Goal: Information Seeking & Learning: Learn about a topic

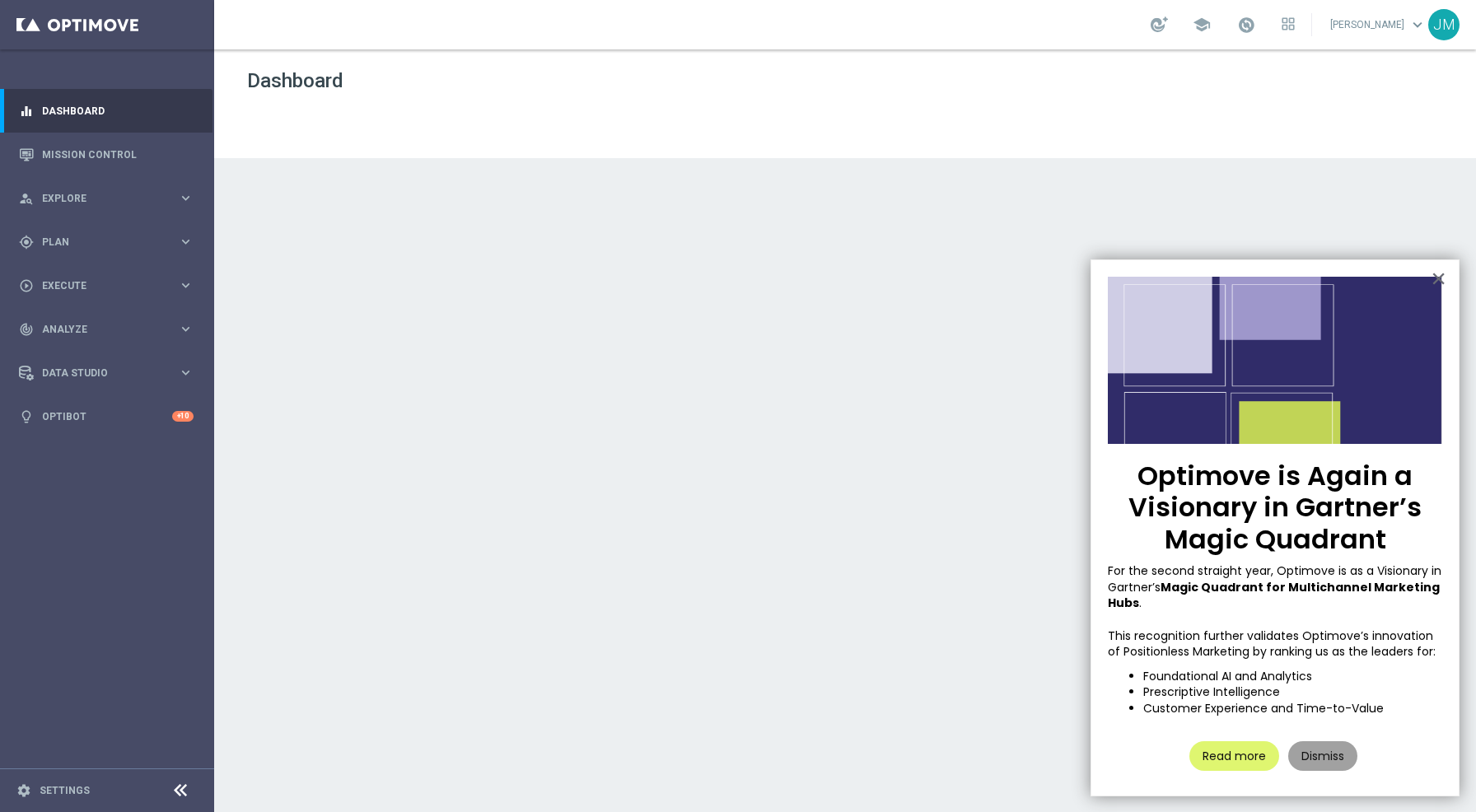
click at [1315, 763] on button "Dismiss" at bounding box center [1323, 756] width 69 height 29
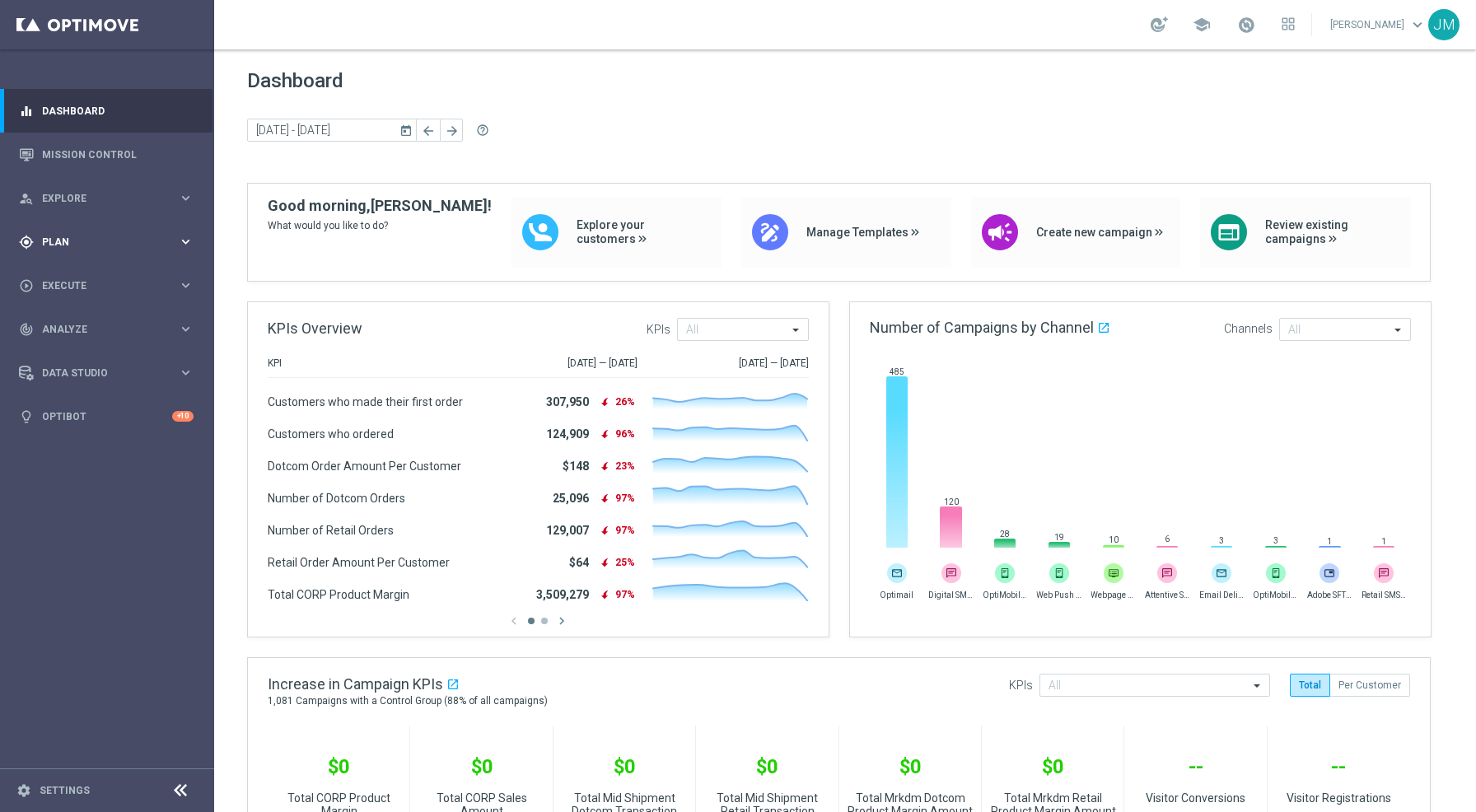
click at [189, 242] on icon "keyboard_arrow_right" at bounding box center [186, 241] width 16 height 16
click at [181, 408] on icon "keyboard_arrow_right" at bounding box center [186, 409] width 16 height 16
click at [184, 246] on icon "keyboard_arrow_right" at bounding box center [186, 241] width 16 height 16
click at [184, 211] on div "person_search Explore keyboard_arrow_right" at bounding box center [106, 198] width 213 height 44
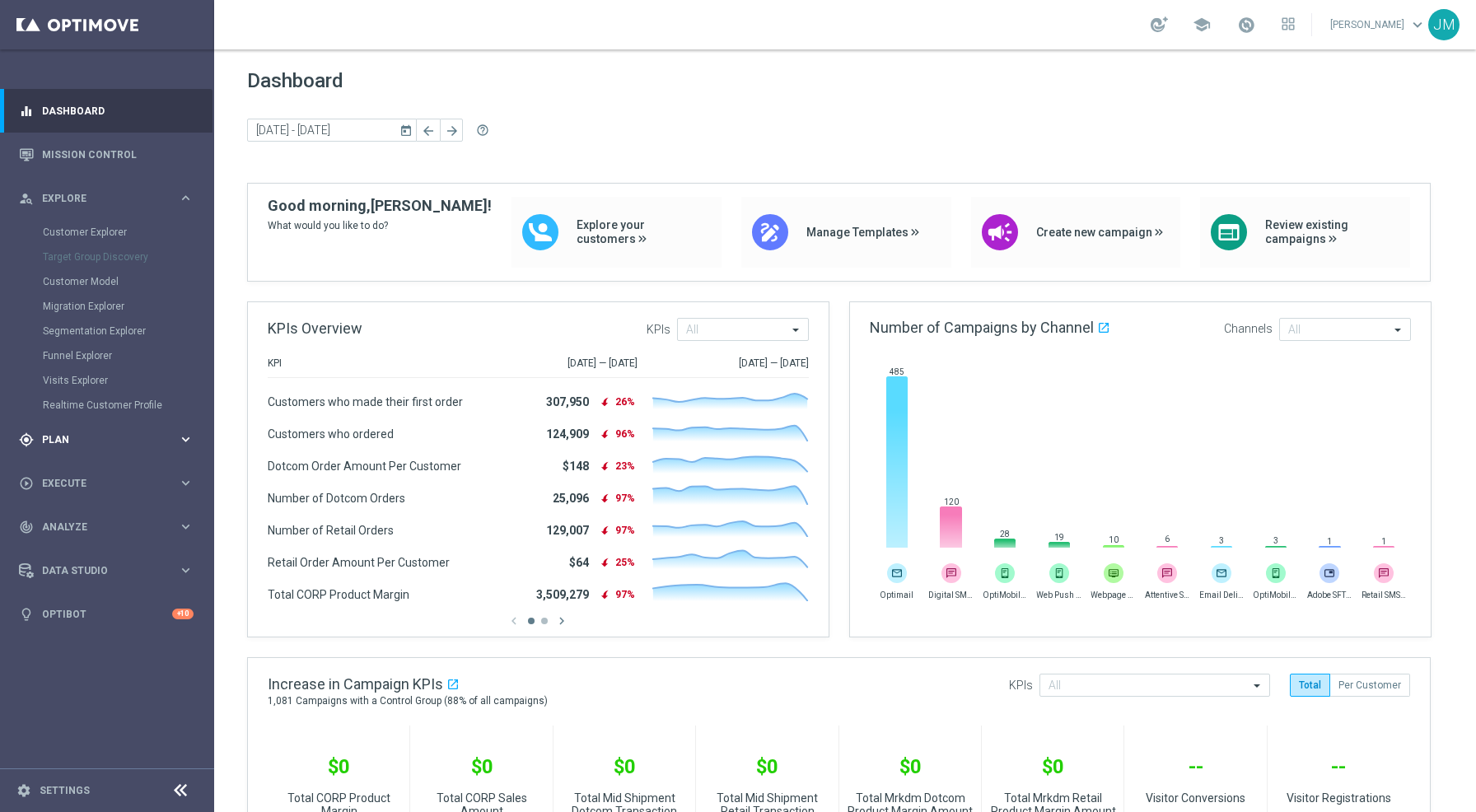
click at [181, 435] on icon "keyboard_arrow_right" at bounding box center [186, 439] width 16 height 16
click at [116, 411] on span "Execute" at bounding box center [110, 409] width 136 height 10
click at [110, 379] on span "Analyze" at bounding box center [110, 379] width 136 height 10
click at [187, 248] on icon "keyboard_arrow_right" at bounding box center [186, 241] width 16 height 16
click at [99, 282] on div "Target Groups" at bounding box center [128, 275] width 170 height 24
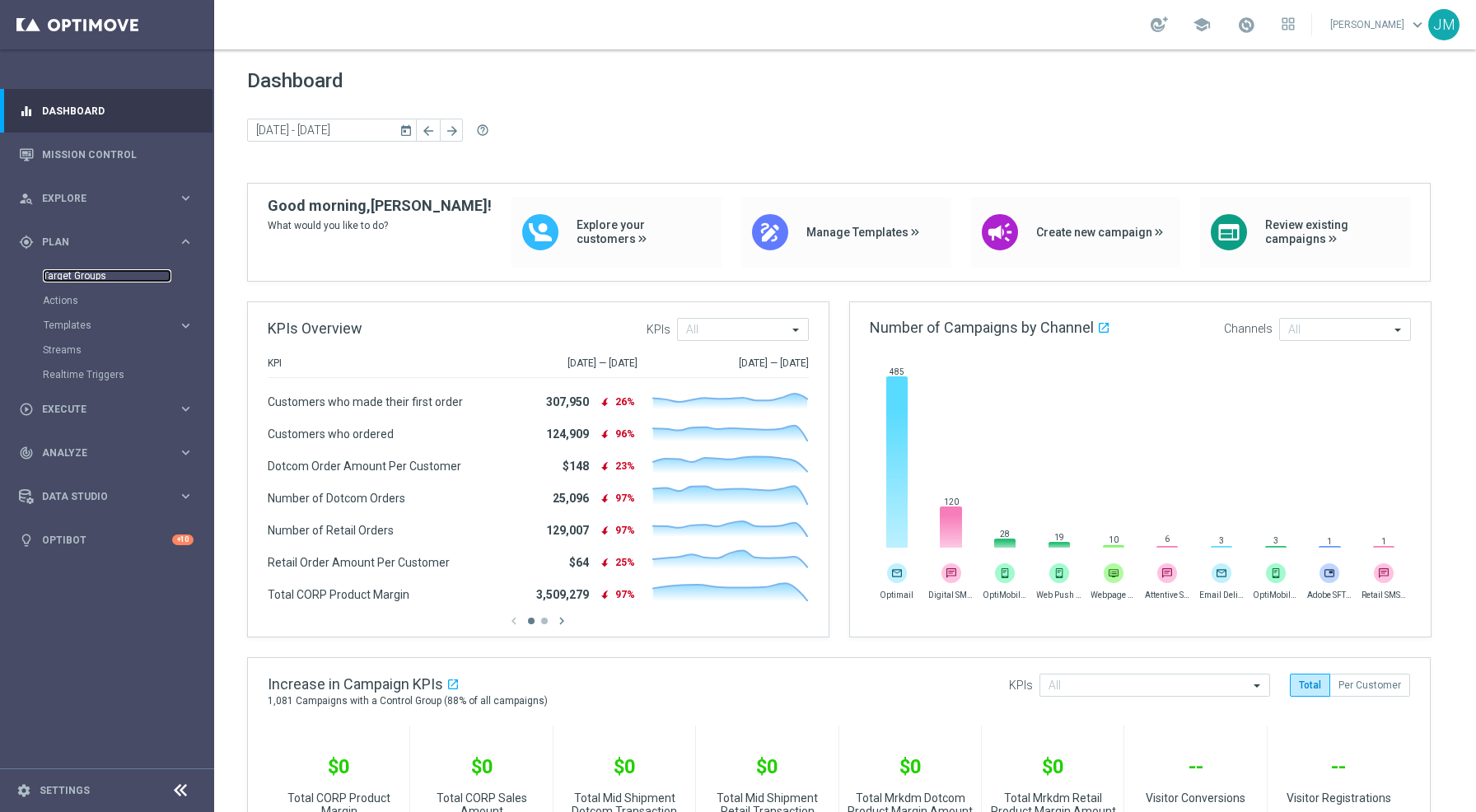
click at [97, 277] on link "Target Groups" at bounding box center [107, 276] width 129 height 13
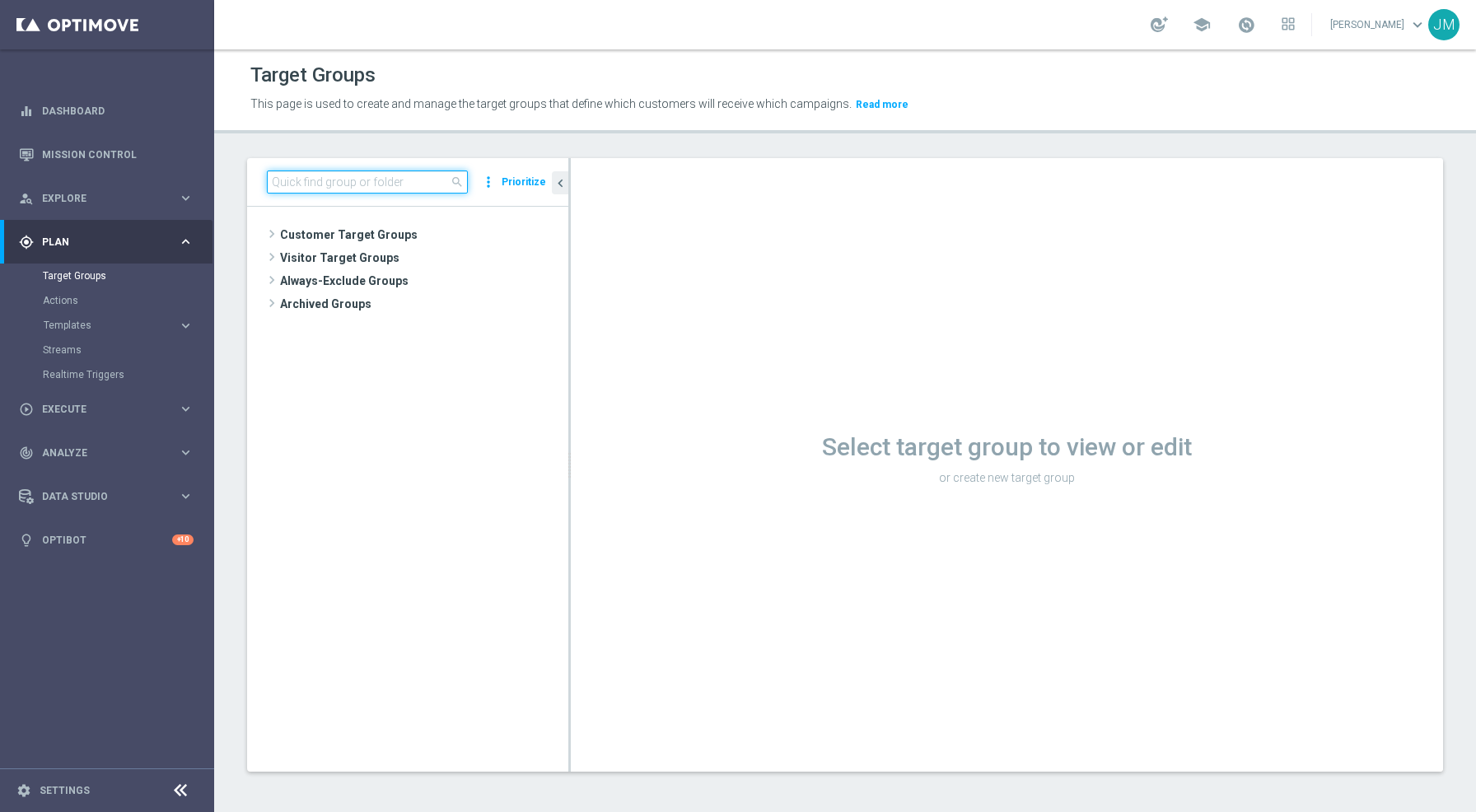
click at [336, 181] on input at bounding box center [367, 182] width 201 height 23
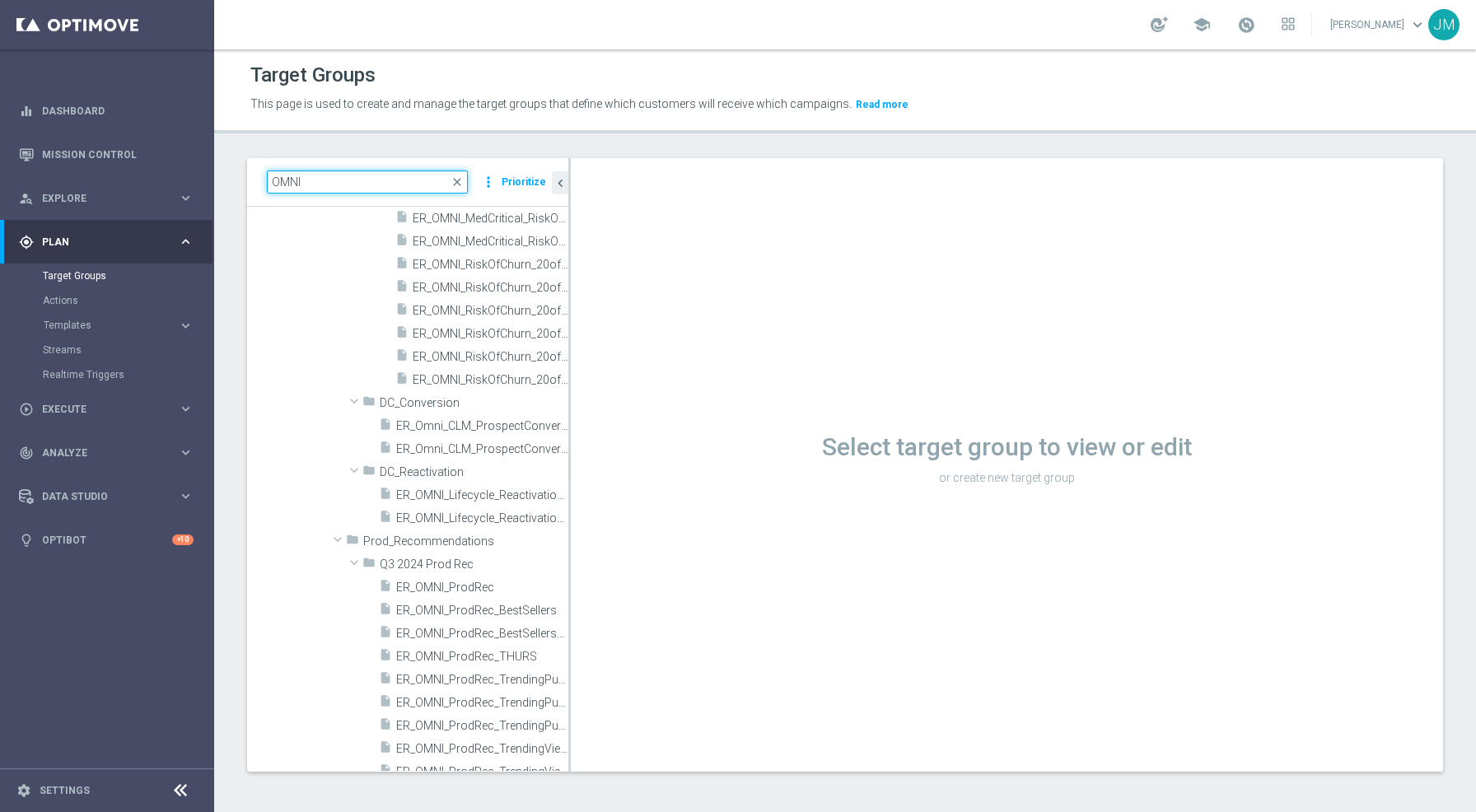
scroll to position [2597, 0]
drag, startPoint x: 326, startPoint y: 187, endPoint x: 188, endPoint y: 203, distance: 138.9
click at [188, 203] on main "equalizer Dashboard Mission Control" at bounding box center [738, 406] width 1476 height 812
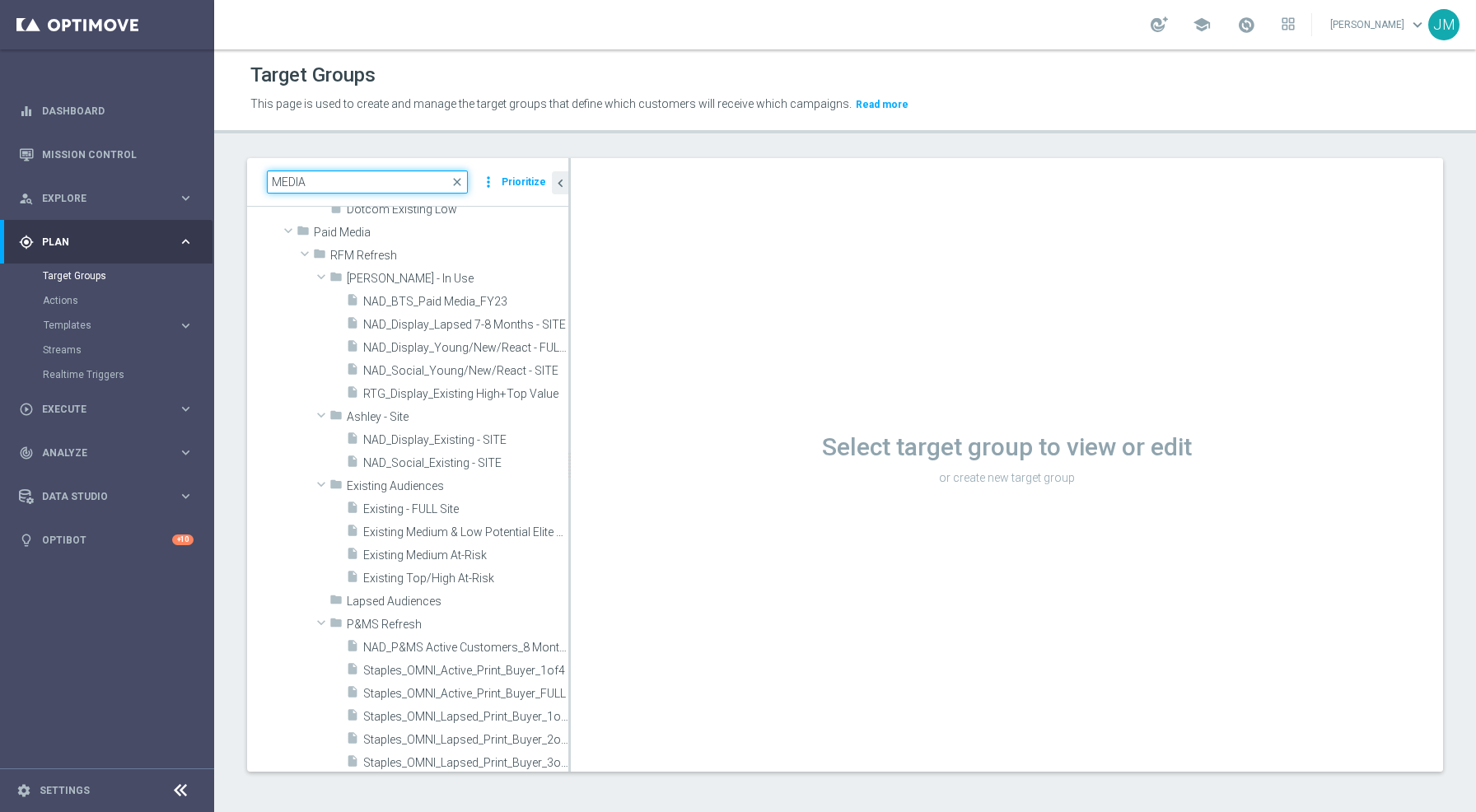
scroll to position [96, 0]
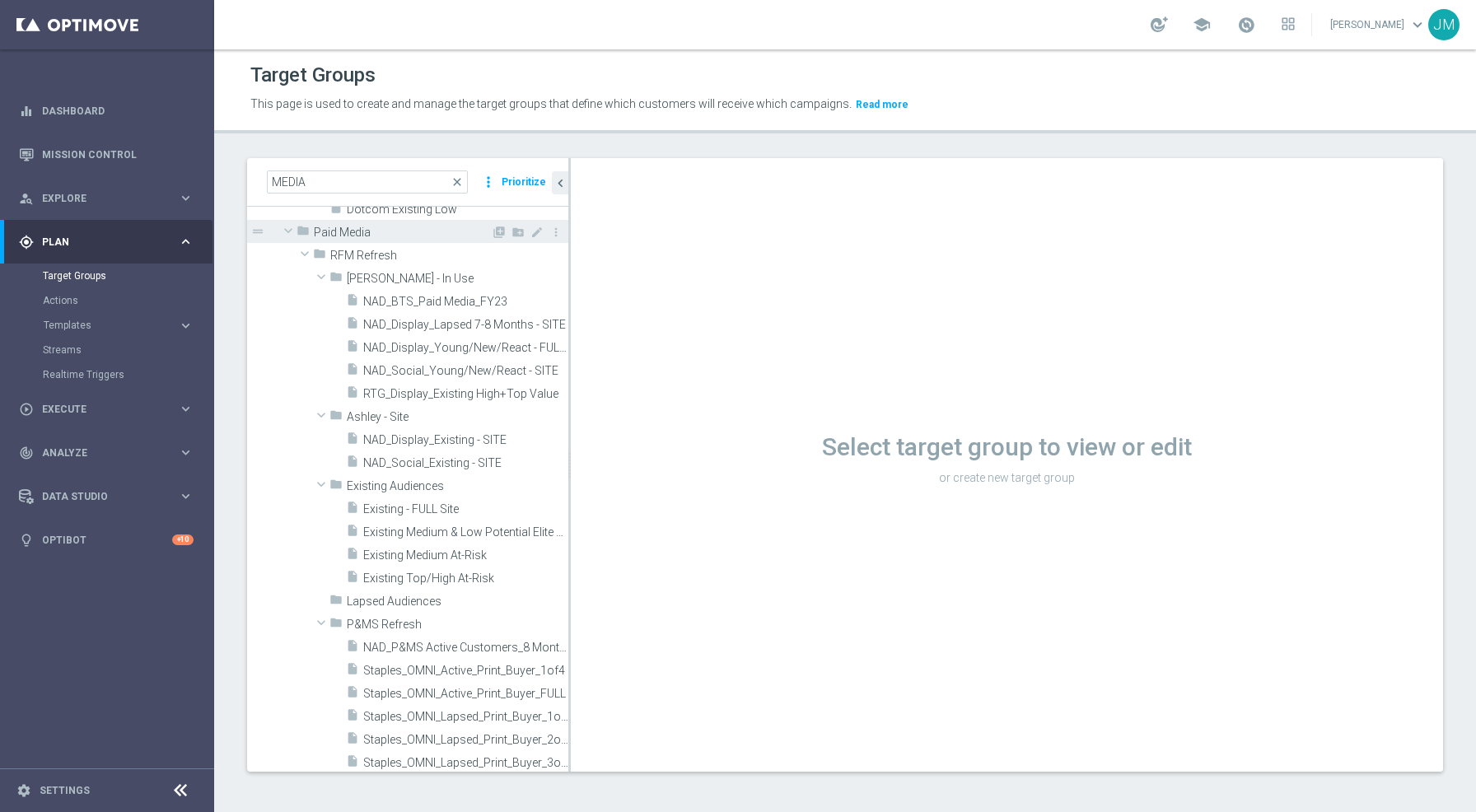
click at [296, 233] on span at bounding box center [288, 230] width 20 height 17
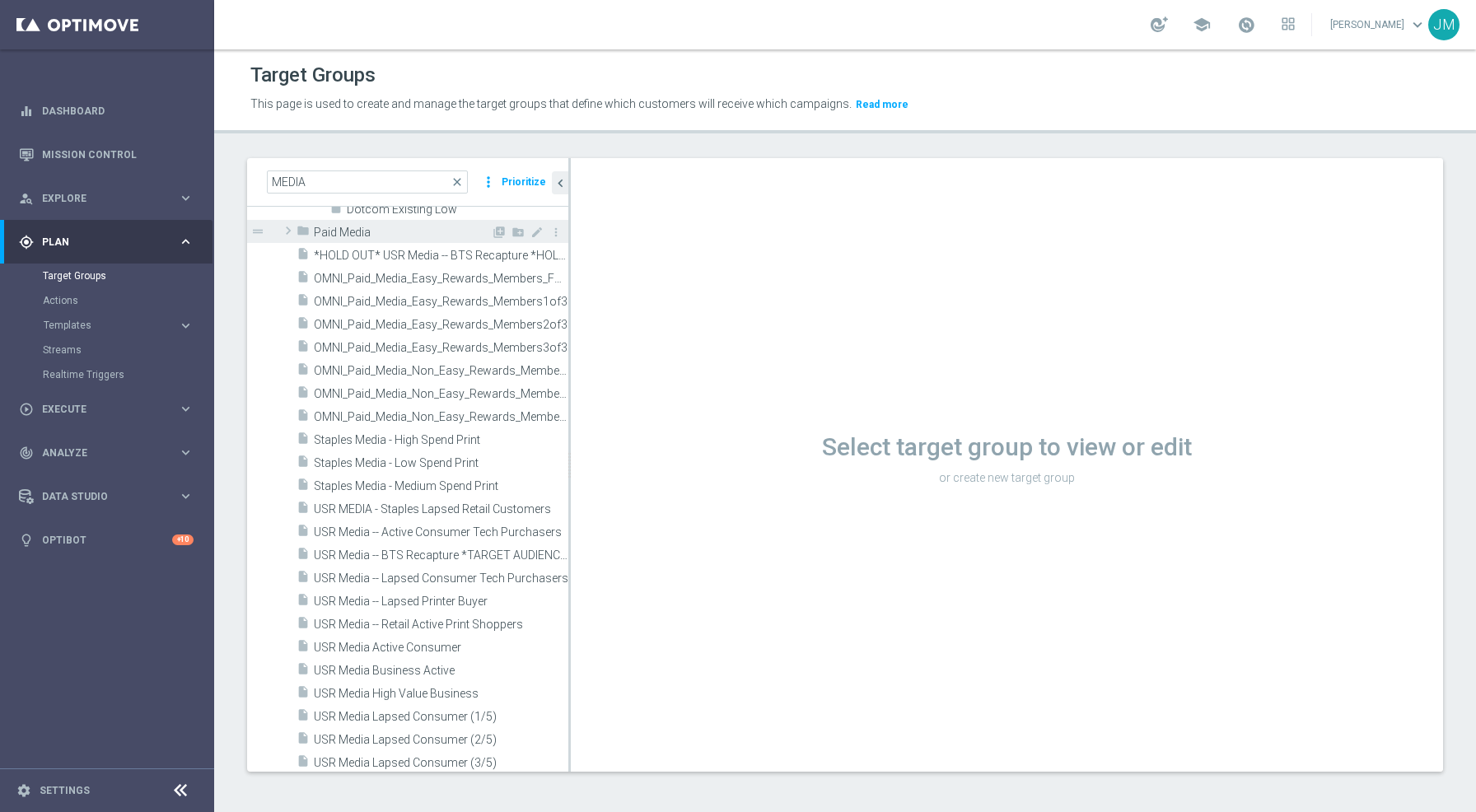
click at [296, 233] on span at bounding box center [288, 231] width 17 height 20
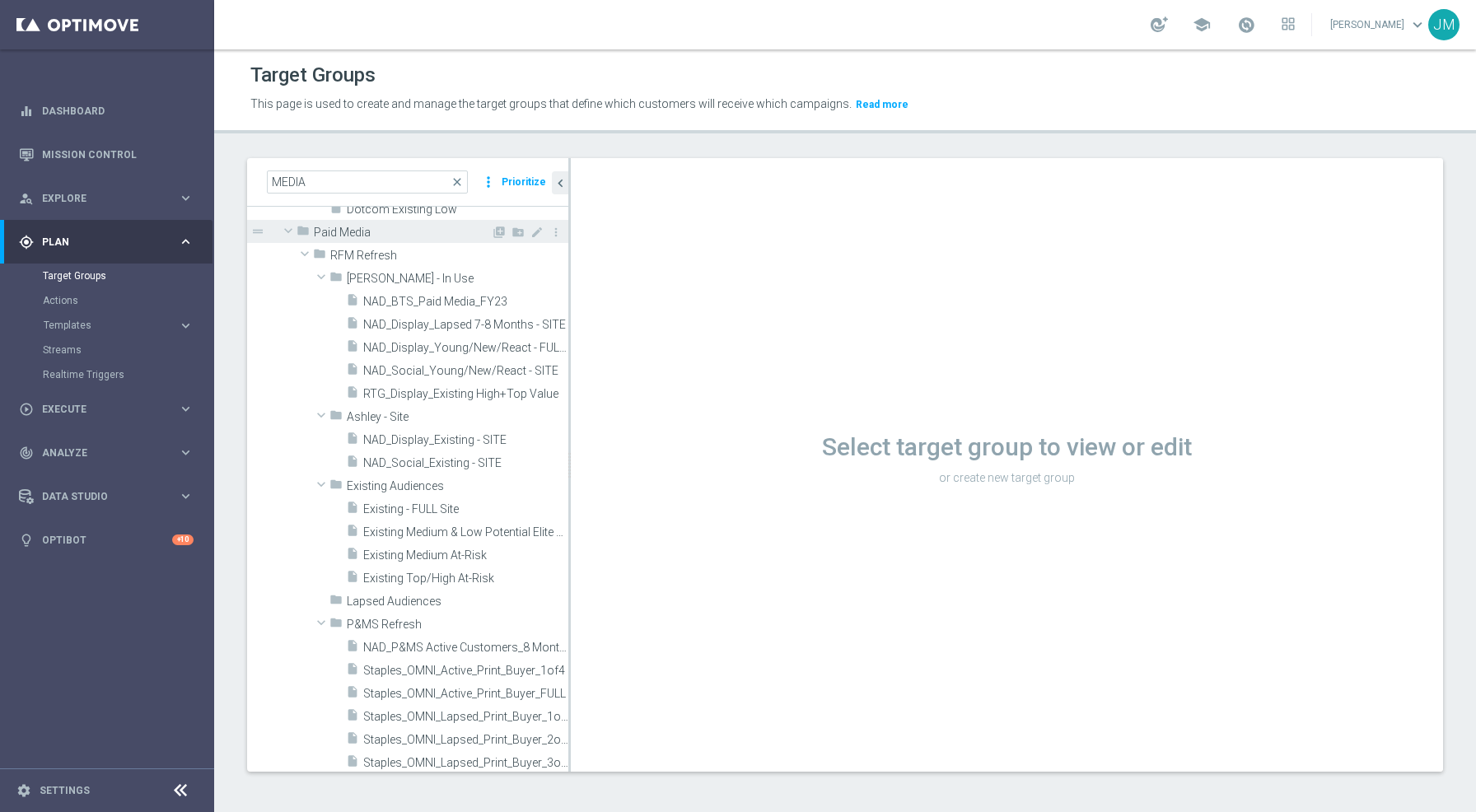
click at [296, 233] on span at bounding box center [288, 230] width 20 height 17
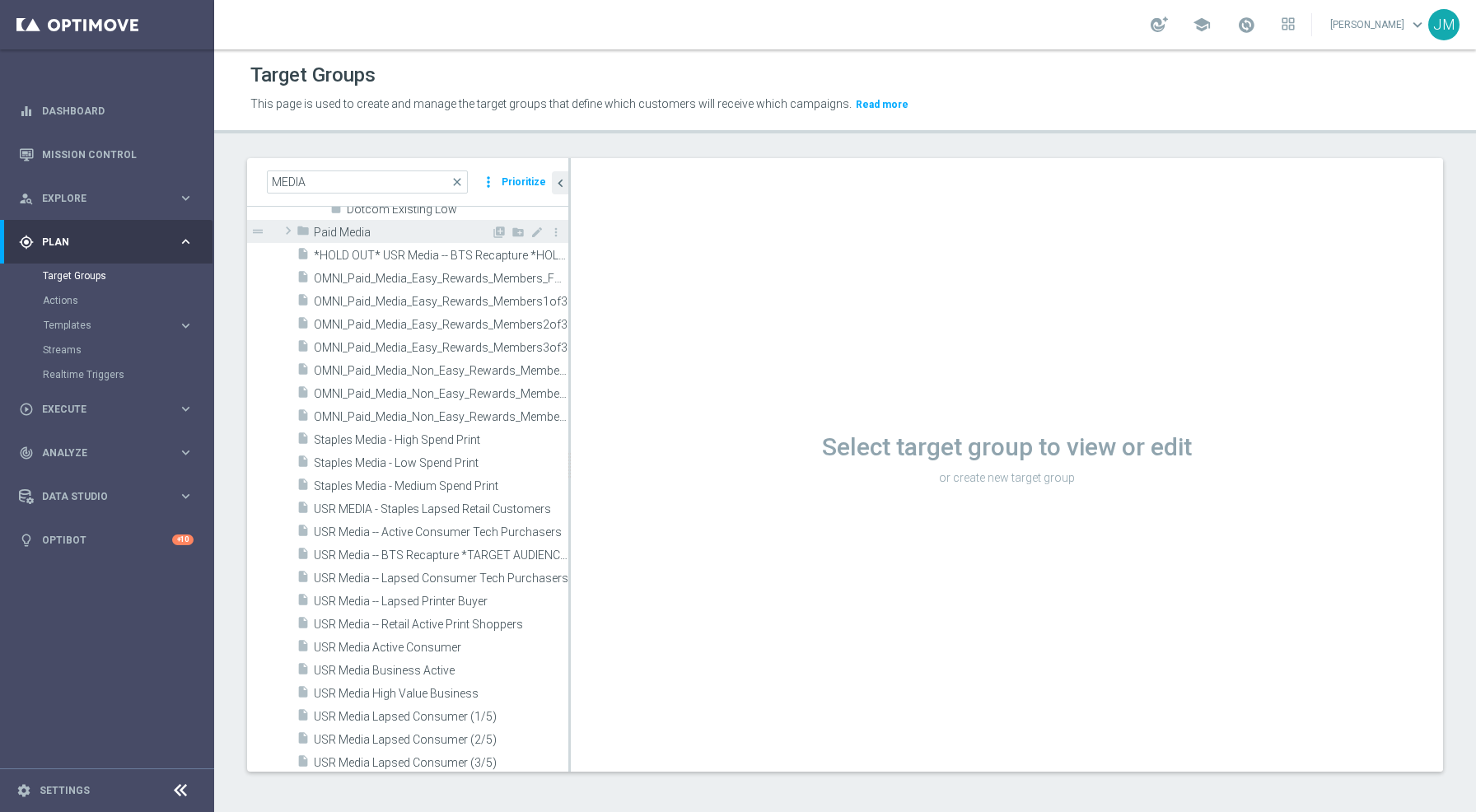
click at [294, 233] on span at bounding box center [288, 231] width 17 height 20
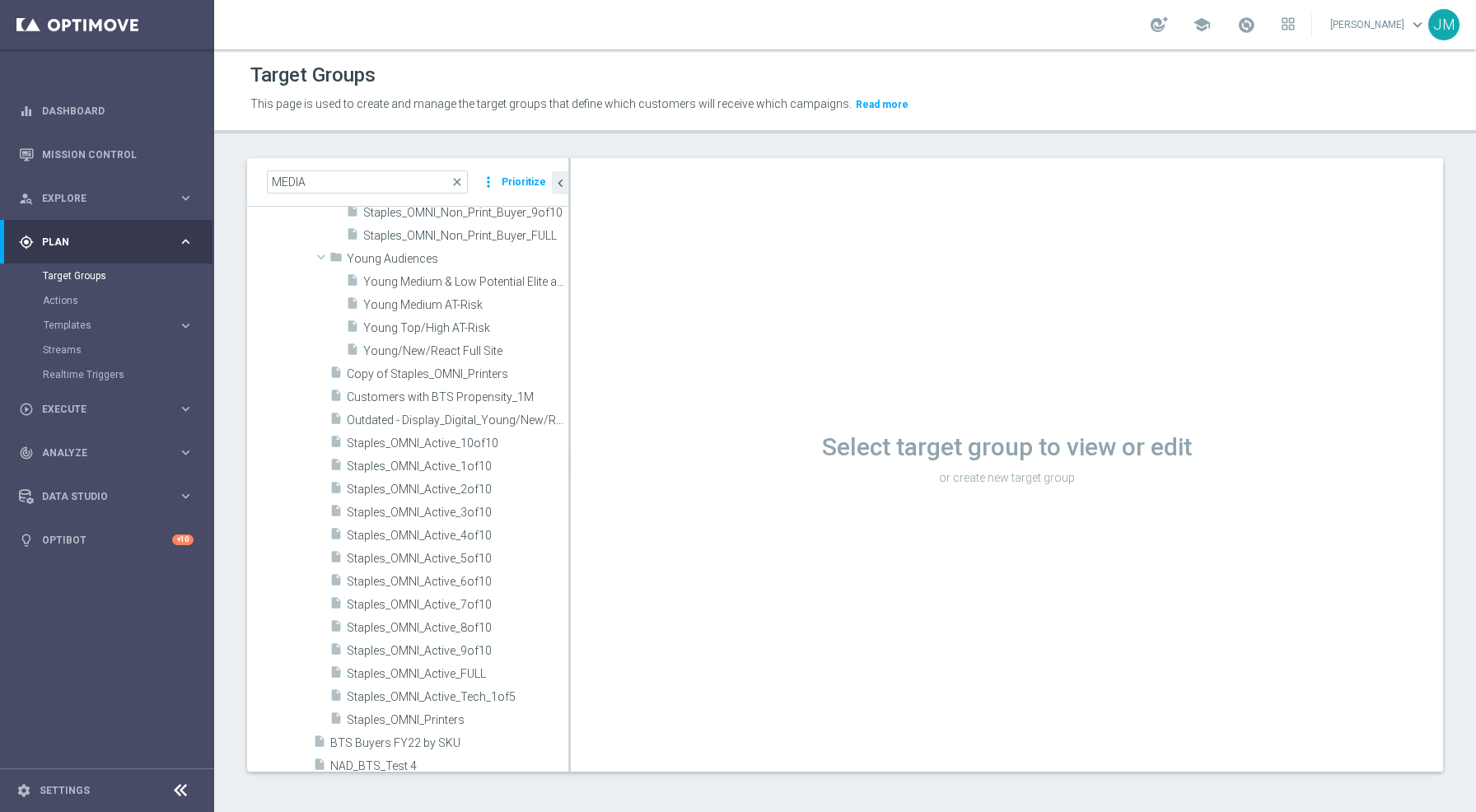
scroll to position [1021, 0]
click at [438, 464] on span "Staples_OMNI_Active_1of10" at bounding box center [437, 468] width 182 height 14
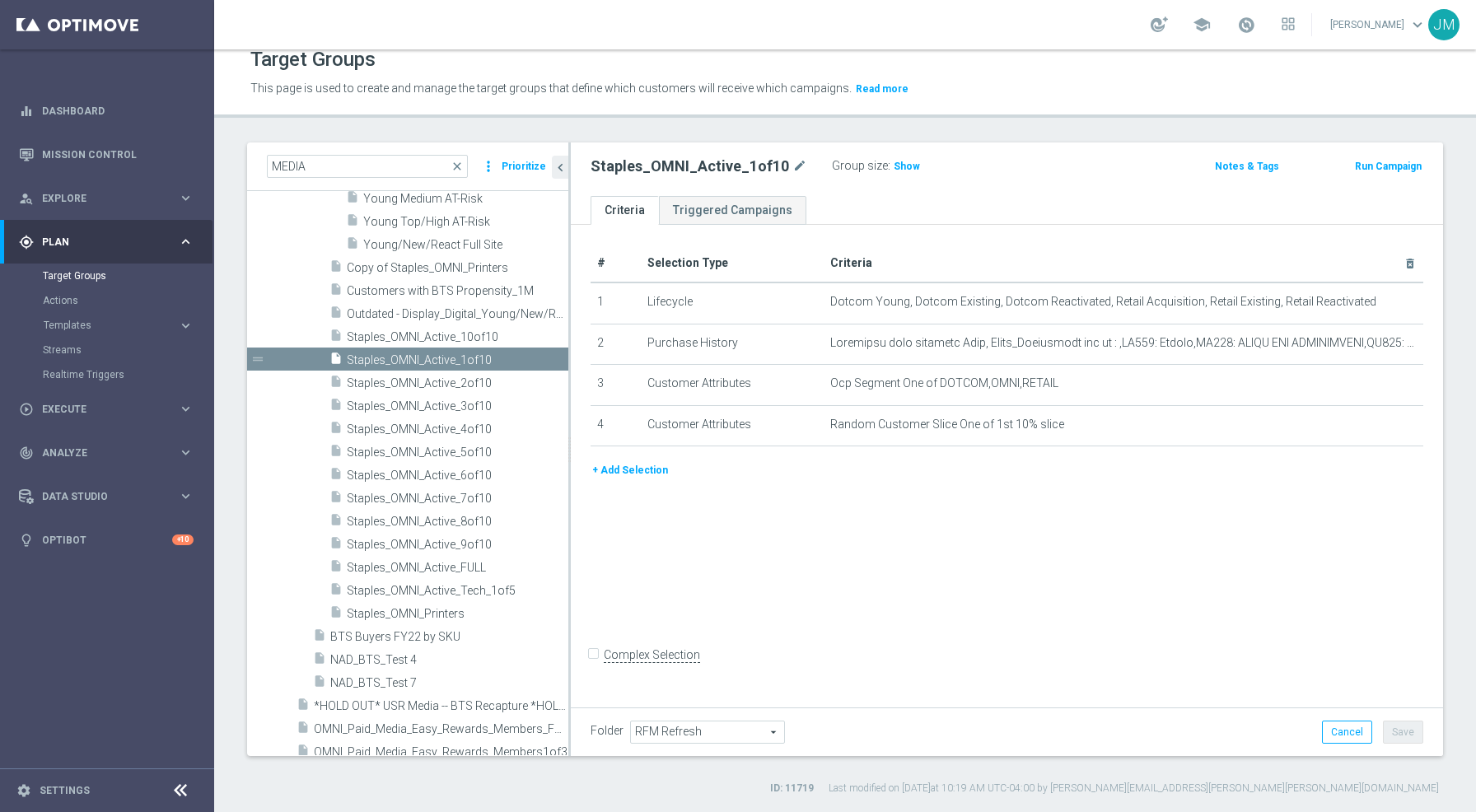
scroll to position [1079, 0]
drag, startPoint x: 333, startPoint y: 167, endPoint x: 244, endPoint y: 178, distance: 89.7
click at [244, 178] on div "MEDIA close more_vert Prioritize Customer Target Groups library_add create_new_…" at bounding box center [845, 468] width 1262 height 653
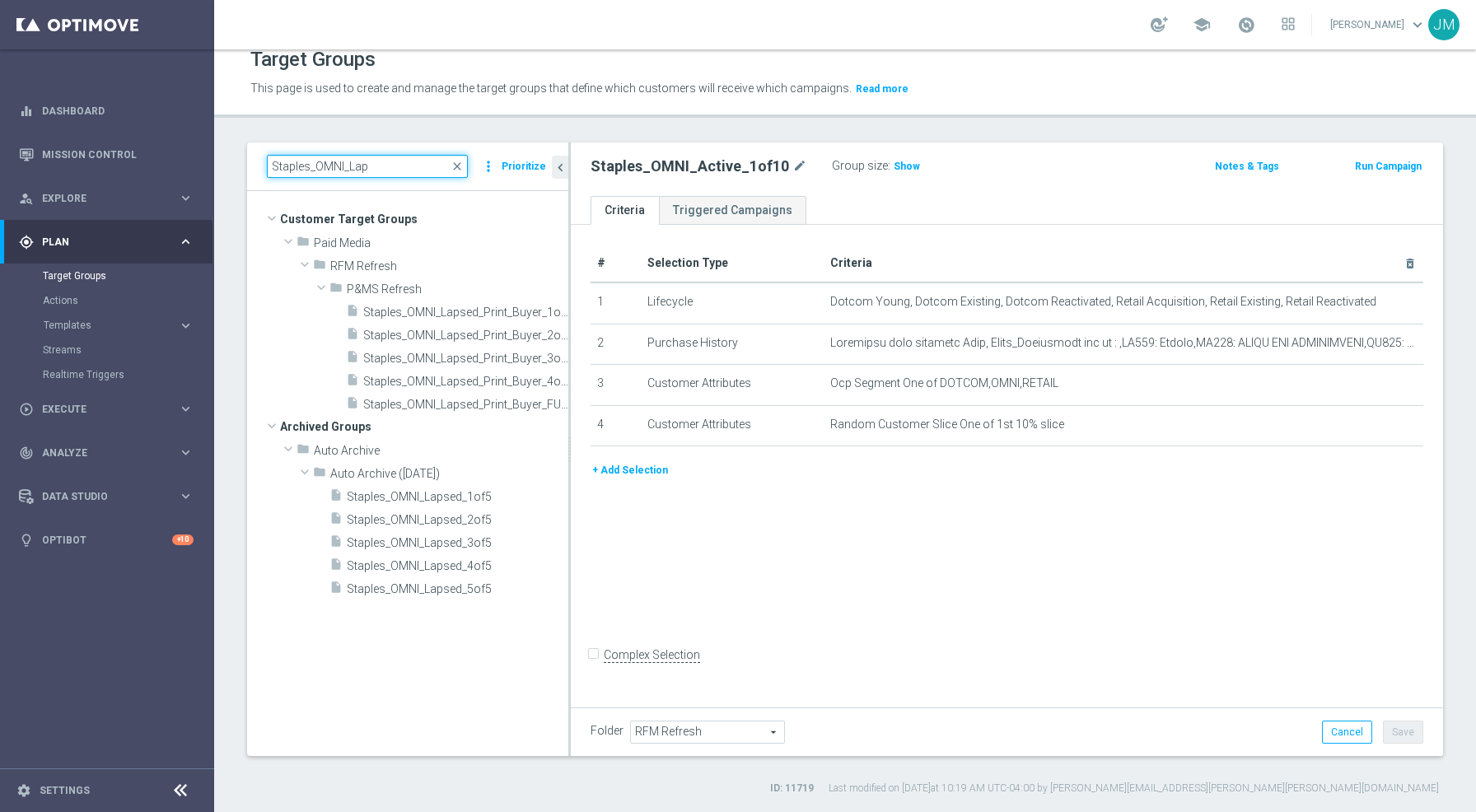
scroll to position [0, 0]
type input "Staples_OMNI_Lap"
drag, startPoint x: 342, startPoint y: 626, endPoint x: 384, endPoint y: 490, distance: 142.3
click at [384, 490] on tree-viewport "Customer Target Groups library_add create_new_folder folder" at bounding box center [408, 472] width 321 height 564
drag, startPoint x: 351, startPoint y: 624, endPoint x: 368, endPoint y: 538, distance: 87.7
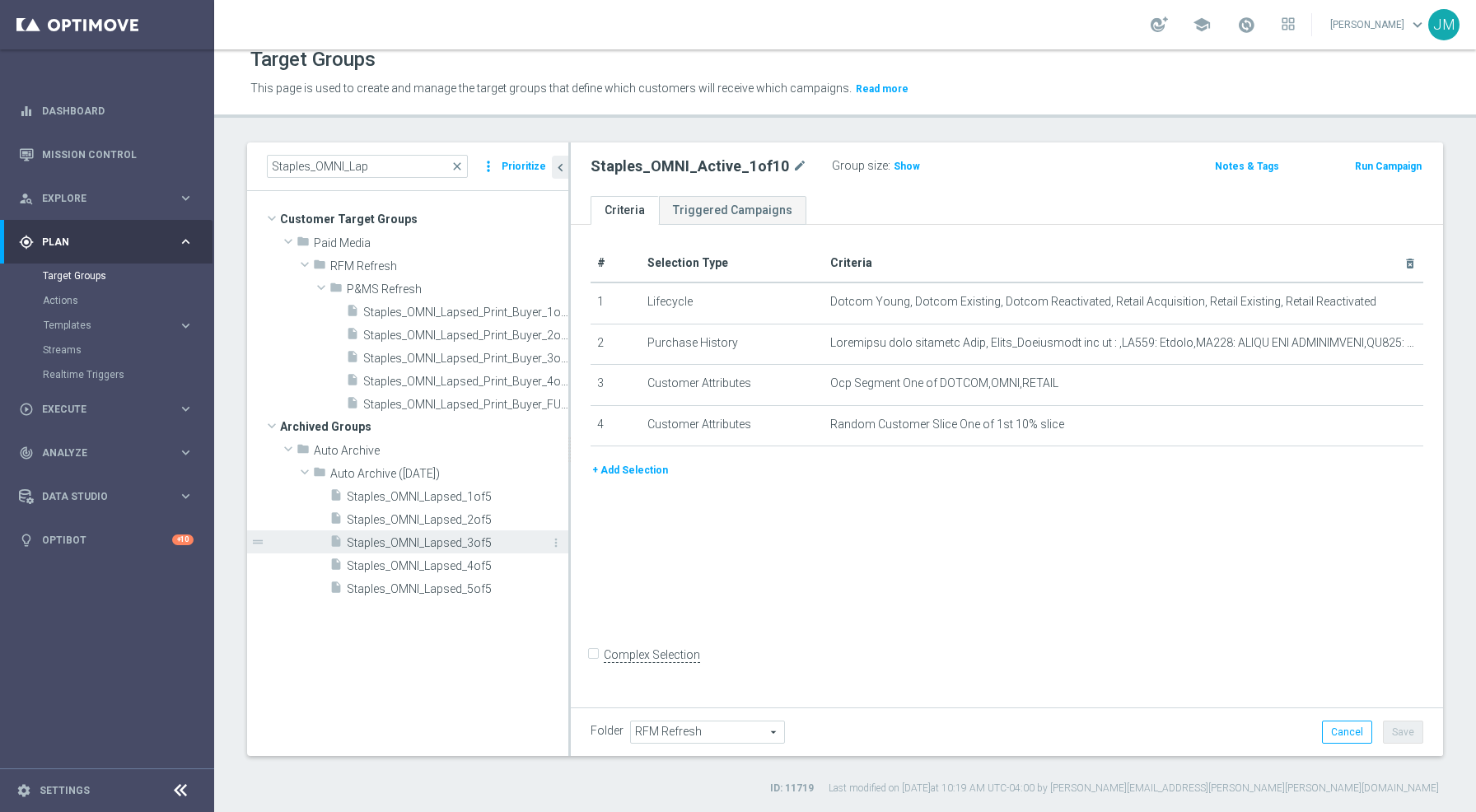
click at [368, 538] on tree-viewport "Customer Target Groups library_add create_new_folder folder" at bounding box center [408, 472] width 321 height 564
drag, startPoint x: 320, startPoint y: 495, endPoint x: 303, endPoint y: 234, distance: 261.6
click at [303, 234] on div "Customer Target Groups library_add create_new_folder folder Paid Media" at bounding box center [415, 403] width 304 height 392
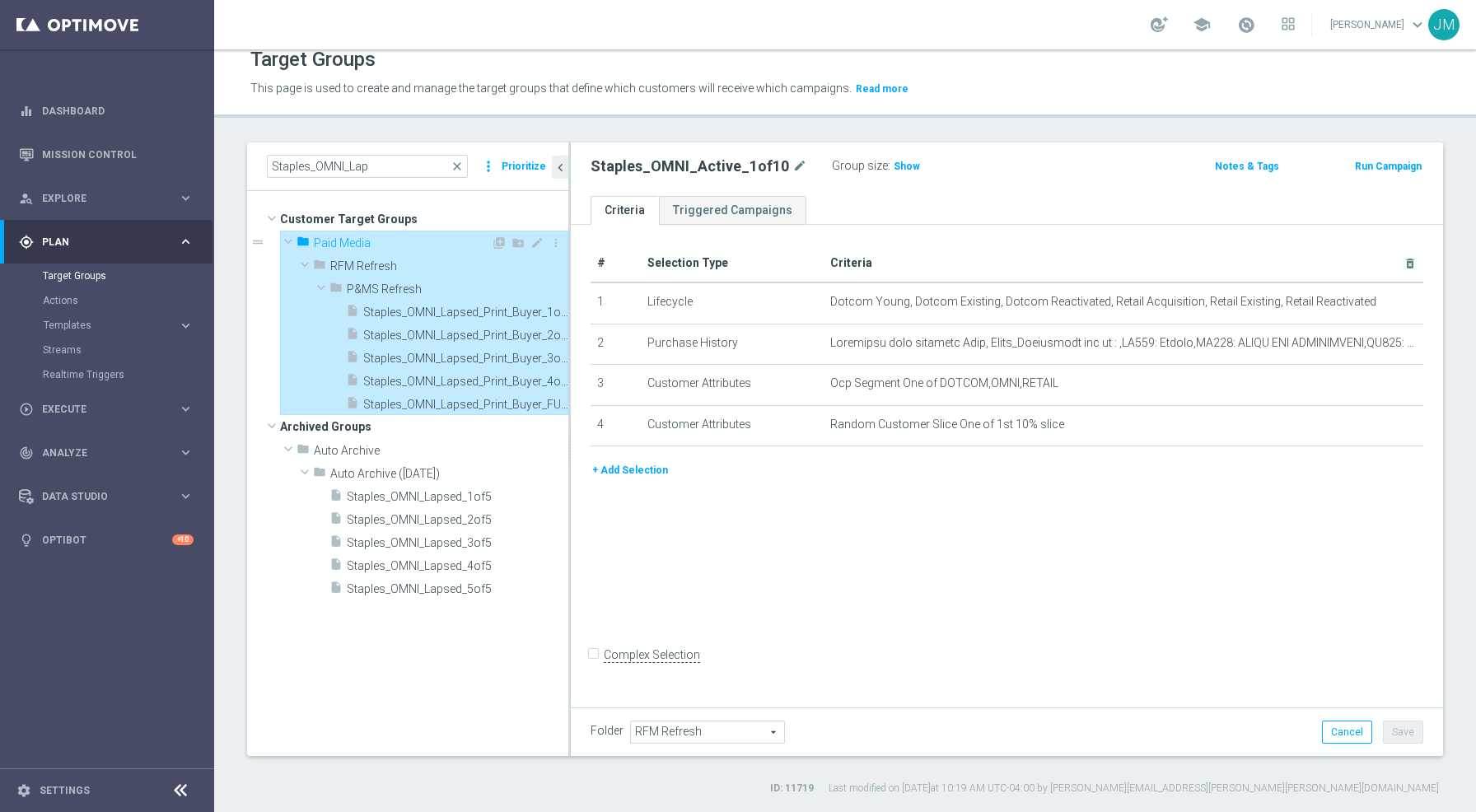
type input "Paid Media"
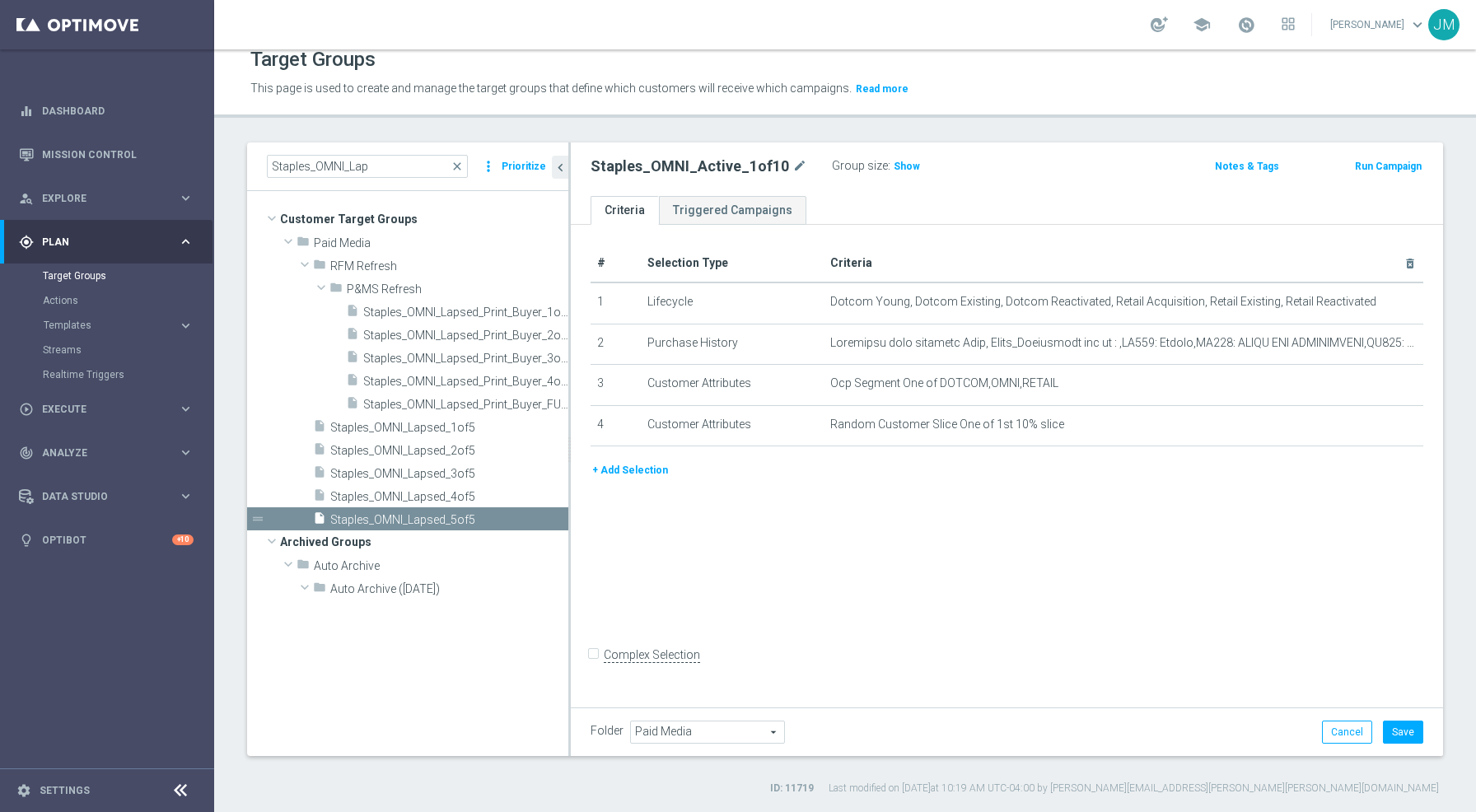
click at [374, 679] on tree-viewport "Customer Target Groups library_add create_new_folder folder" at bounding box center [408, 472] width 321 height 564
click at [336, 238] on span "Paid Media" at bounding box center [402, 243] width 177 height 14
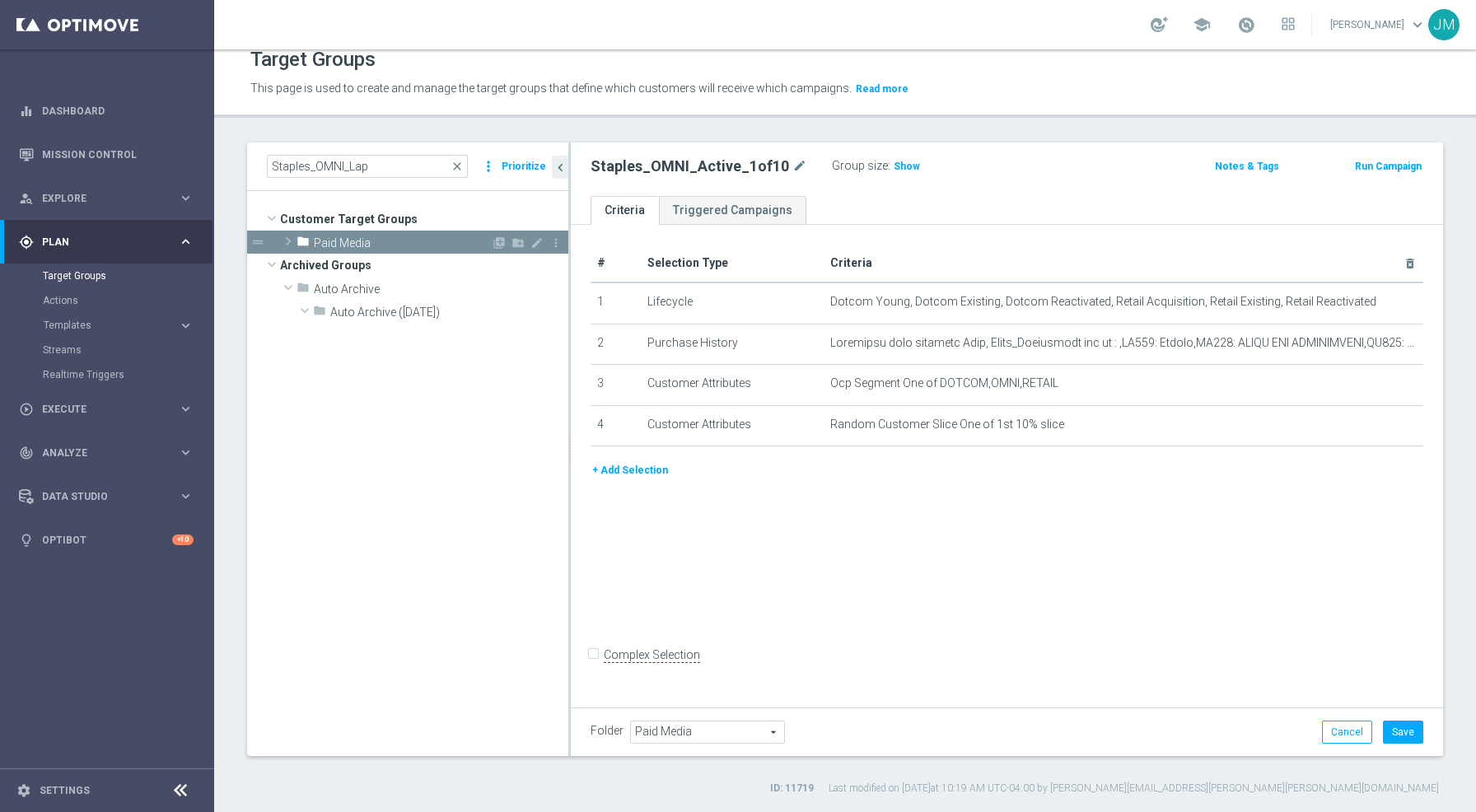
click at [336, 238] on span "Paid Media" at bounding box center [402, 243] width 177 height 14
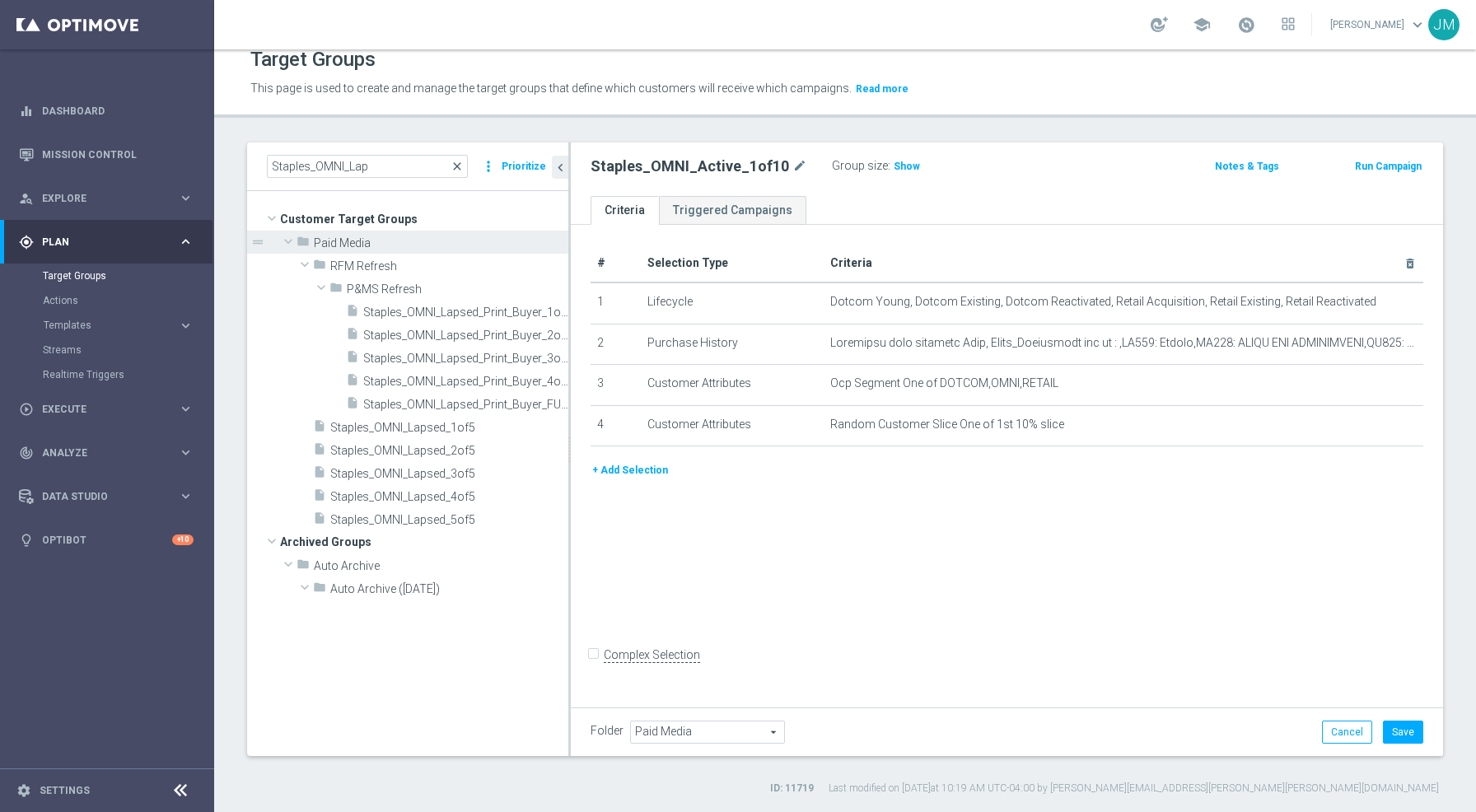
click at [462, 168] on span "close" at bounding box center [458, 166] width 13 height 13
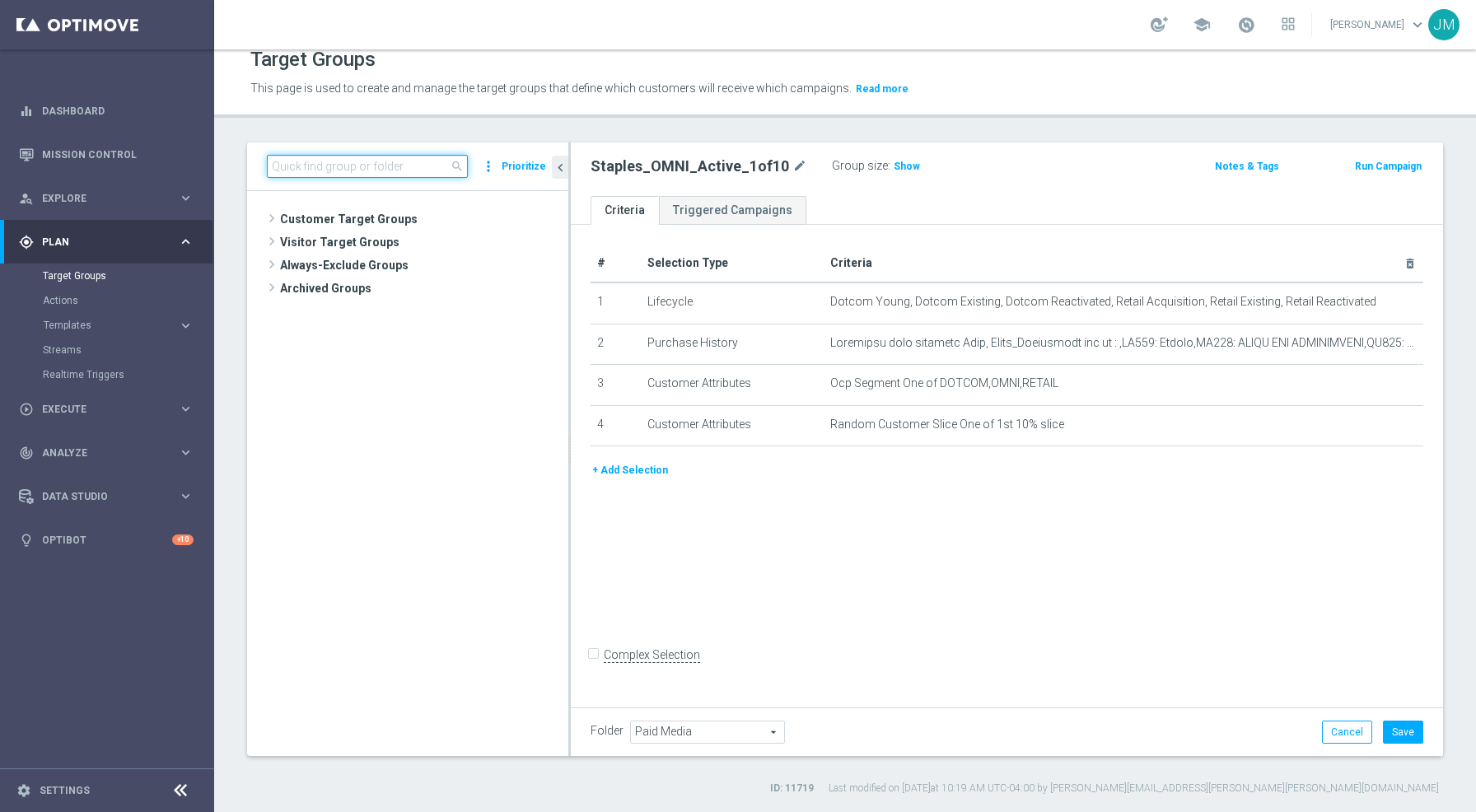
click at [405, 168] on input at bounding box center [367, 166] width 201 height 23
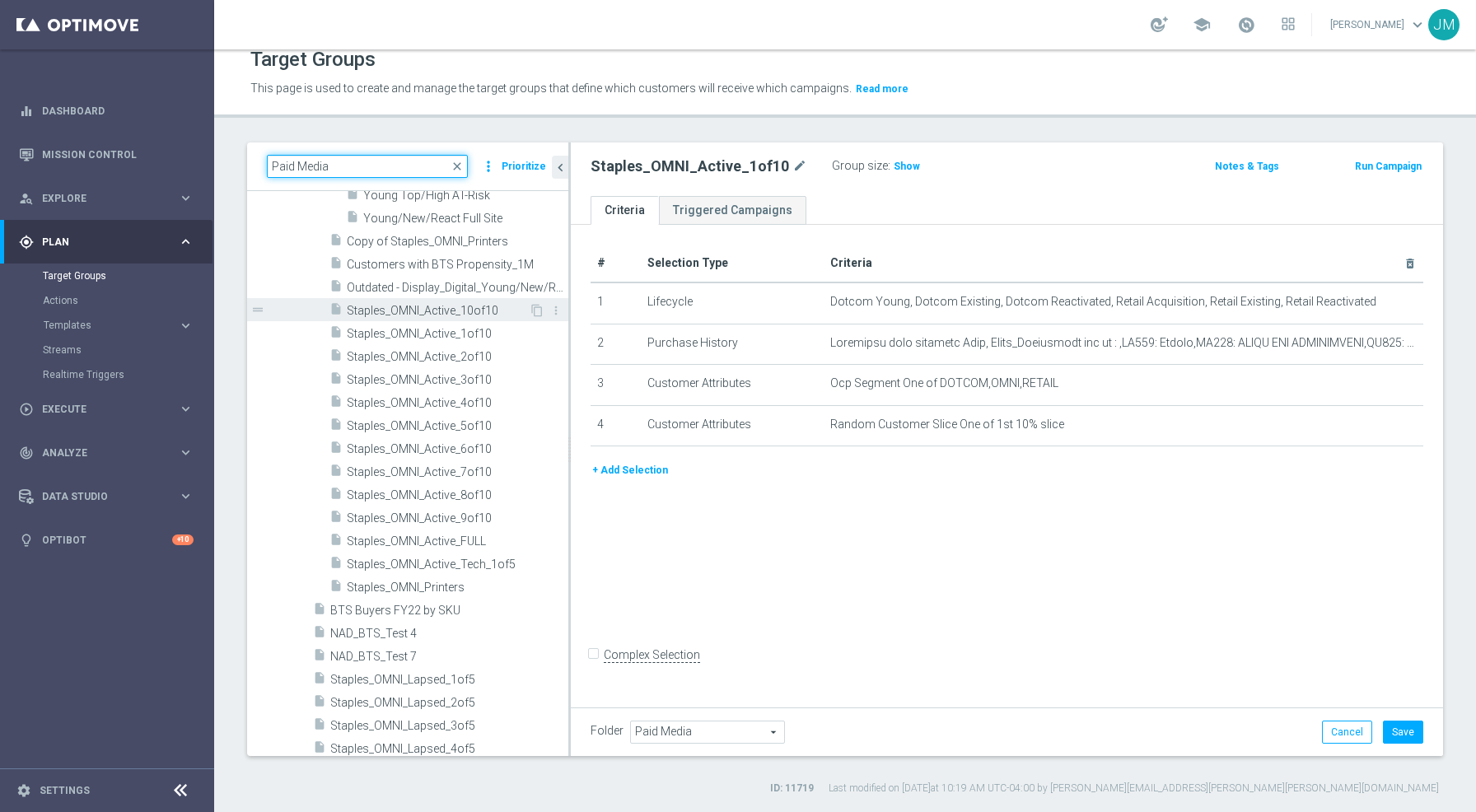
scroll to position [1041, 0]
type input "Paid Media"
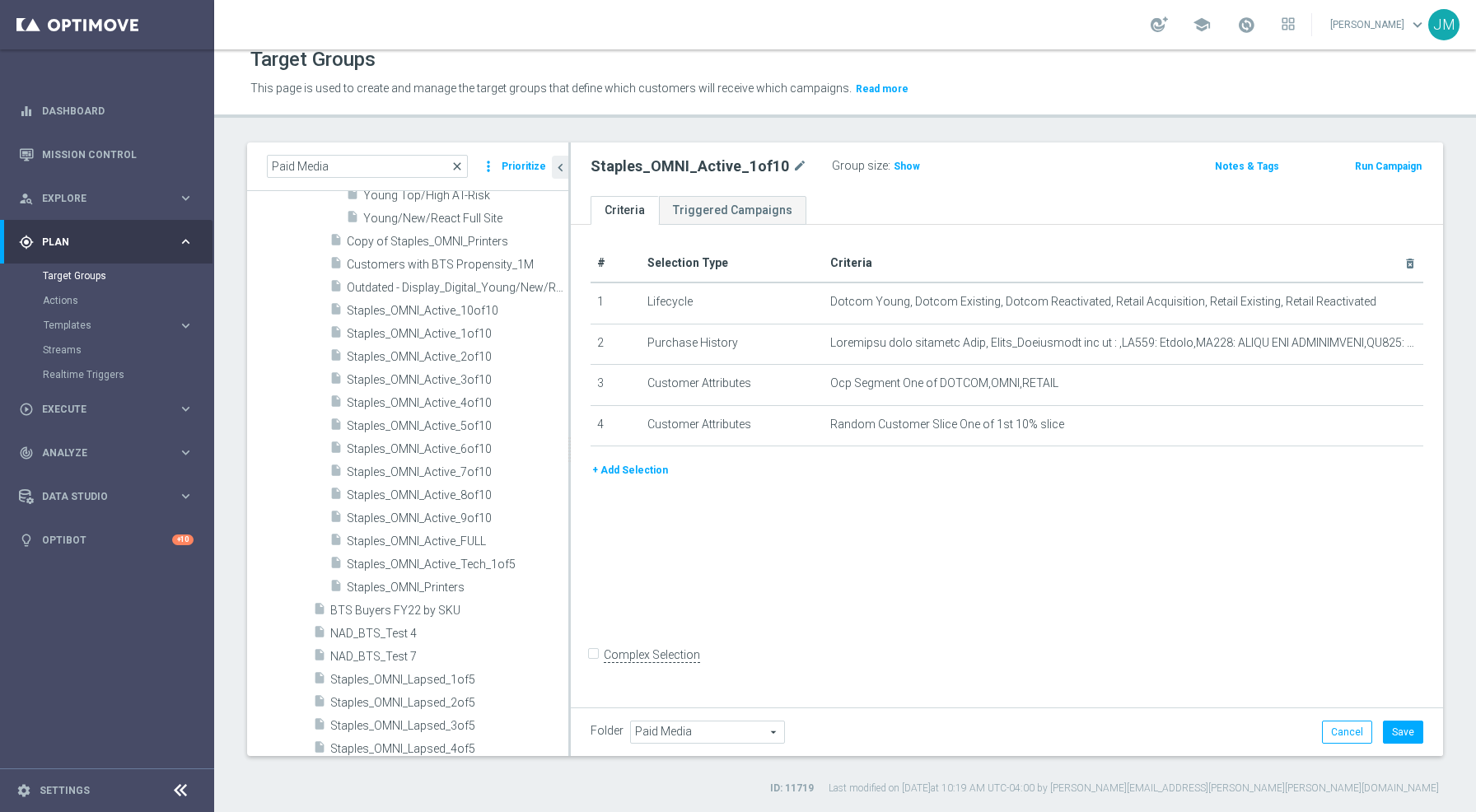
click at [463, 166] on span "close" at bounding box center [458, 166] width 13 height 13
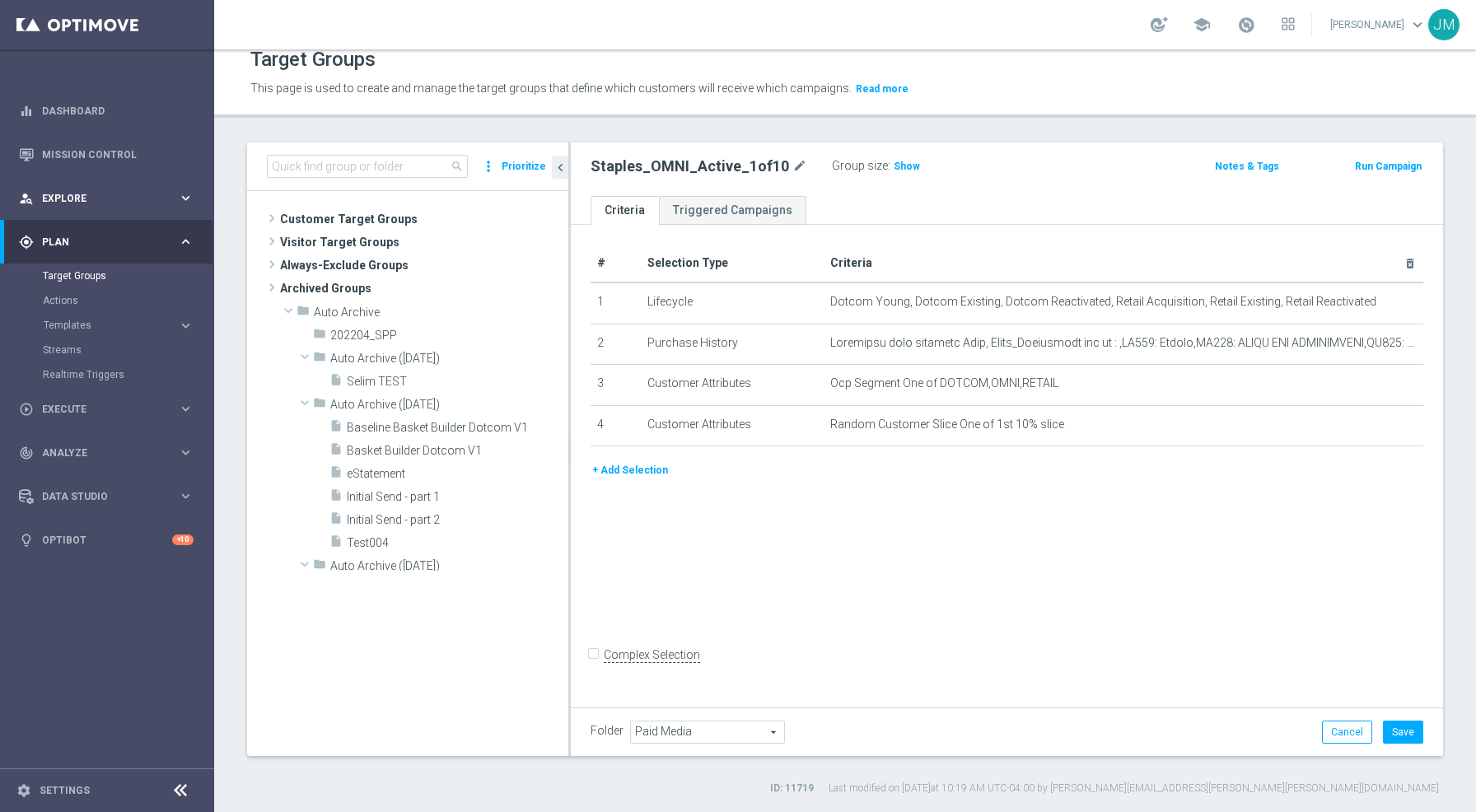
scroll to position [0, 0]
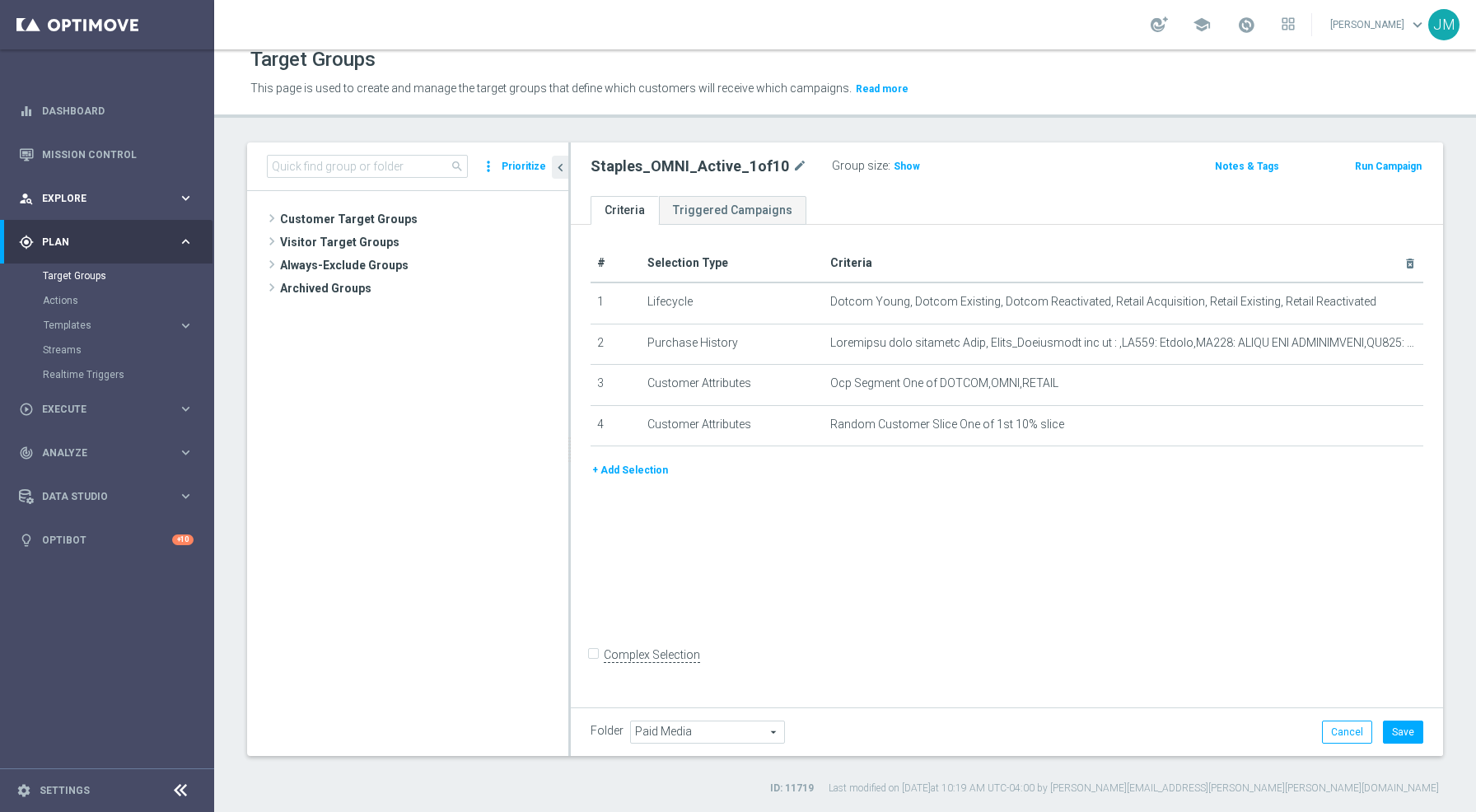
click at [95, 195] on span "Explore" at bounding box center [110, 198] width 136 height 10
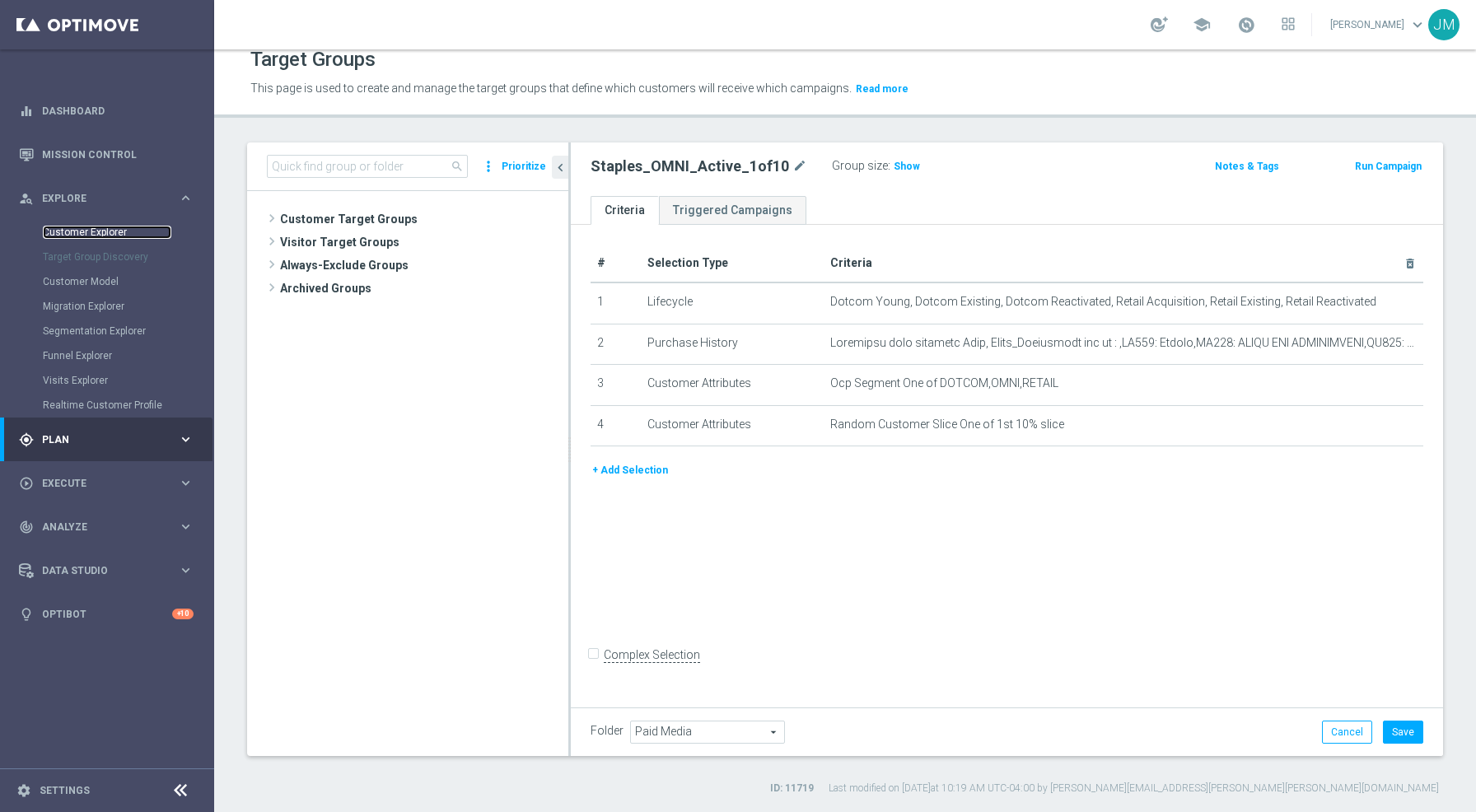
click at [99, 232] on link "Customer Explorer" at bounding box center [107, 232] width 129 height 13
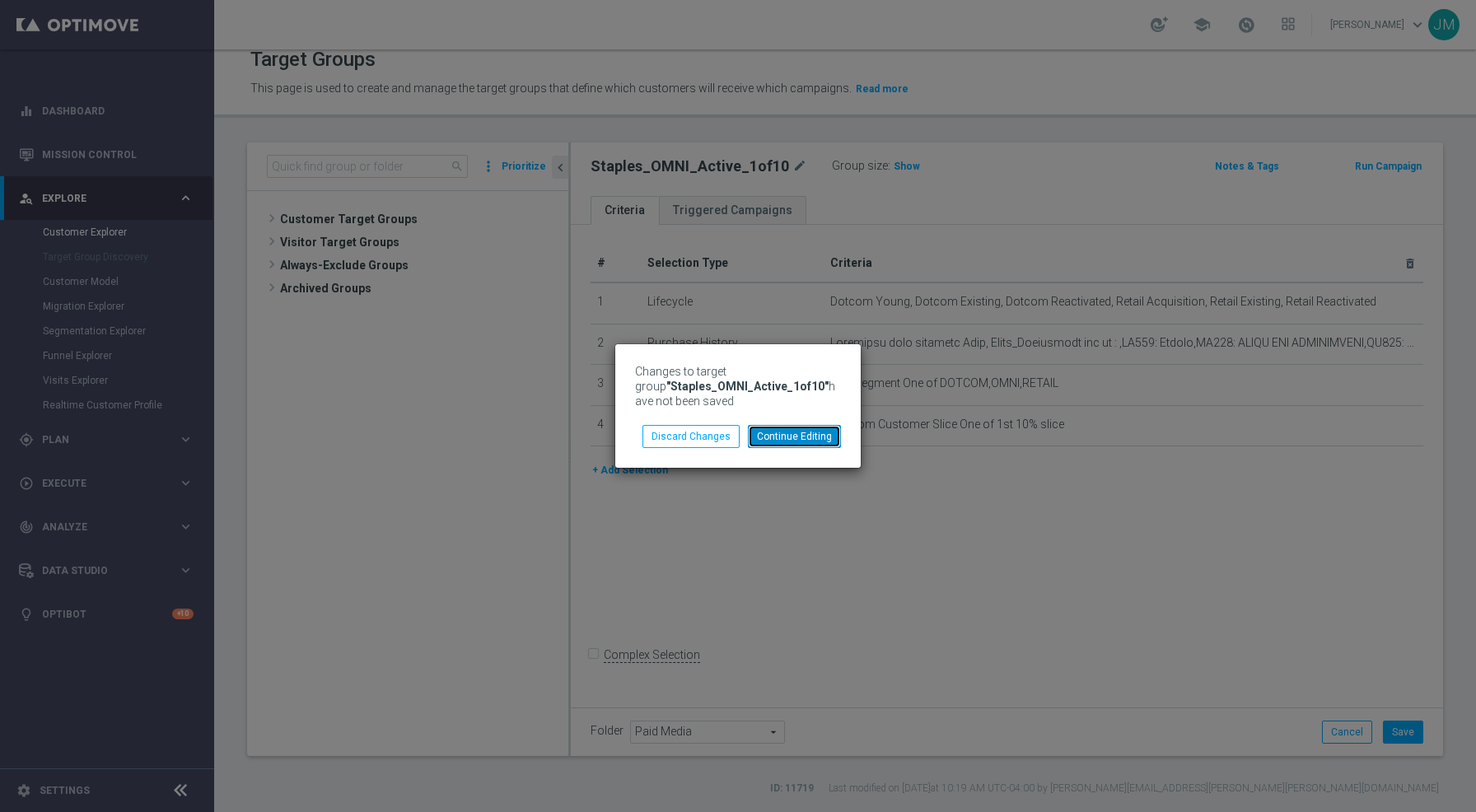
click at [797, 444] on button "Continue Editing" at bounding box center [794, 435] width 93 height 23
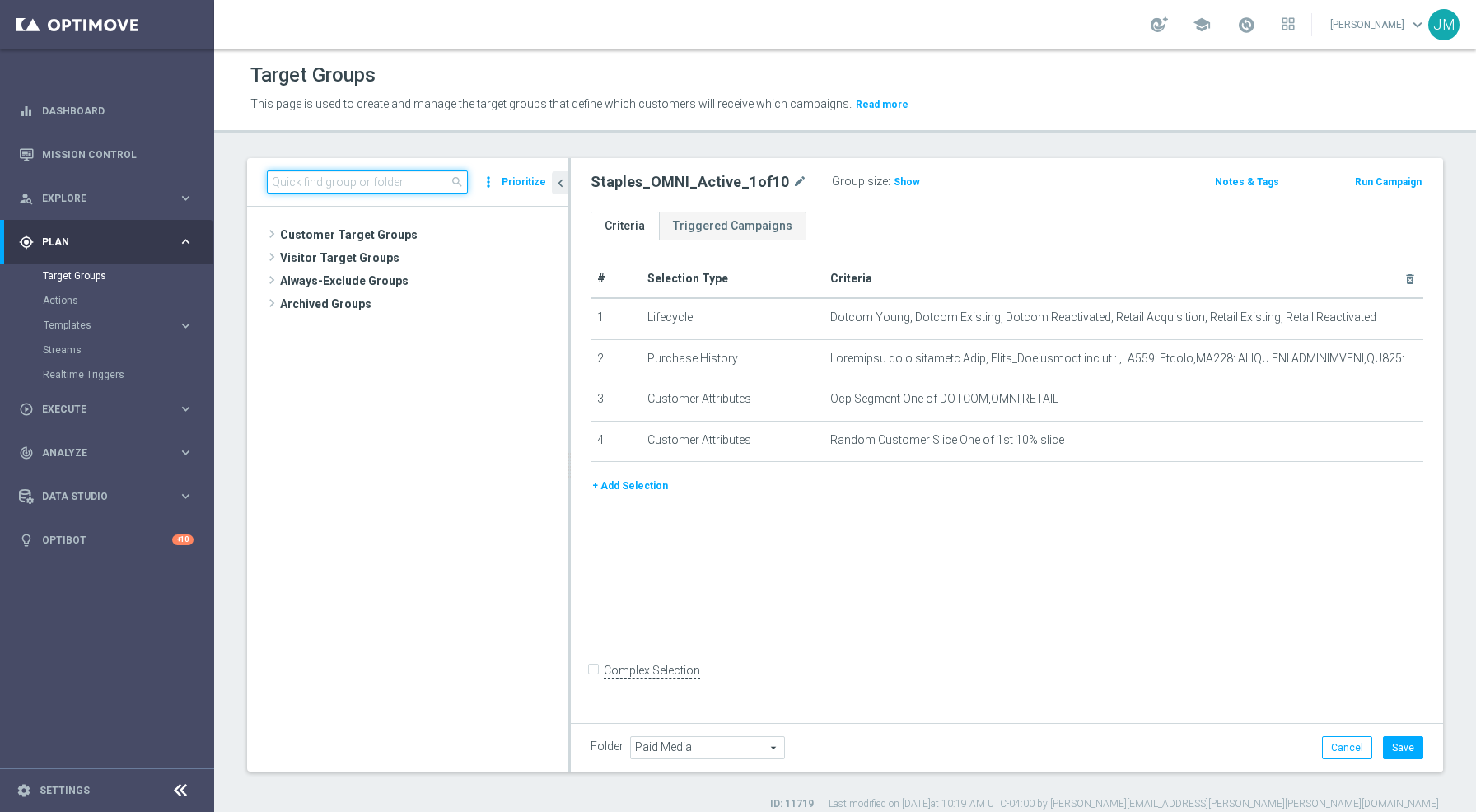
click at [351, 175] on input at bounding box center [367, 182] width 201 height 23
click at [1404, 751] on button "Save" at bounding box center [1404, 747] width 40 height 23
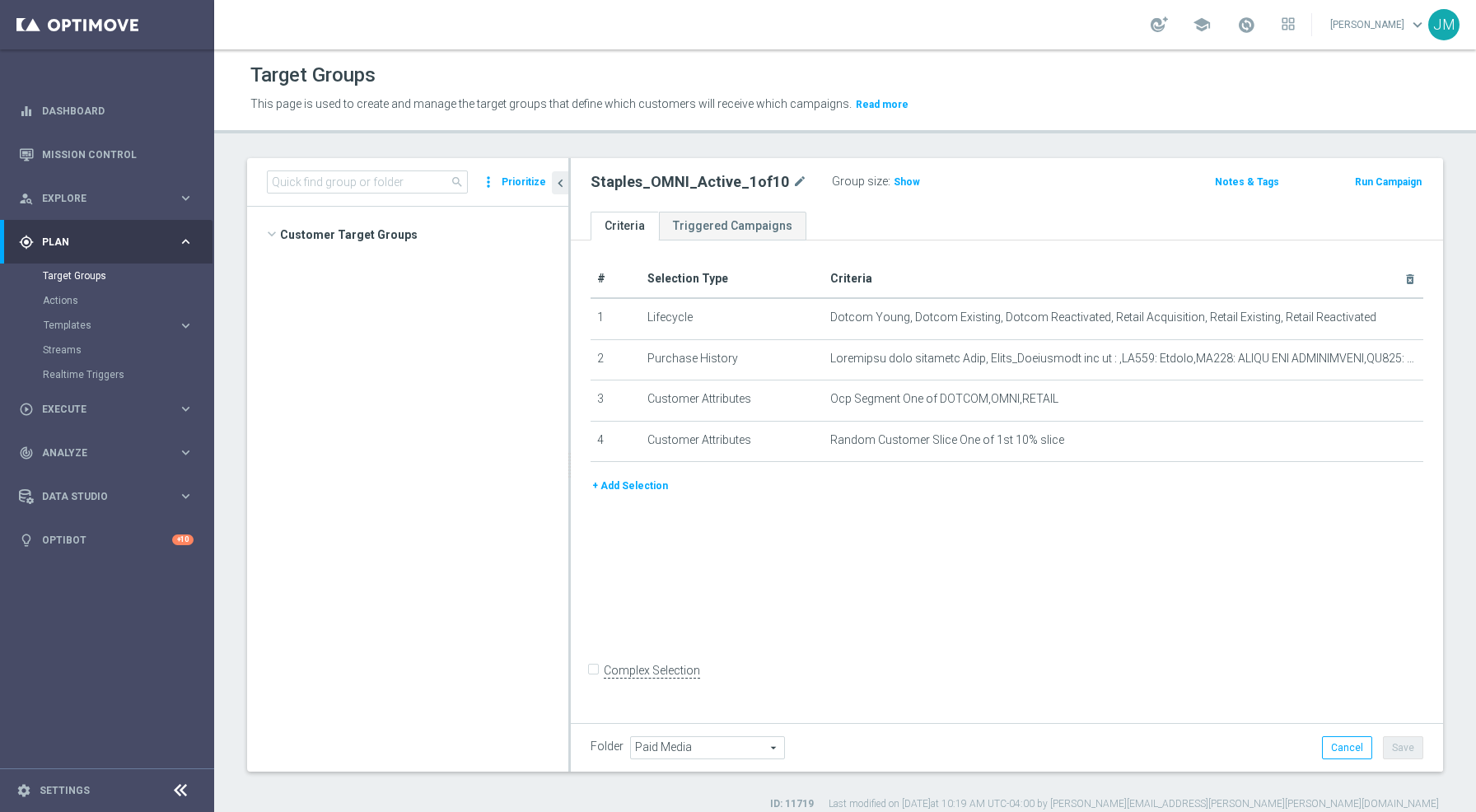
scroll to position [45271, 0]
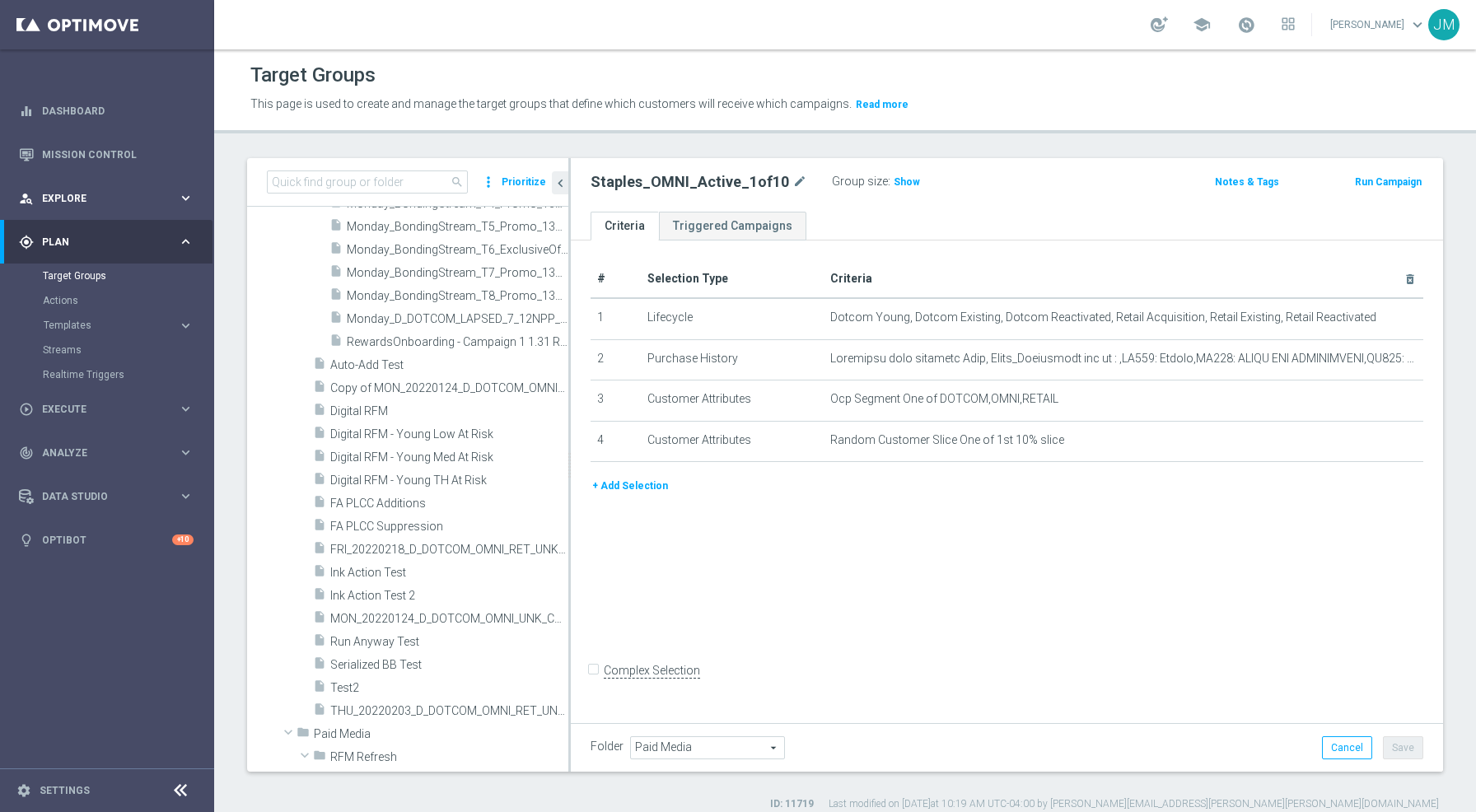
click at [77, 191] on div "person_search Explore" at bounding box center [98, 198] width 159 height 15
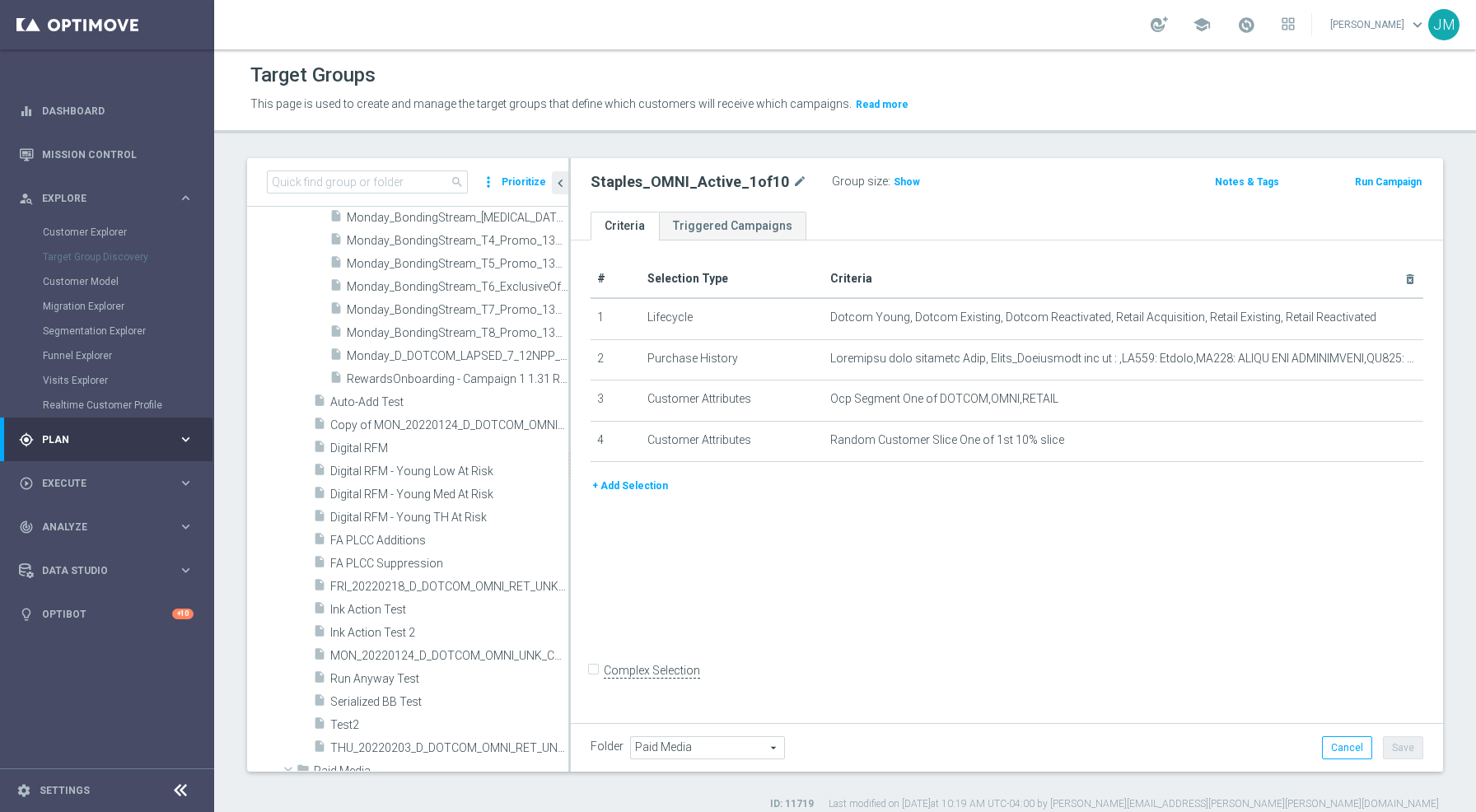
scroll to position [43666, 0]
click at [76, 230] on link "Customer Explorer" at bounding box center [107, 232] width 129 height 13
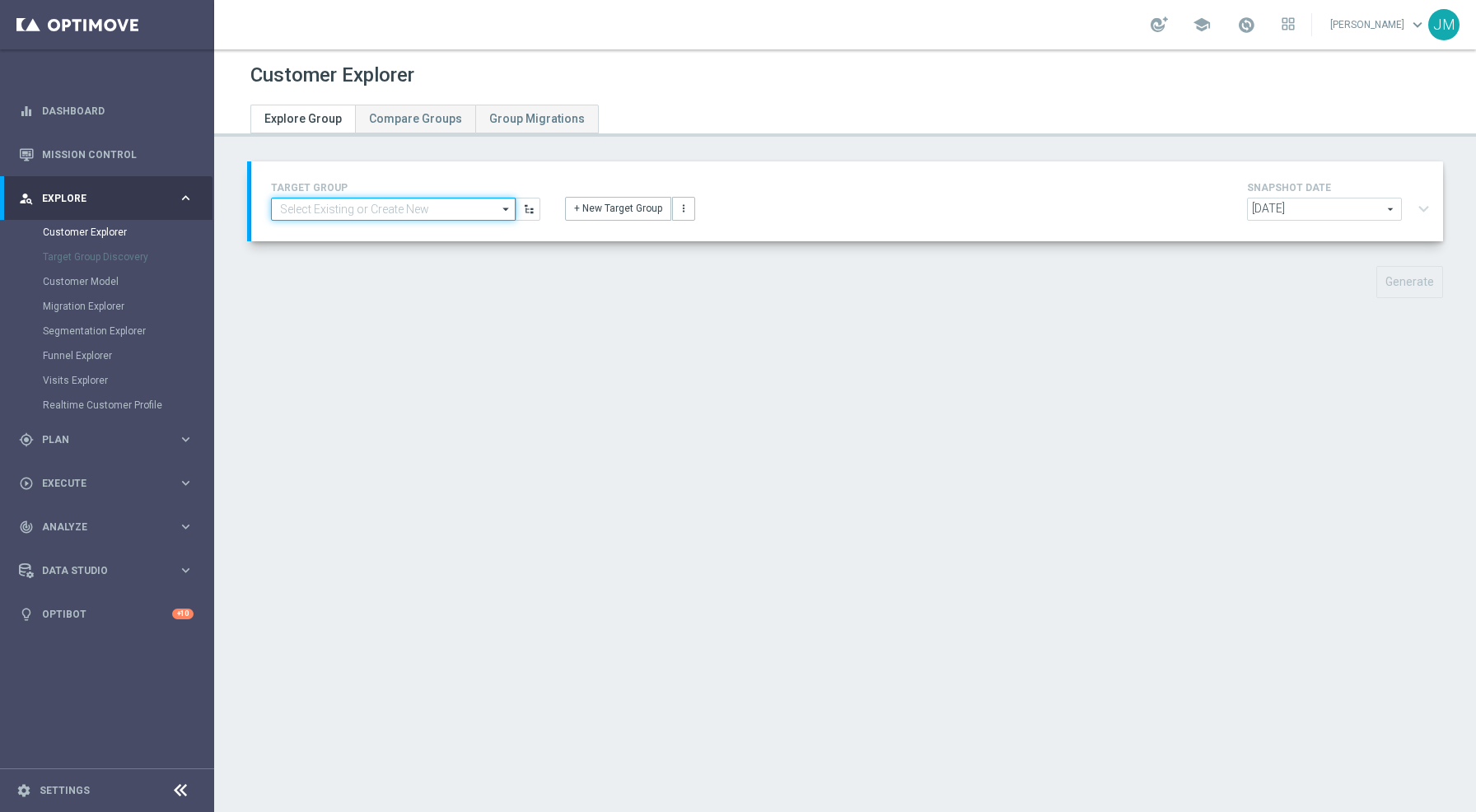
click at [321, 207] on input at bounding box center [393, 208] width 245 height 23
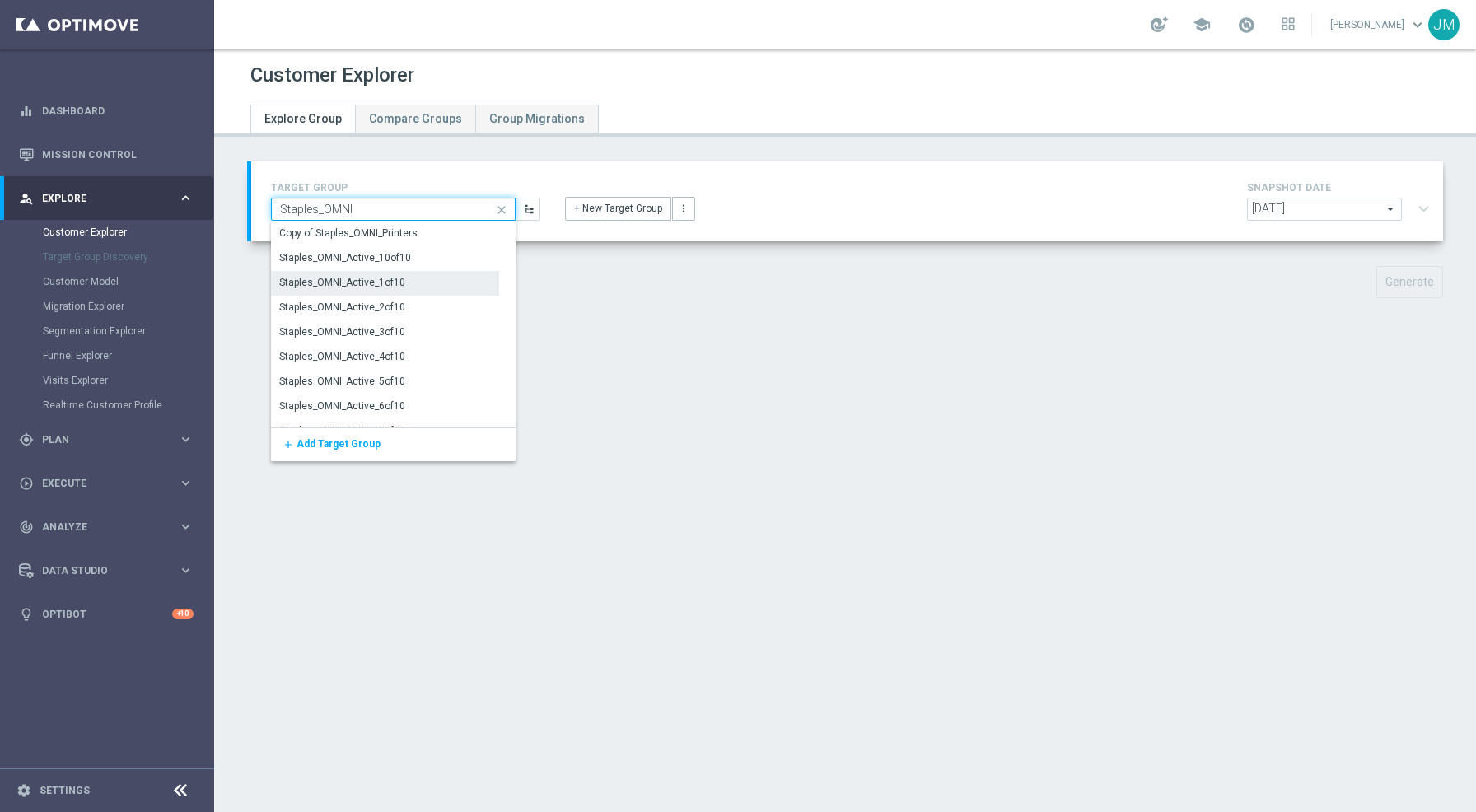
type input "Staples_OMNI"
click at [393, 277] on div "Staples_OMNI_Active_1of10" at bounding box center [342, 282] width 126 height 15
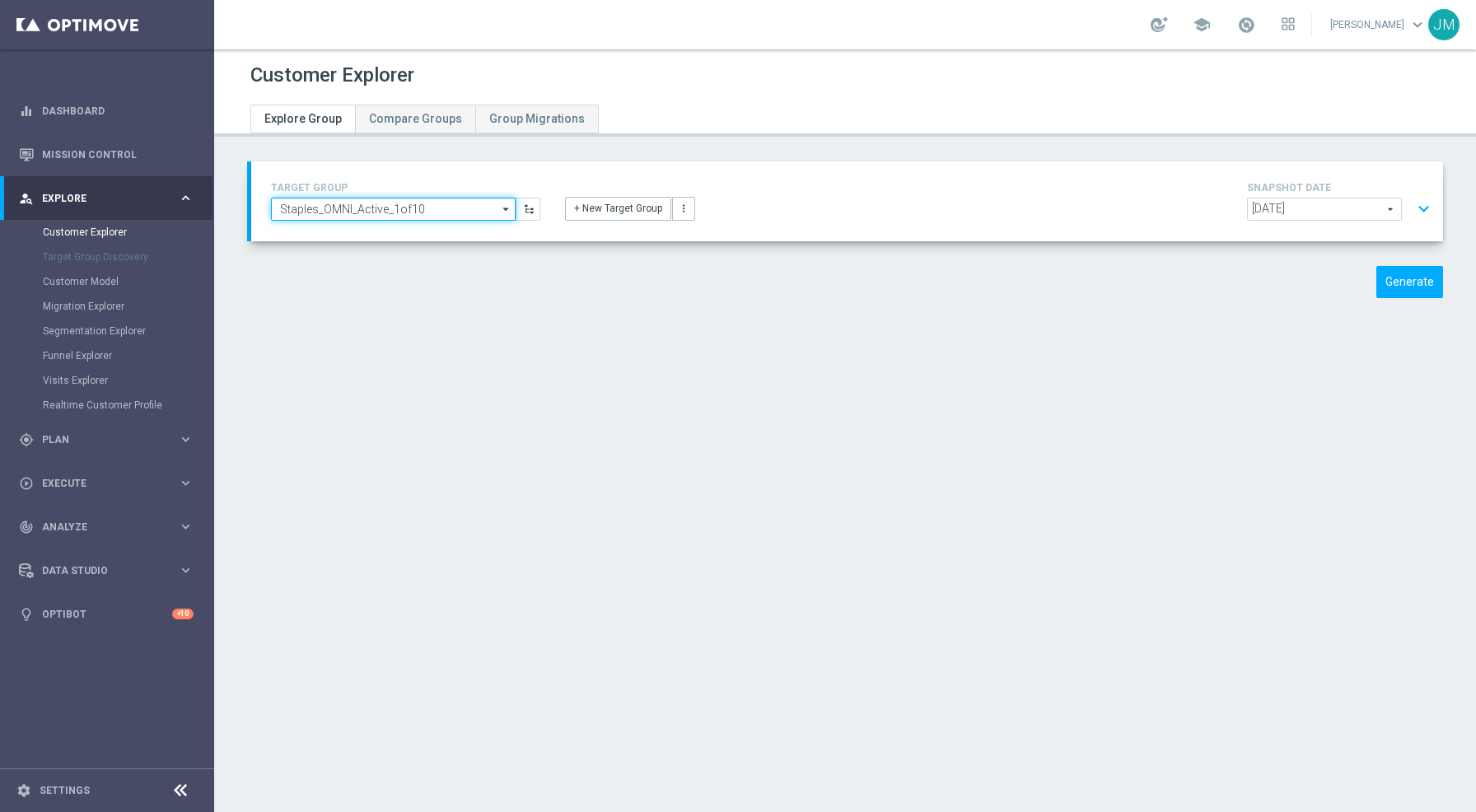
click at [441, 205] on input "Staples_OMNI_Active_1of10" at bounding box center [393, 208] width 245 height 23
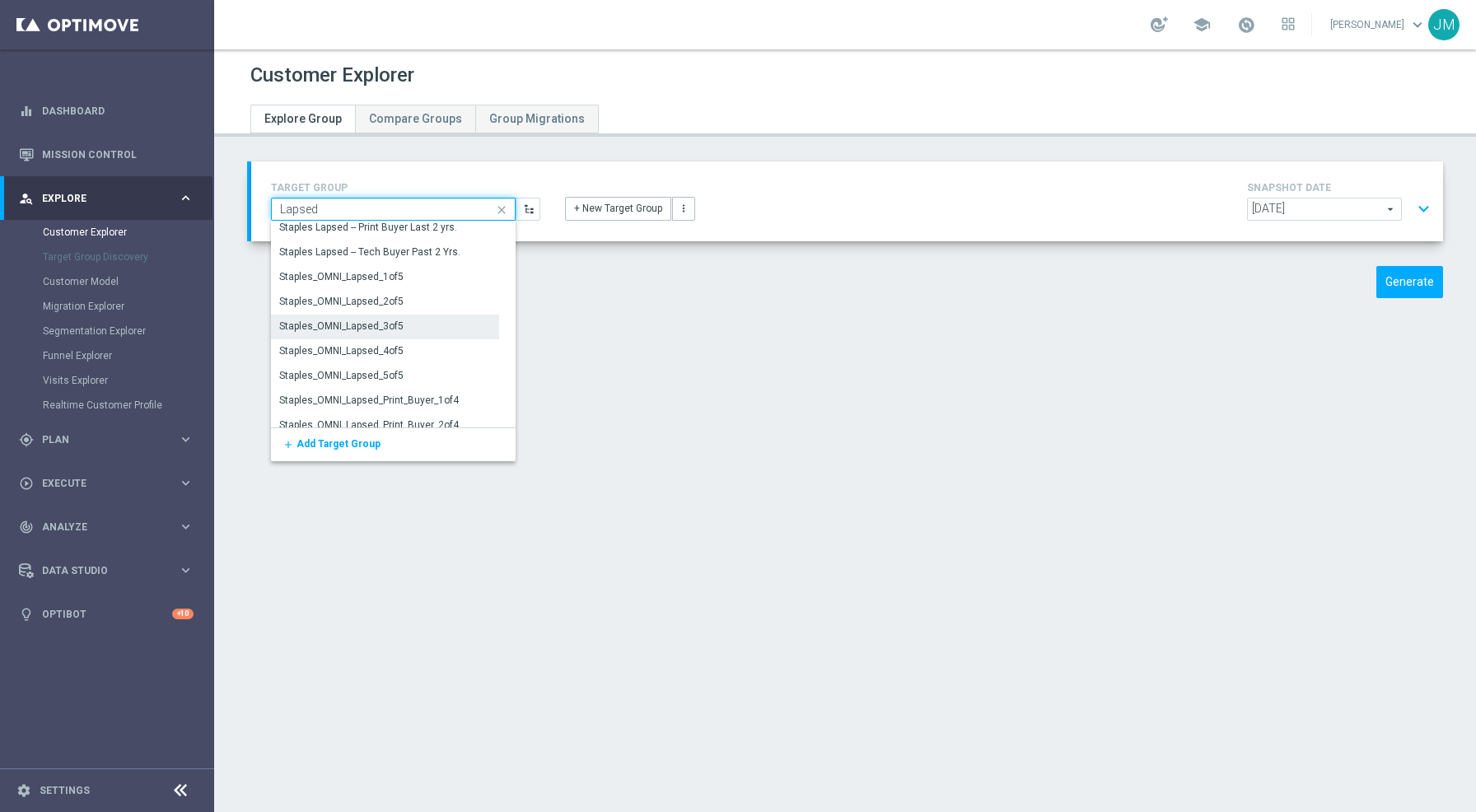
scroll to position [2277, 0]
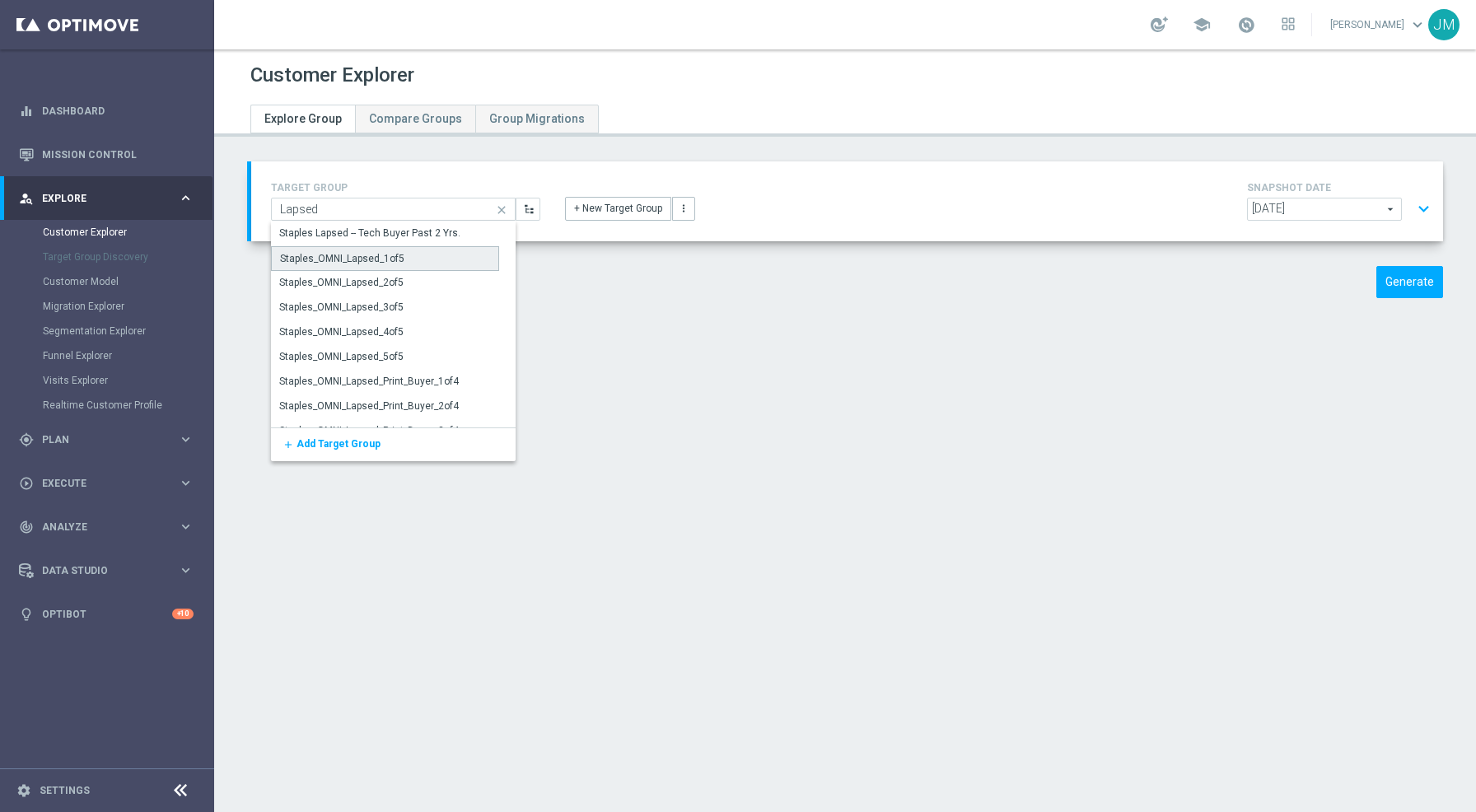
click at [412, 261] on div "Staples_OMNI_Lapsed_1of5" at bounding box center [384, 258] width 228 height 24
type input "Staples_OMNI_Lapsed_1of5"
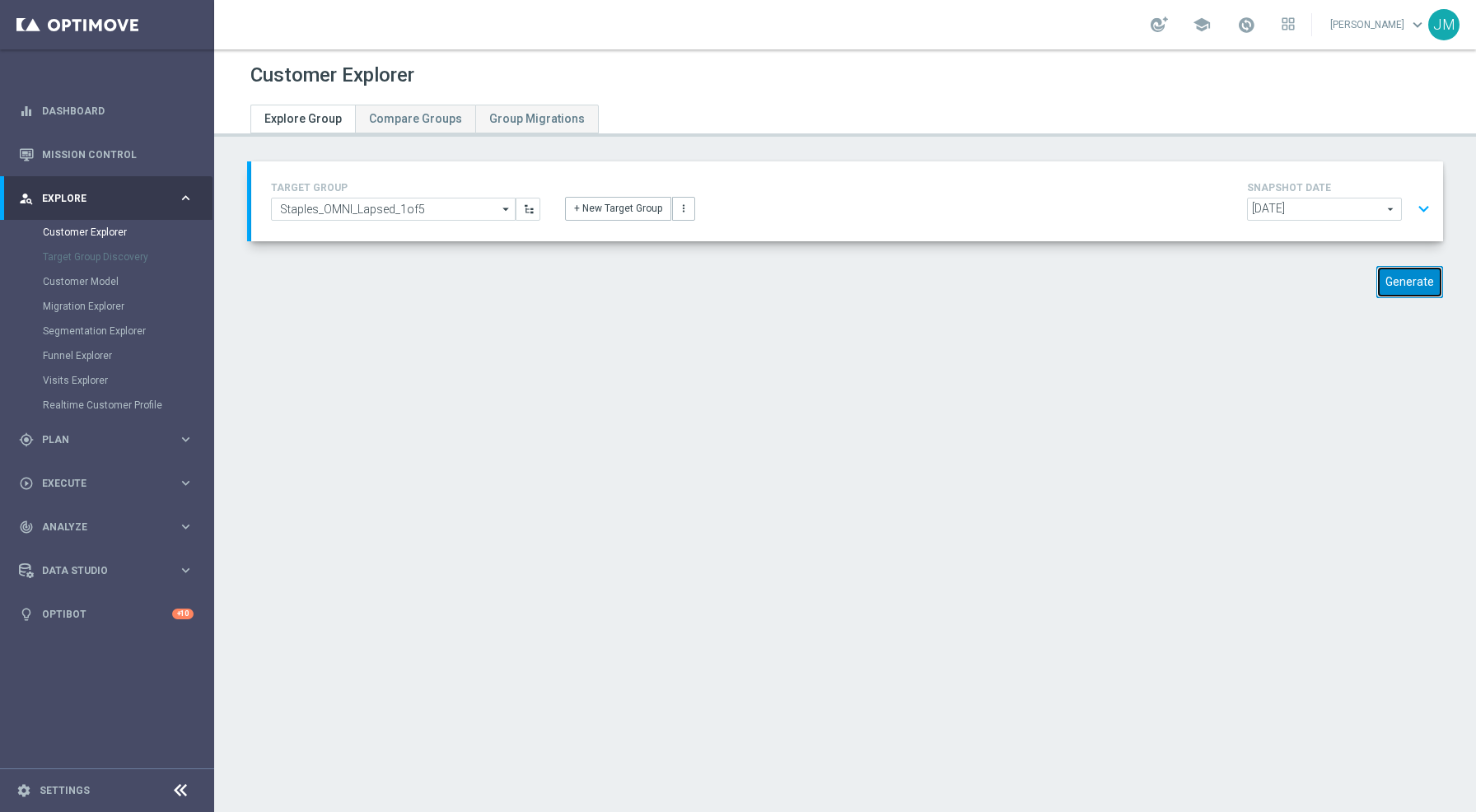
click at [1385, 285] on button "Generate" at bounding box center [1410, 282] width 66 height 32
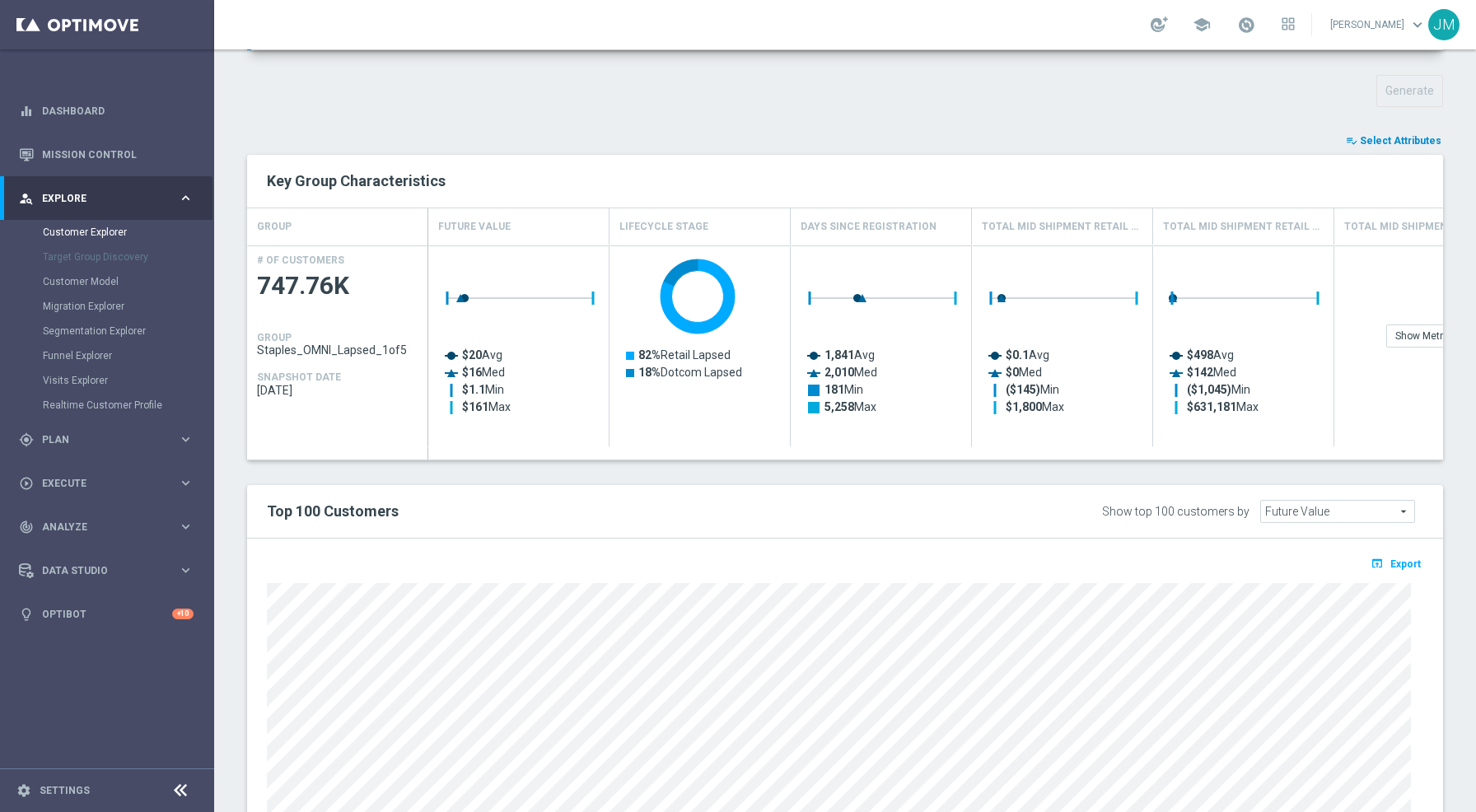
scroll to position [177, 0]
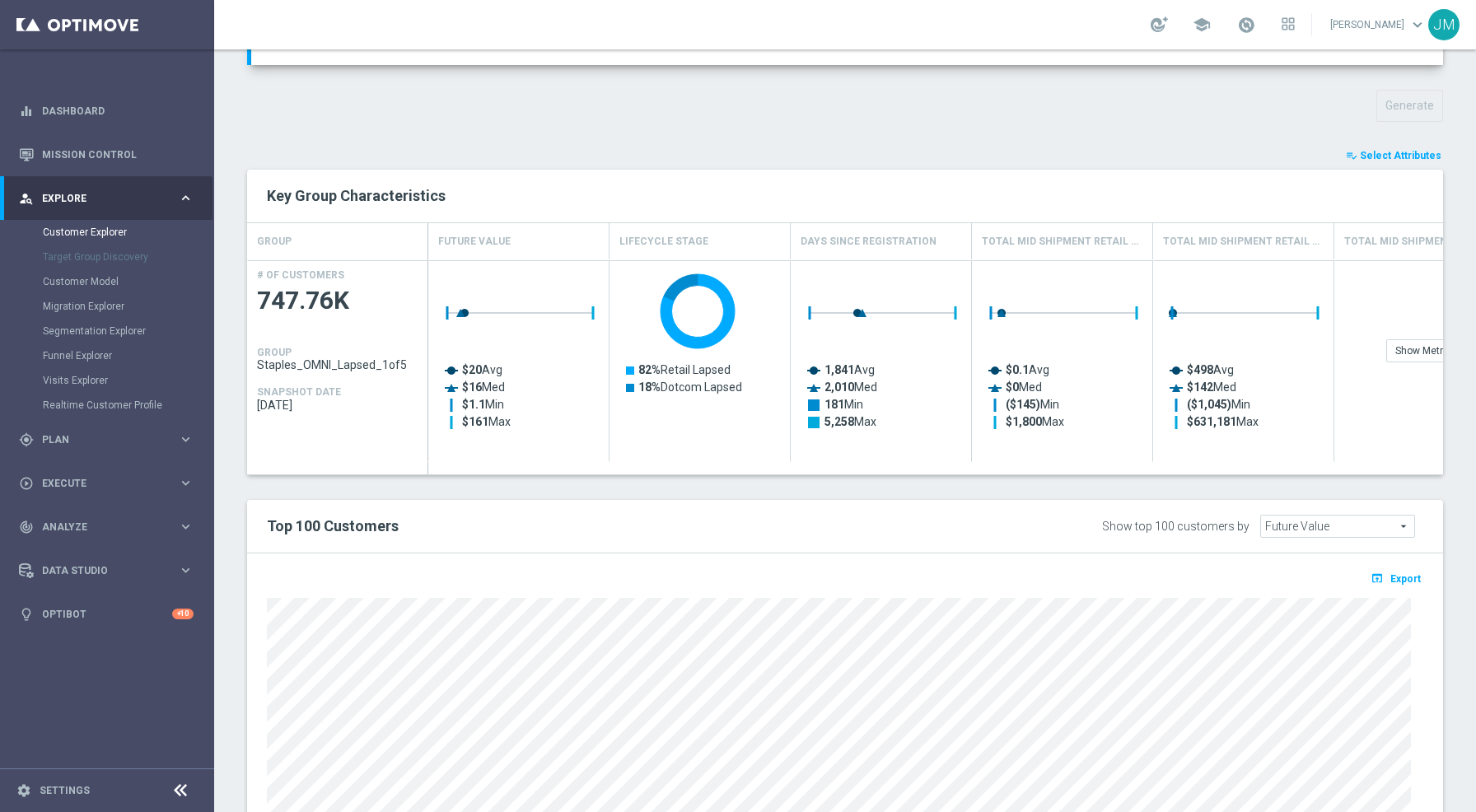
click at [1368, 153] on span "Select Attributes" at bounding box center [1400, 156] width 82 height 12
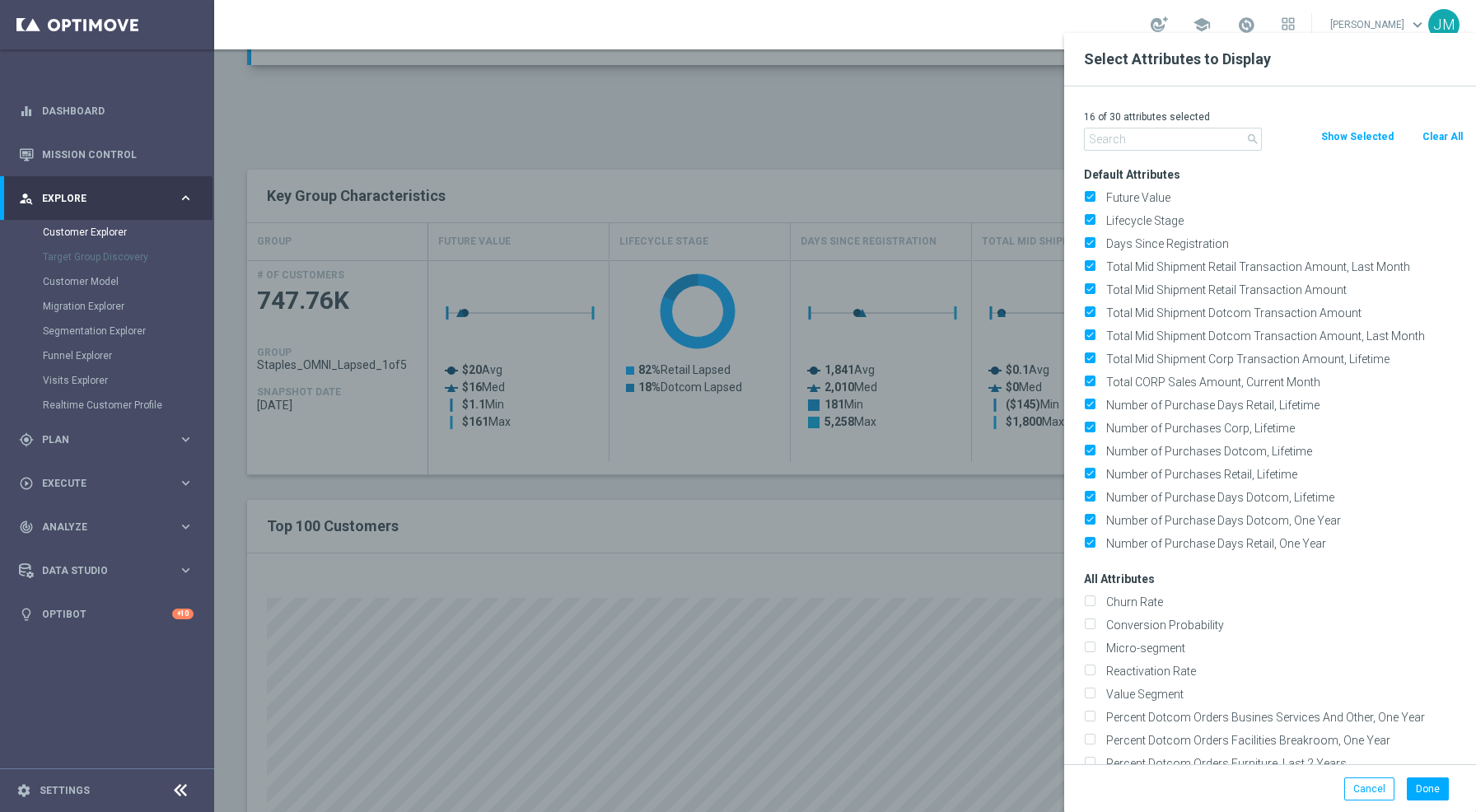
click at [1172, 142] on input "text" at bounding box center [1173, 139] width 178 height 23
click at [1434, 135] on button "Clear All" at bounding box center [1443, 137] width 44 height 18
checkbox input "false"
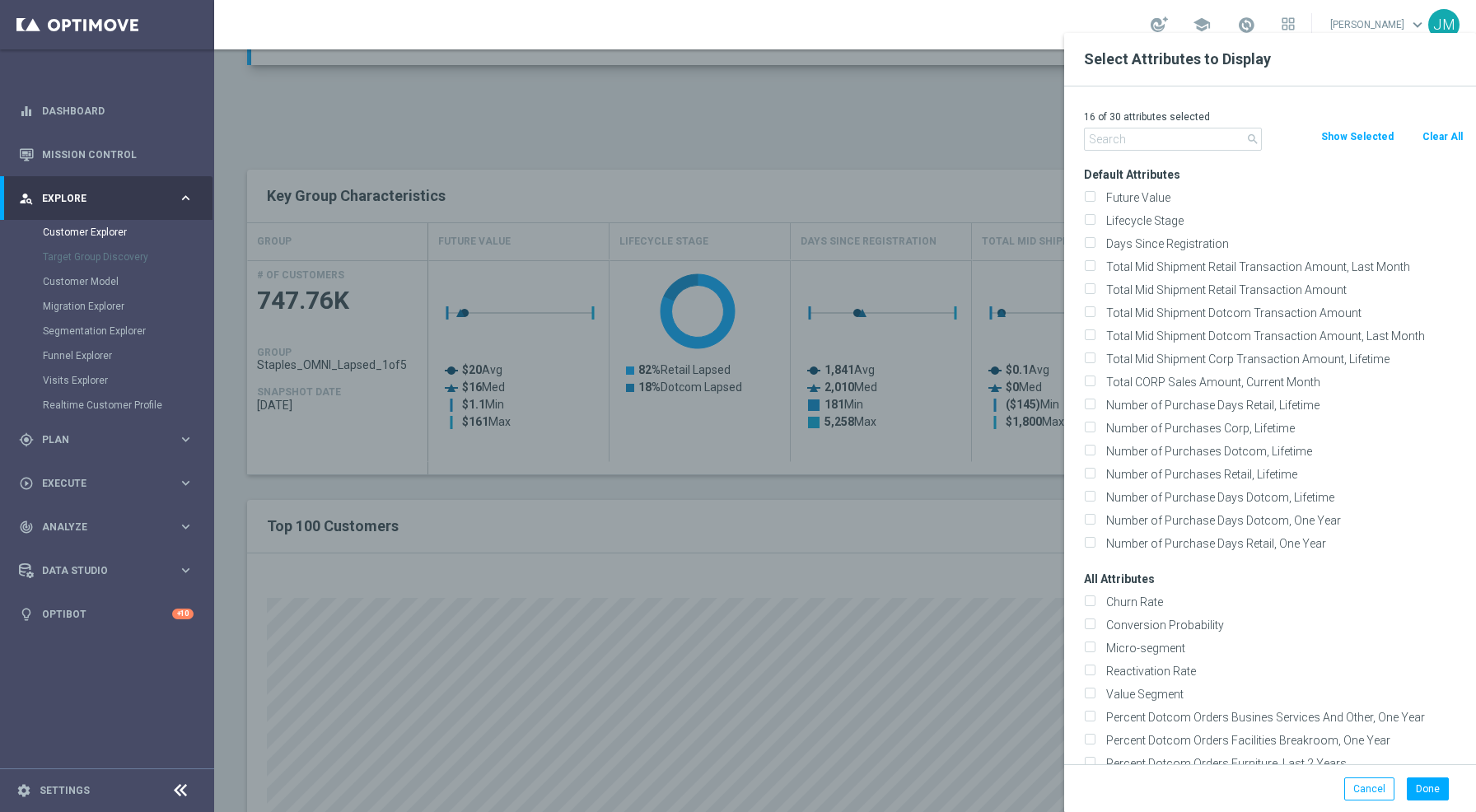
checkbox input "false"
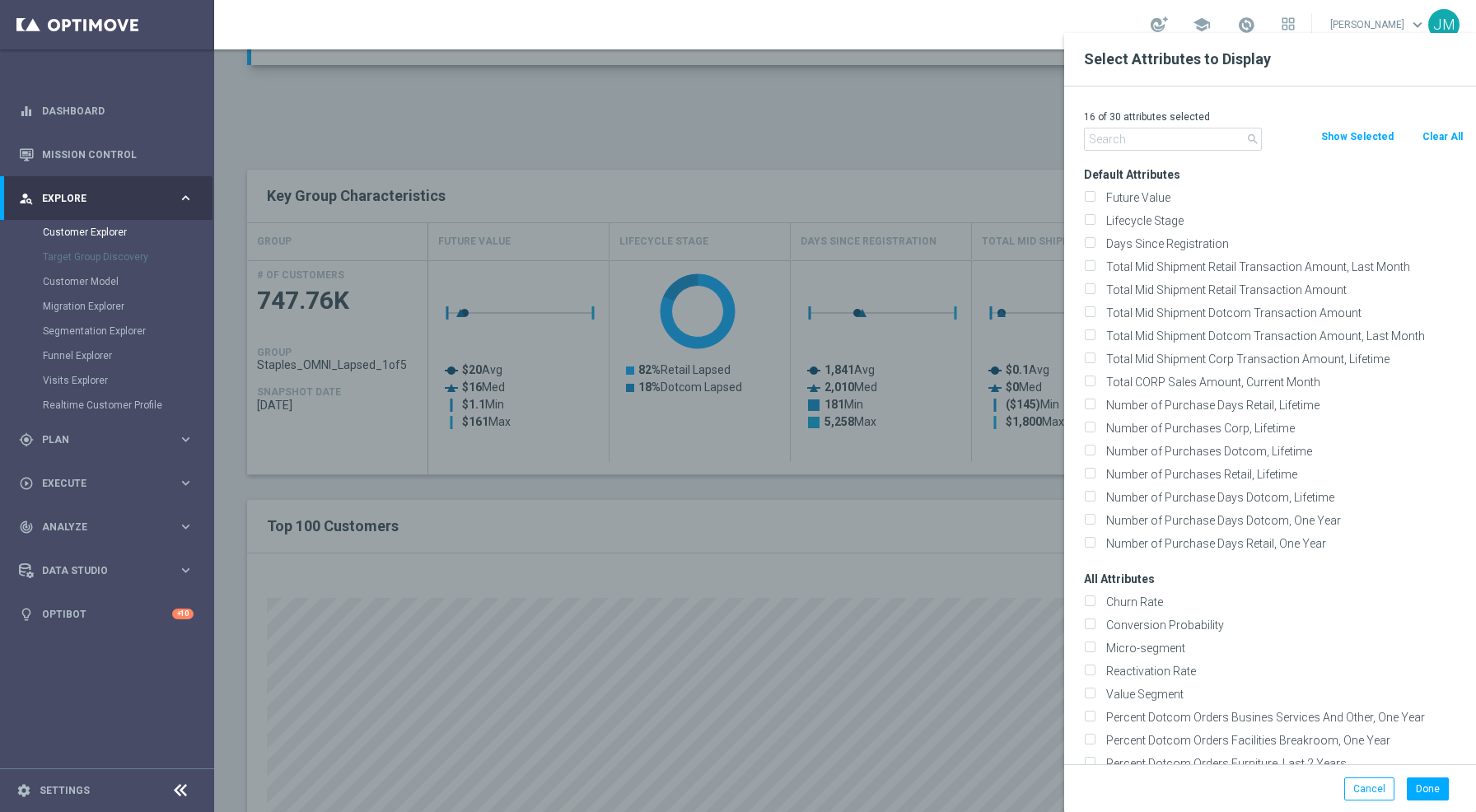
checkbox input "false"
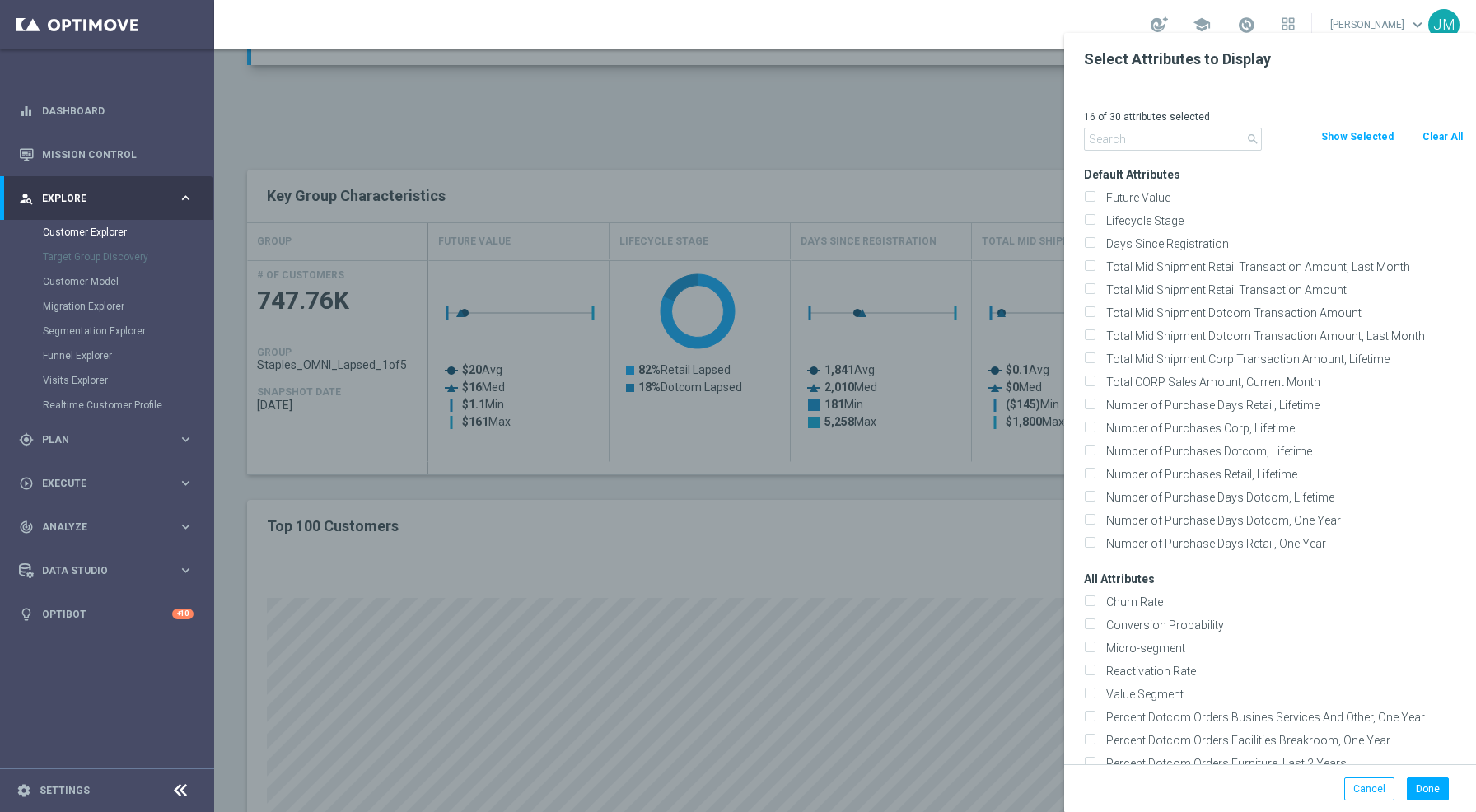
checkbox input "false"
click at [1175, 136] on input "text" at bounding box center [1173, 139] width 178 height 23
type input "Phone"
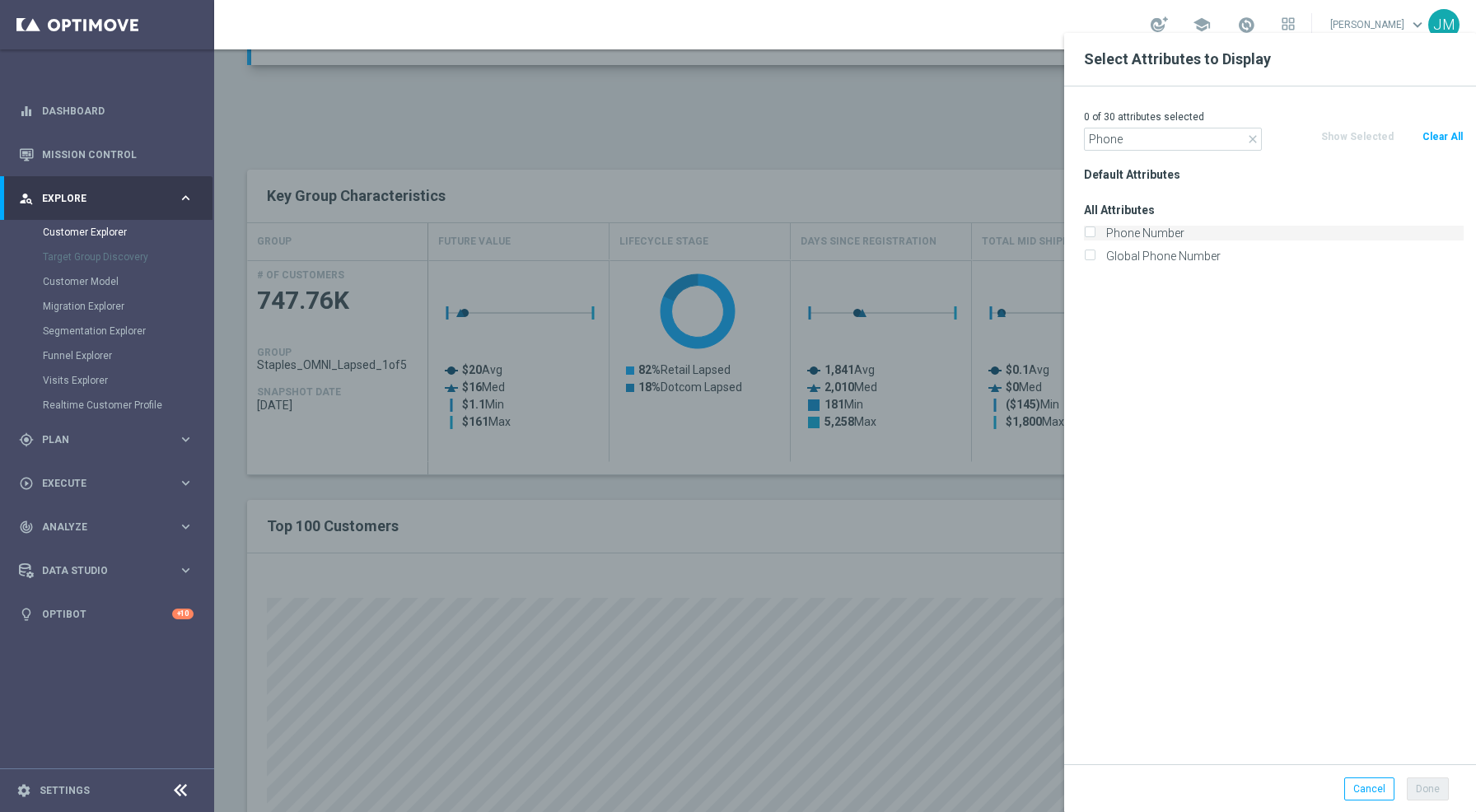
click at [1087, 235] on input "Phone Number" at bounding box center [1089, 235] width 11 height 11
checkbox input "true"
click at [1249, 142] on icon "close" at bounding box center [1253, 140] width 13 height 13
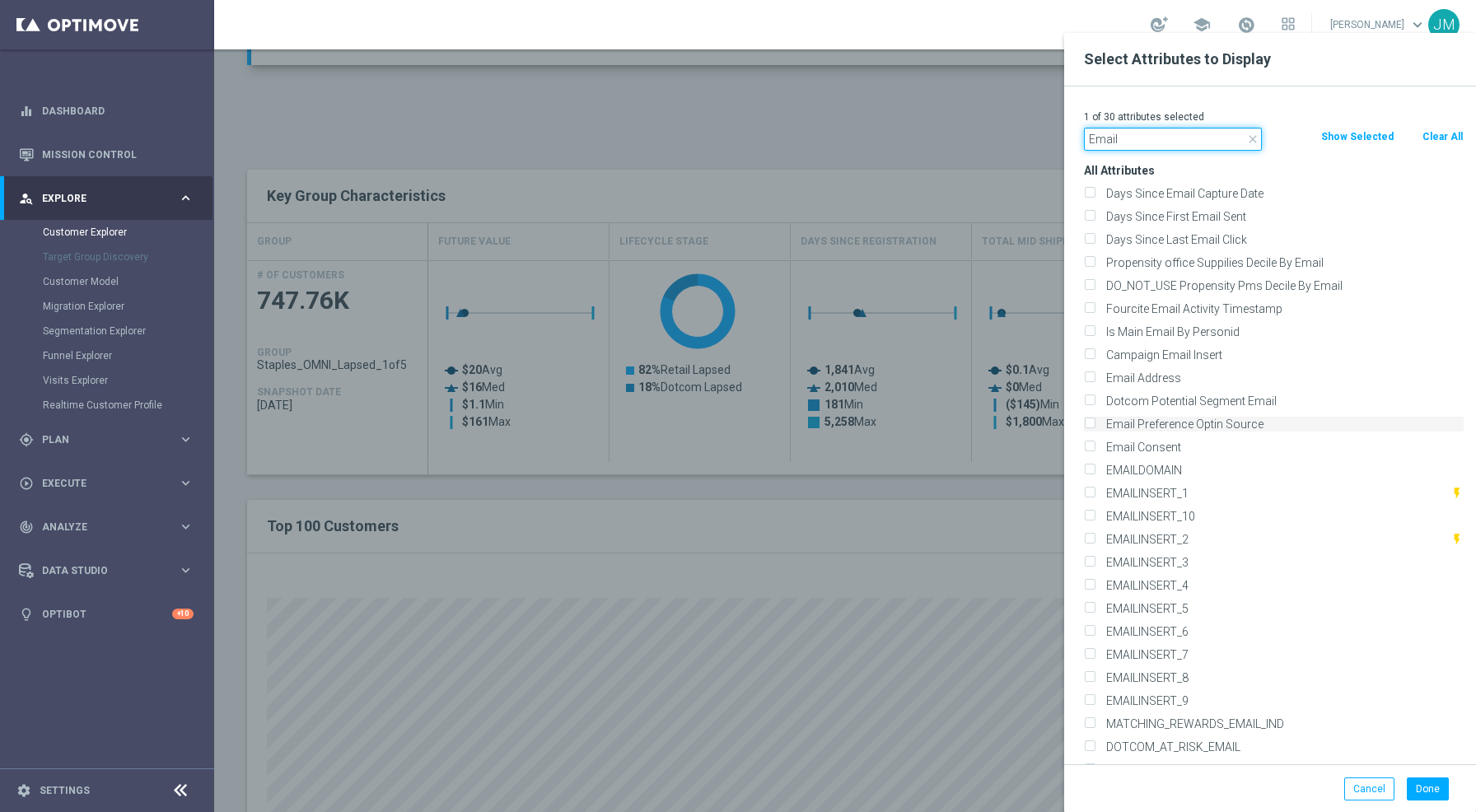
scroll to position [277, 0]
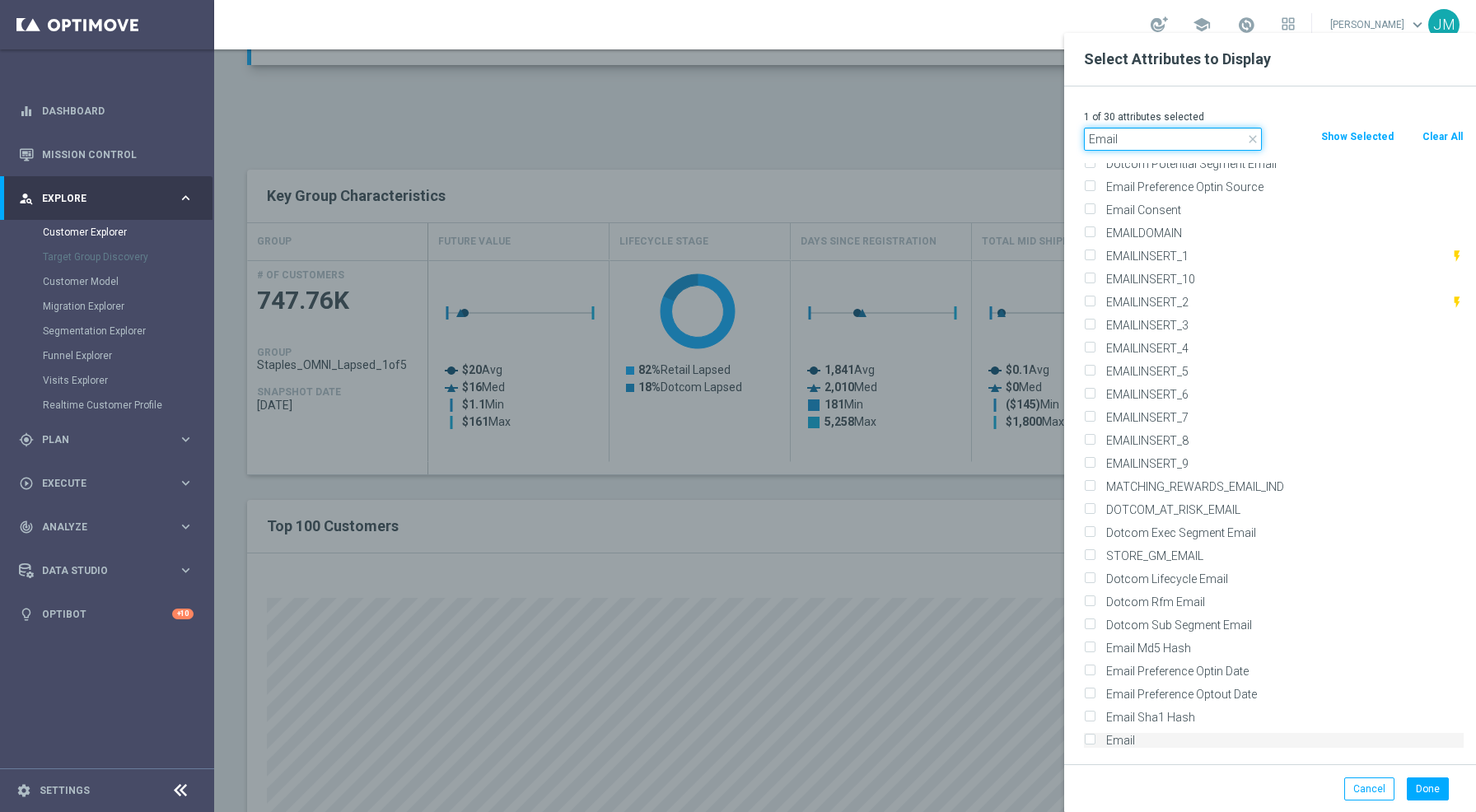
type input "Email"
click at [1089, 742] on input "Email" at bounding box center [1089, 742] width 11 height 11
checkbox input "true"
click at [1252, 145] on input "Email" at bounding box center [1173, 139] width 178 height 23
click at [1249, 140] on icon "close" at bounding box center [1253, 140] width 13 height 13
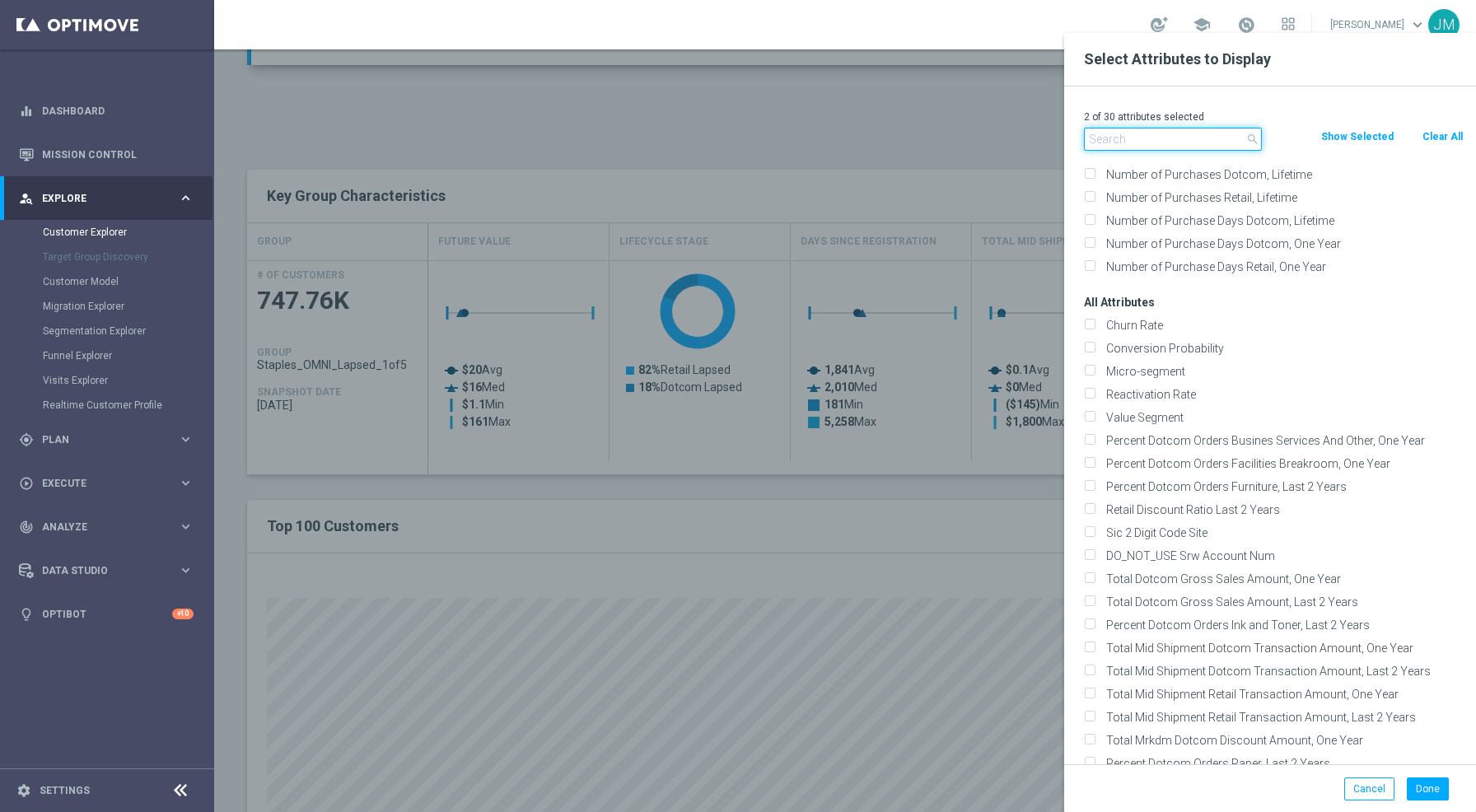
scroll to position [9106, 0]
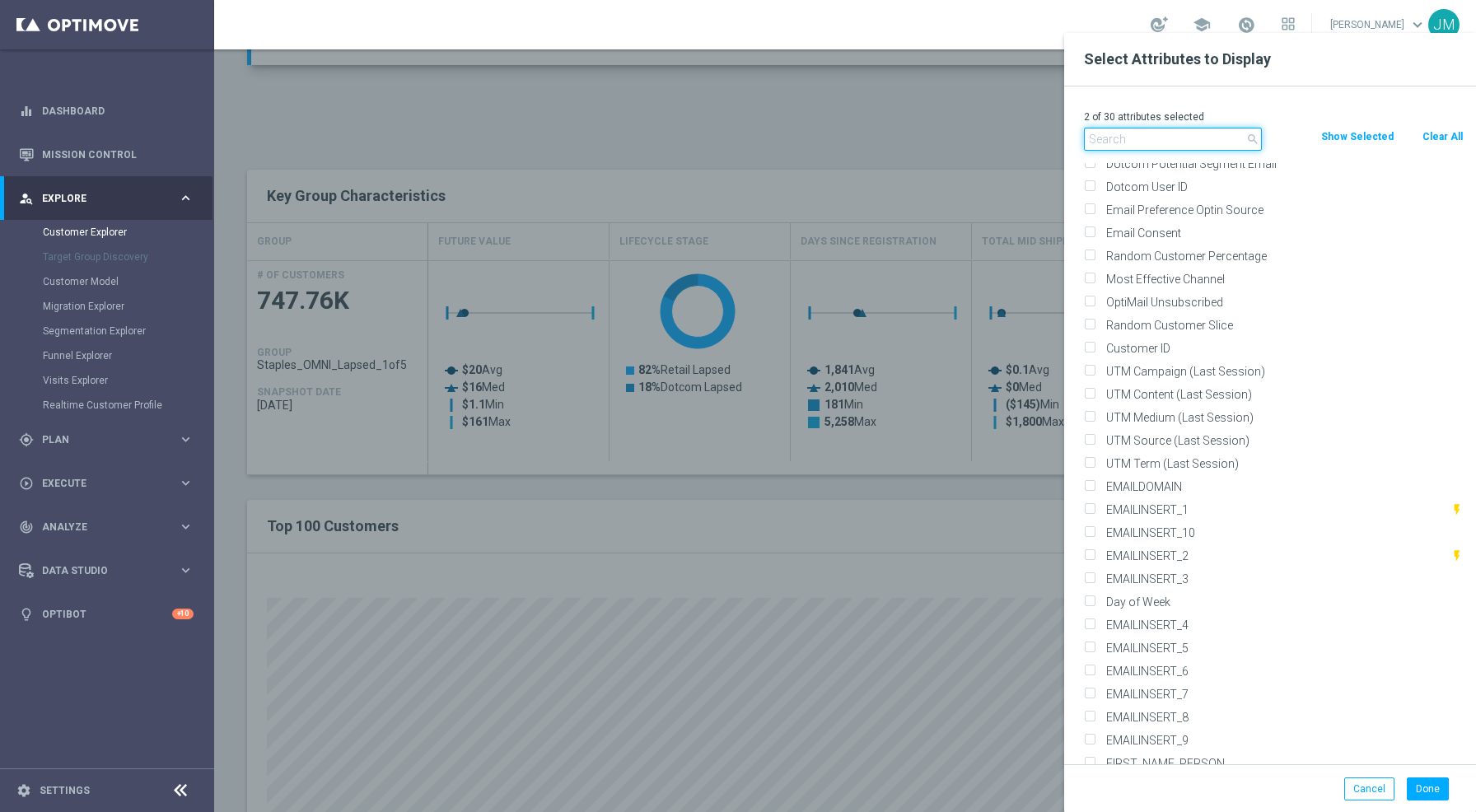
click at [1183, 142] on input "text" at bounding box center [1173, 139] width 178 height 23
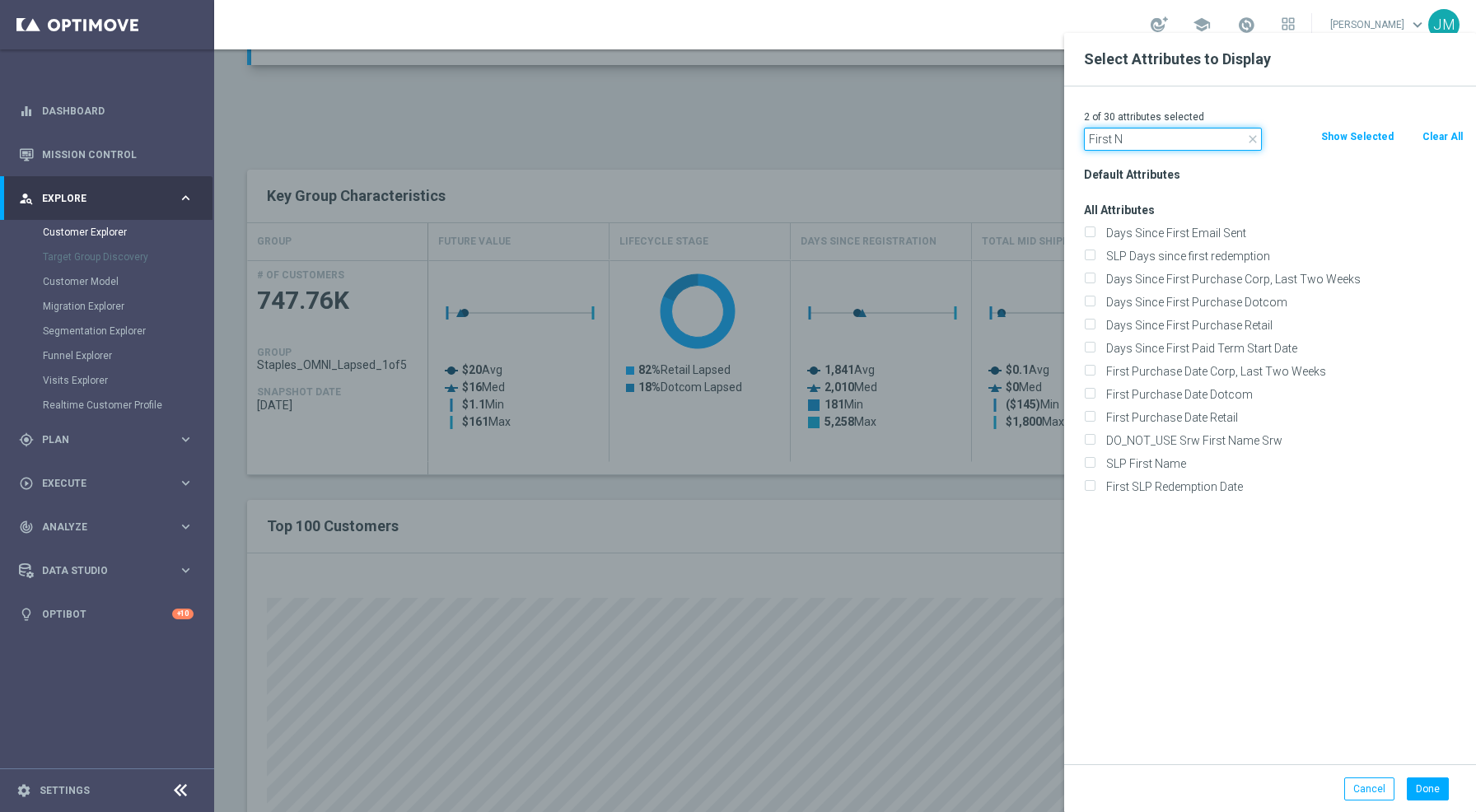
scroll to position [0, 0]
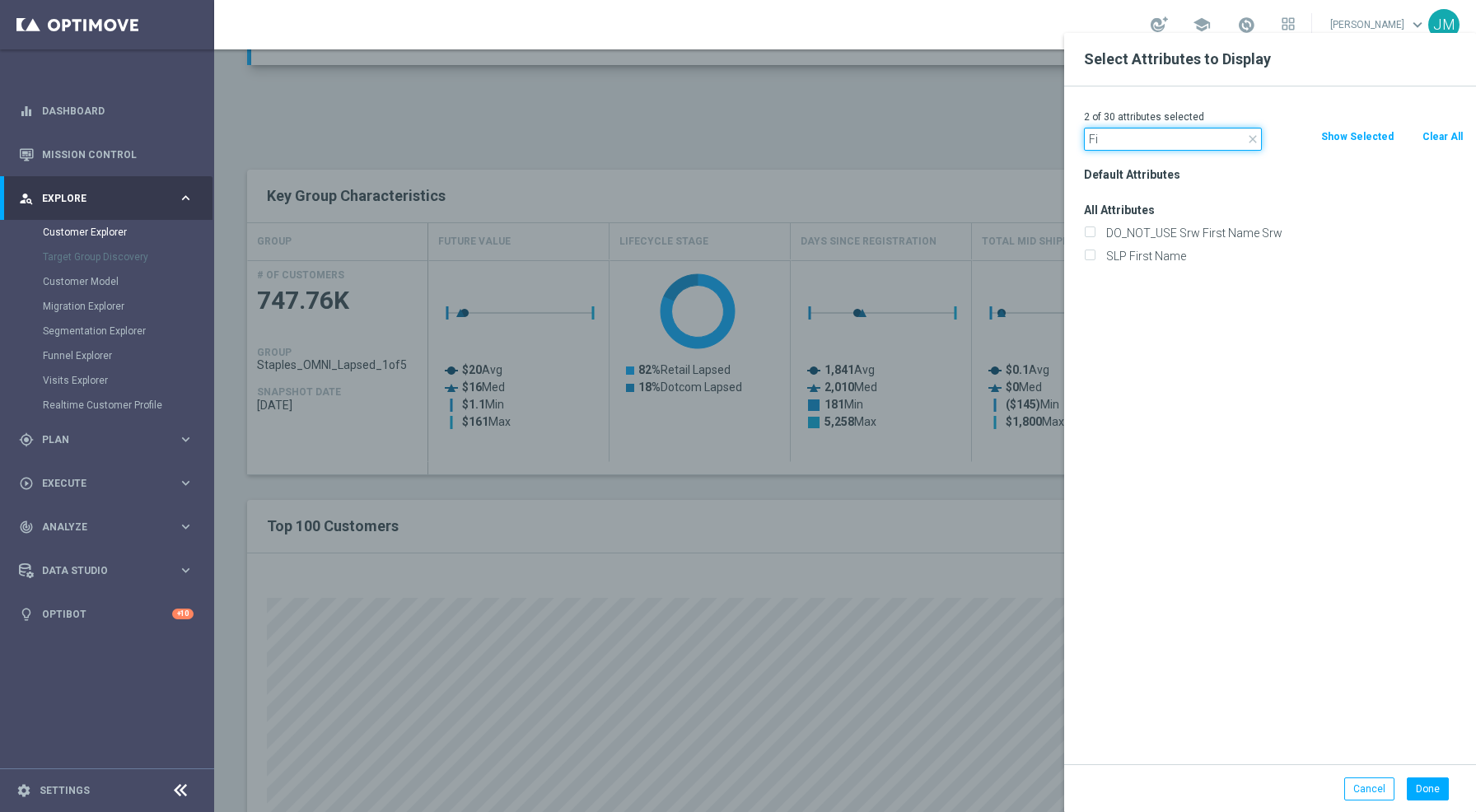
type input "F"
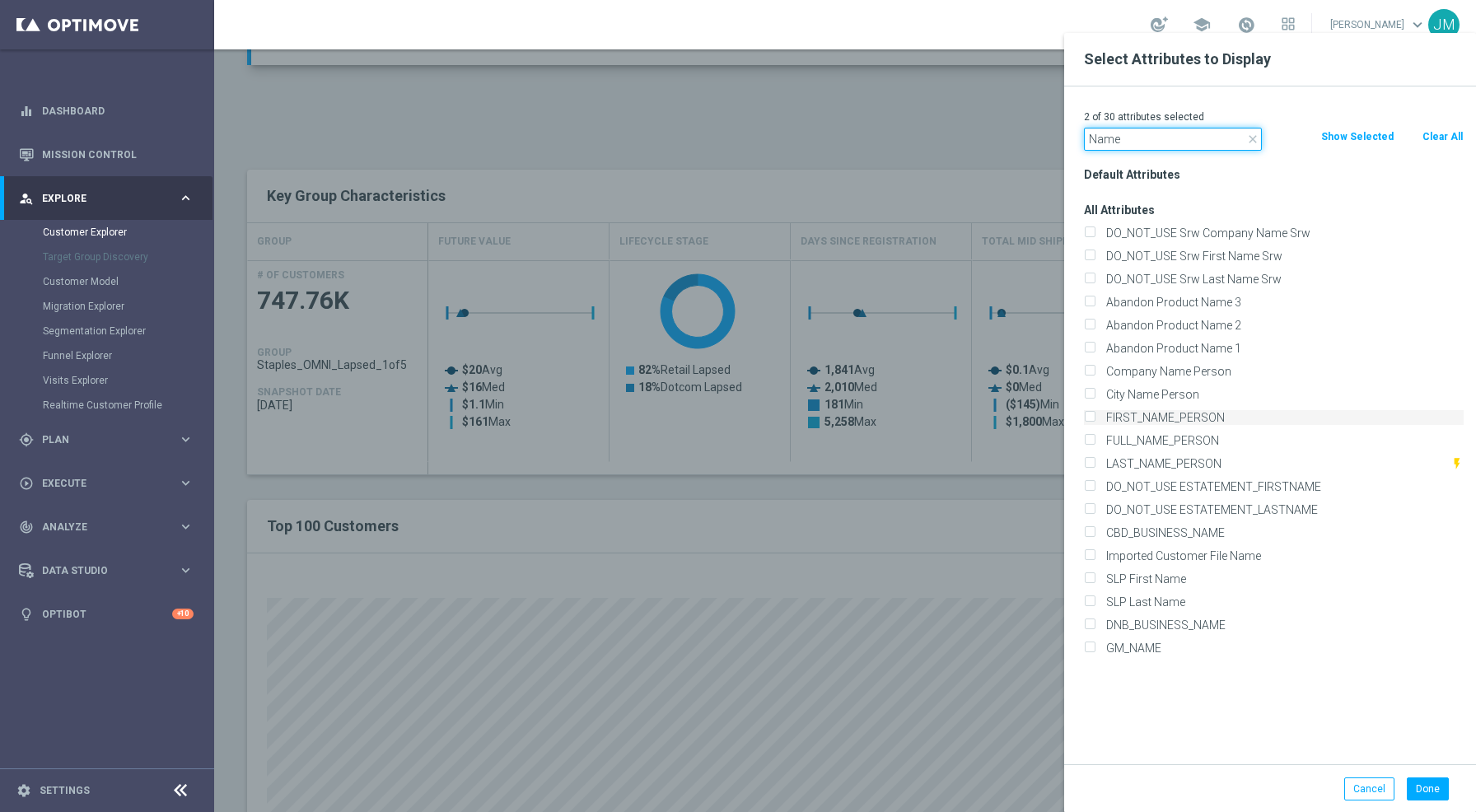
type input "Name"
click at [1090, 416] on input "FIRST_NAME_PERSON" at bounding box center [1089, 419] width 11 height 11
checkbox input "true"
click at [1090, 461] on input "LAST_NAME_PERSON" at bounding box center [1089, 466] width 11 height 11
checkbox input "true"
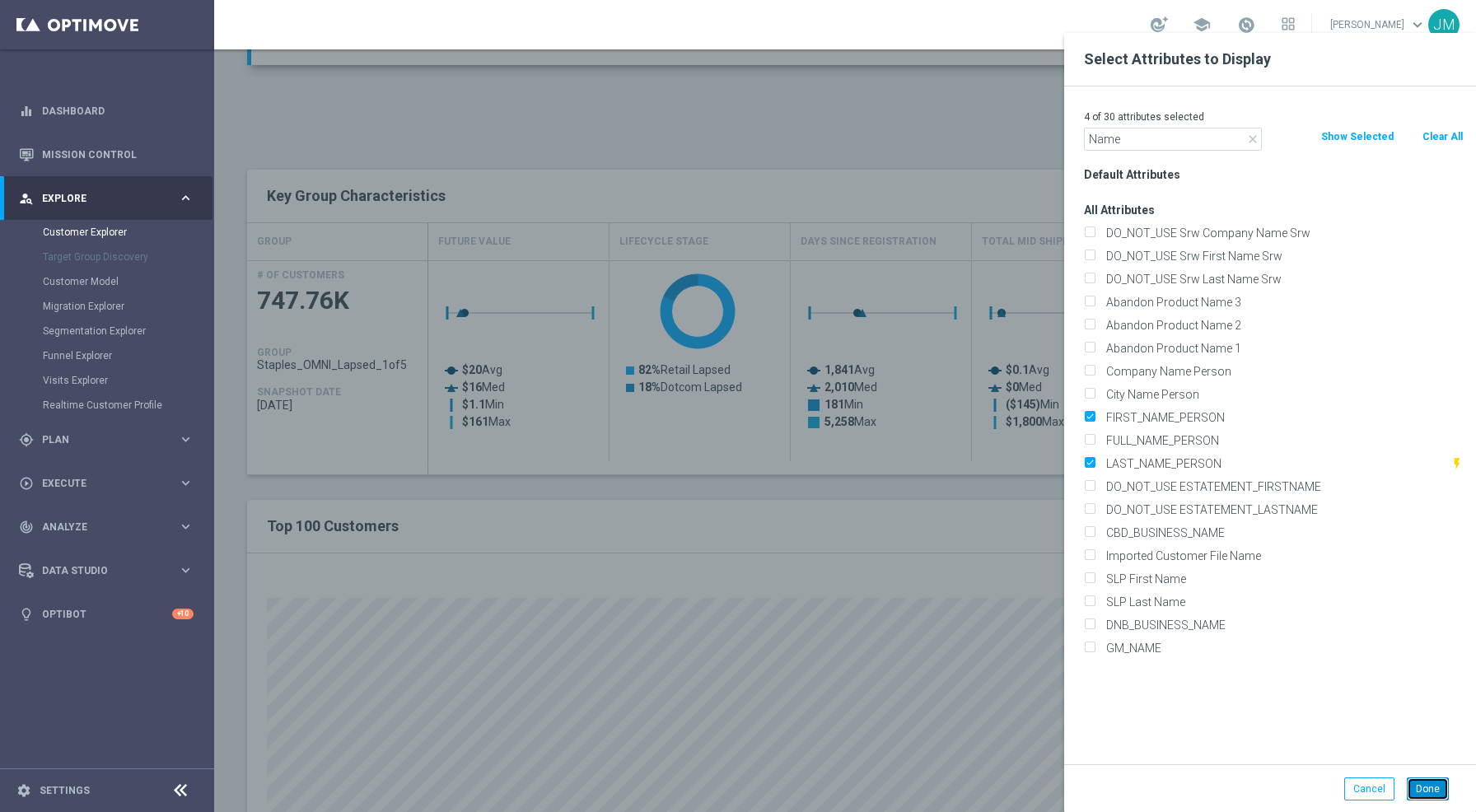
click at [1433, 788] on button "Done" at bounding box center [1428, 788] width 42 height 23
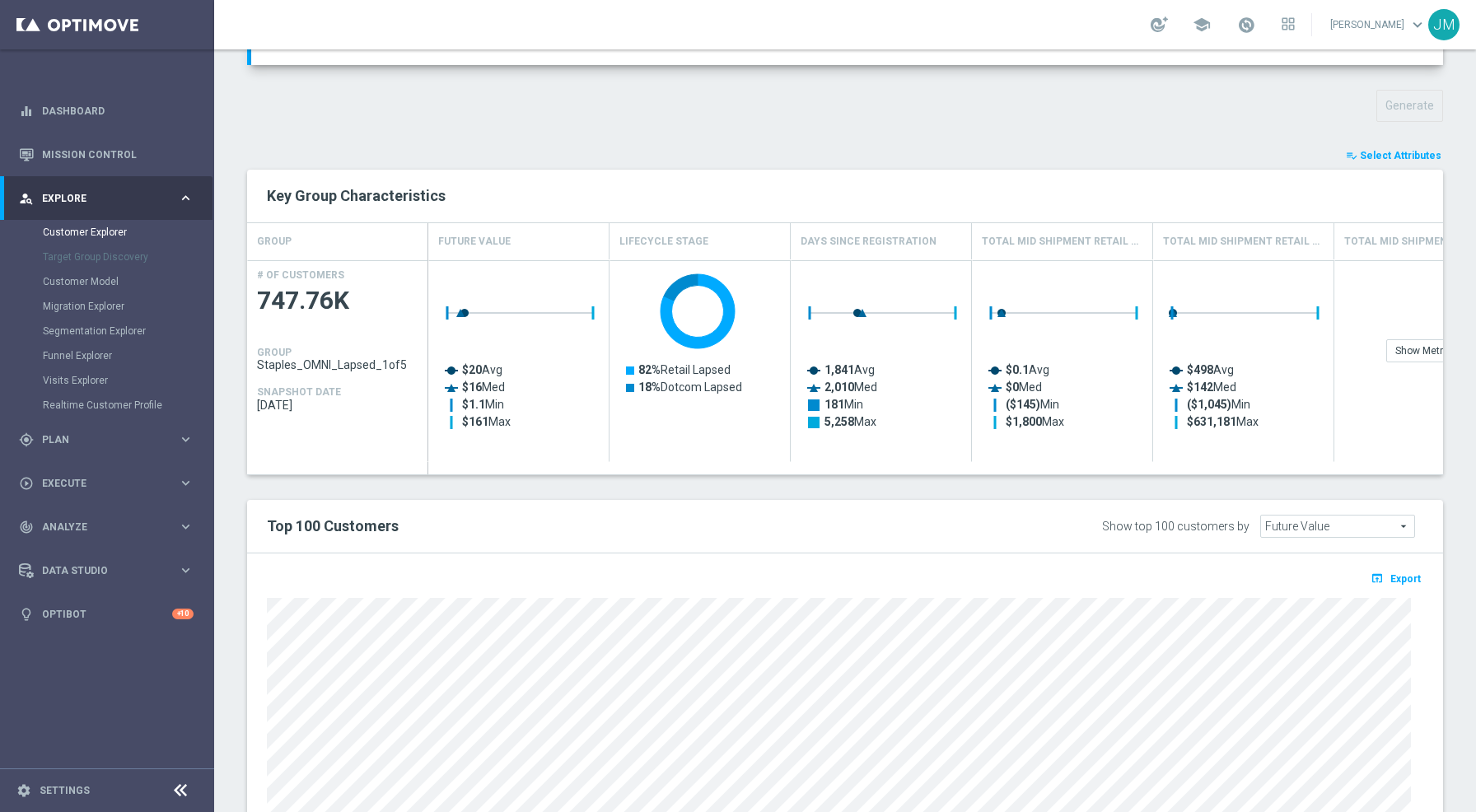
type input "Search"
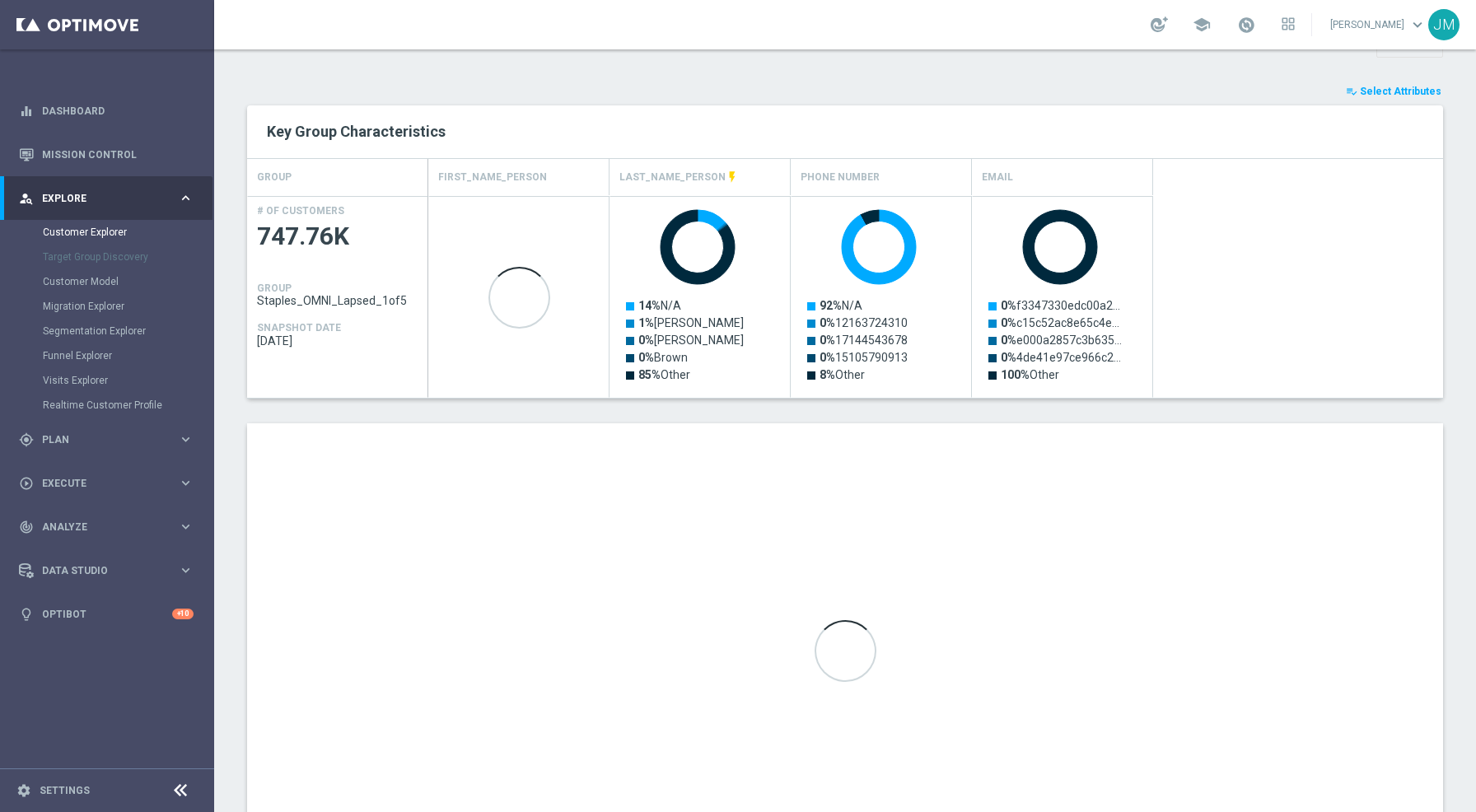
scroll to position [346, 0]
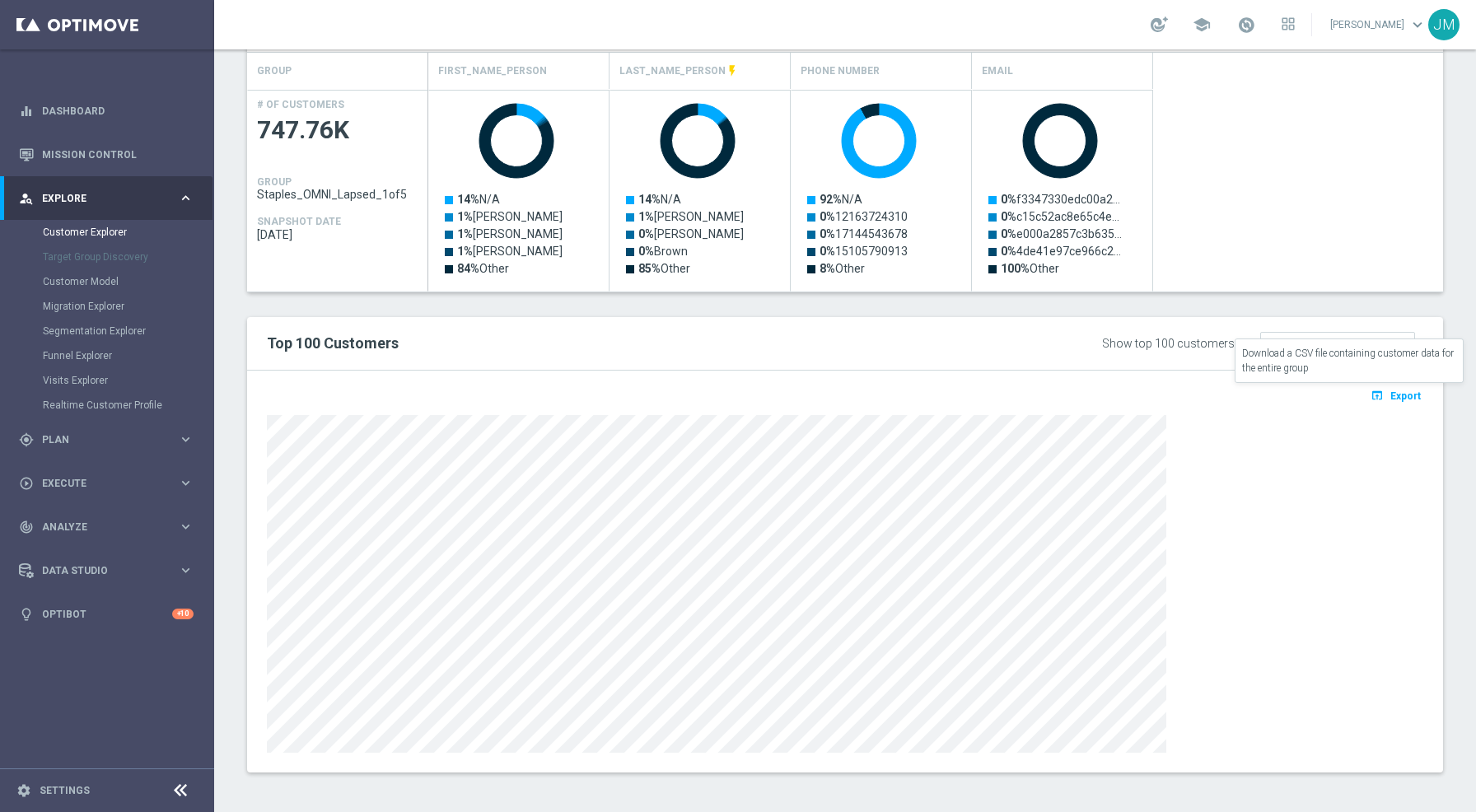
click at [1390, 394] on span "Export" at bounding box center [1405, 396] width 30 height 12
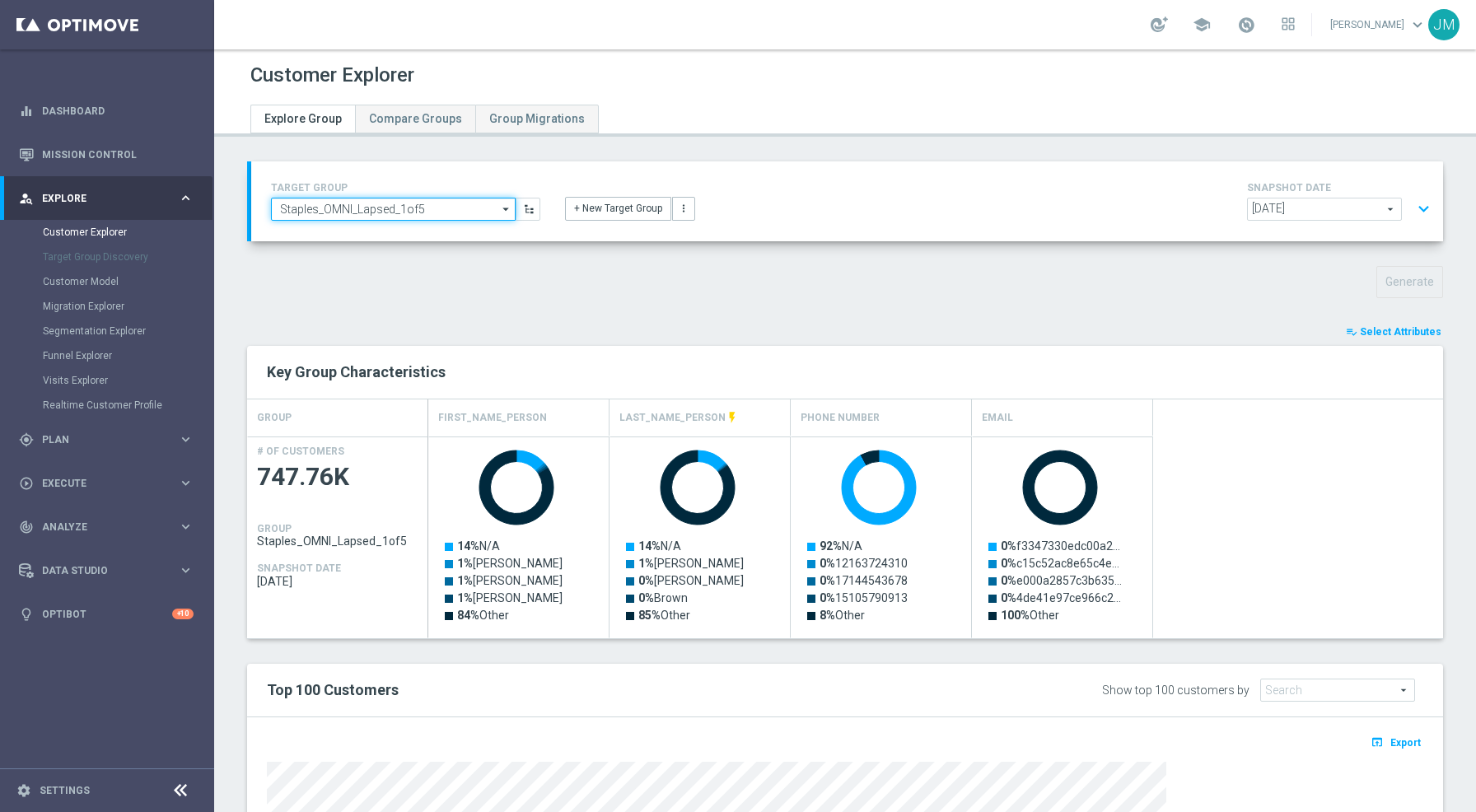
click at [405, 211] on input "Staples_OMNI_Lapsed_1of5" at bounding box center [393, 208] width 245 height 23
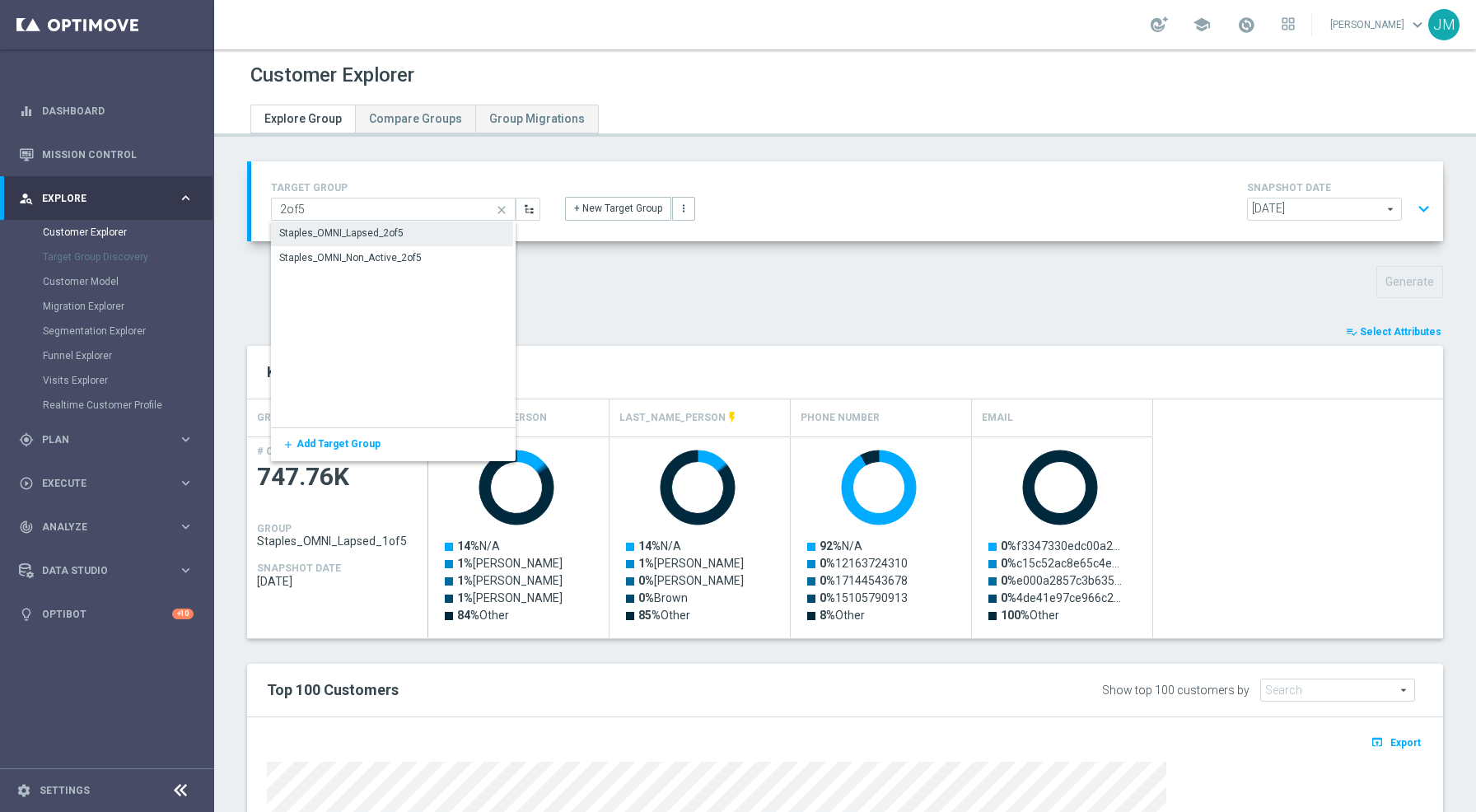
click at [404, 231] on div "Staples_OMNI_Lapsed_2of5" at bounding box center [392, 232] width 242 height 23
type input "Staples_OMNI_Lapsed_2of5"
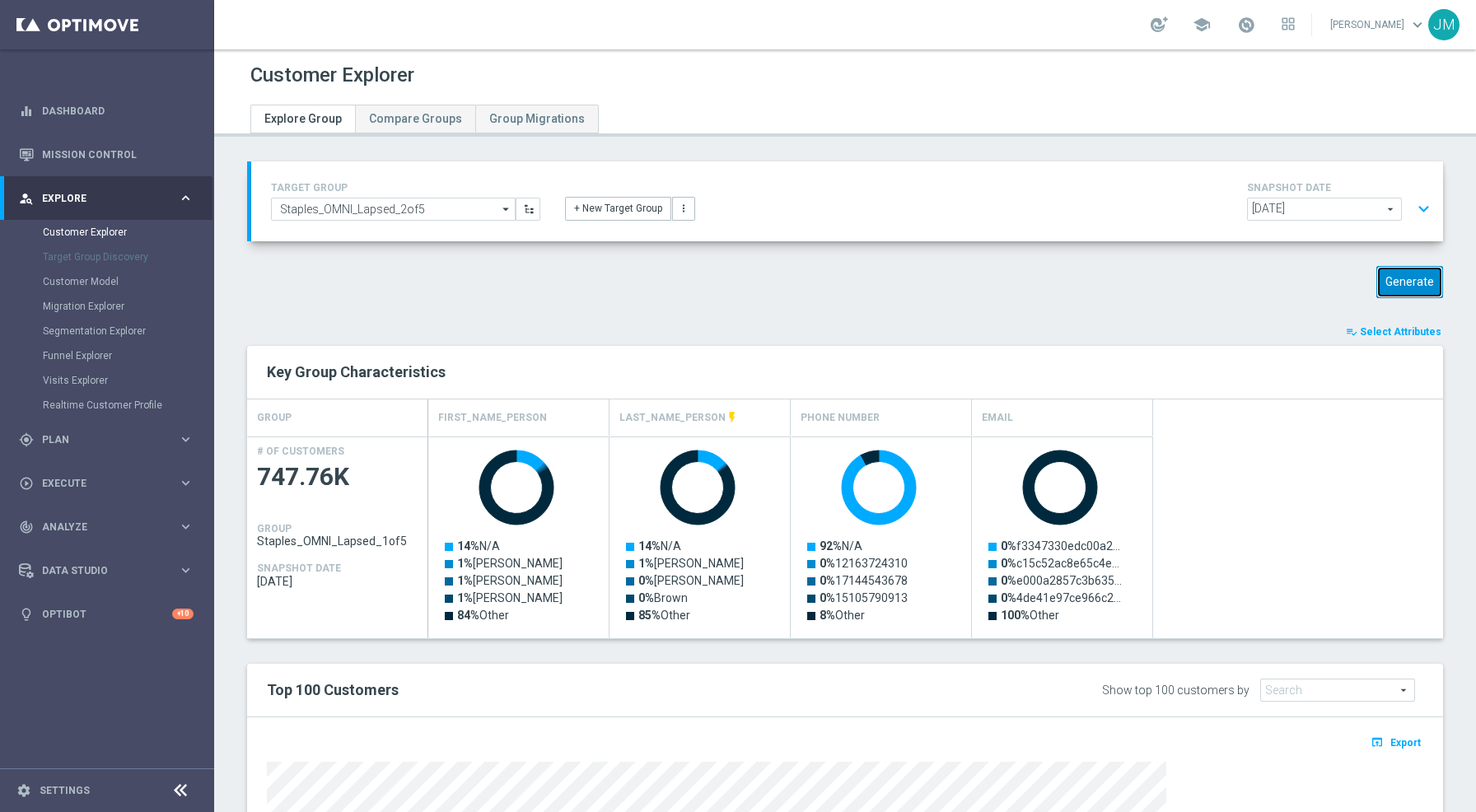
click at [1397, 274] on button "Generate" at bounding box center [1410, 282] width 66 height 32
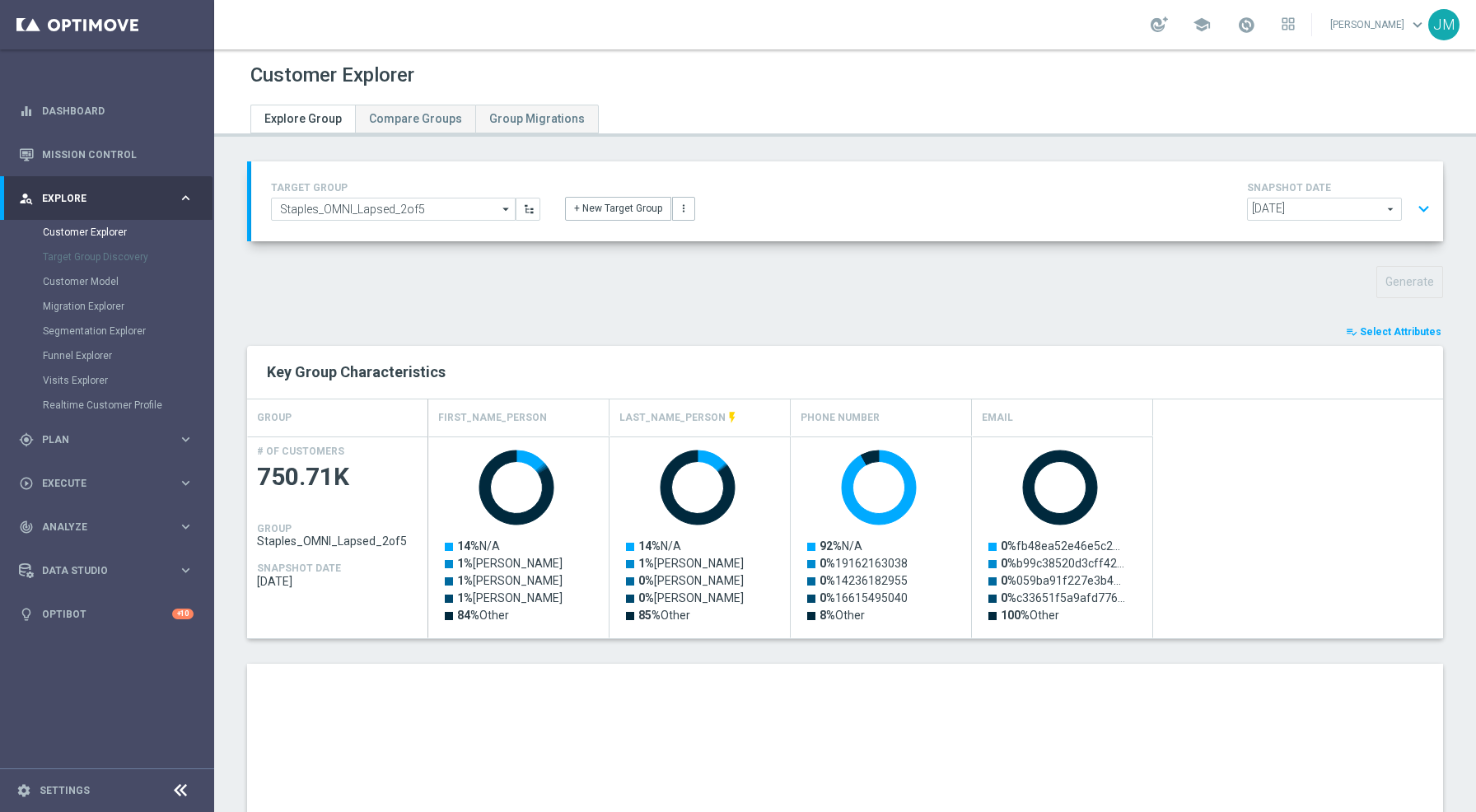
scroll to position [346, 0]
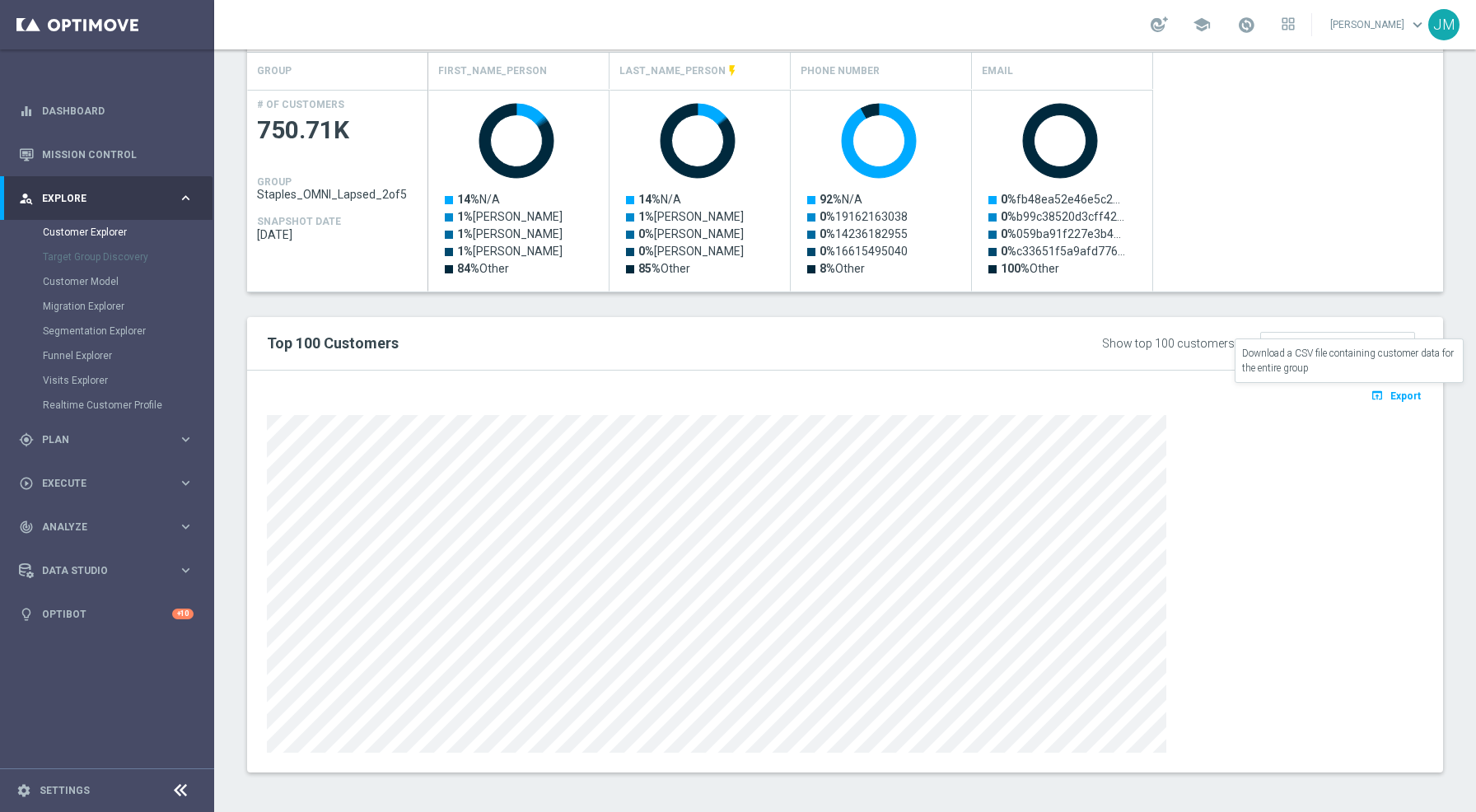
click at [1392, 390] on span "Export" at bounding box center [1405, 396] width 30 height 12
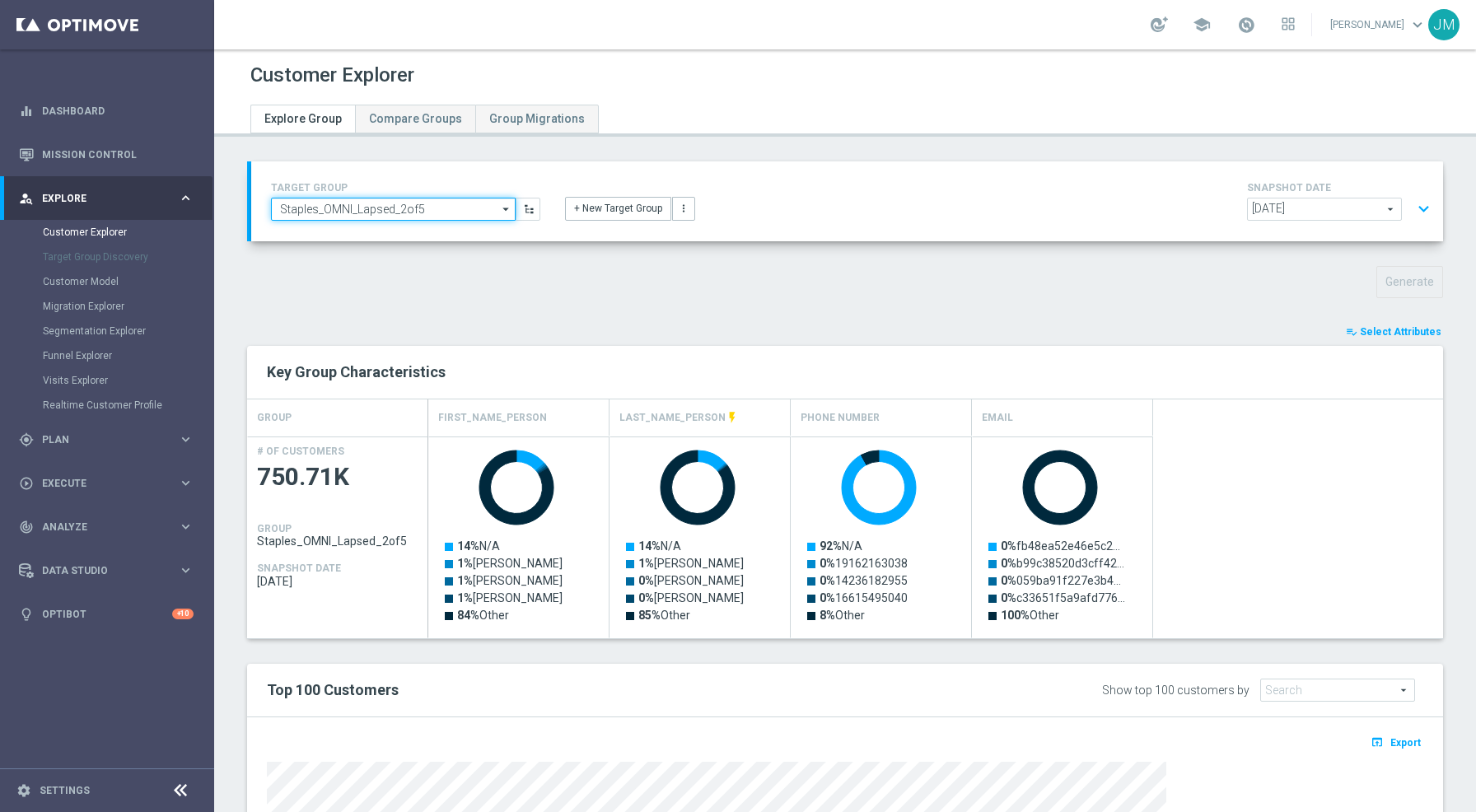
click at [402, 207] on input "Staples_OMNI_Lapsed_2of5" at bounding box center [393, 208] width 245 height 23
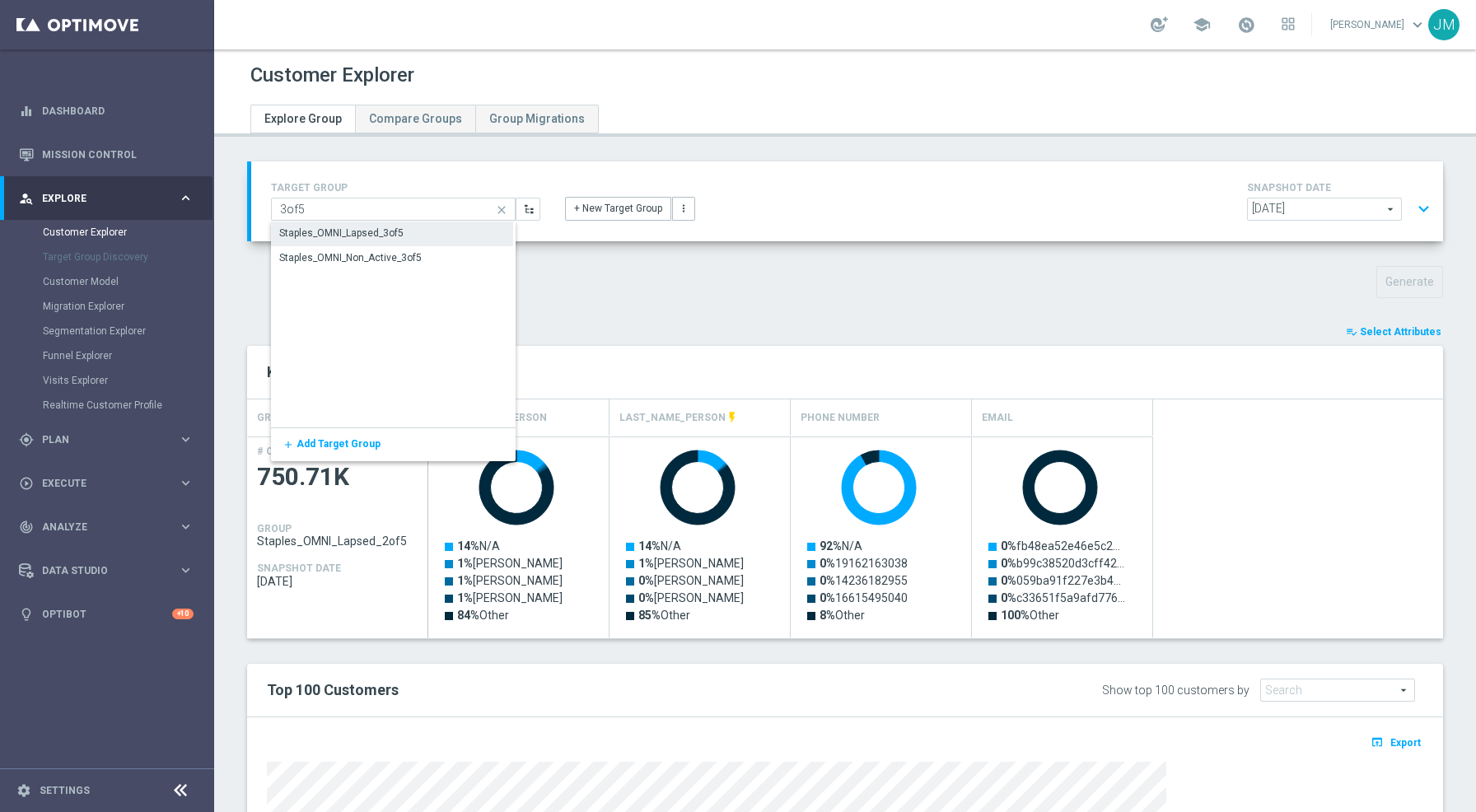
click at [405, 228] on div "Staples_OMNI_Lapsed_3of5" at bounding box center [392, 232] width 242 height 23
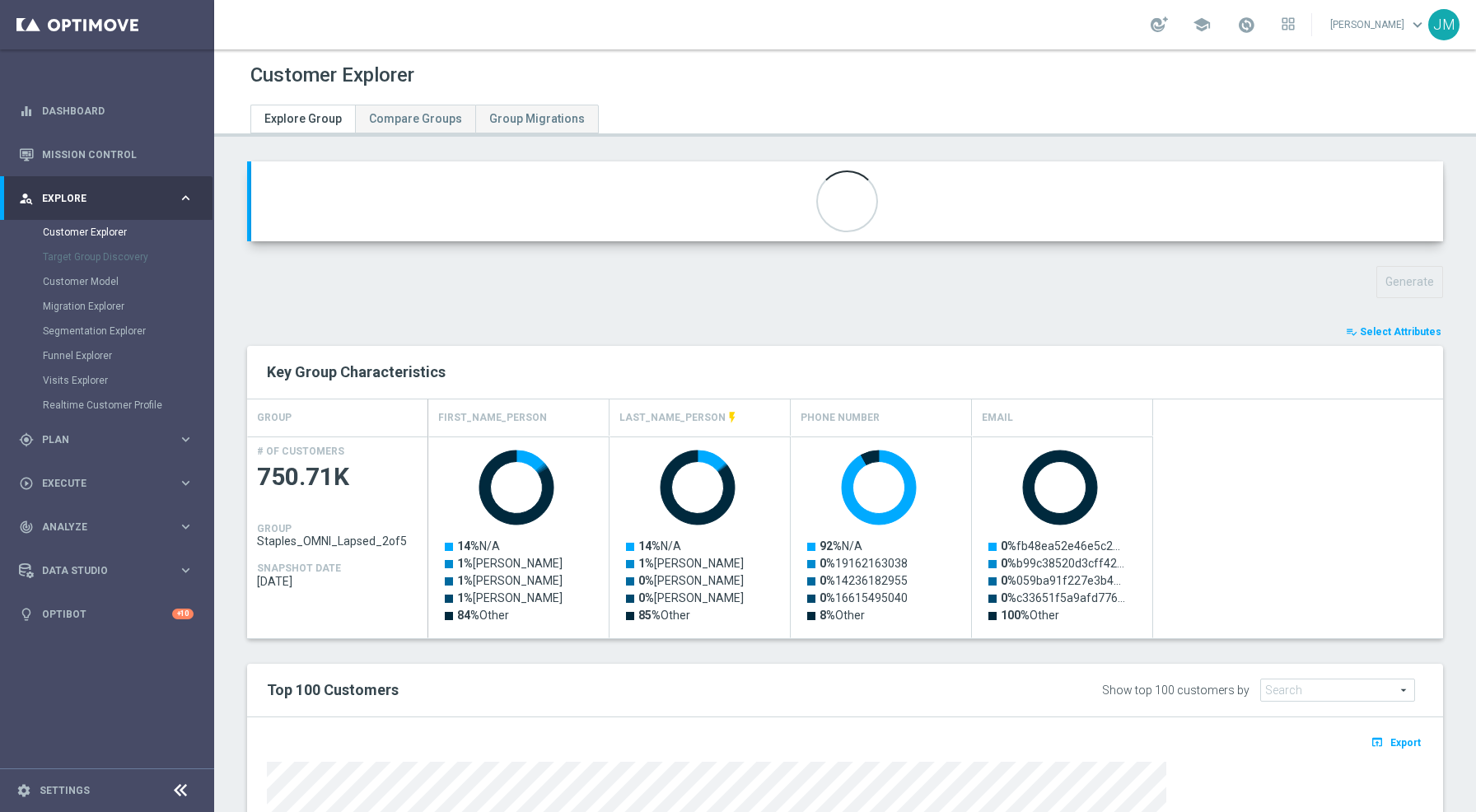
type input "Staples_OMNI_Lapsed_3of5"
click at [1392, 282] on button "Generate" at bounding box center [1410, 282] width 66 height 32
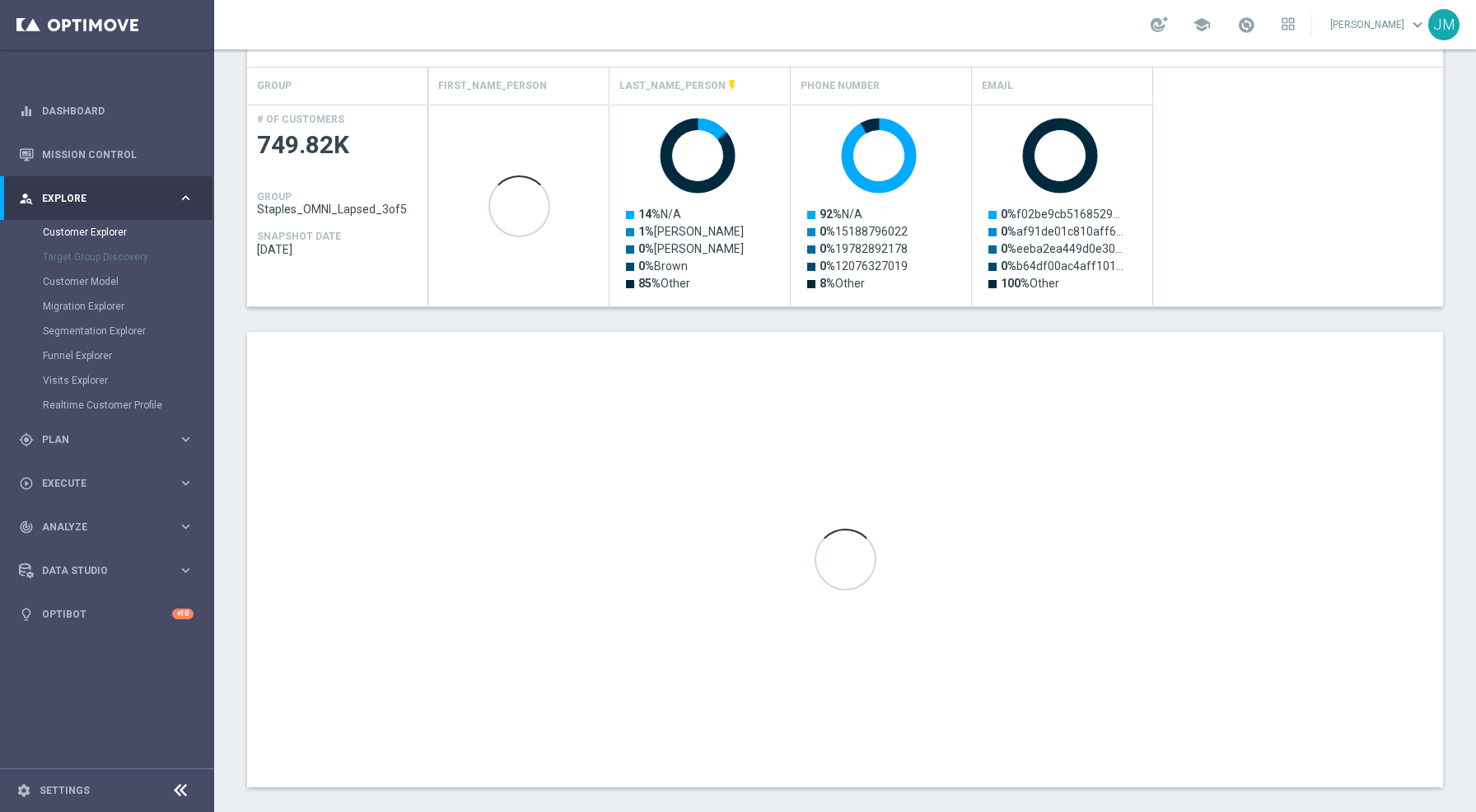
scroll to position [346, 0]
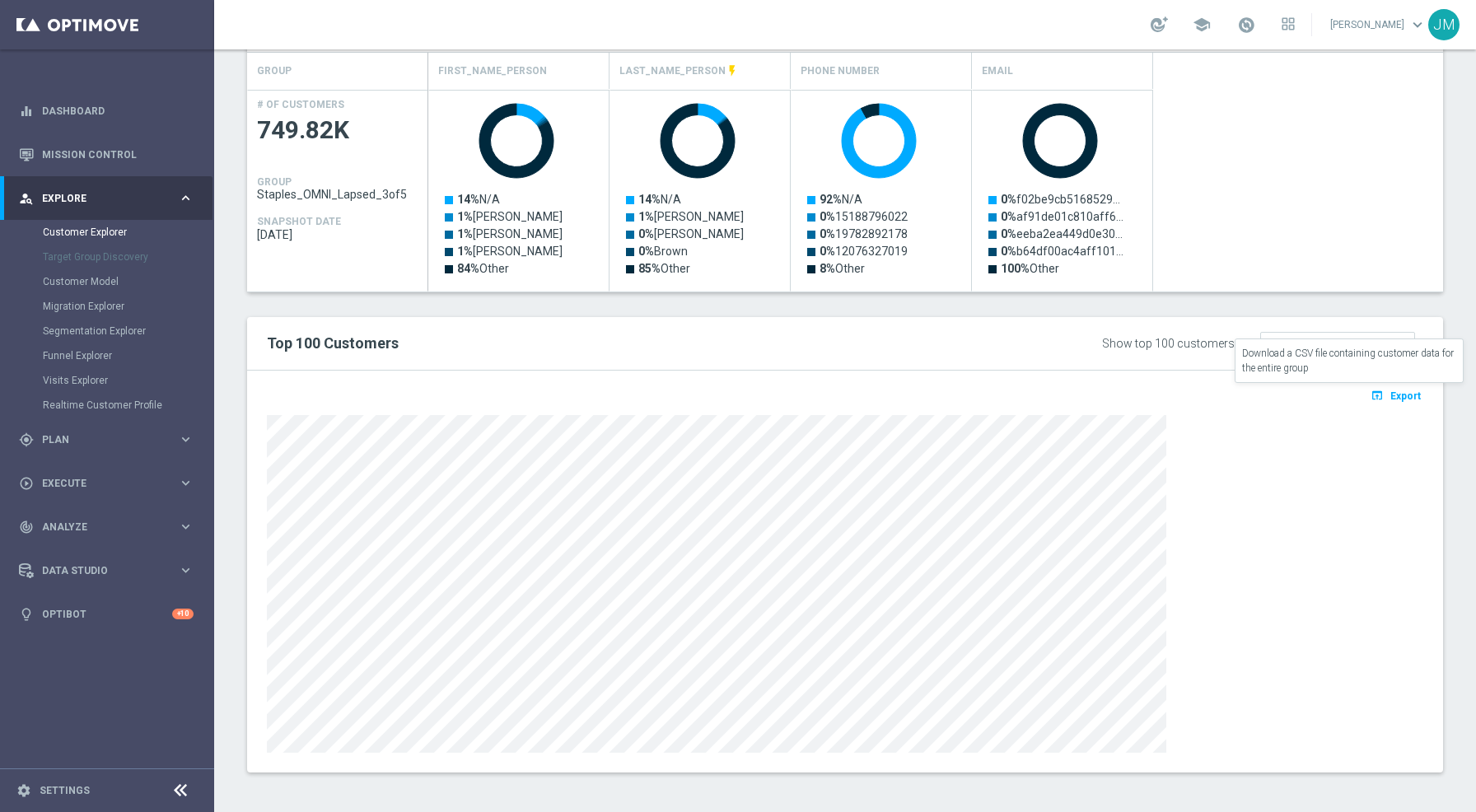
click at [1371, 396] on icon "open_in_browser" at bounding box center [1379, 395] width 18 height 13
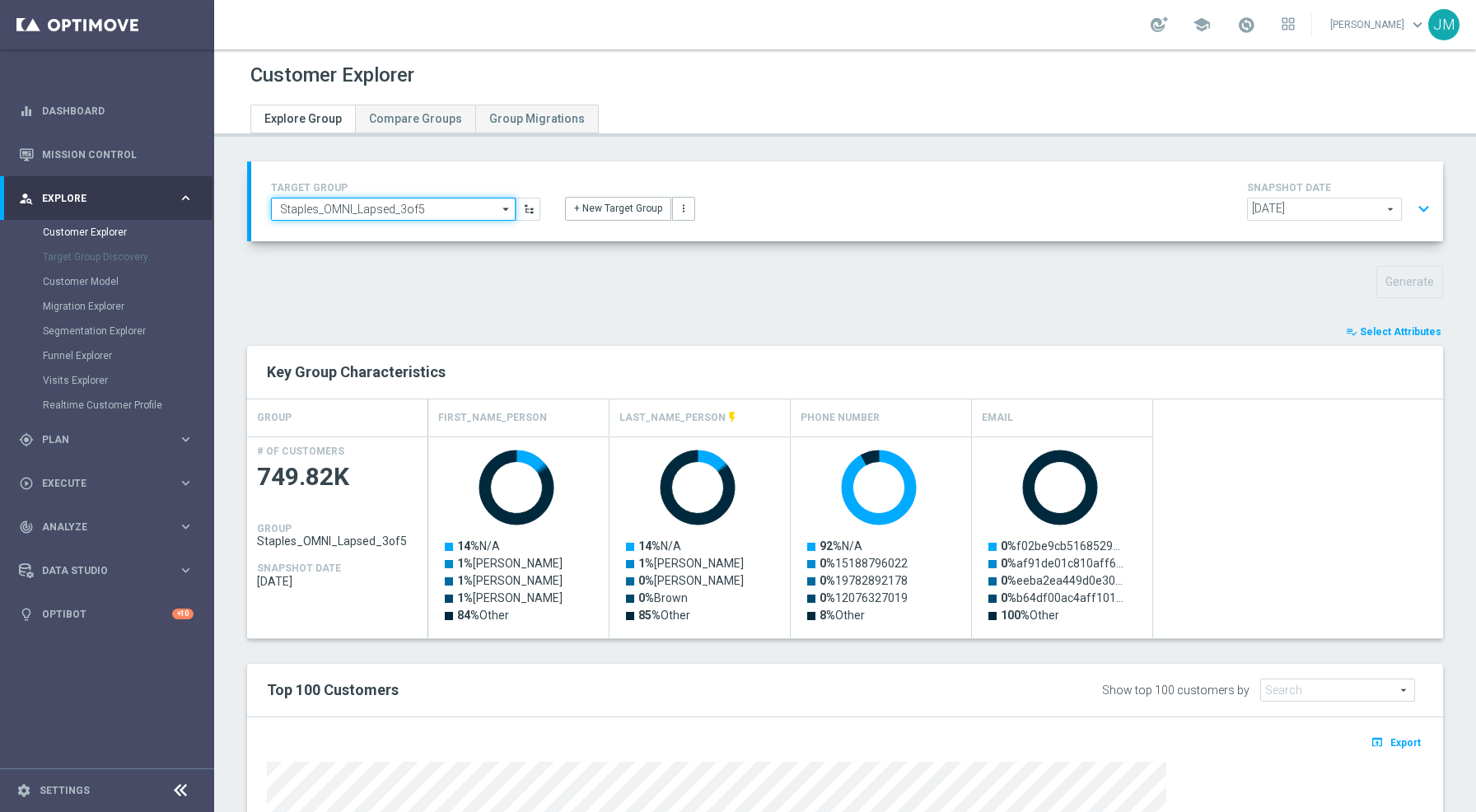
click at [417, 203] on input "Staples_OMNI_Lapsed_3of5" at bounding box center [393, 208] width 245 height 23
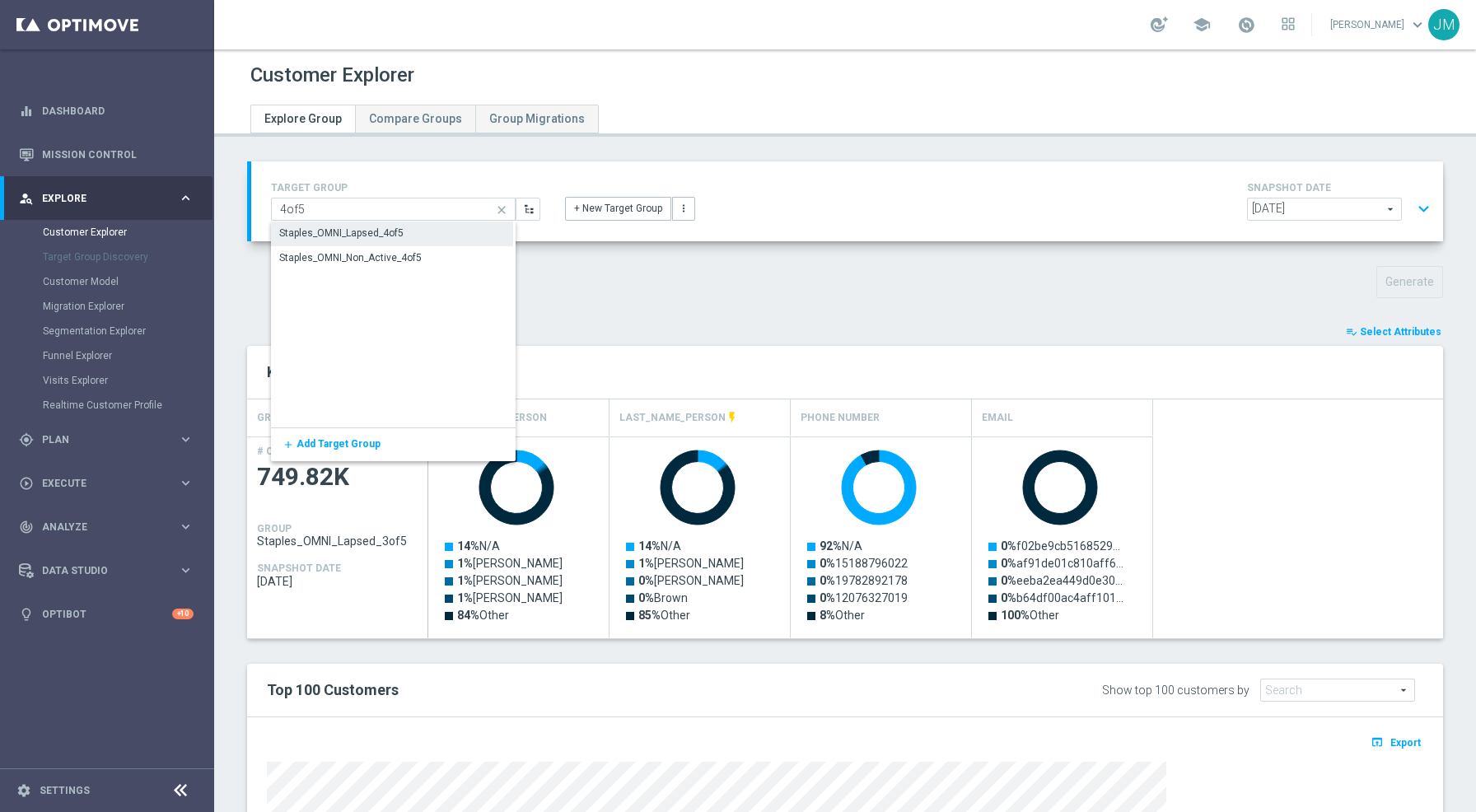
click at [392, 231] on div "Staples_OMNI_Lapsed_4of5" at bounding box center [341, 233] width 124 height 15
type input "Staples_OMNI_Lapsed_4of5"
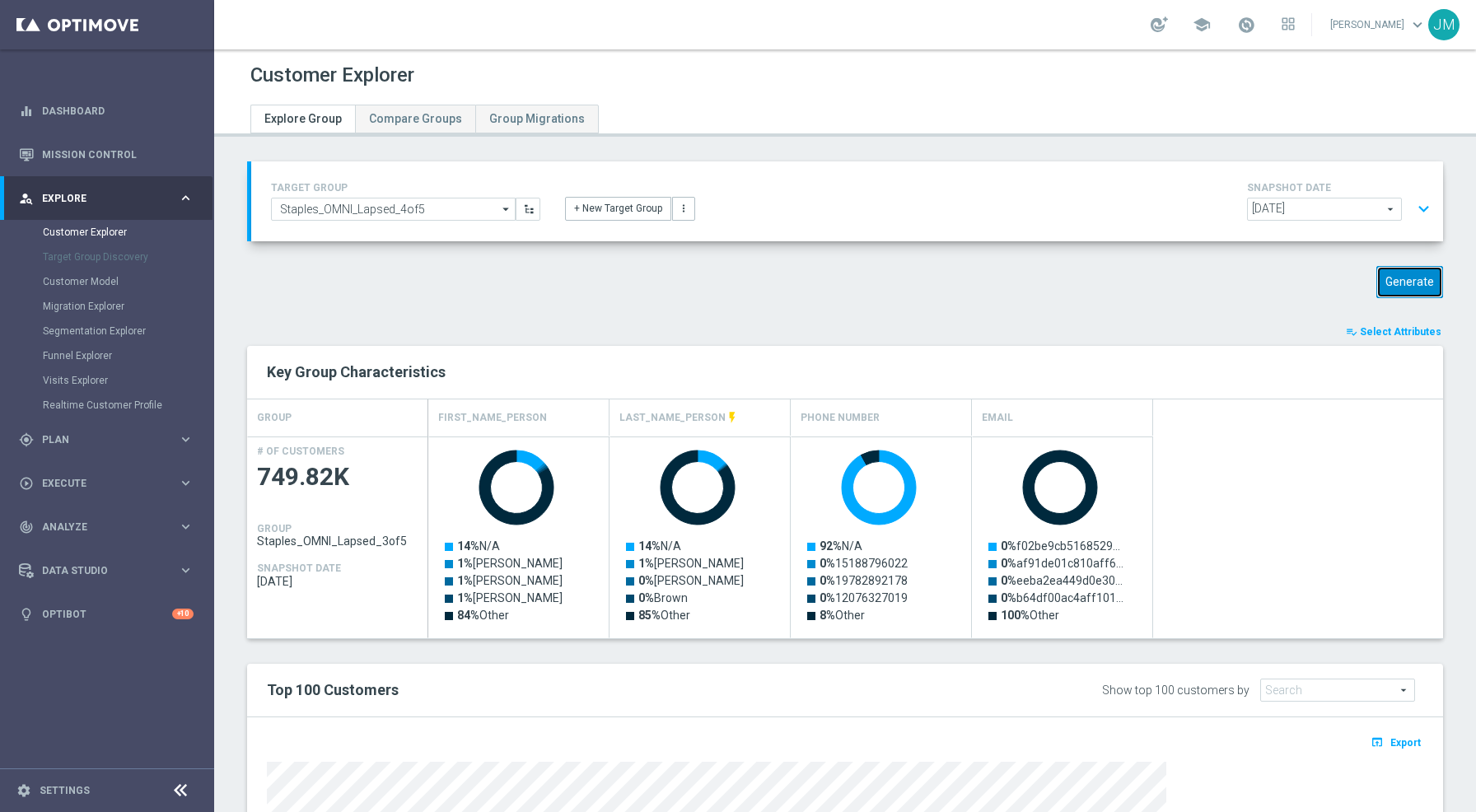
click at [1399, 281] on button "Generate" at bounding box center [1410, 282] width 66 height 32
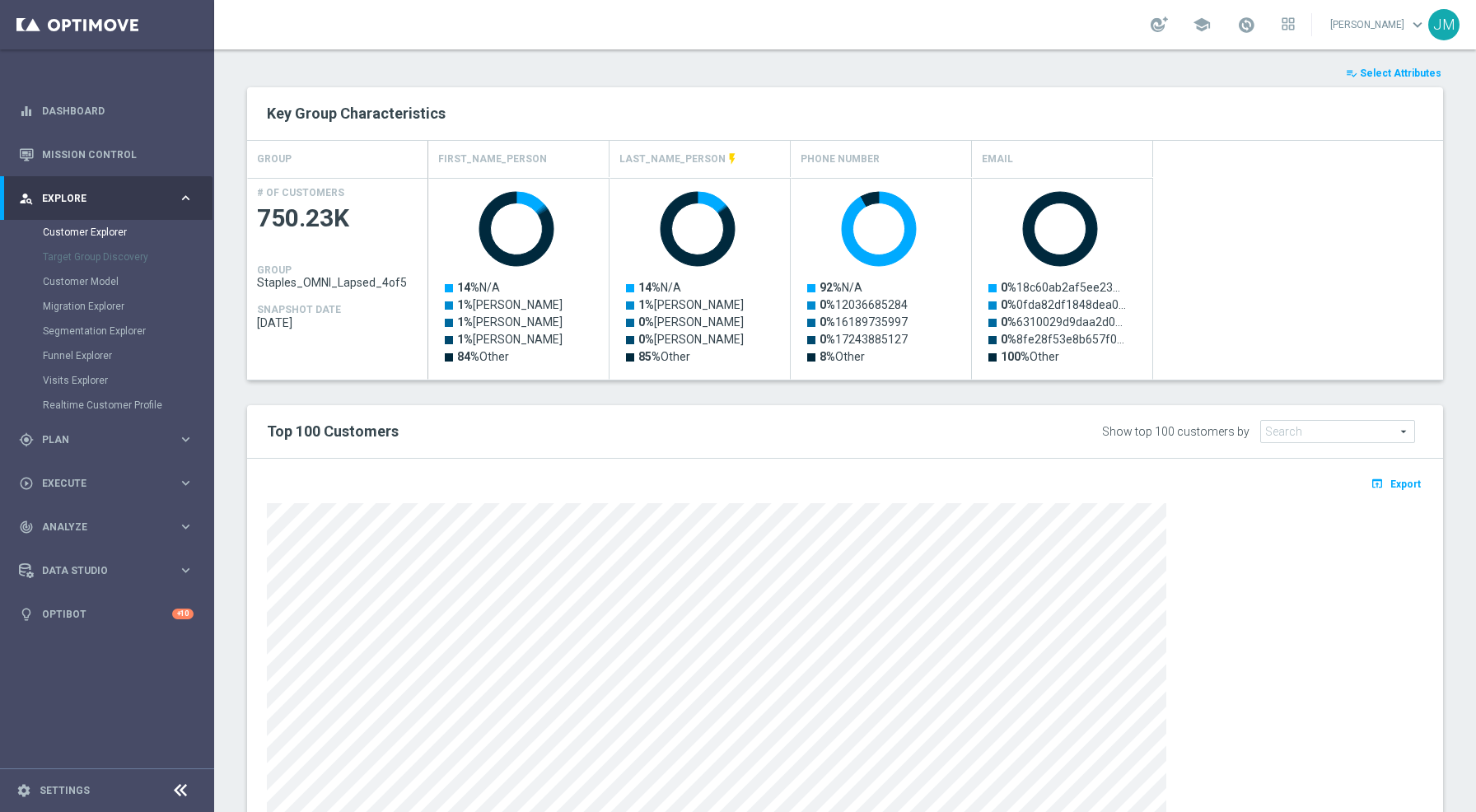
scroll to position [346, 0]
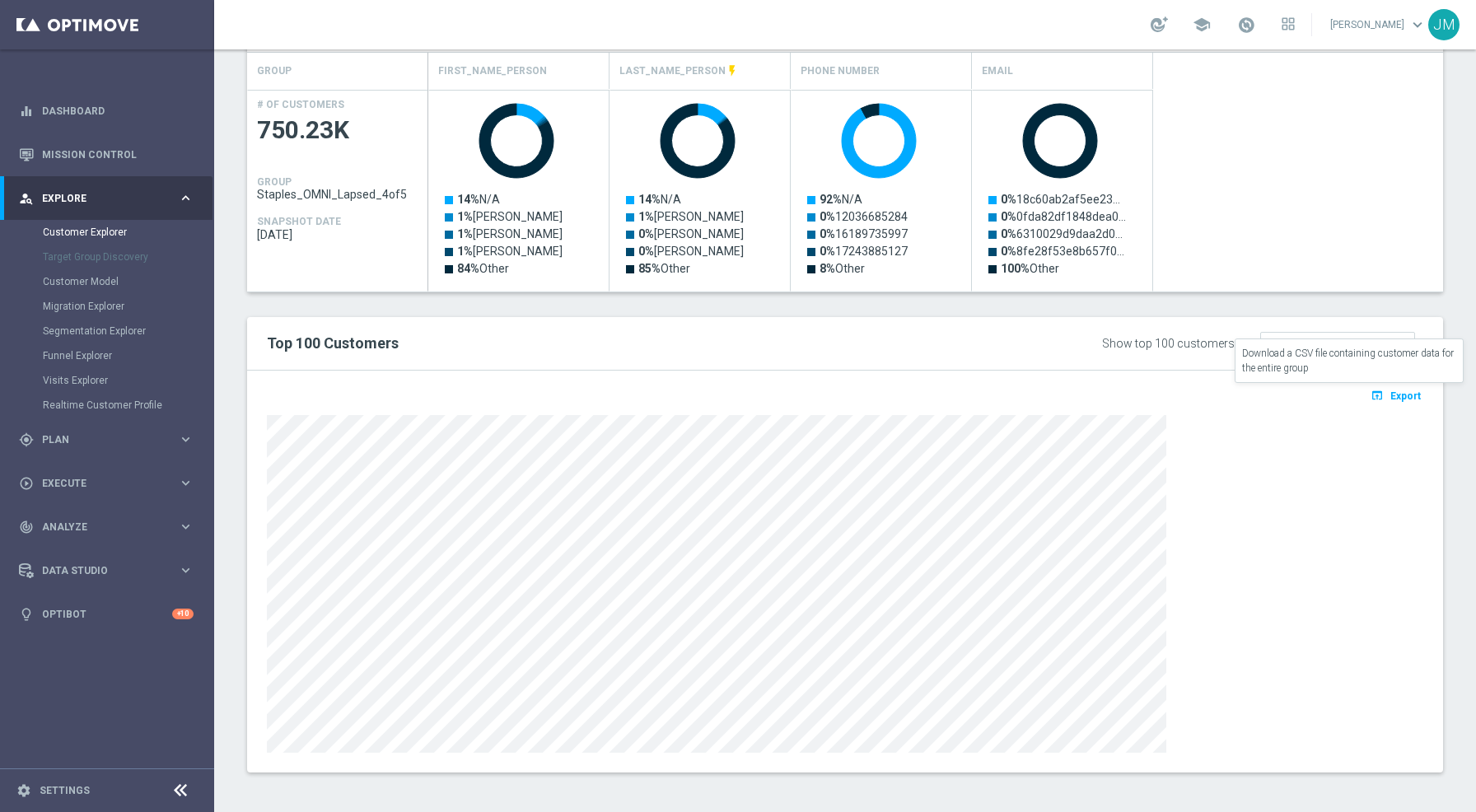
click at [1390, 397] on span "Export" at bounding box center [1405, 396] width 30 height 12
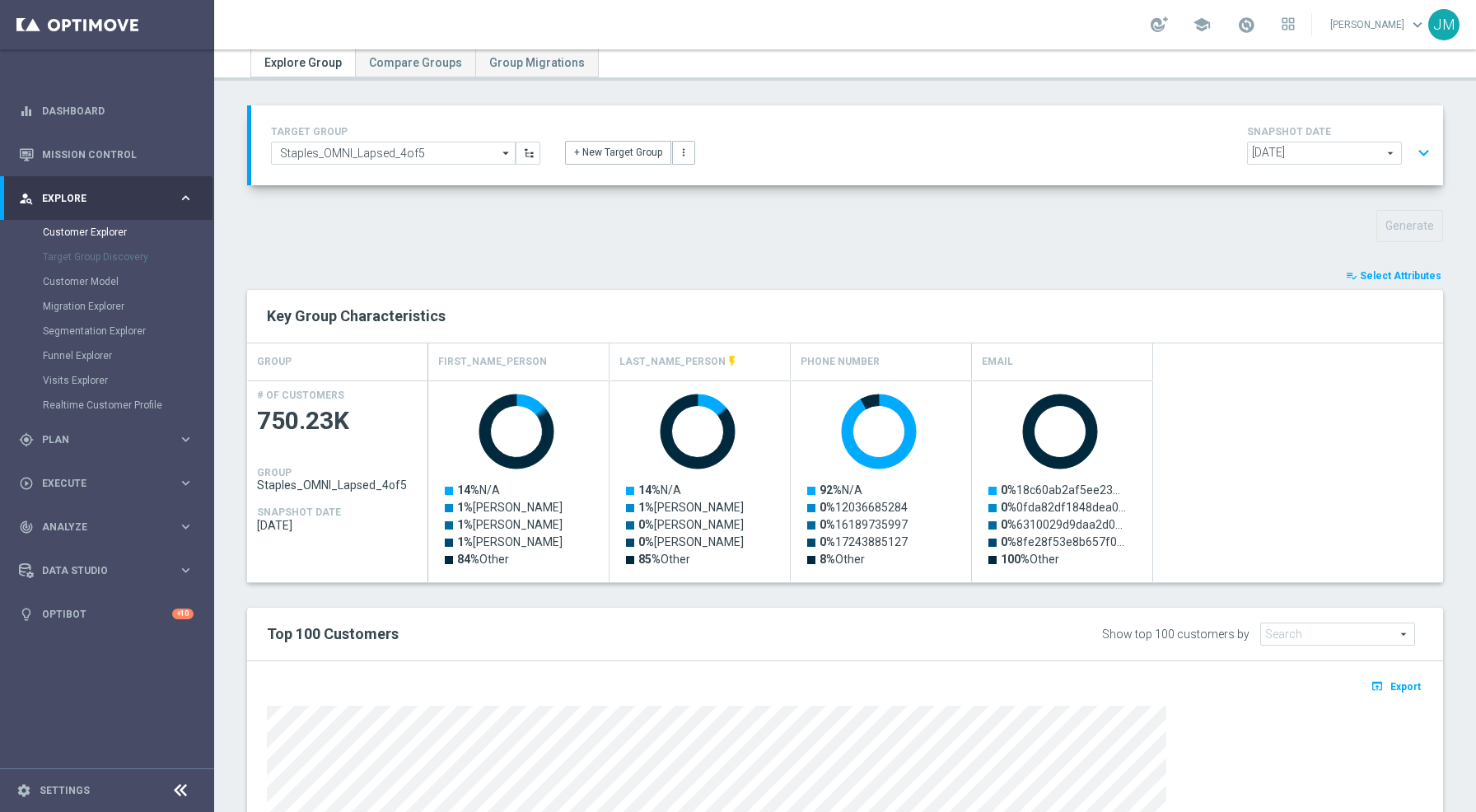
scroll to position [0, 0]
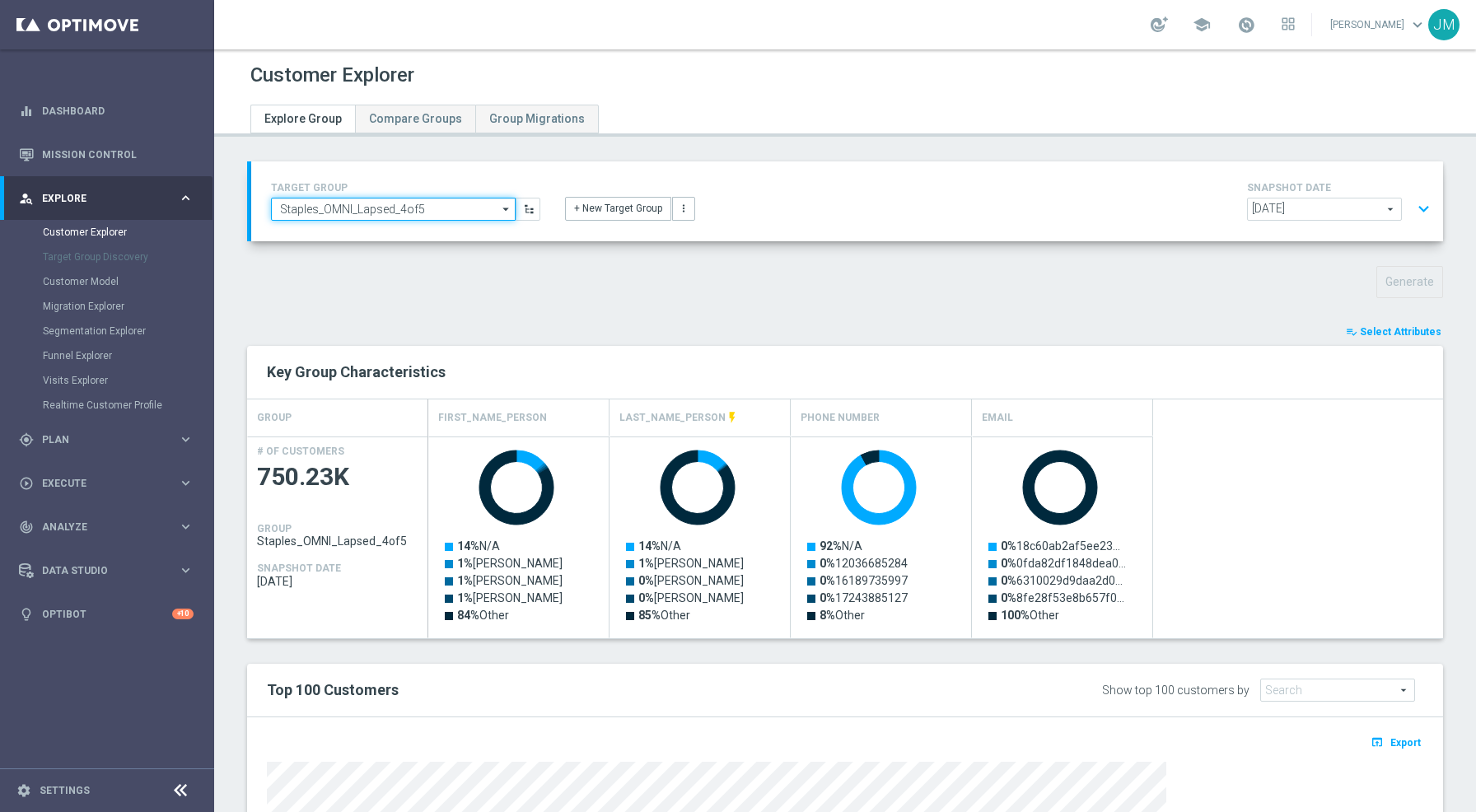
click at [420, 206] on input "Staples_OMNI_Lapsed_4of5" at bounding box center [393, 208] width 245 height 23
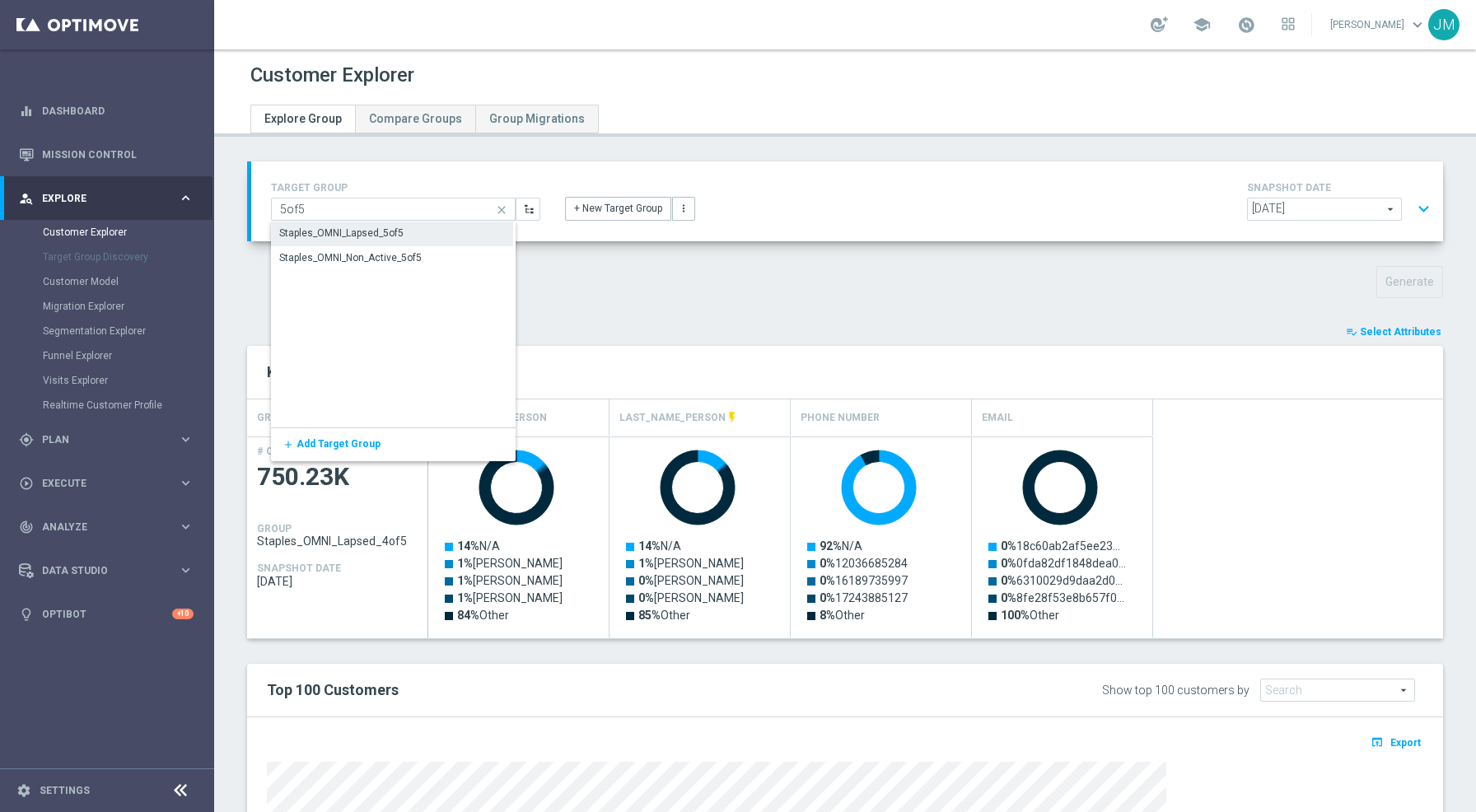
click at [406, 229] on div "Staples_OMNI_Lapsed_5of5" at bounding box center [392, 232] width 242 height 23
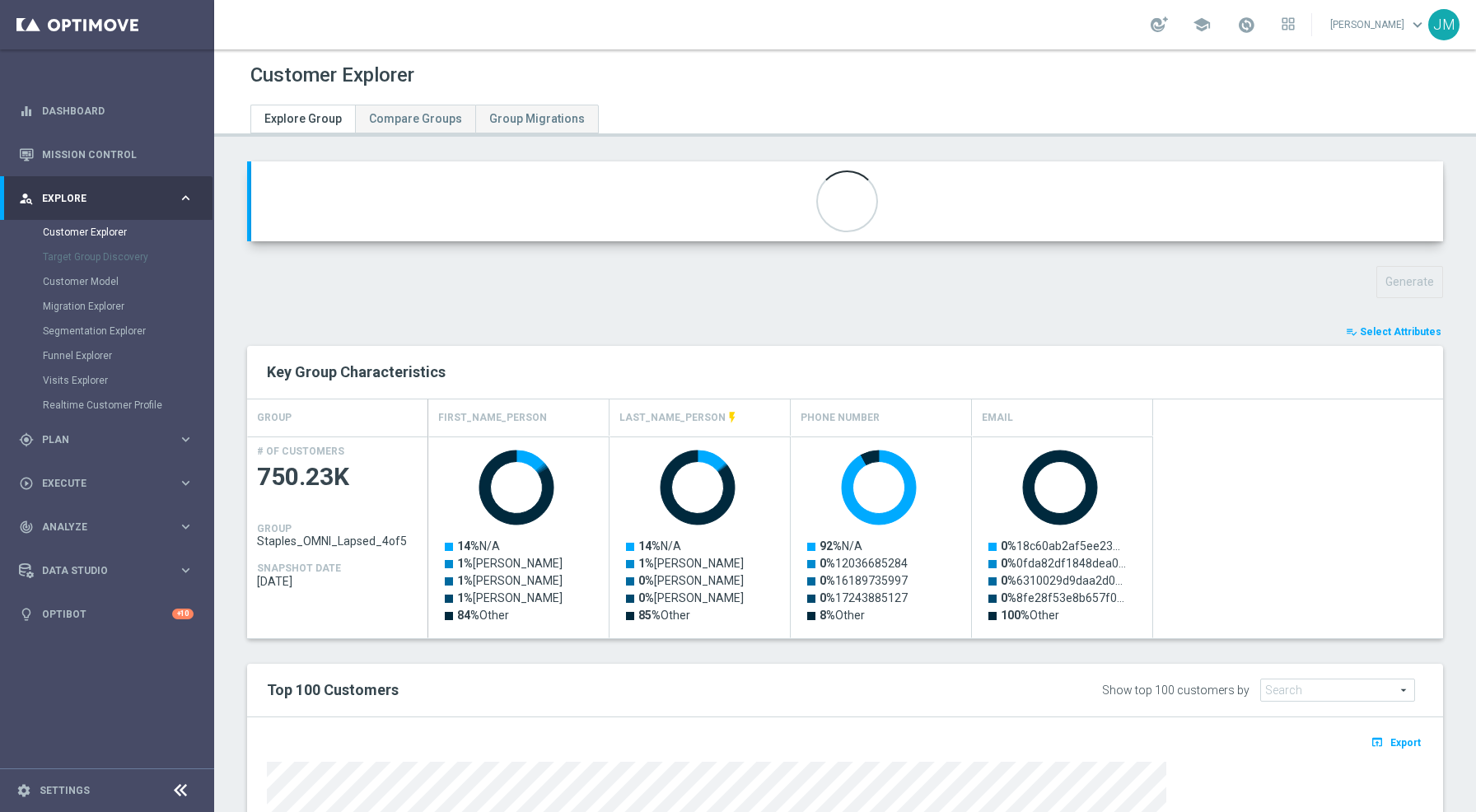
type input "Staples_OMNI_Lapsed_5of5"
click at [1402, 279] on button "Generate" at bounding box center [1410, 282] width 66 height 32
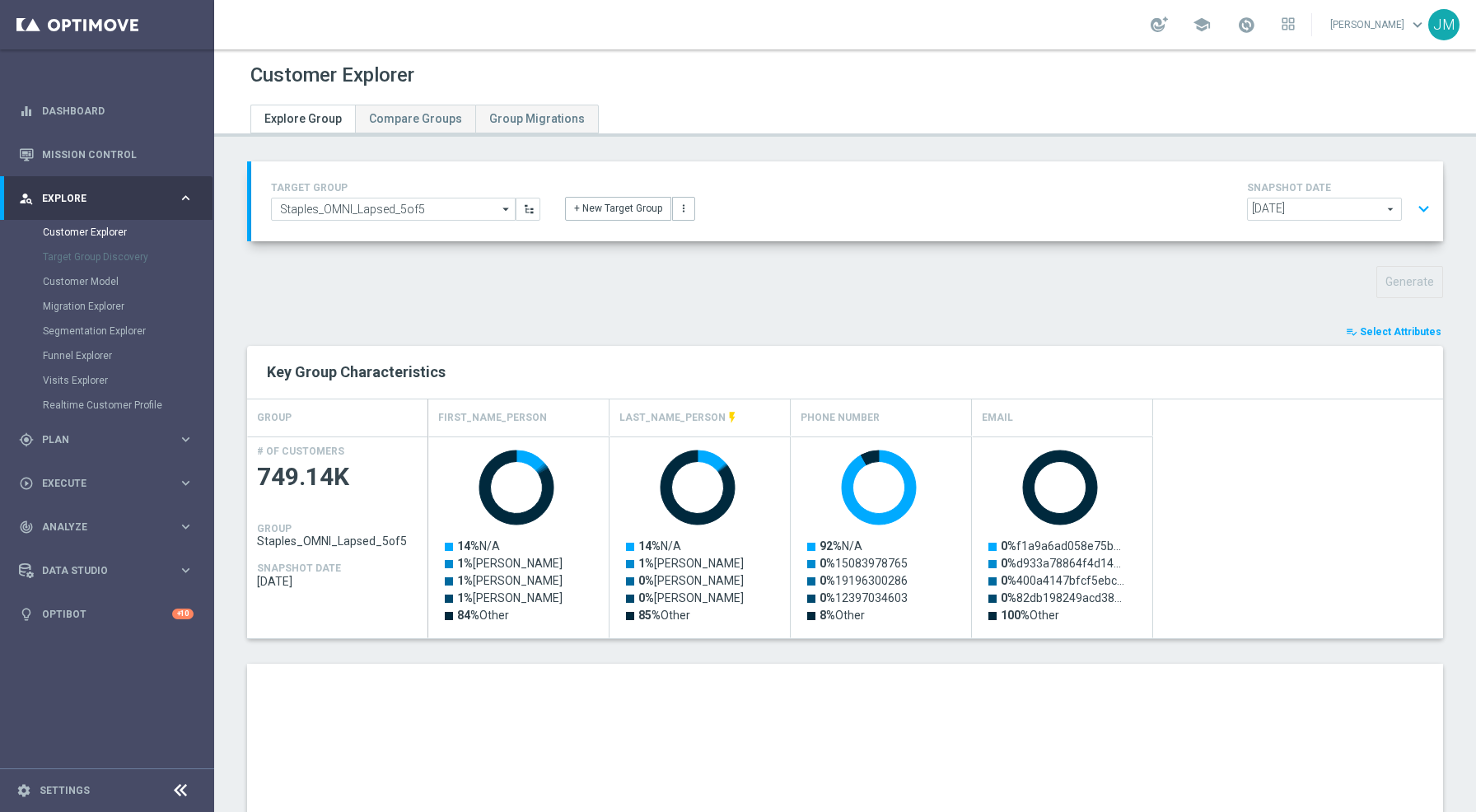
scroll to position [346, 0]
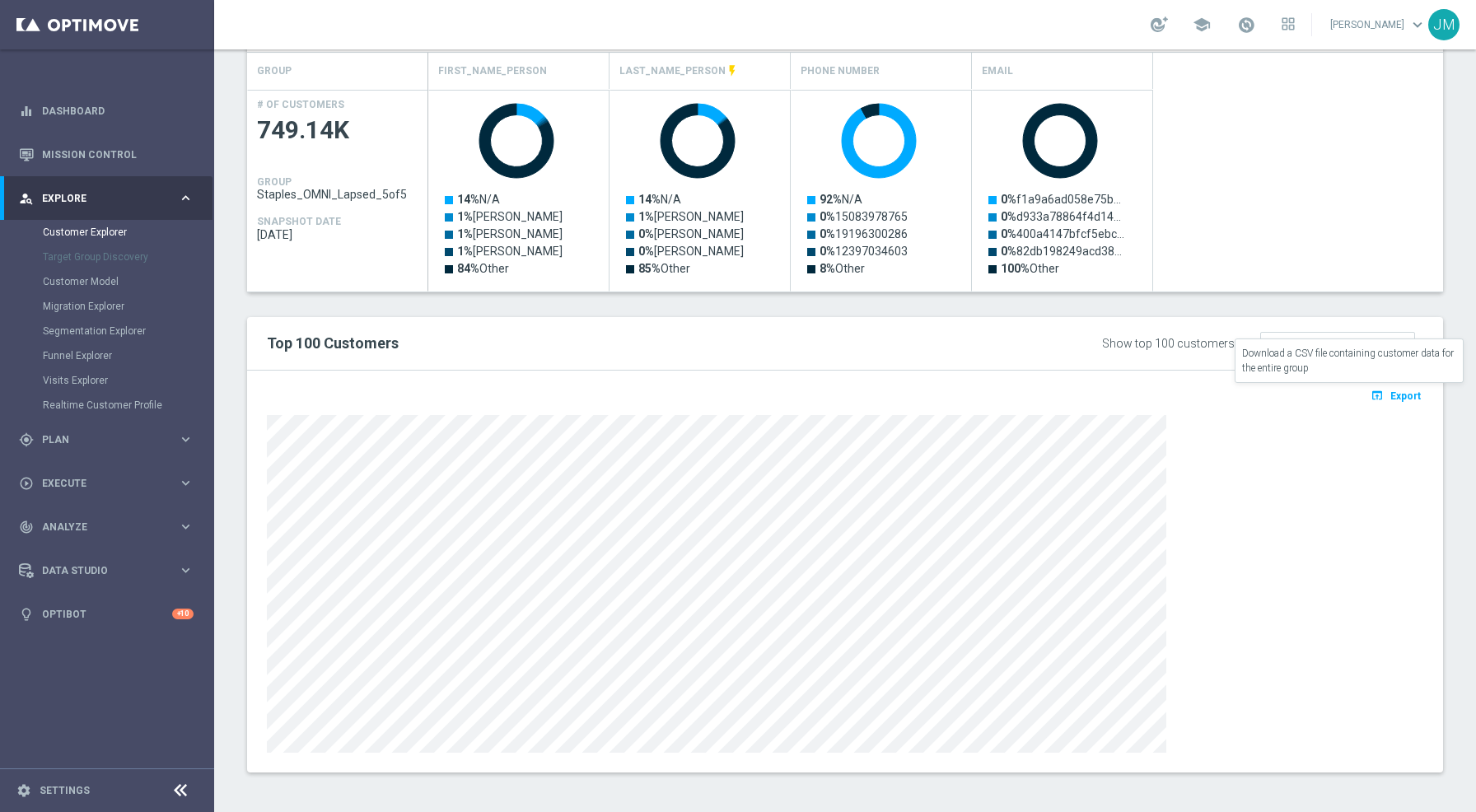
click at [1390, 398] on span "Export" at bounding box center [1405, 396] width 30 height 12
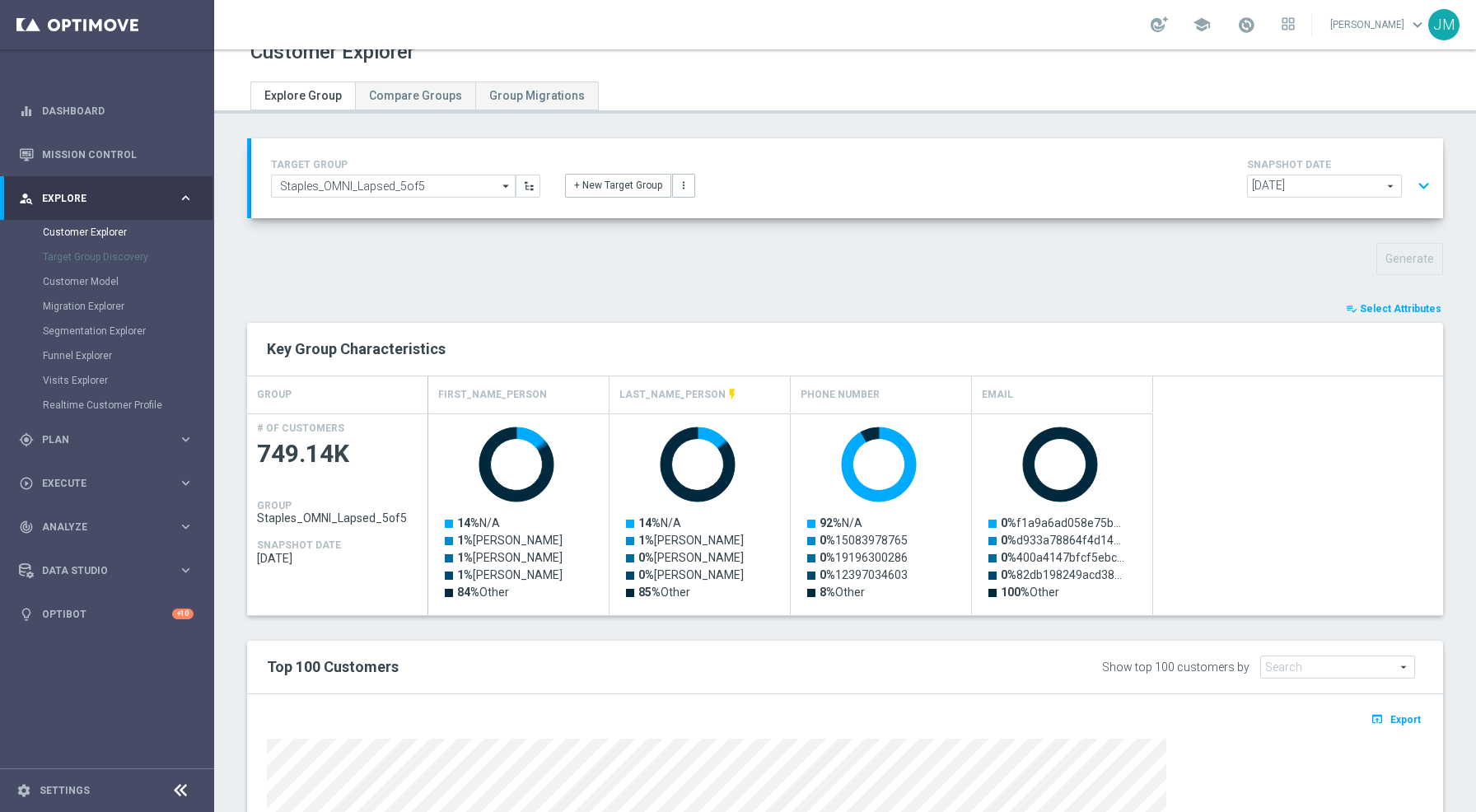
scroll to position [0, 0]
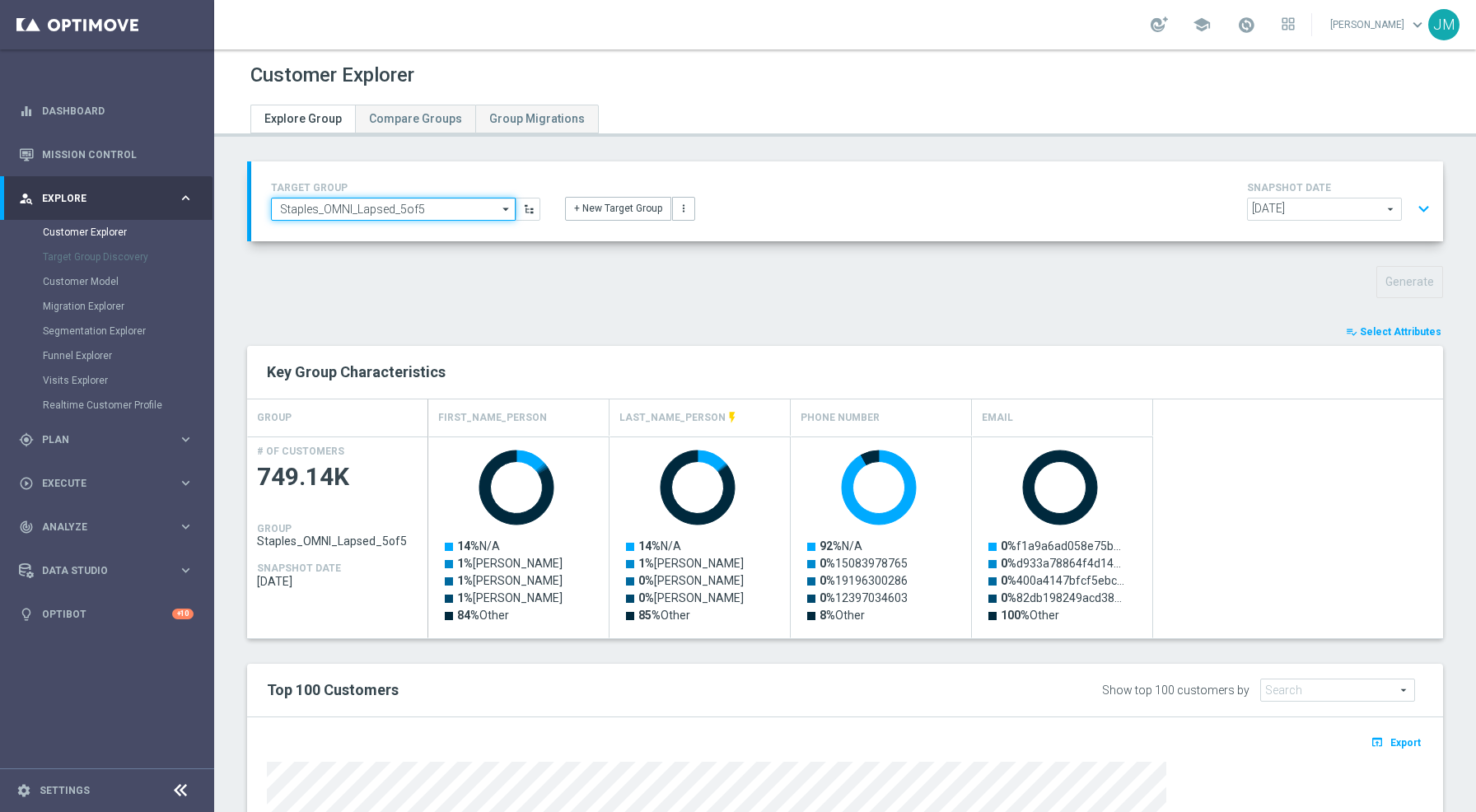
click at [425, 208] on input "Staples_OMNI_Lapsed_5of5" at bounding box center [393, 208] width 245 height 23
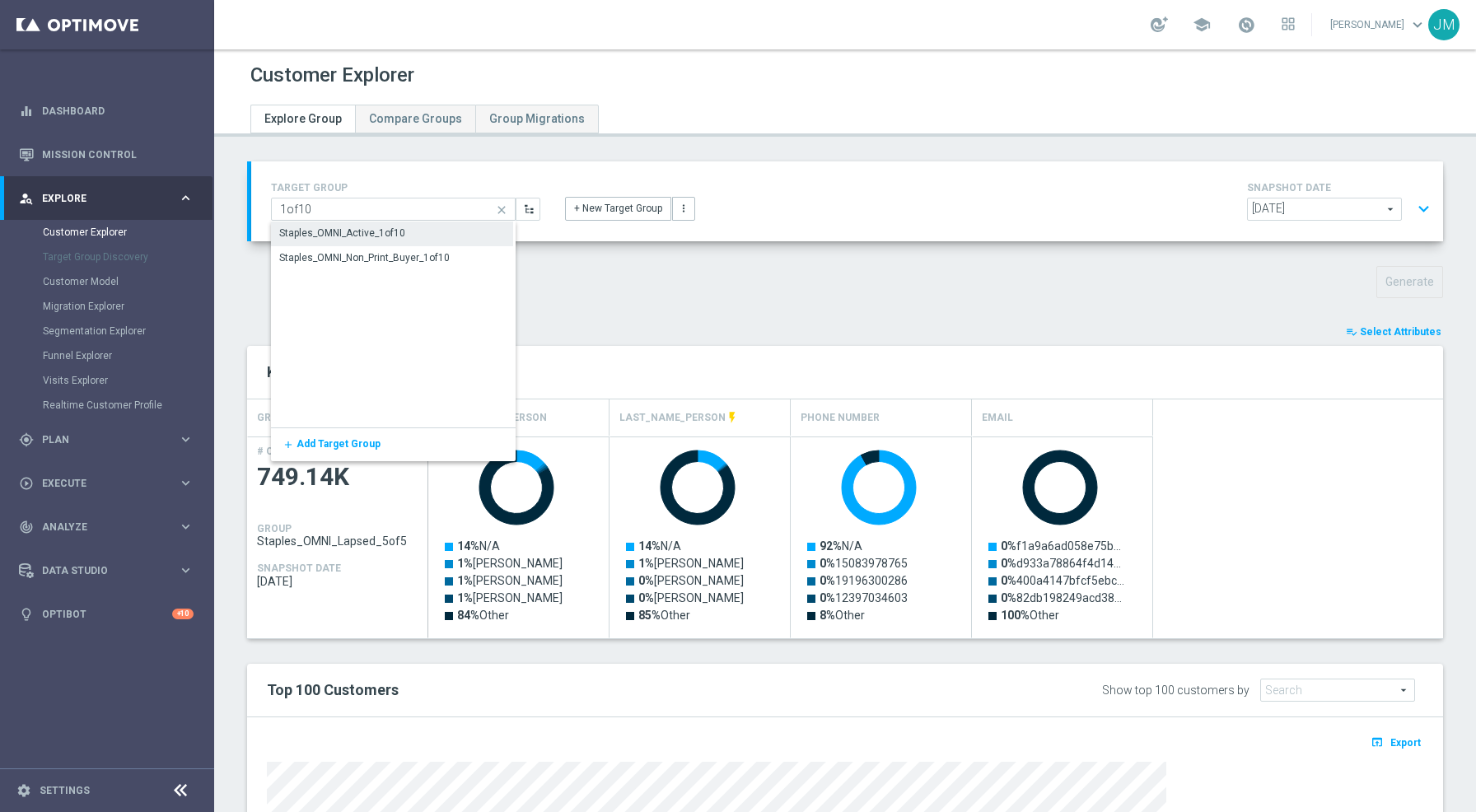
click at [425, 235] on div "Staples_OMNI_Active_1of10" at bounding box center [392, 232] width 242 height 23
type input "Staples_OMNI_Active_1of10"
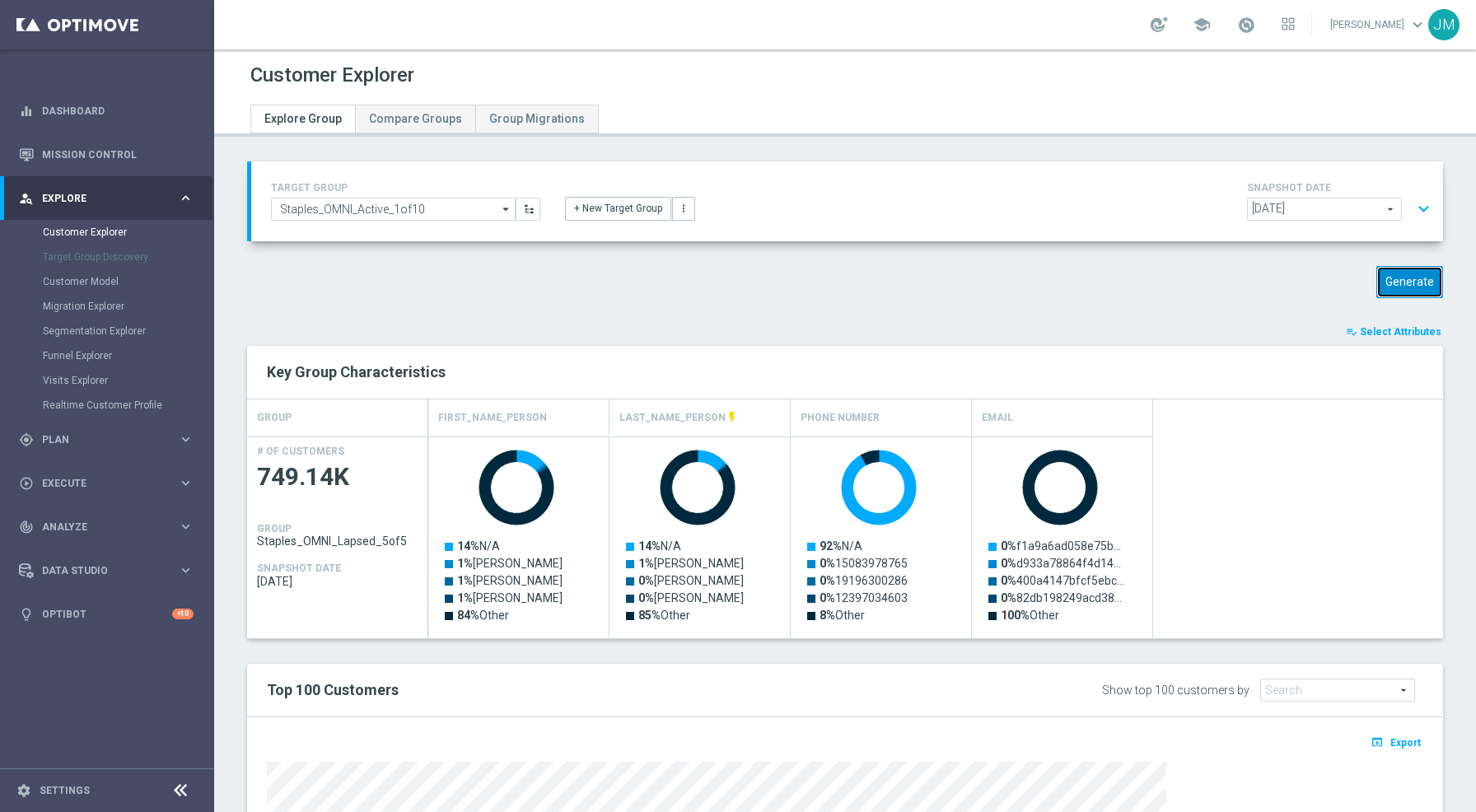
click at [1378, 279] on button "Generate" at bounding box center [1410, 282] width 66 height 32
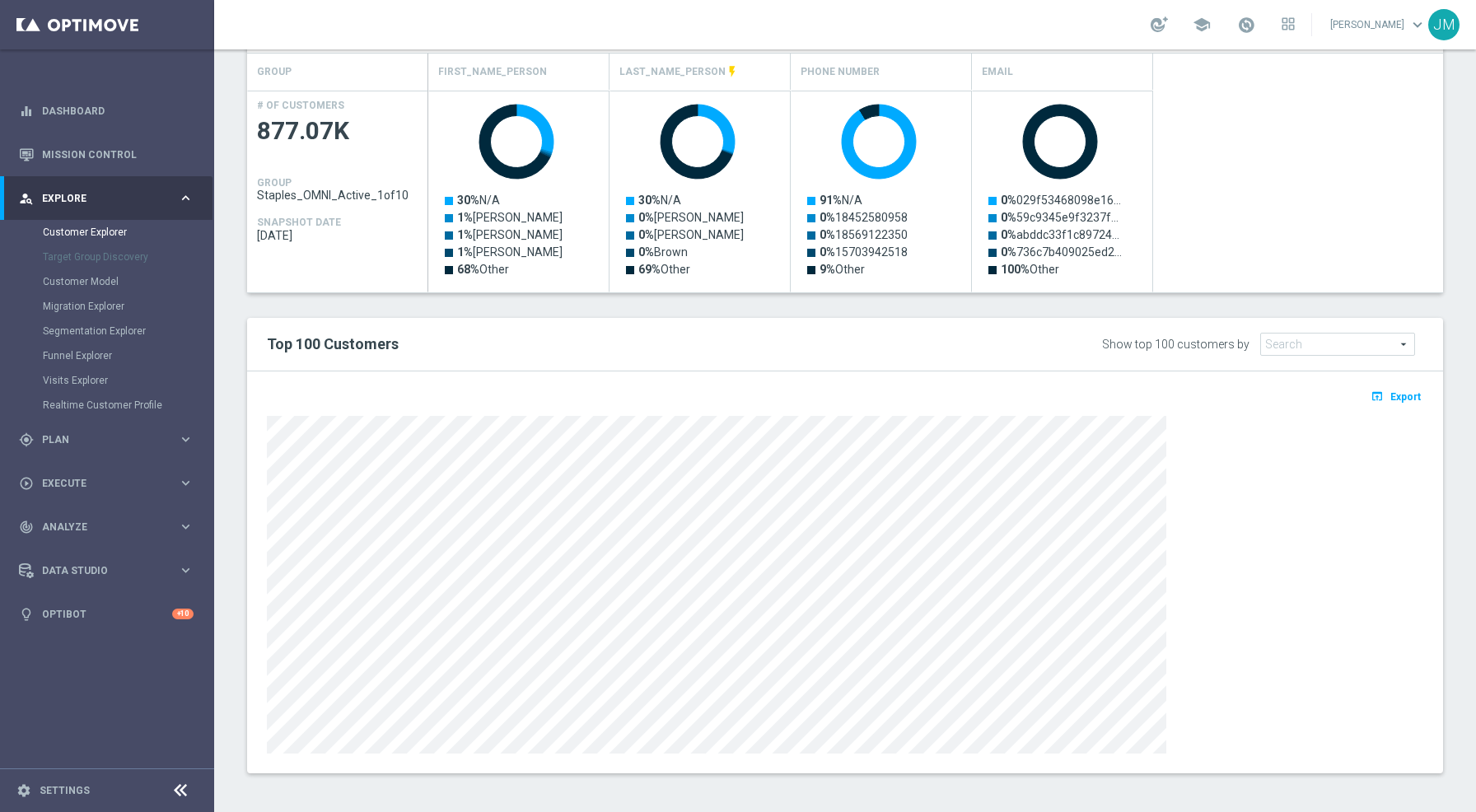
scroll to position [346, 0]
click at [1377, 394] on icon "open_in_browser" at bounding box center [1379, 395] width 18 height 13
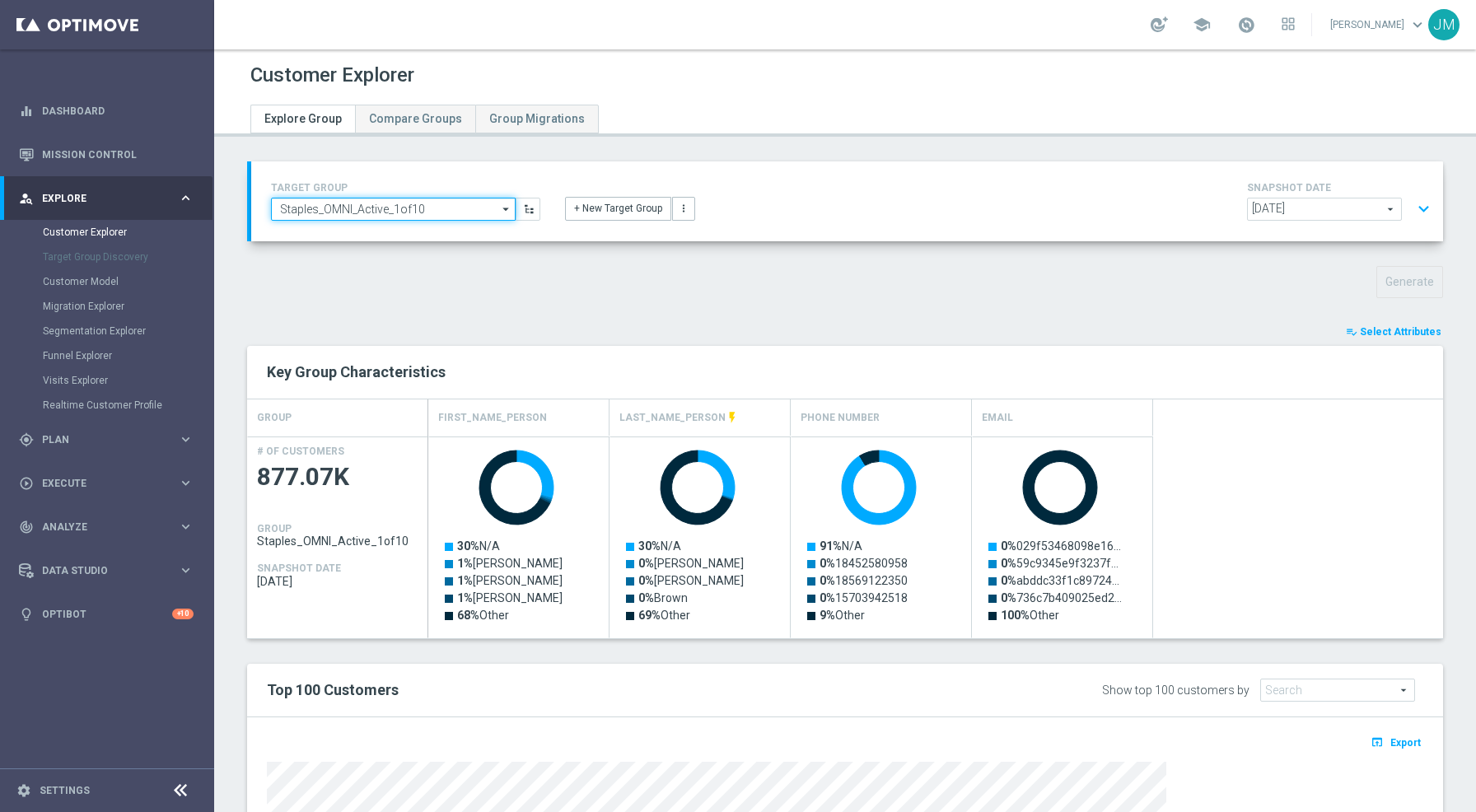
click at [451, 208] on input "Staples_OMNI_Active_1of10" at bounding box center [393, 208] width 245 height 23
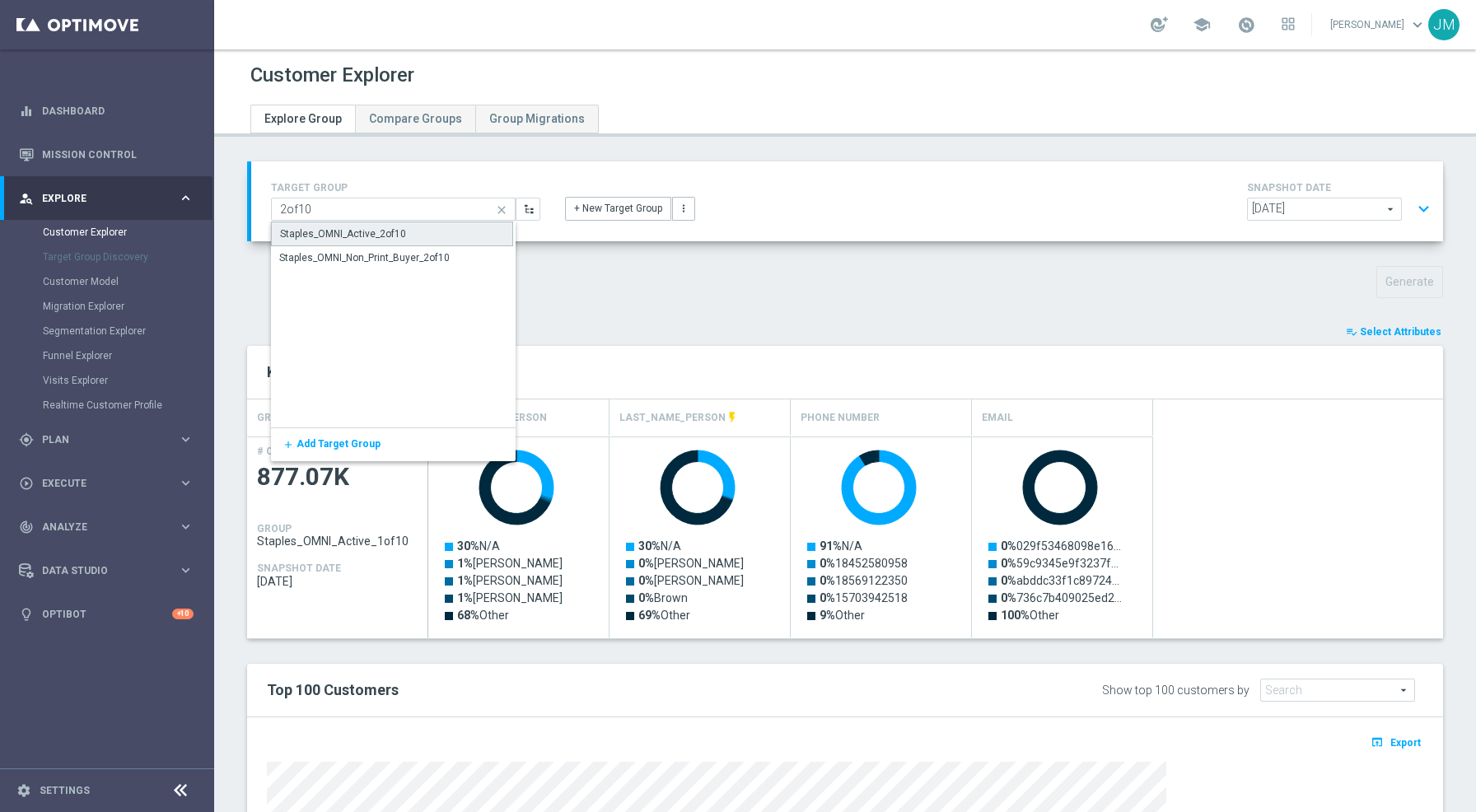
click at [422, 235] on div "Staples_OMNI_Active_2of10" at bounding box center [392, 233] width 242 height 24
type input "Staples_OMNI_Active_2of10"
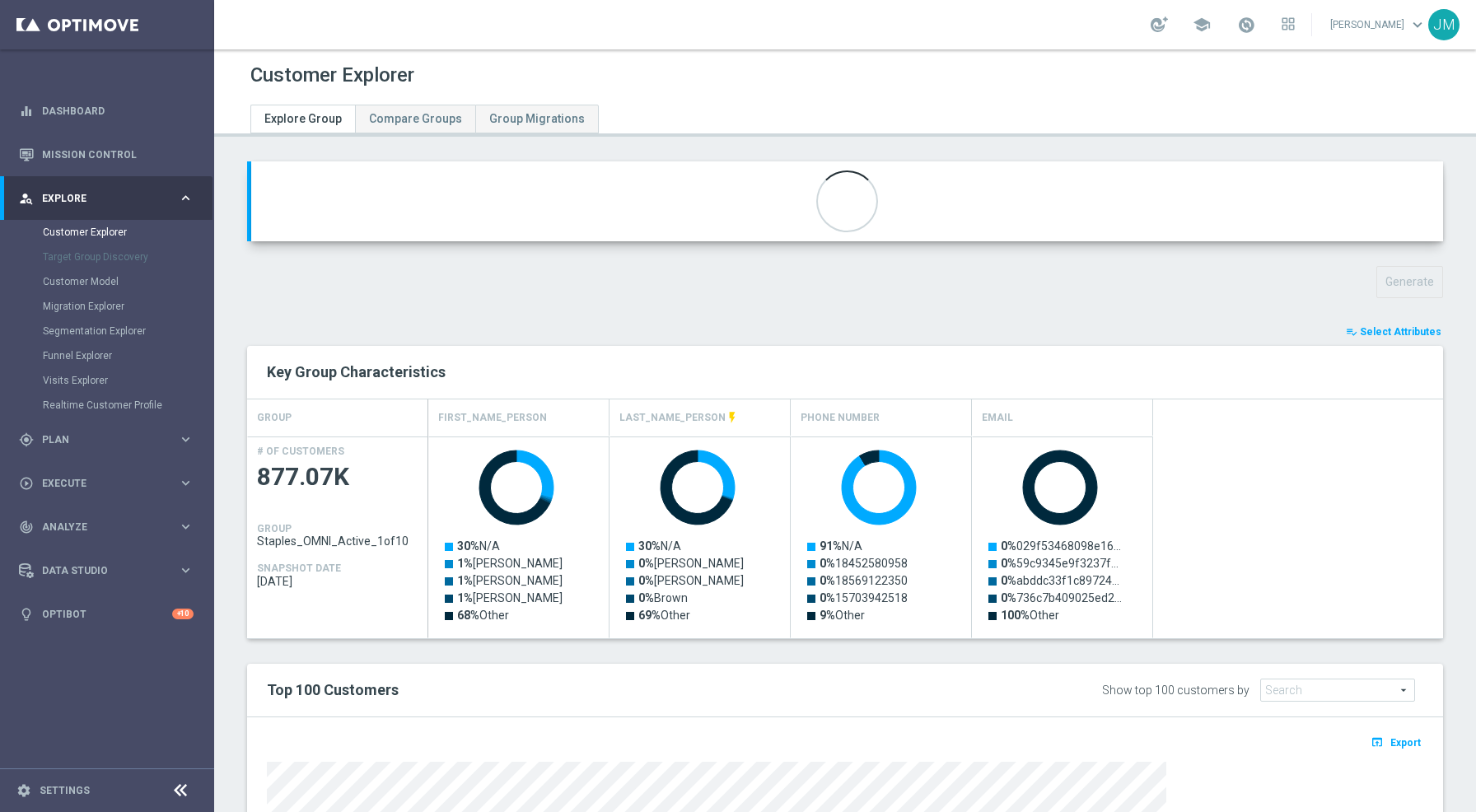
type input "RFM Refresh"
click at [1404, 279] on button "Generate" at bounding box center [1410, 282] width 66 height 32
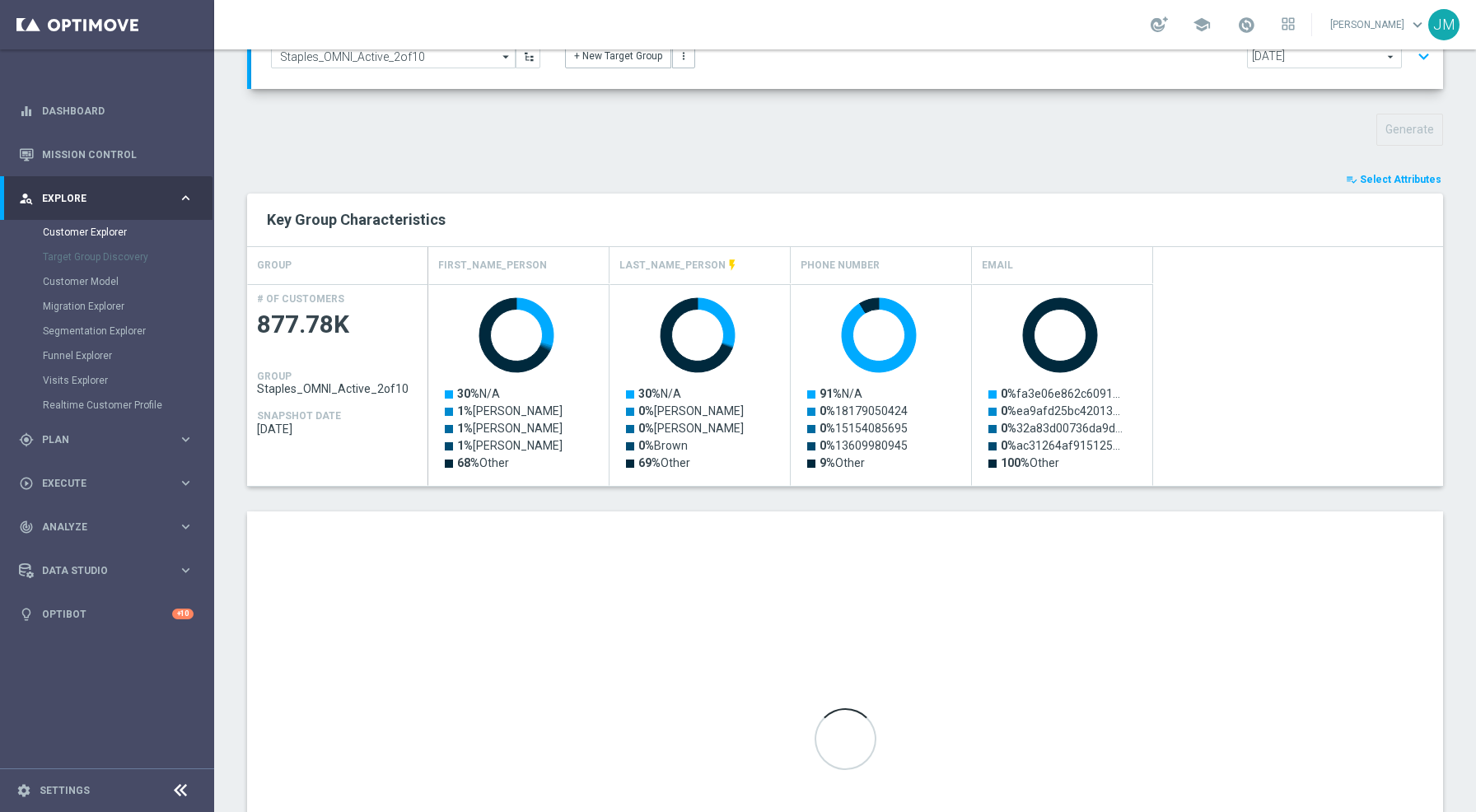
scroll to position [346, 0]
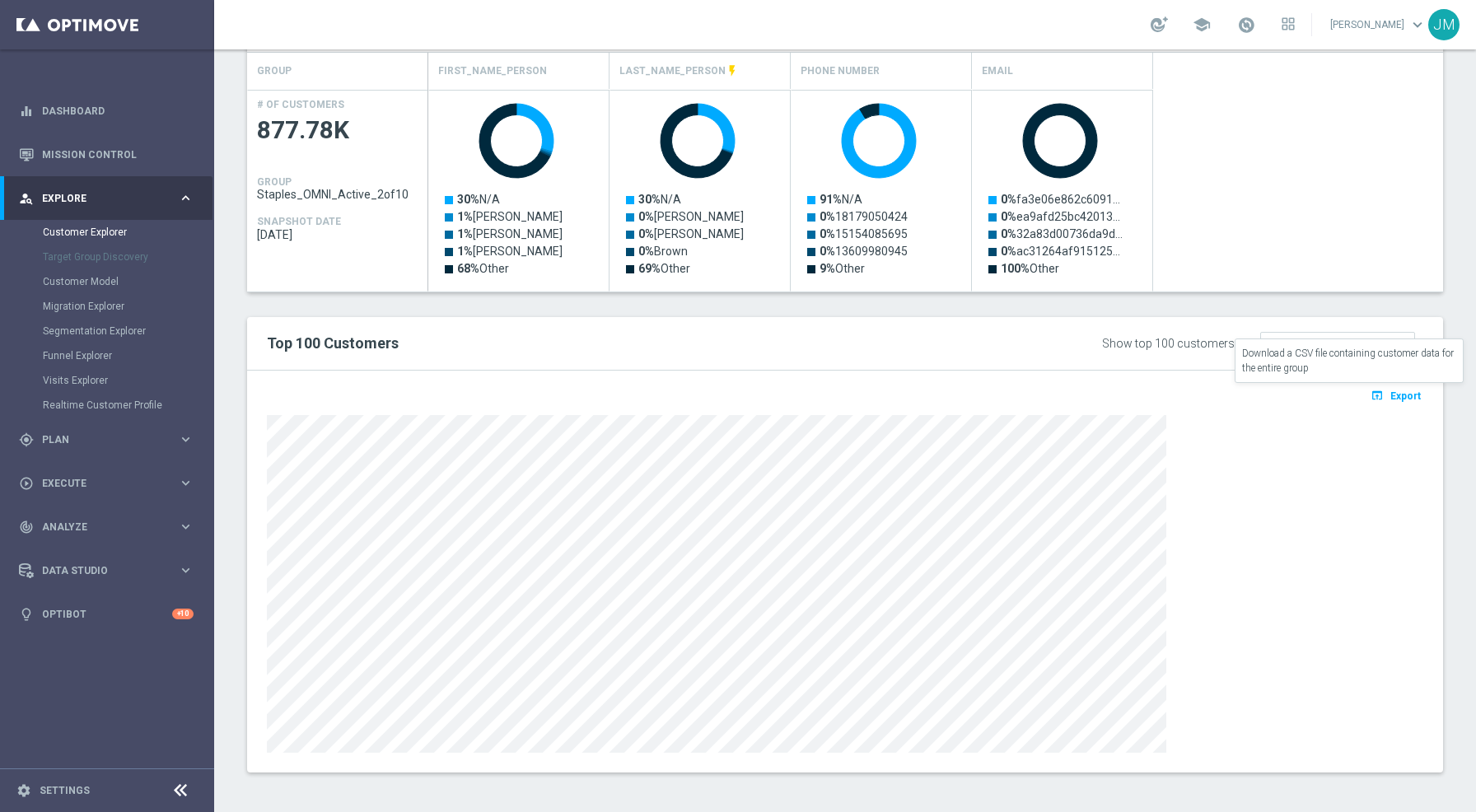
click at [1374, 393] on icon "open_in_browser" at bounding box center [1379, 395] width 18 height 13
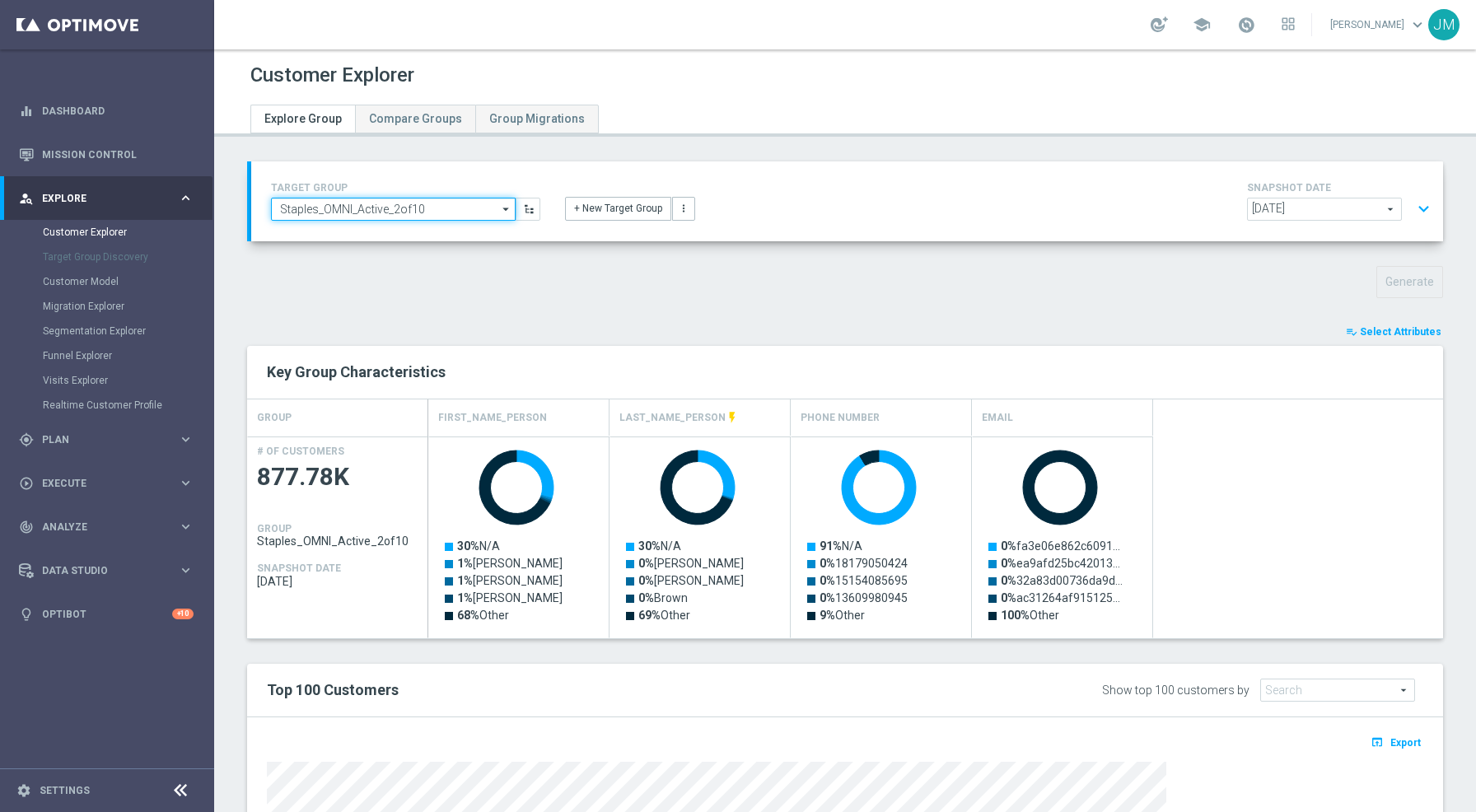
click at [424, 208] on input "Staples_OMNI_Active_2of10" at bounding box center [393, 208] width 245 height 23
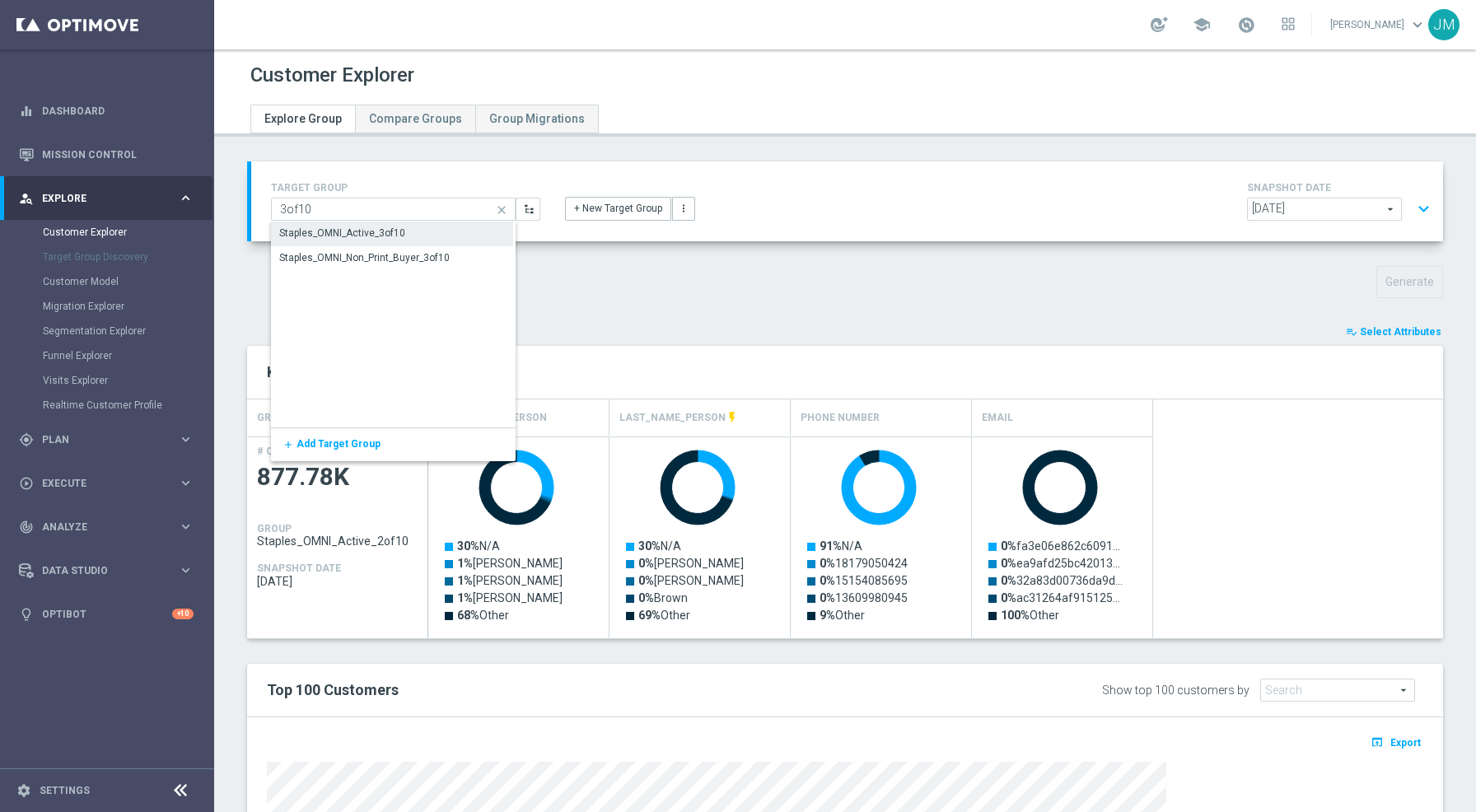
click at [399, 231] on div "Staples_OMNI_Active_3of10" at bounding box center [342, 233] width 126 height 15
type input "Staples_OMNI_Active_3of10"
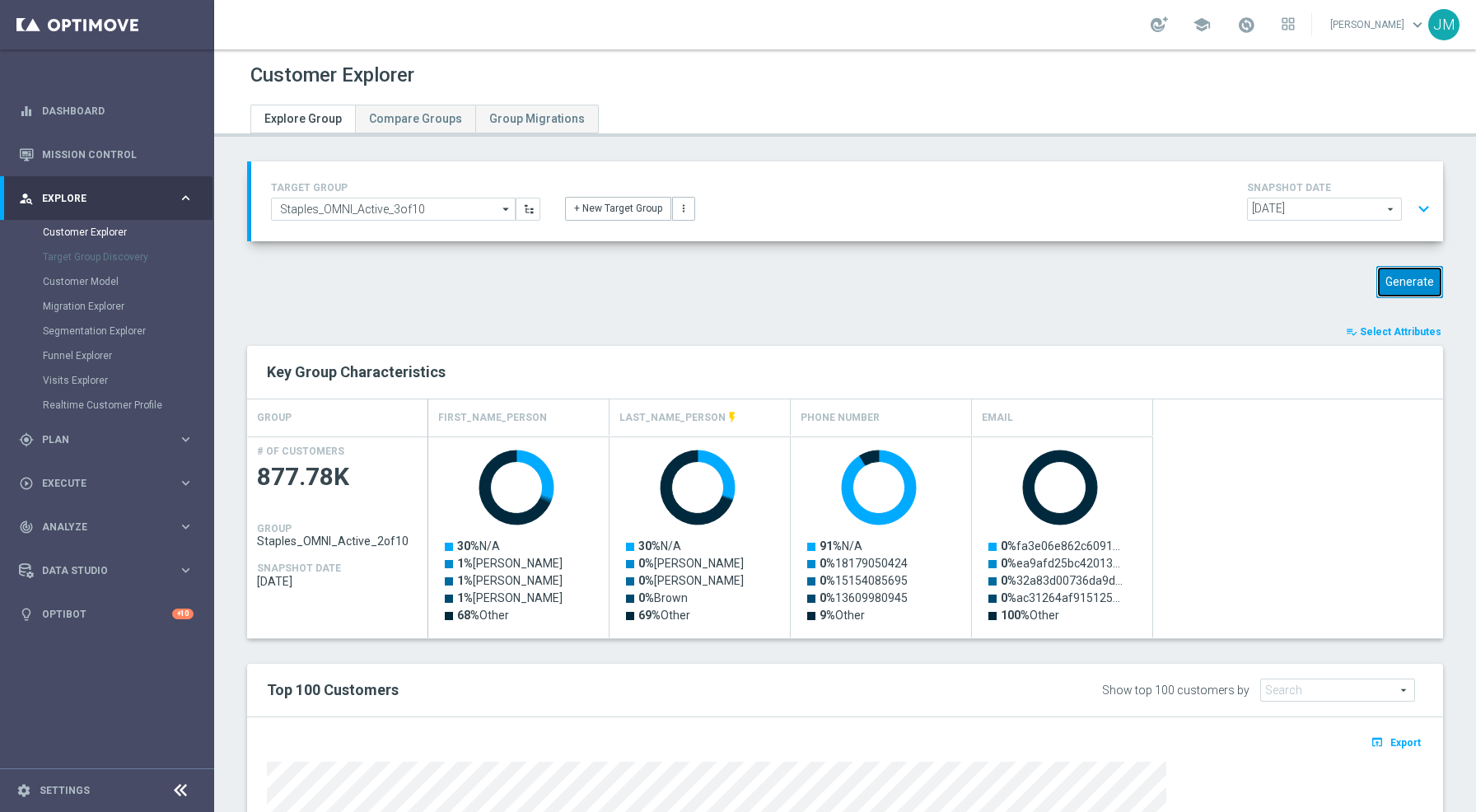
click at [1393, 296] on button "Generate" at bounding box center [1410, 282] width 66 height 32
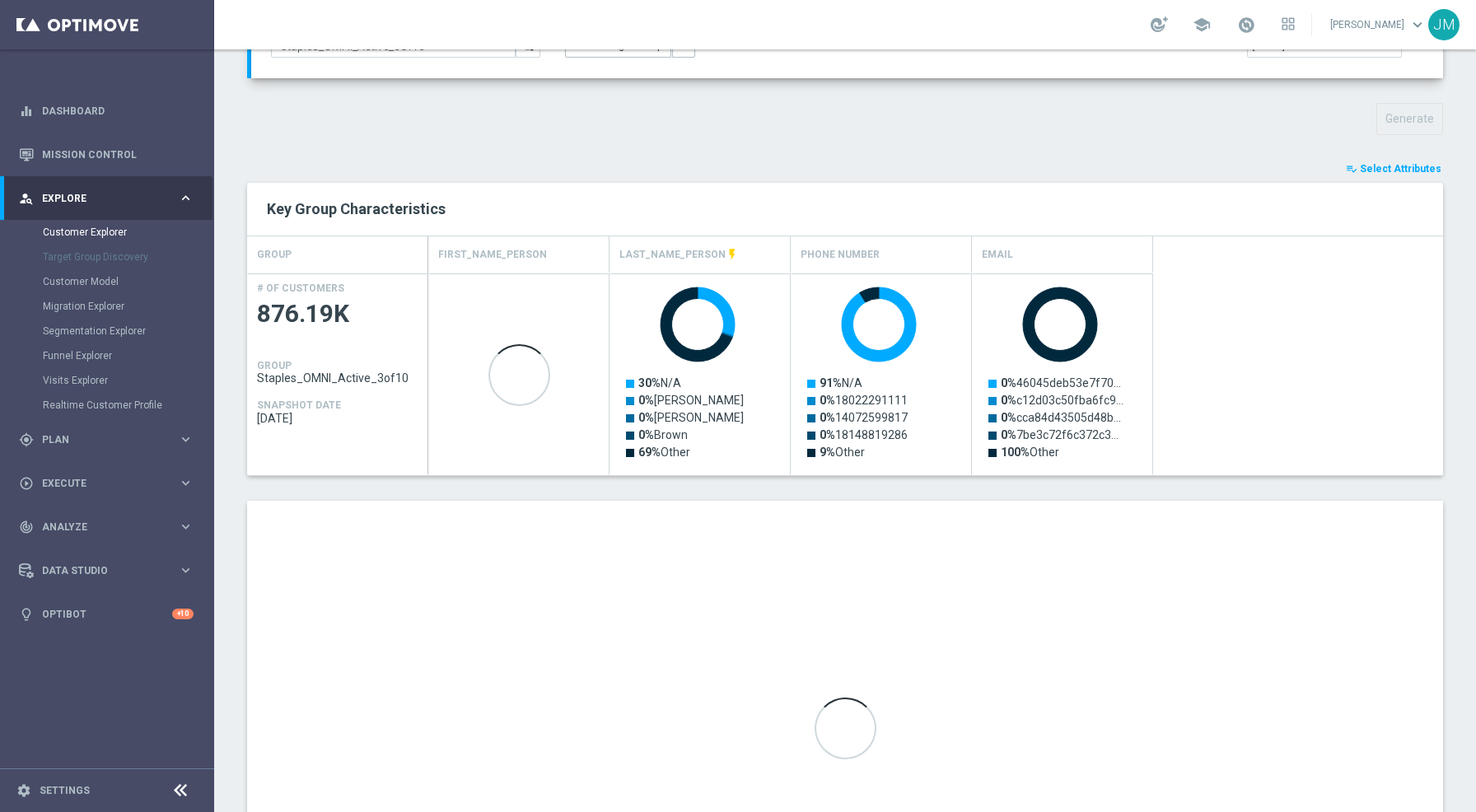
scroll to position [346, 0]
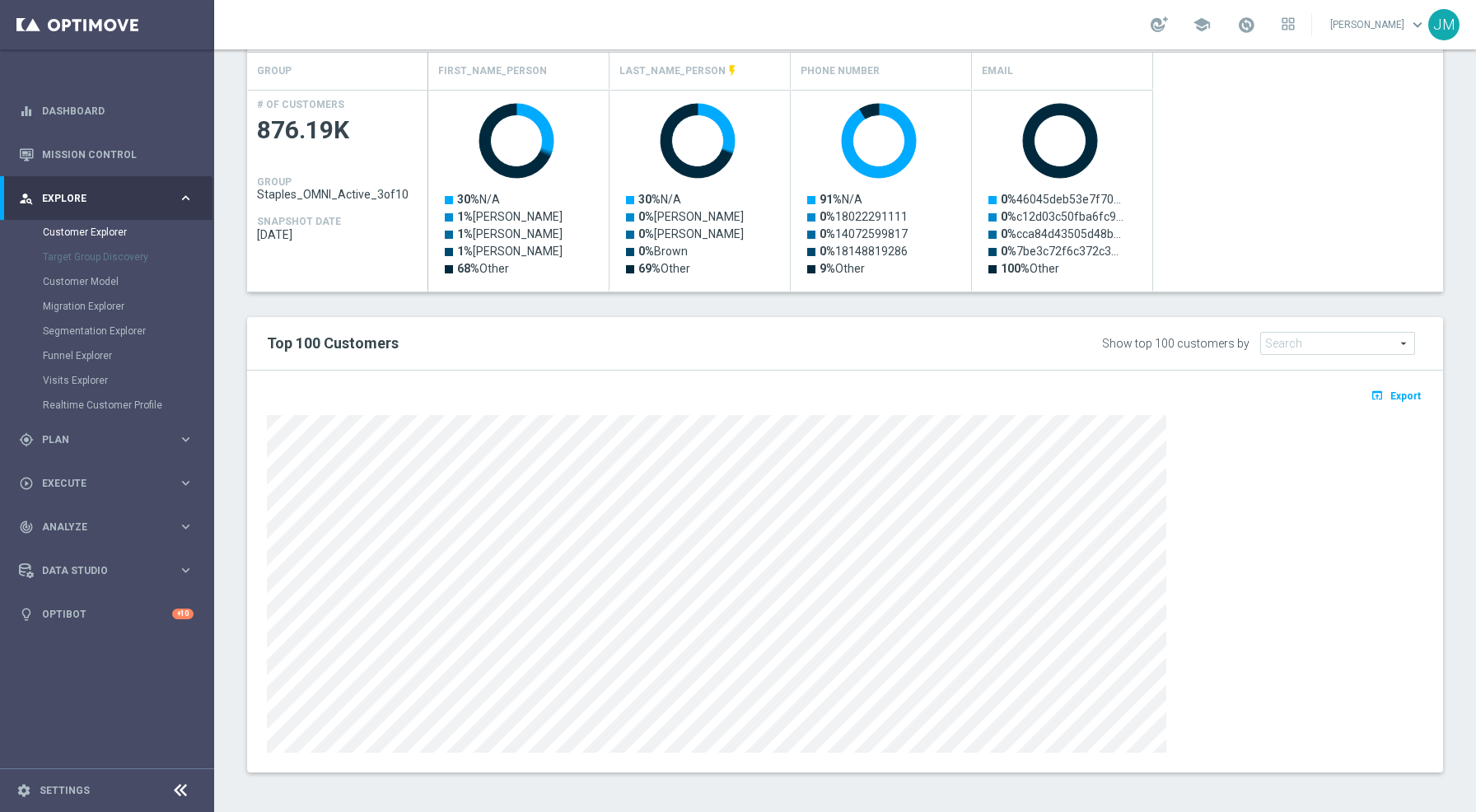
click at [1457, 299] on div "TARGET GROUP Staples_OMNI_Active_3of10 Staples_OMNI_Active_3of10 arrow_drop_dow…" at bounding box center [845, 306] width 1262 height 983
click at [1390, 393] on span "Export" at bounding box center [1405, 396] width 30 height 12
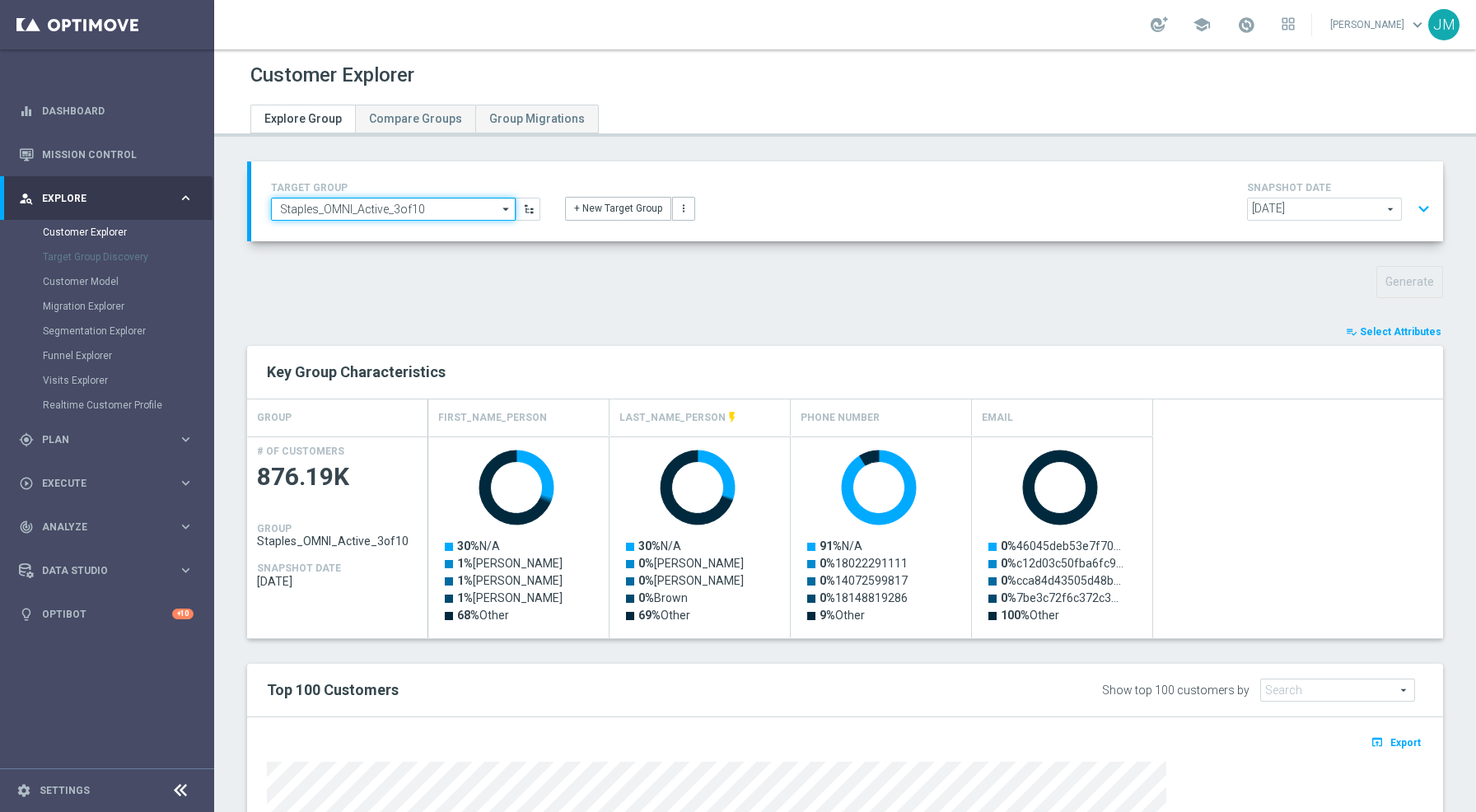
click at [431, 214] on input "Staples_OMNI_Active_3of10" at bounding box center [393, 208] width 245 height 23
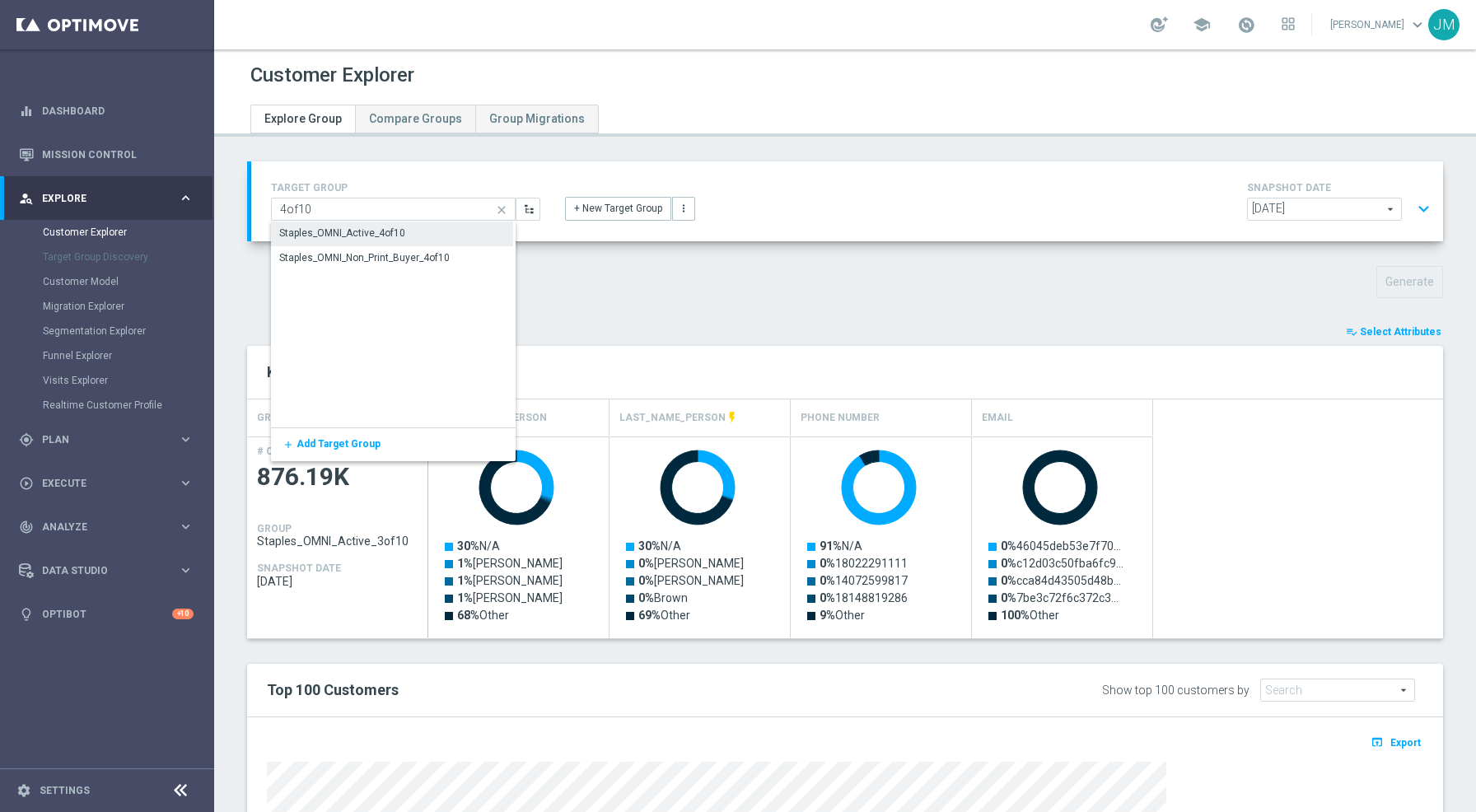
click at [399, 231] on div "Staples_OMNI_Active_4of10" at bounding box center [342, 233] width 126 height 15
type input "Staples_OMNI_Active_4of10"
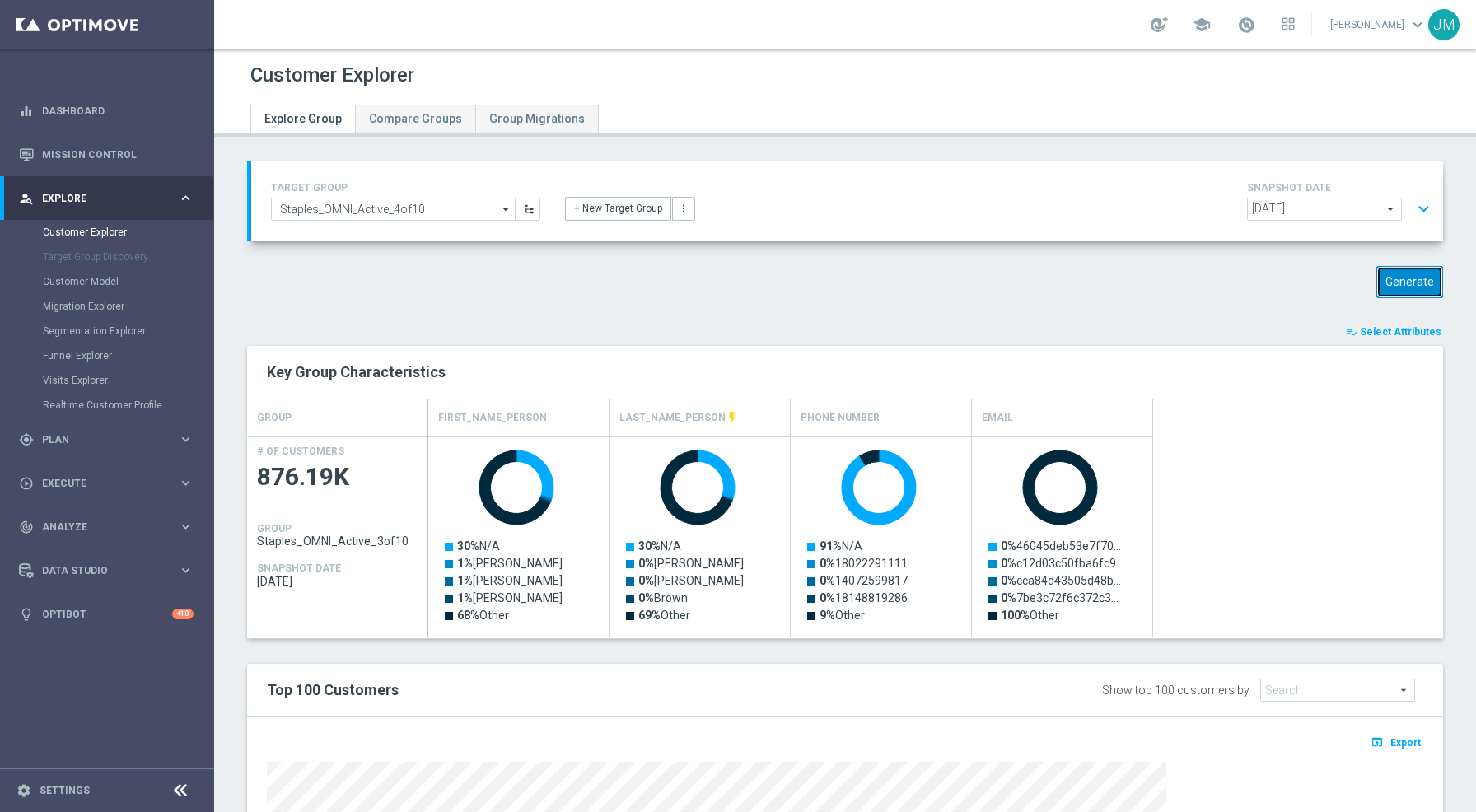
click at [1406, 292] on button "Generate" at bounding box center [1410, 282] width 66 height 32
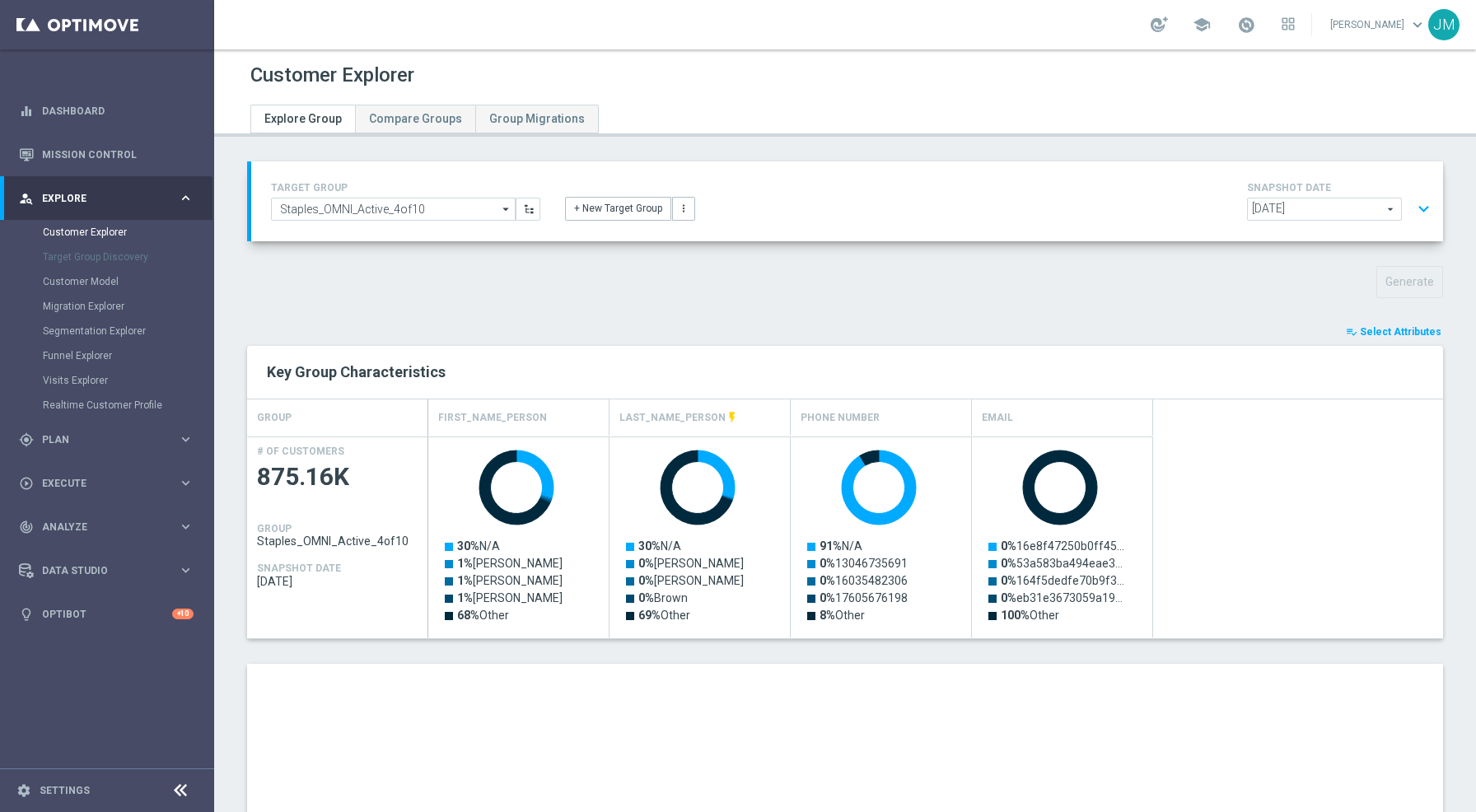
scroll to position [346, 0]
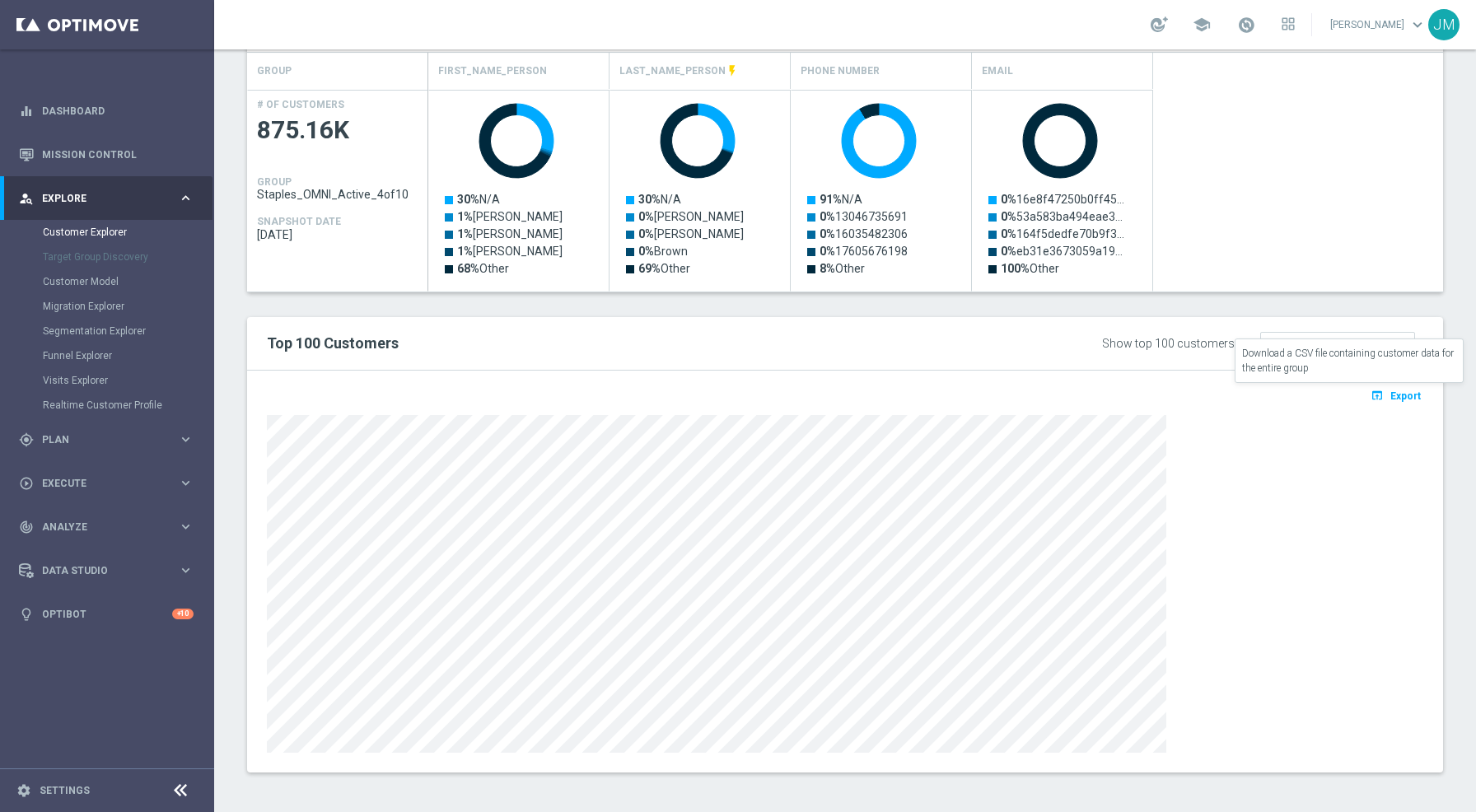
click at [1390, 396] on span "Export" at bounding box center [1405, 396] width 30 height 12
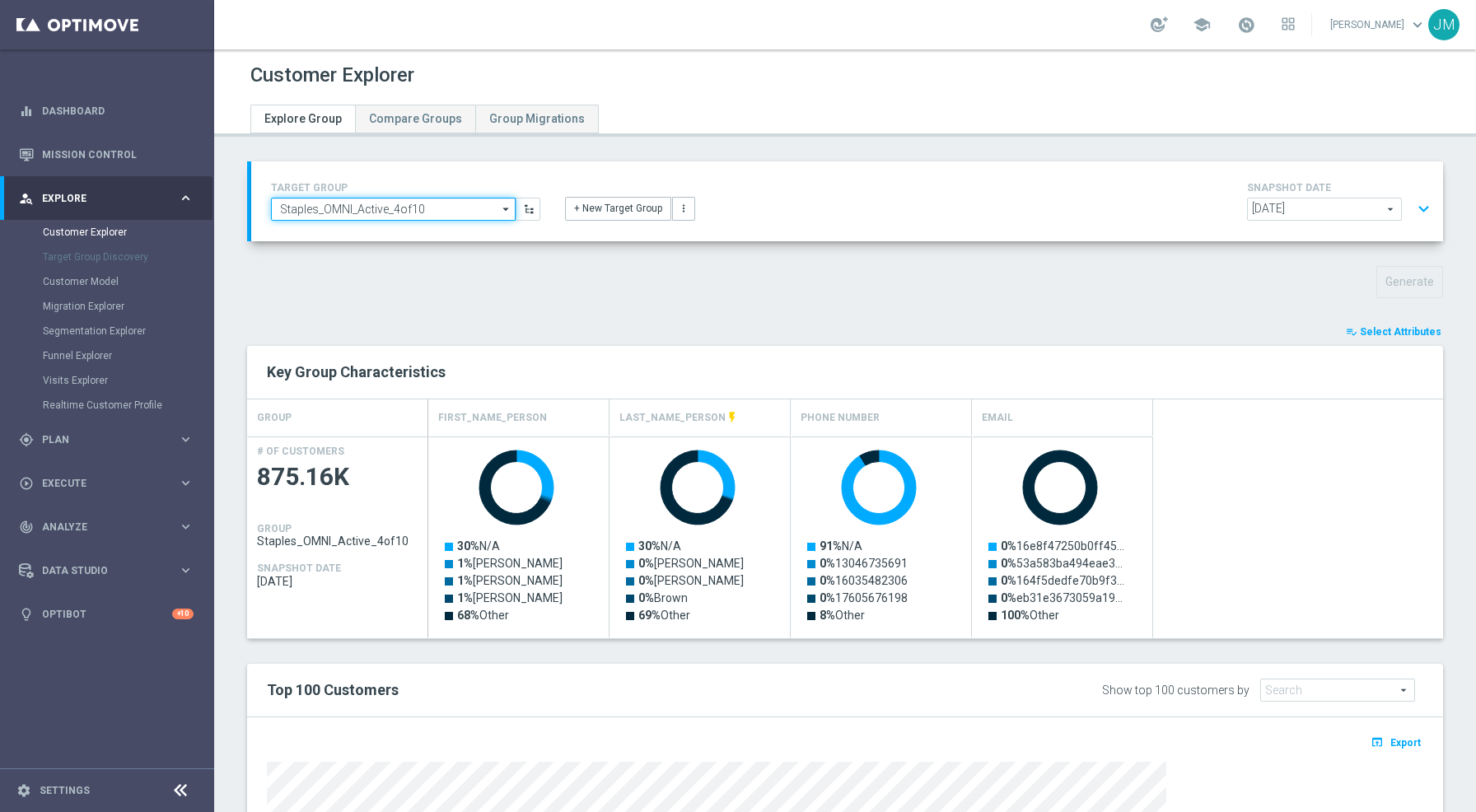
click at [433, 214] on input "Staples_OMNI_Active_4of10" at bounding box center [393, 208] width 245 height 23
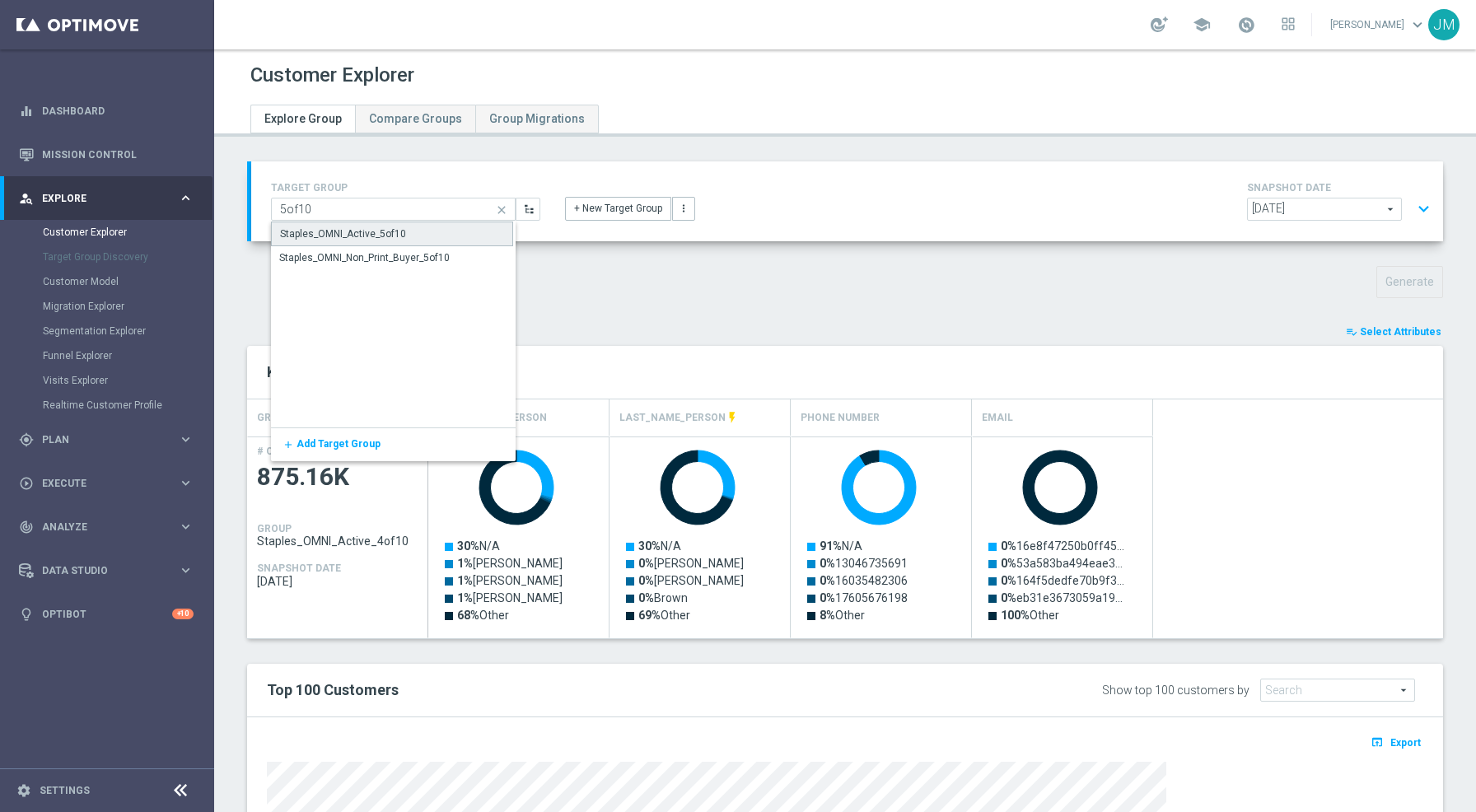
click at [405, 229] on div "Staples_OMNI_Active_5of10" at bounding box center [392, 233] width 242 height 24
type input "Staples_OMNI_Active_5of10"
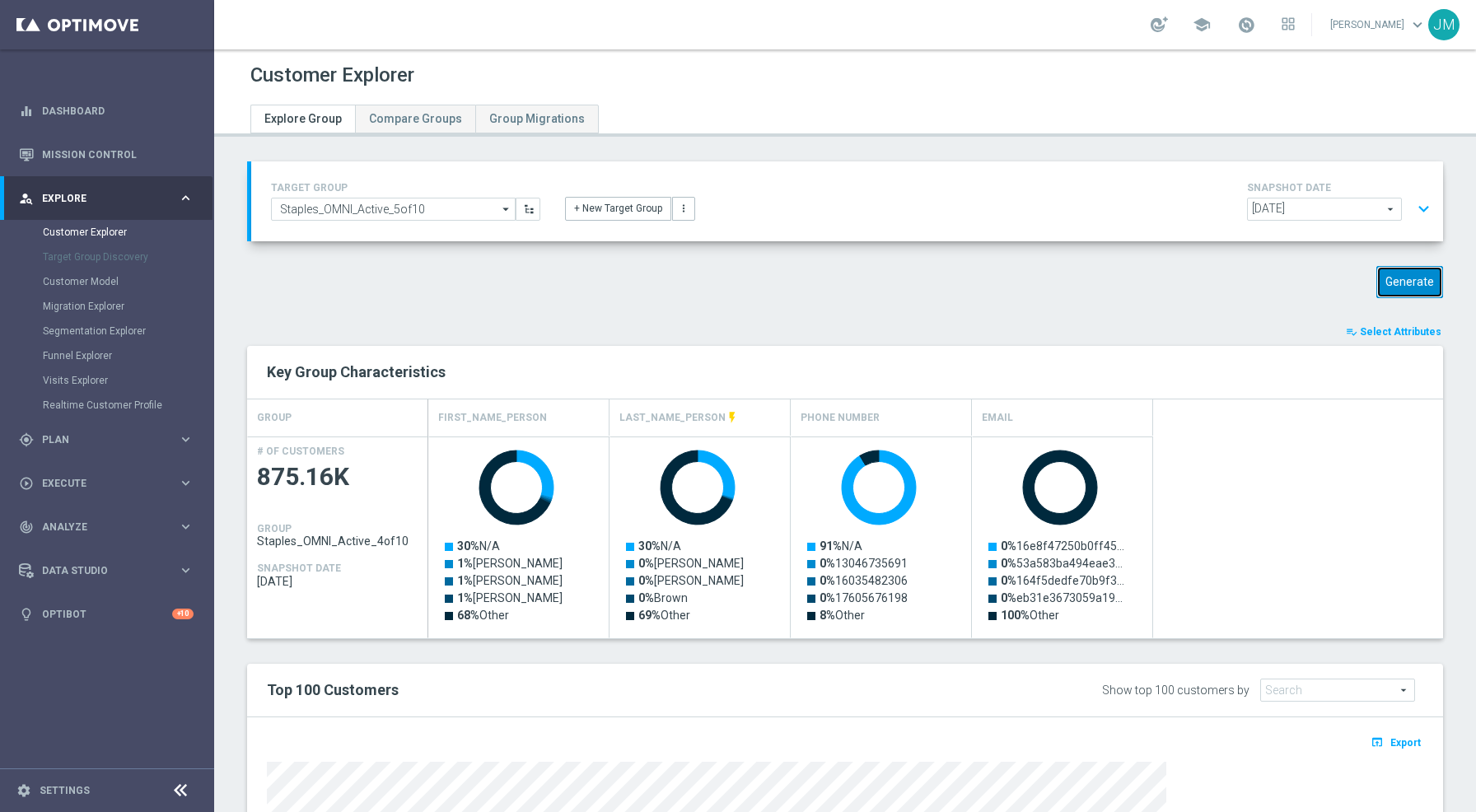
click at [1407, 287] on button "Generate" at bounding box center [1410, 282] width 66 height 32
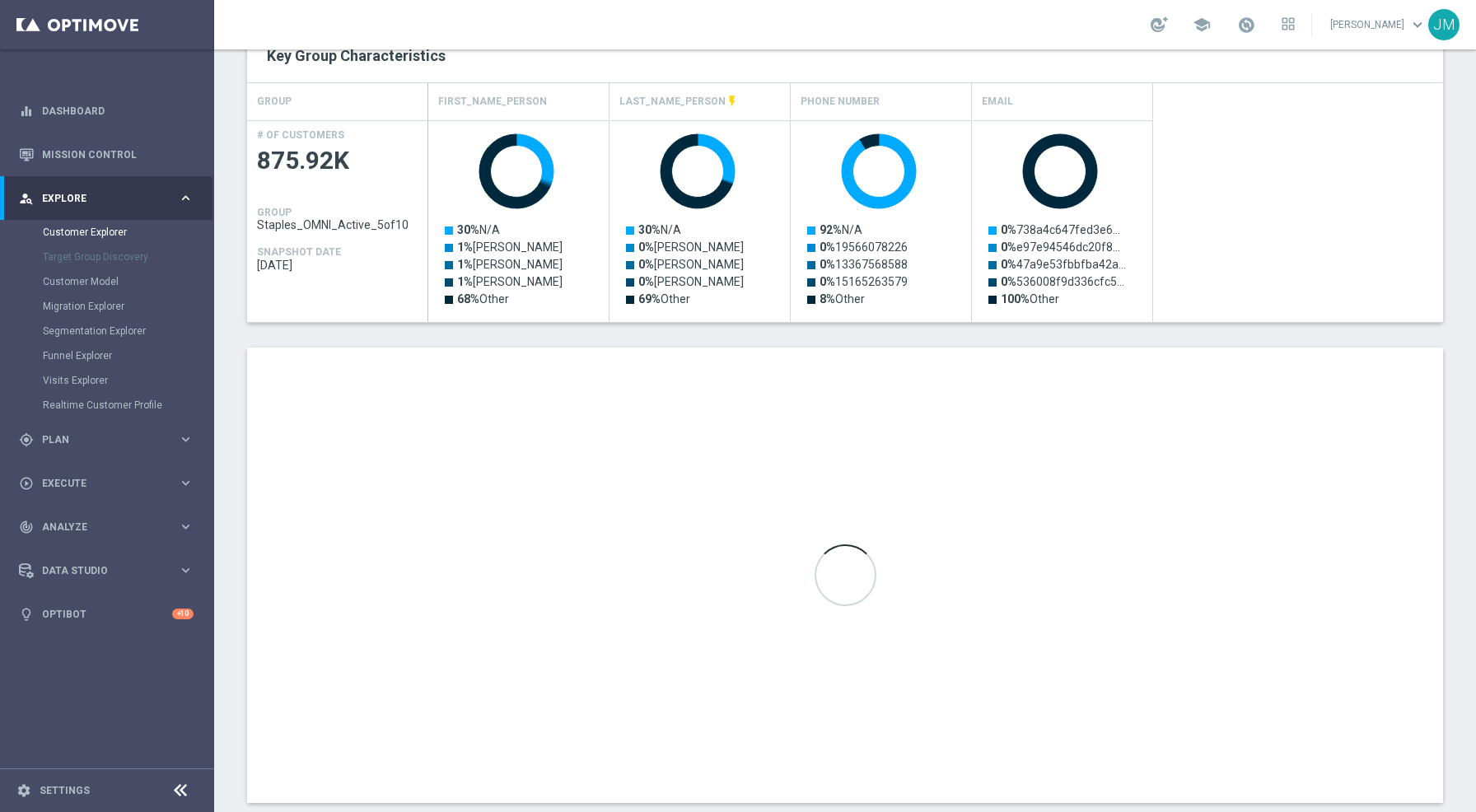
scroll to position [346, 0]
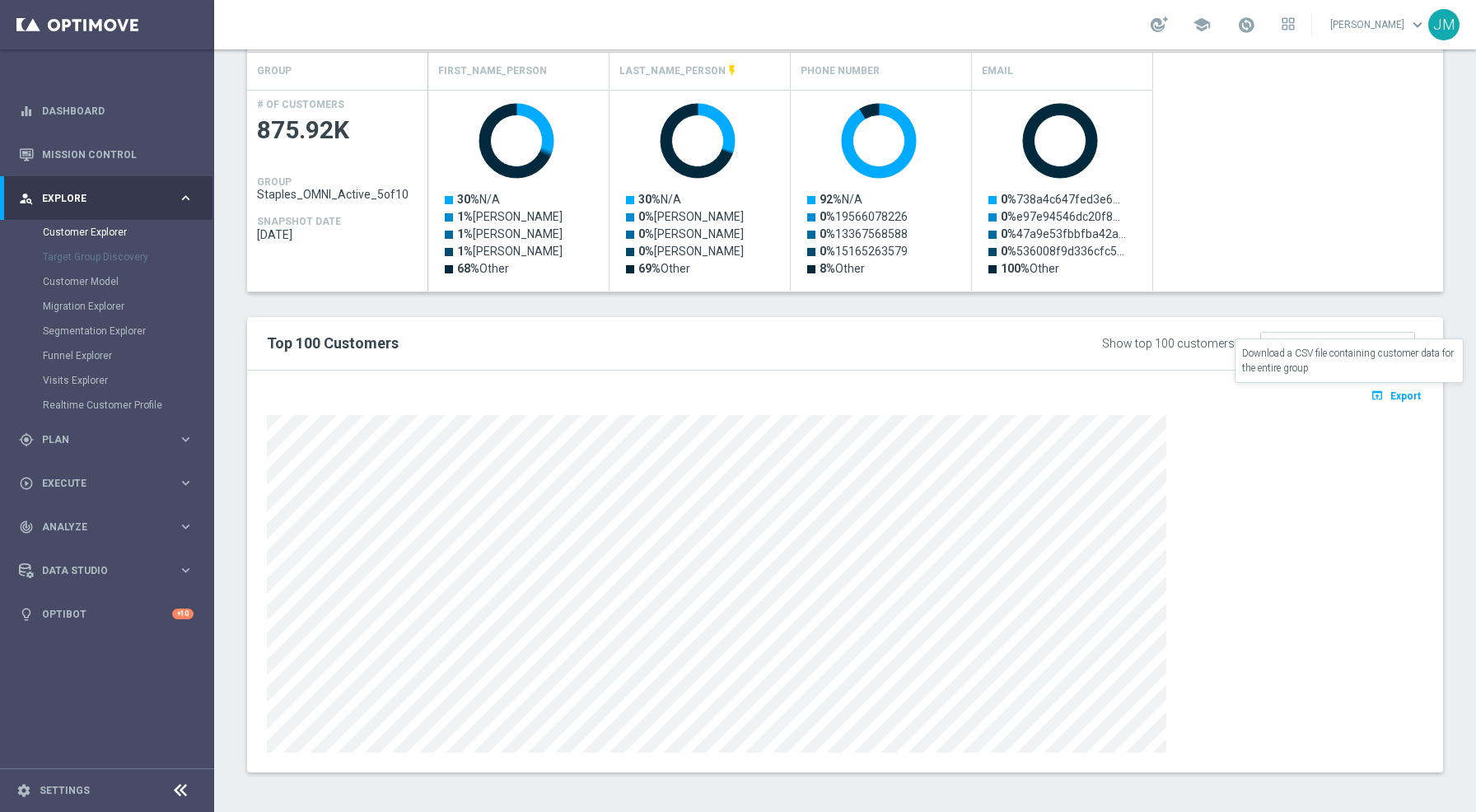
click at [1371, 391] on icon "open_in_browser" at bounding box center [1379, 395] width 18 height 13
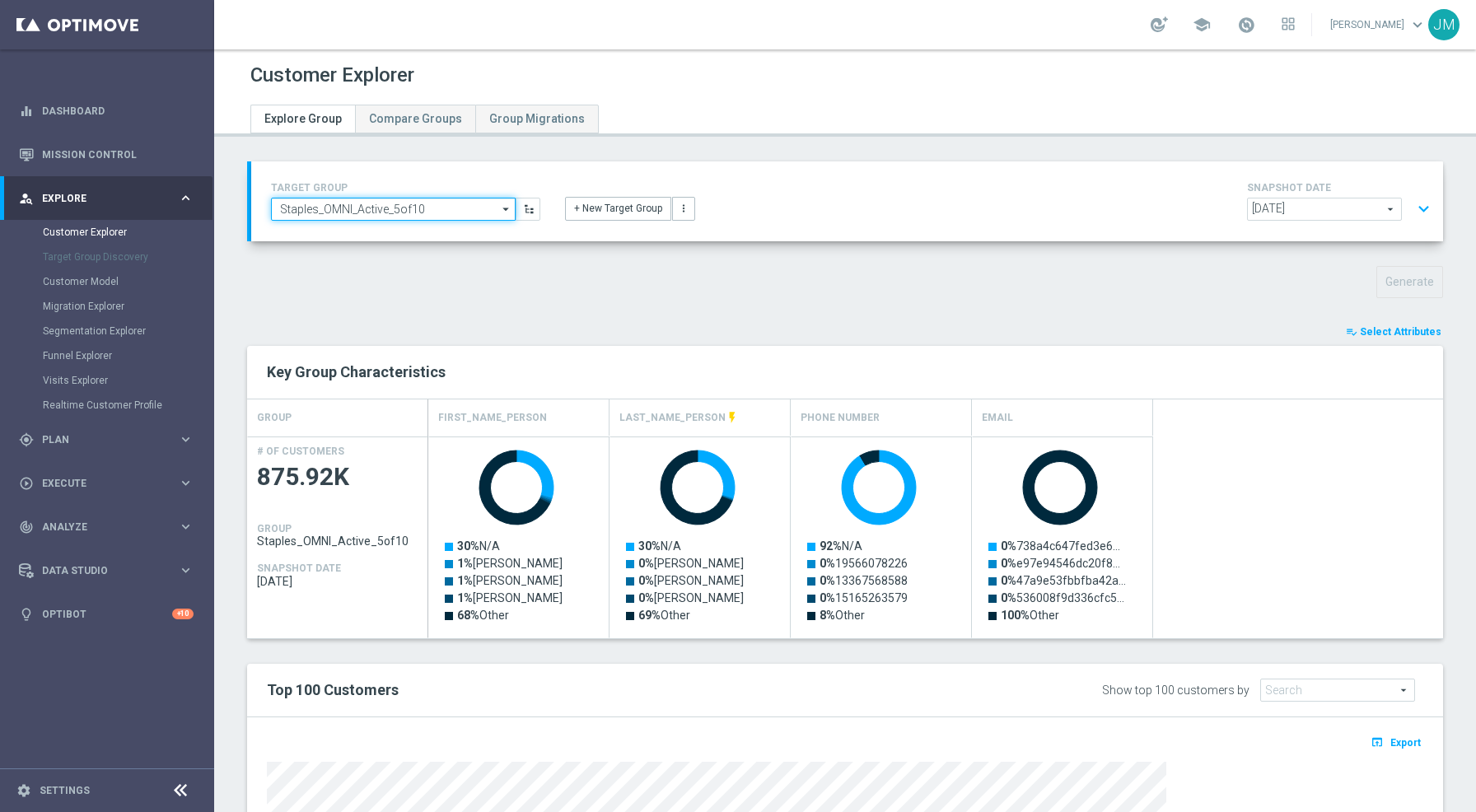
click at [389, 205] on input "Staples_OMNI_Active_5of10" at bounding box center [393, 208] width 245 height 23
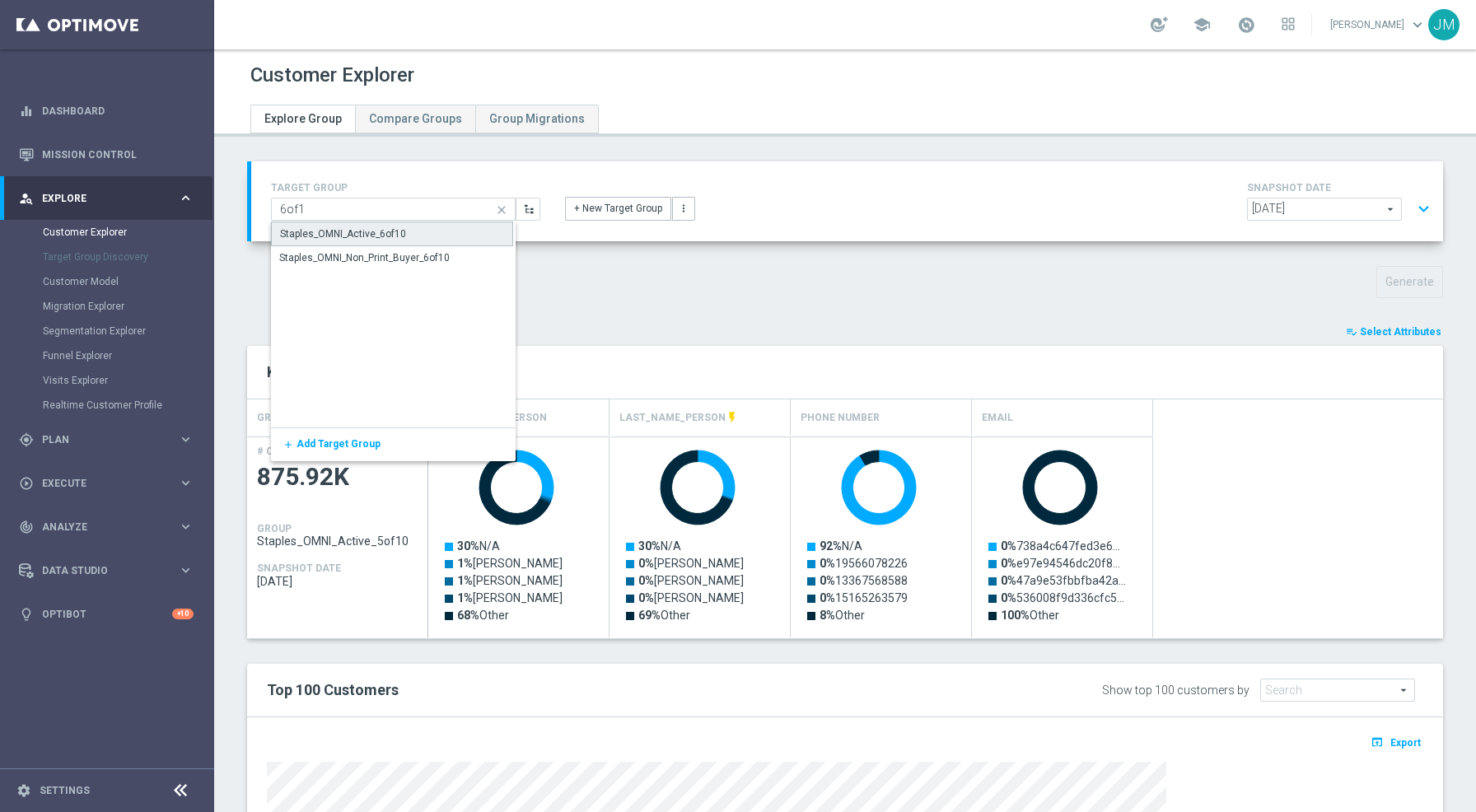
click at [419, 238] on div "Staples_OMNI_Active_6of10" at bounding box center [392, 233] width 242 height 24
type input "Staples_OMNI_Active_6of10"
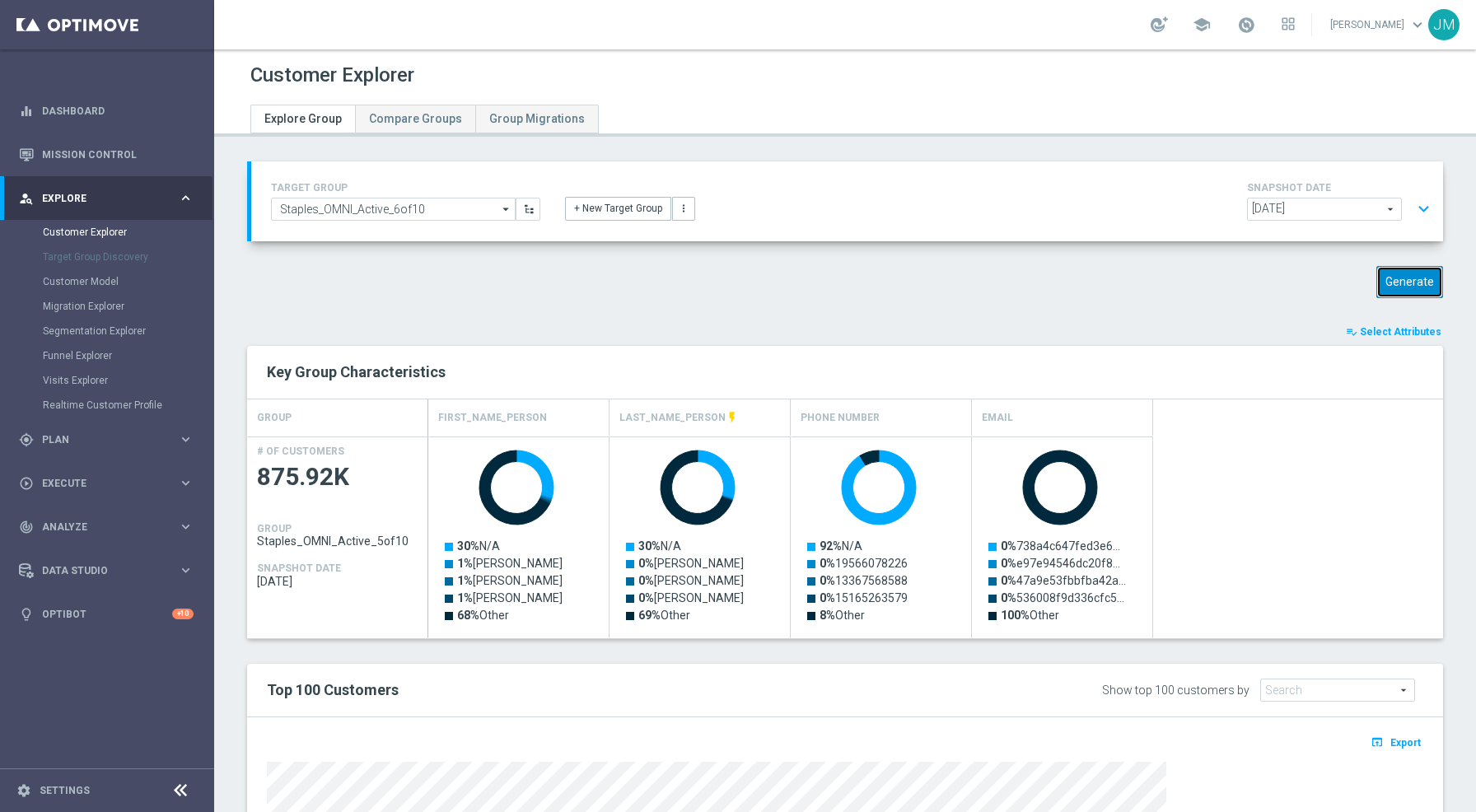
click at [1411, 278] on button "Generate" at bounding box center [1410, 282] width 66 height 32
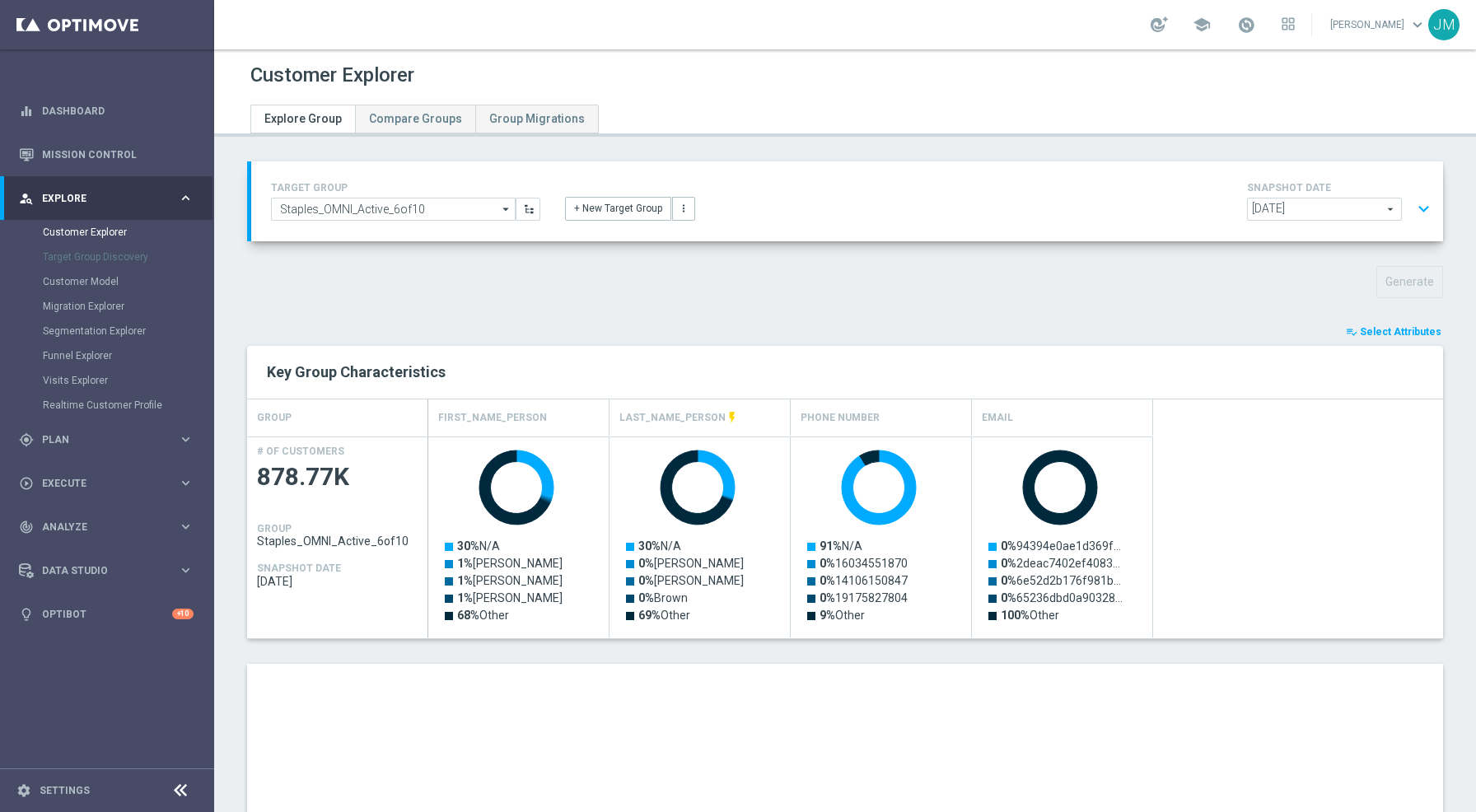
scroll to position [346, 0]
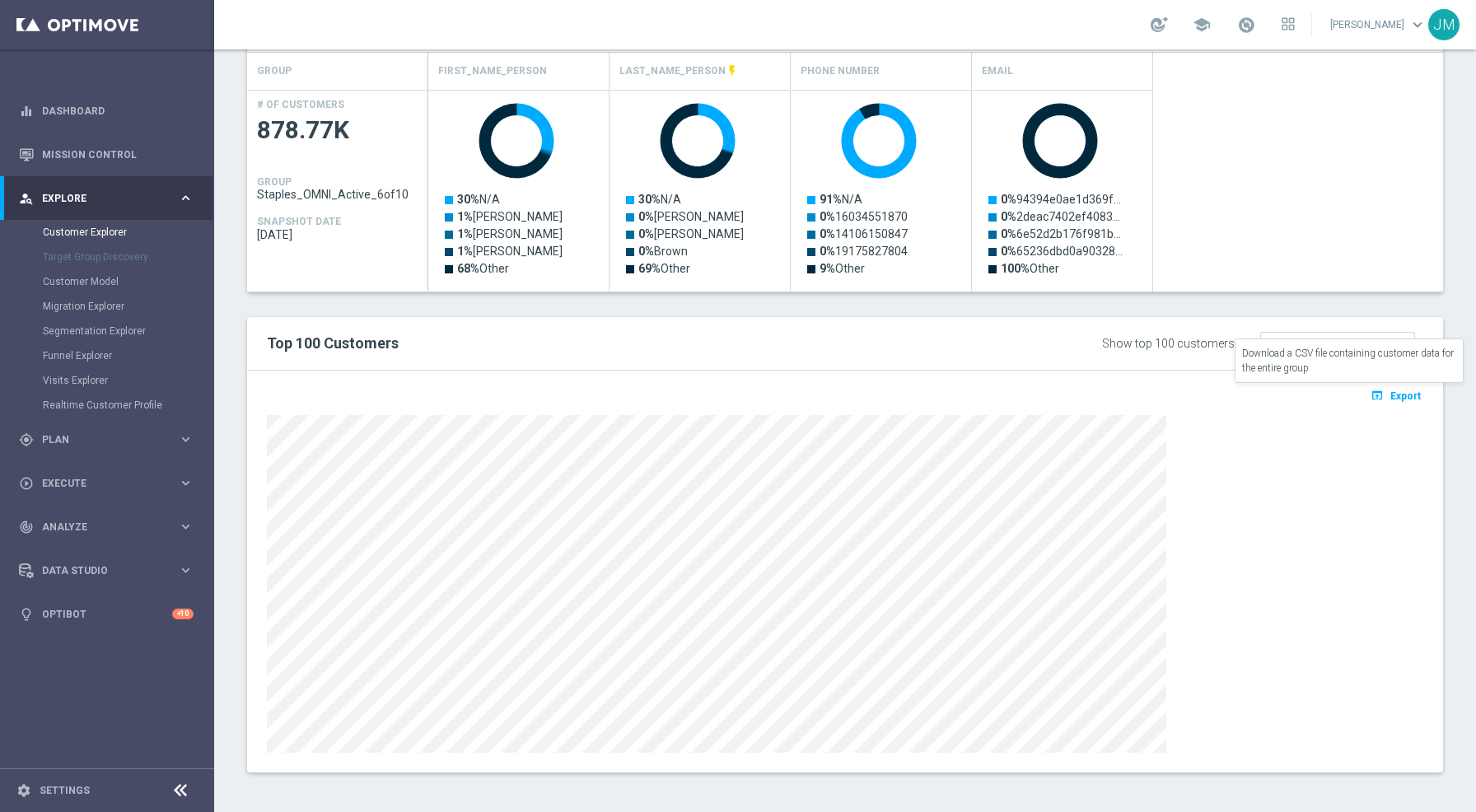
click at [1372, 397] on icon "open_in_browser" at bounding box center [1379, 395] width 18 height 13
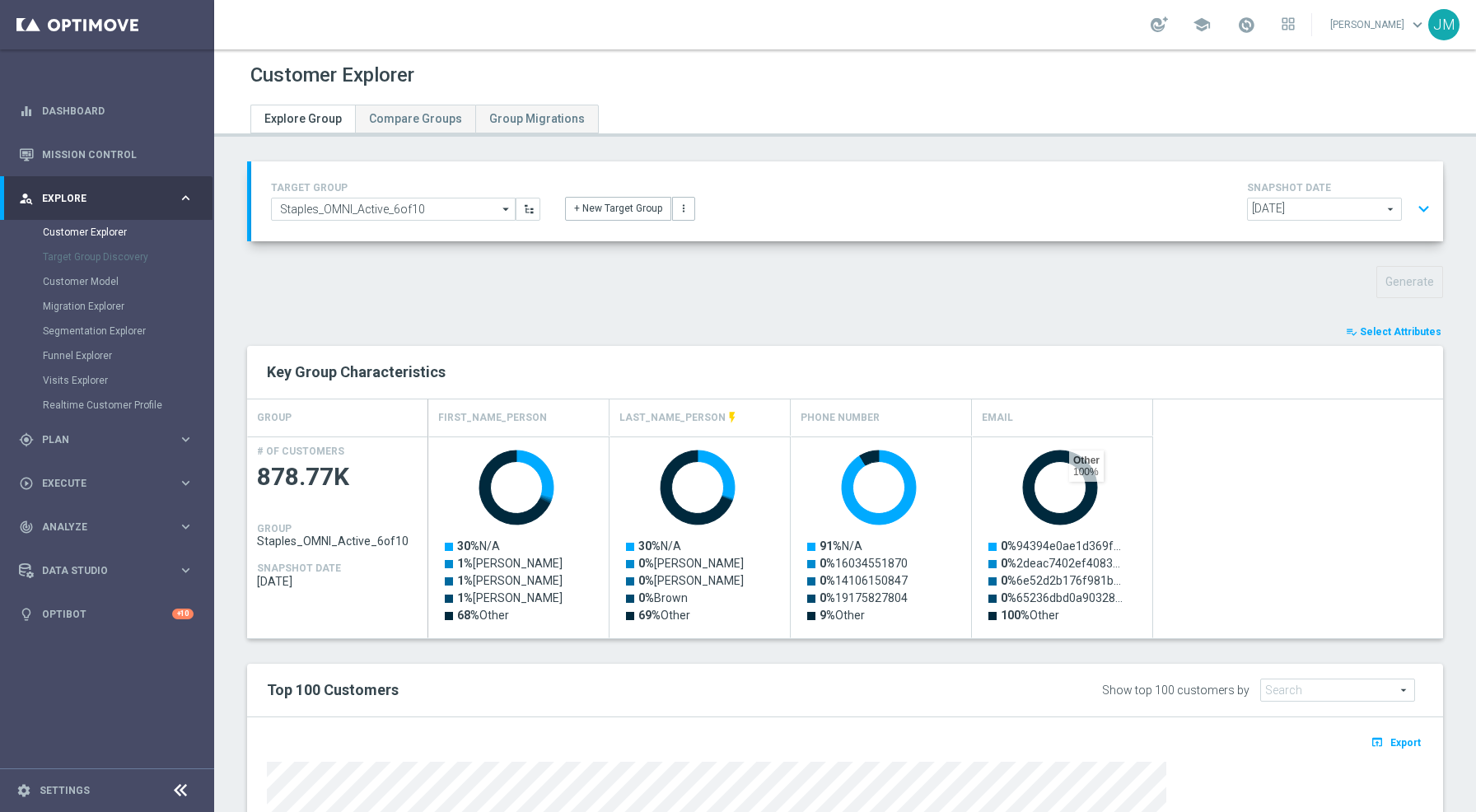
scroll to position [0, 0]
click at [397, 208] on input "Staples_OMNI_Active_6of10" at bounding box center [393, 208] width 245 height 23
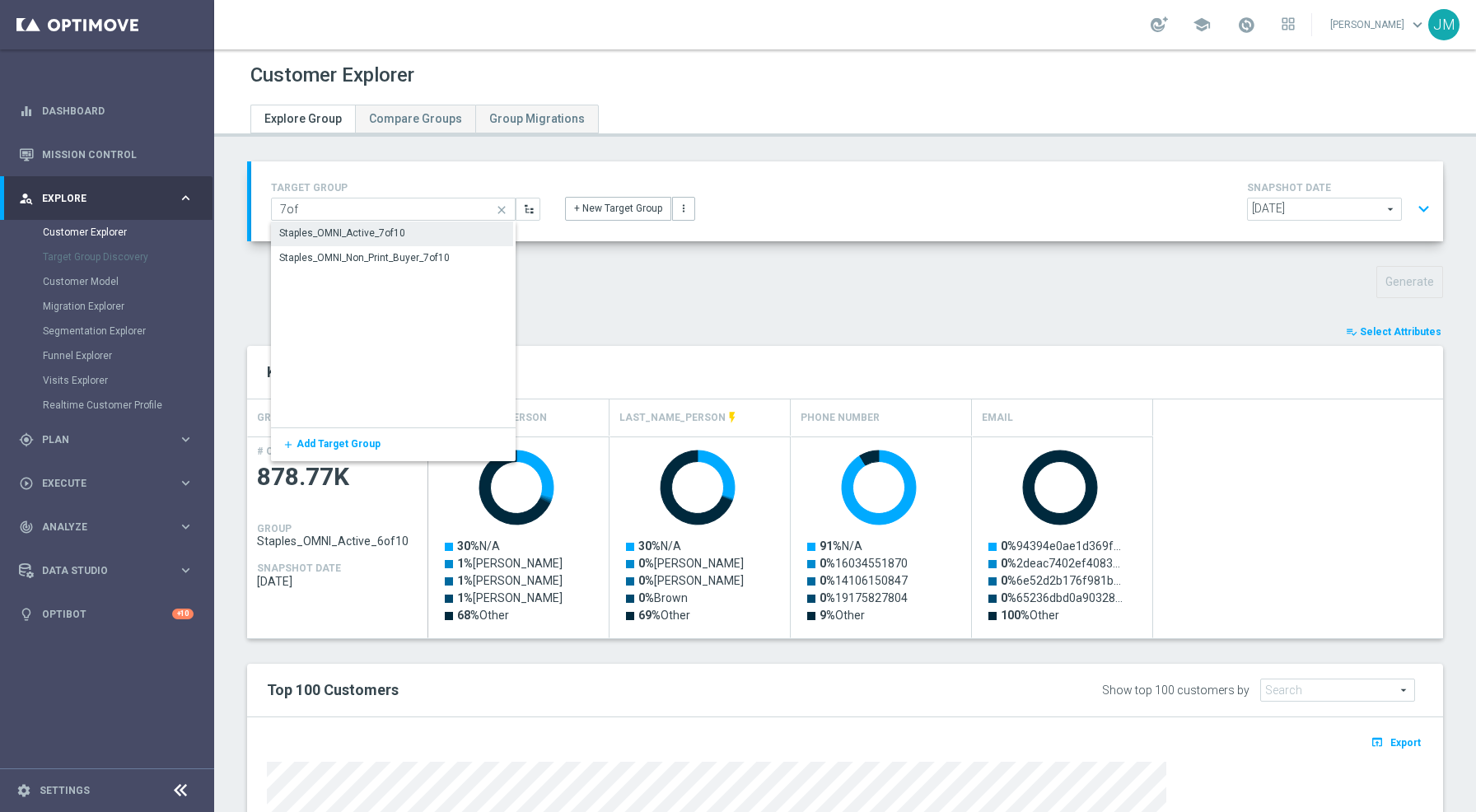
click at [385, 235] on div "Staples_OMNI_Active_7of10" at bounding box center [342, 233] width 126 height 15
type input "Staples_OMNI_Active_7of10"
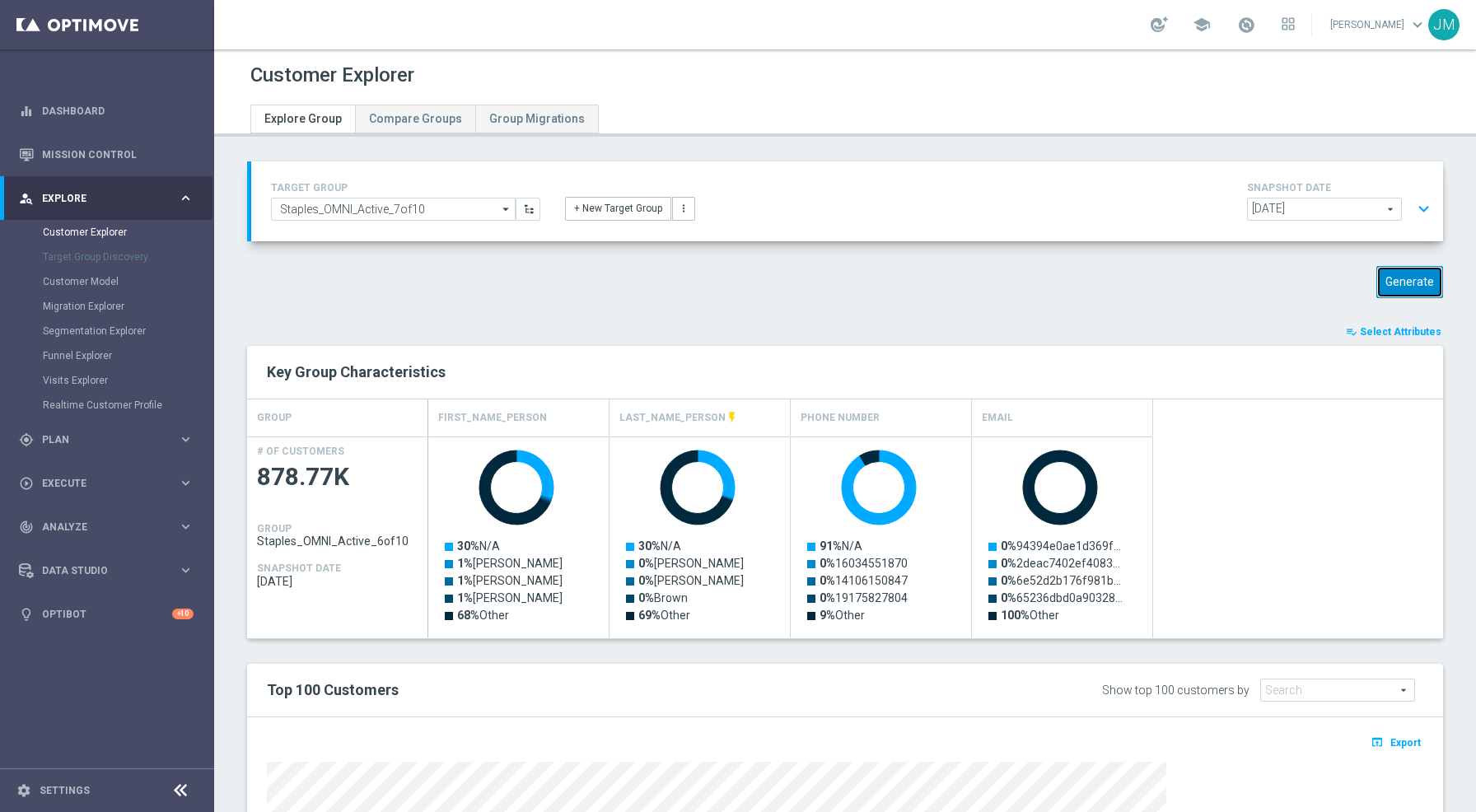
click at [1398, 285] on button "Generate" at bounding box center [1410, 282] width 66 height 32
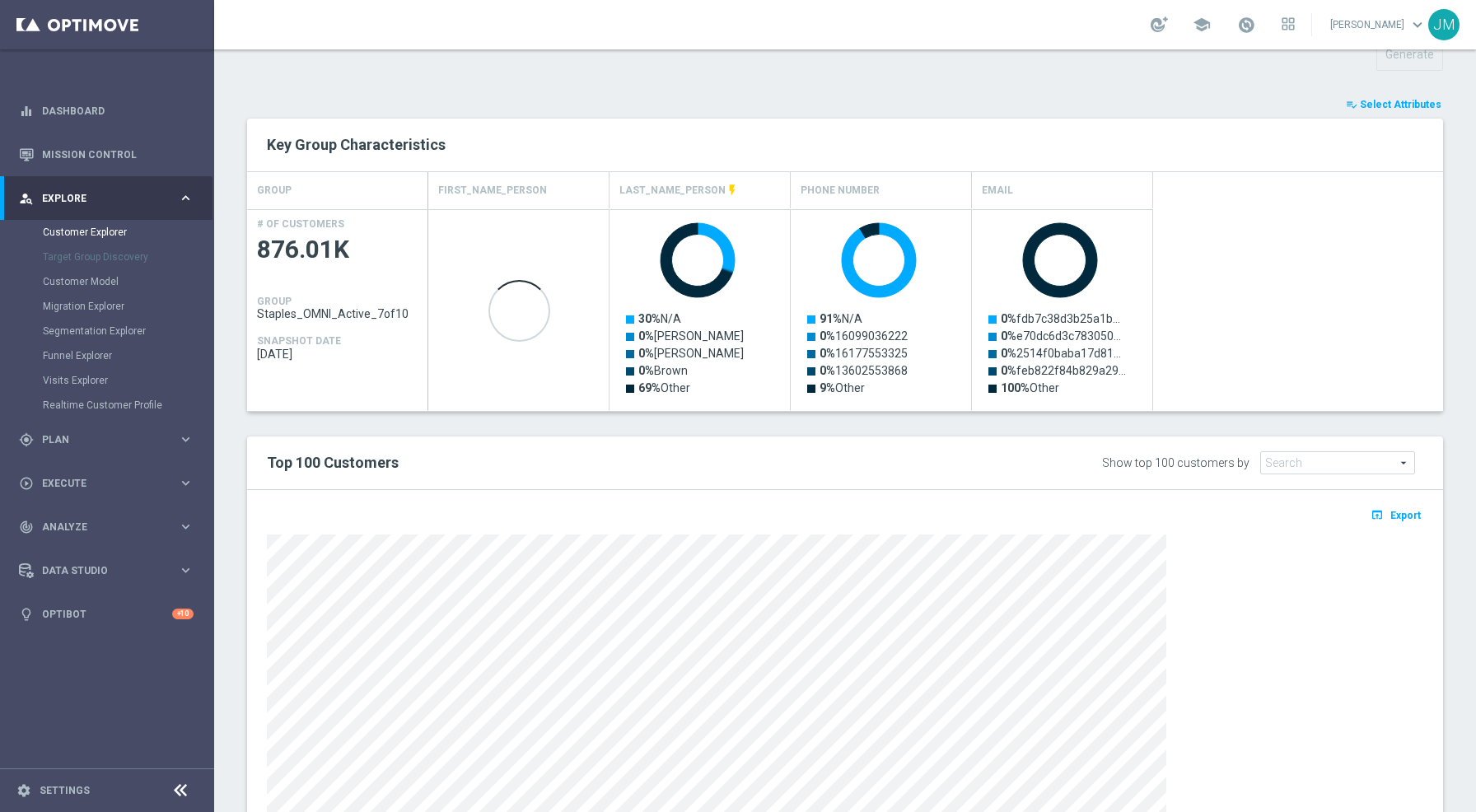
scroll to position [346, 0]
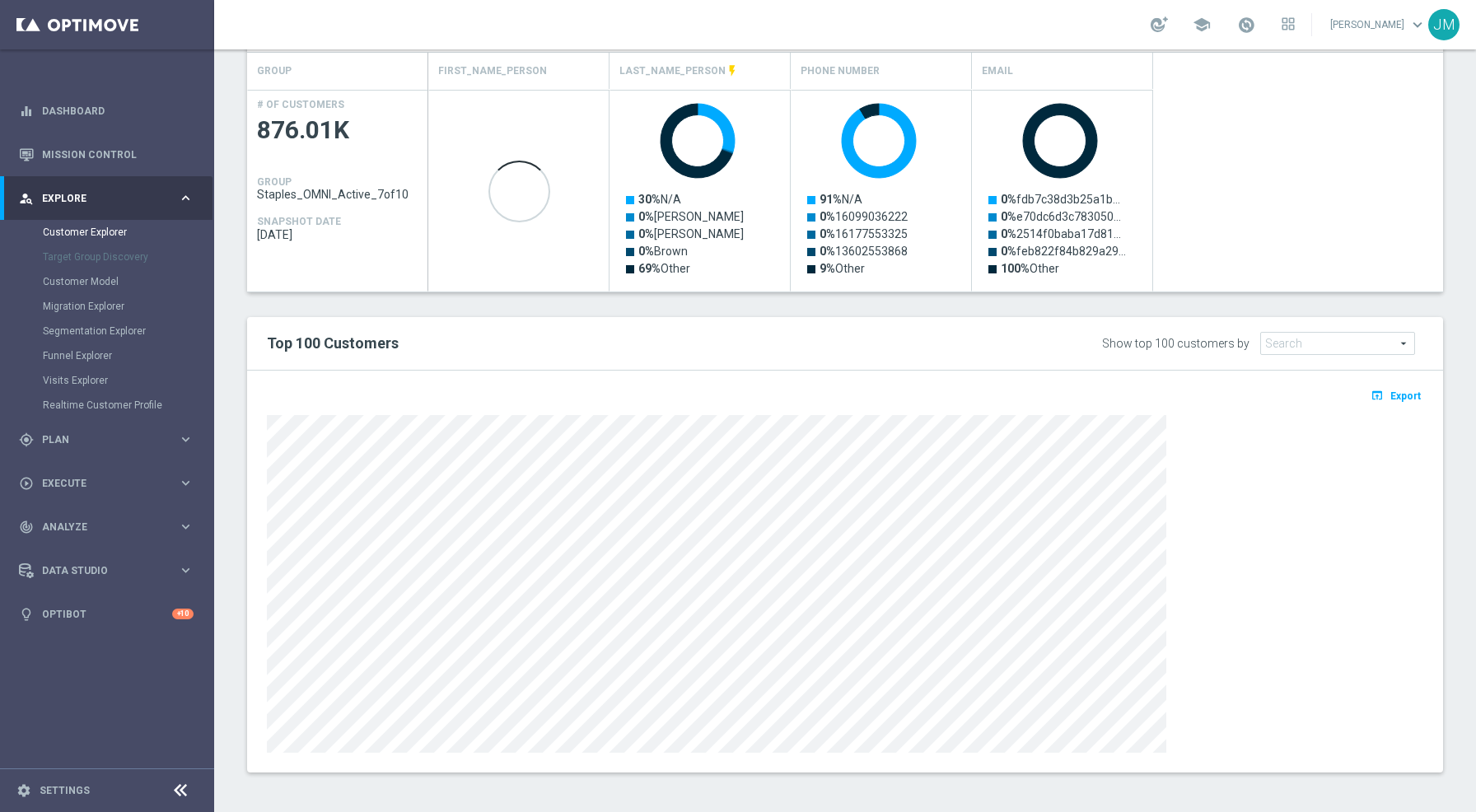
click at [1452, 166] on div "TARGET GROUP Staples_OMNI_Active_7of10 Staples_OMNI_Active_7of10 arrow_drop_dow…" at bounding box center [845, 306] width 1262 height 983
click at [1376, 393] on icon "open_in_browser" at bounding box center [1379, 395] width 18 height 13
click at [1450, 105] on div "TARGET GROUP Staples_OMNI_Active_7of10 Staples_OMNI_Active_7of10 arrow_drop_dow…" at bounding box center [845, 306] width 1262 height 983
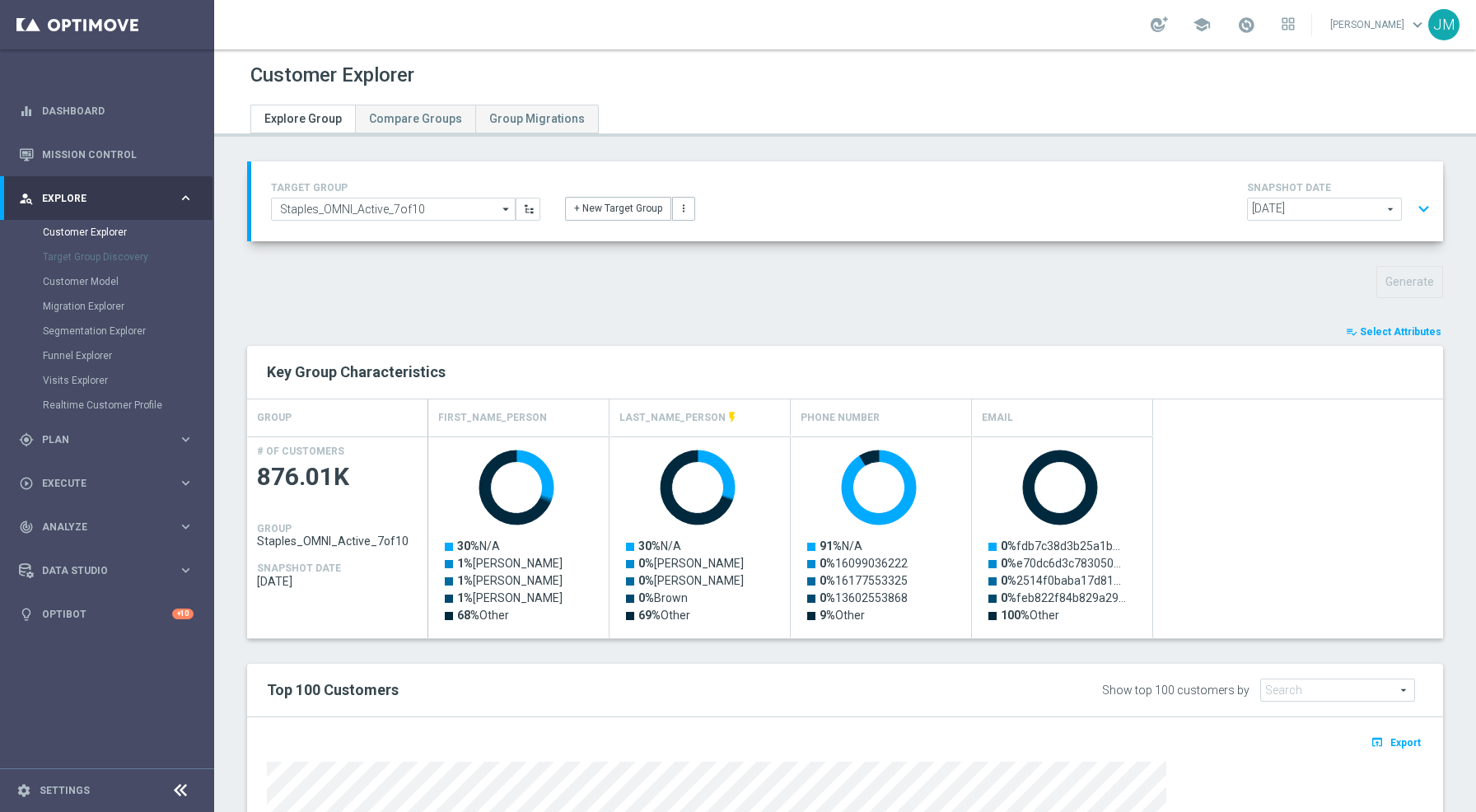
scroll to position [0, 0]
click at [389, 202] on input "Staples_OMNI_Active_7of10" at bounding box center [393, 208] width 245 height 23
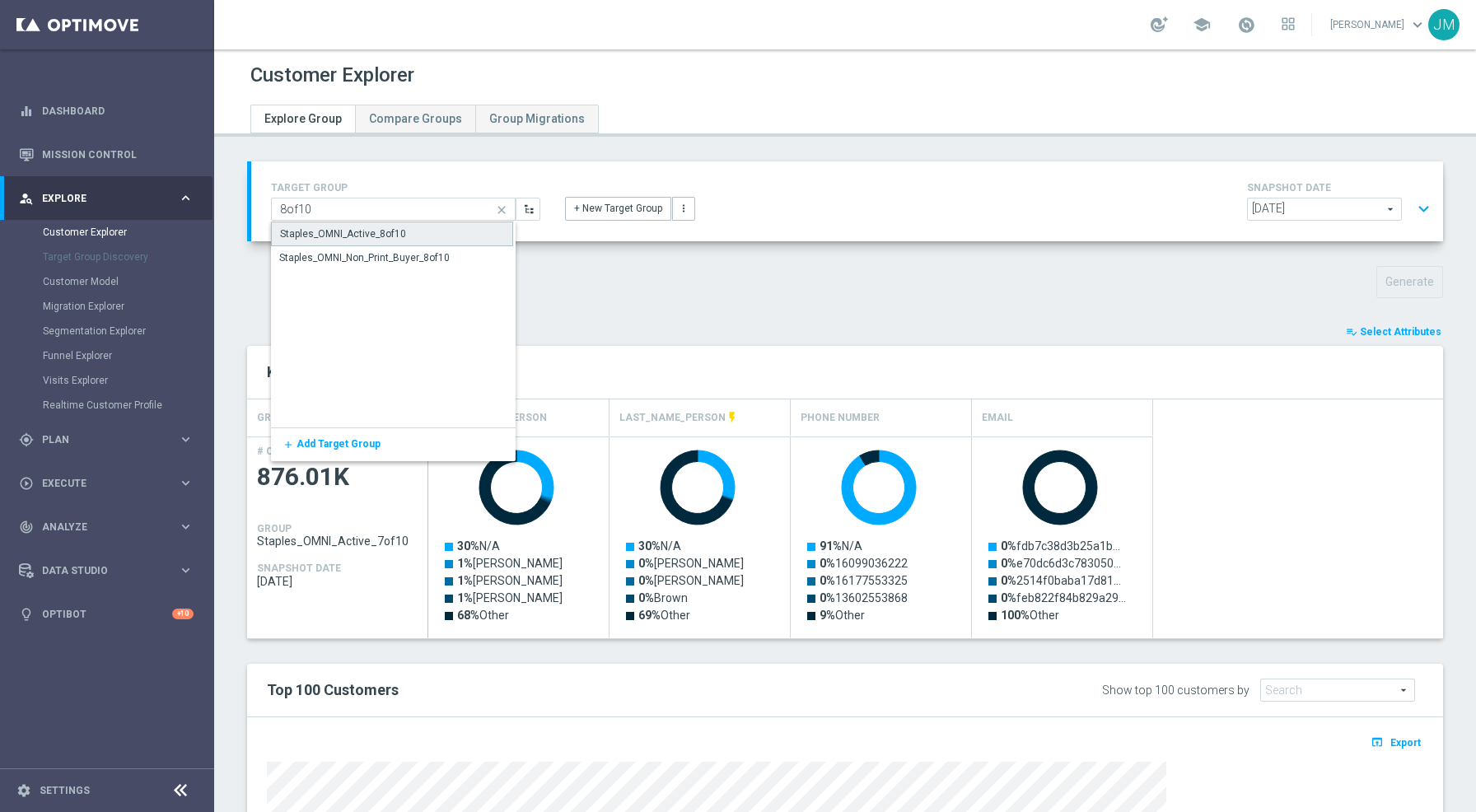
click at [413, 229] on div "Staples_OMNI_Active_8of10" at bounding box center [392, 233] width 242 height 24
type input "Staples_OMNI_Active_8of10"
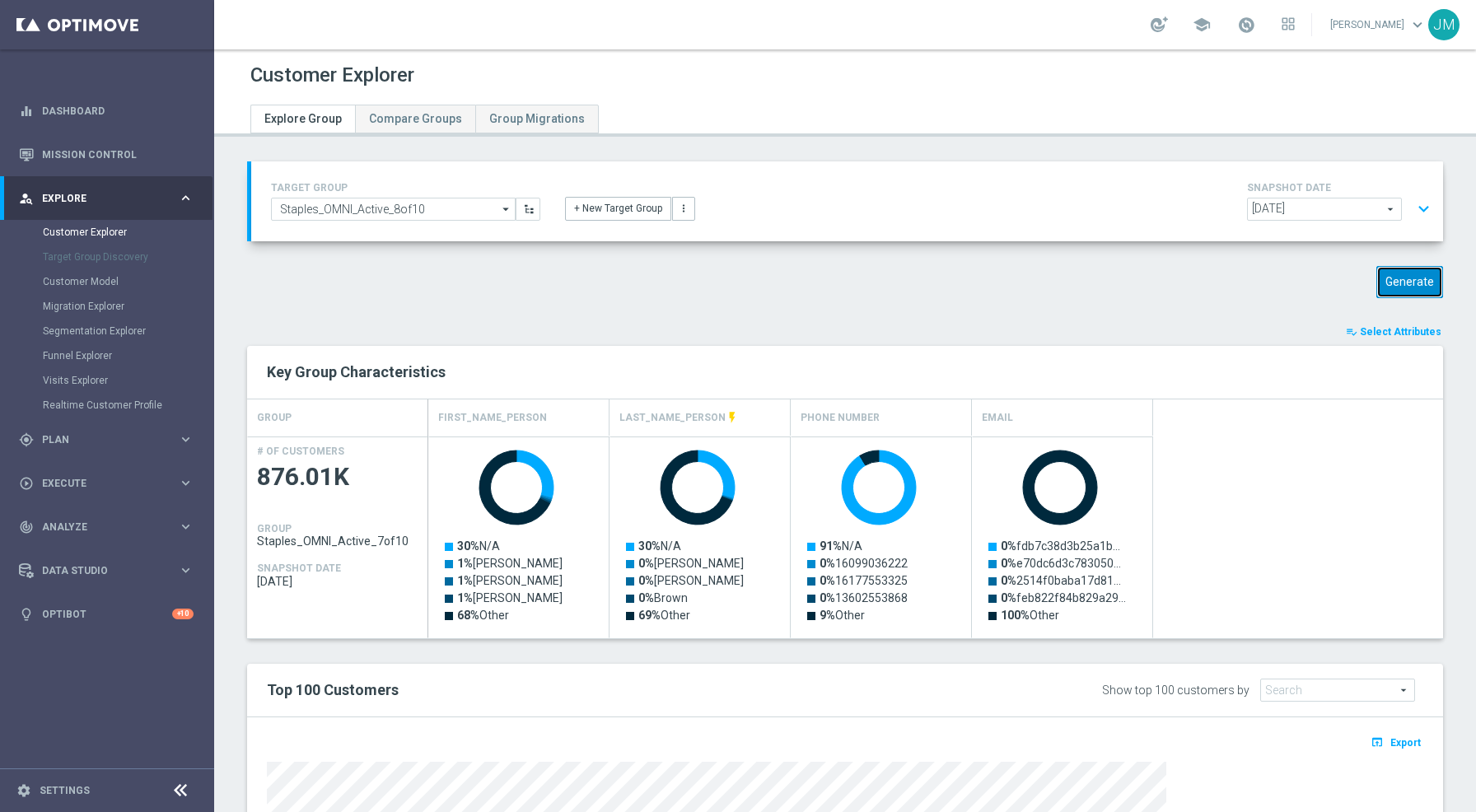
click at [1397, 287] on button "Generate" at bounding box center [1410, 282] width 66 height 32
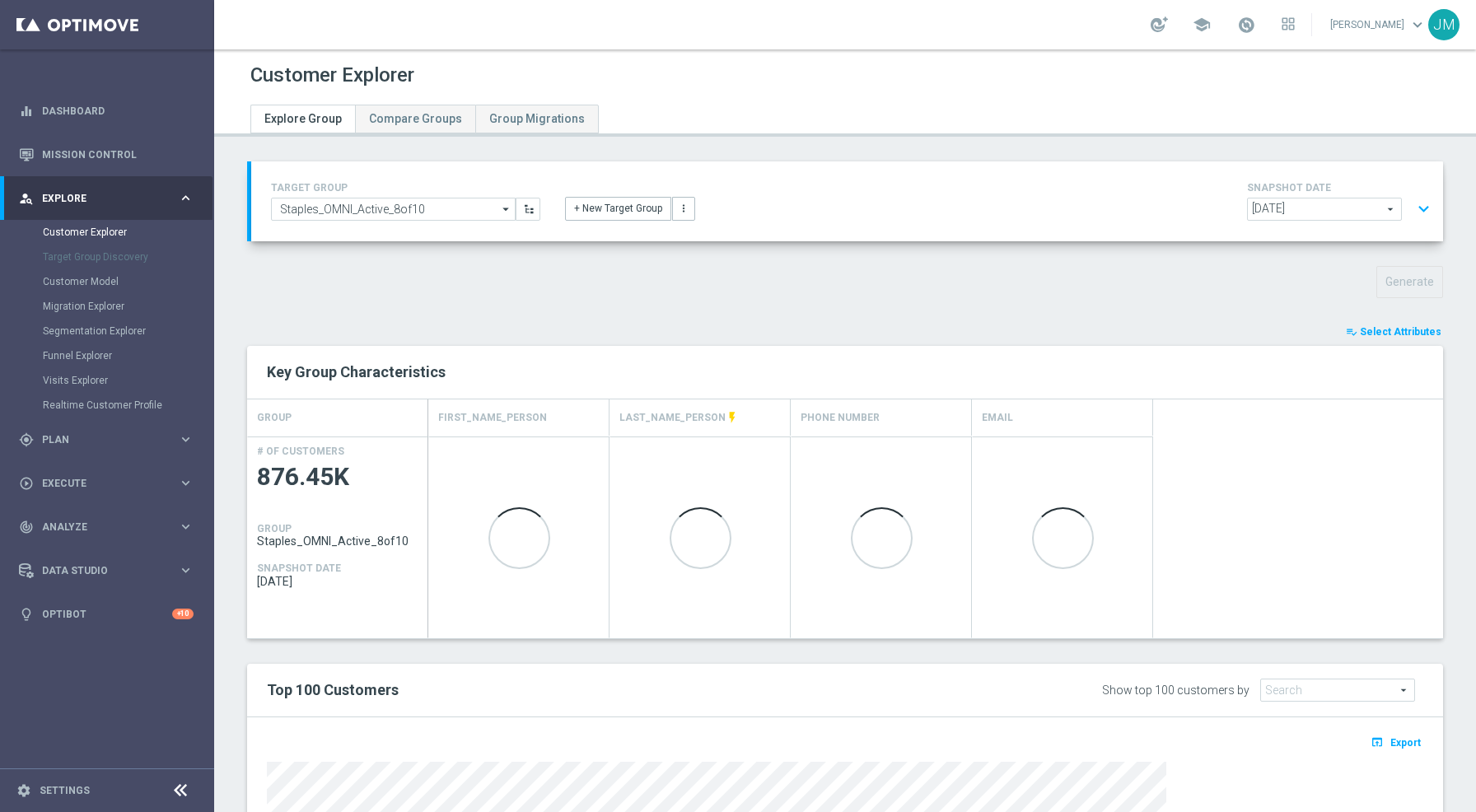
scroll to position [346, 0]
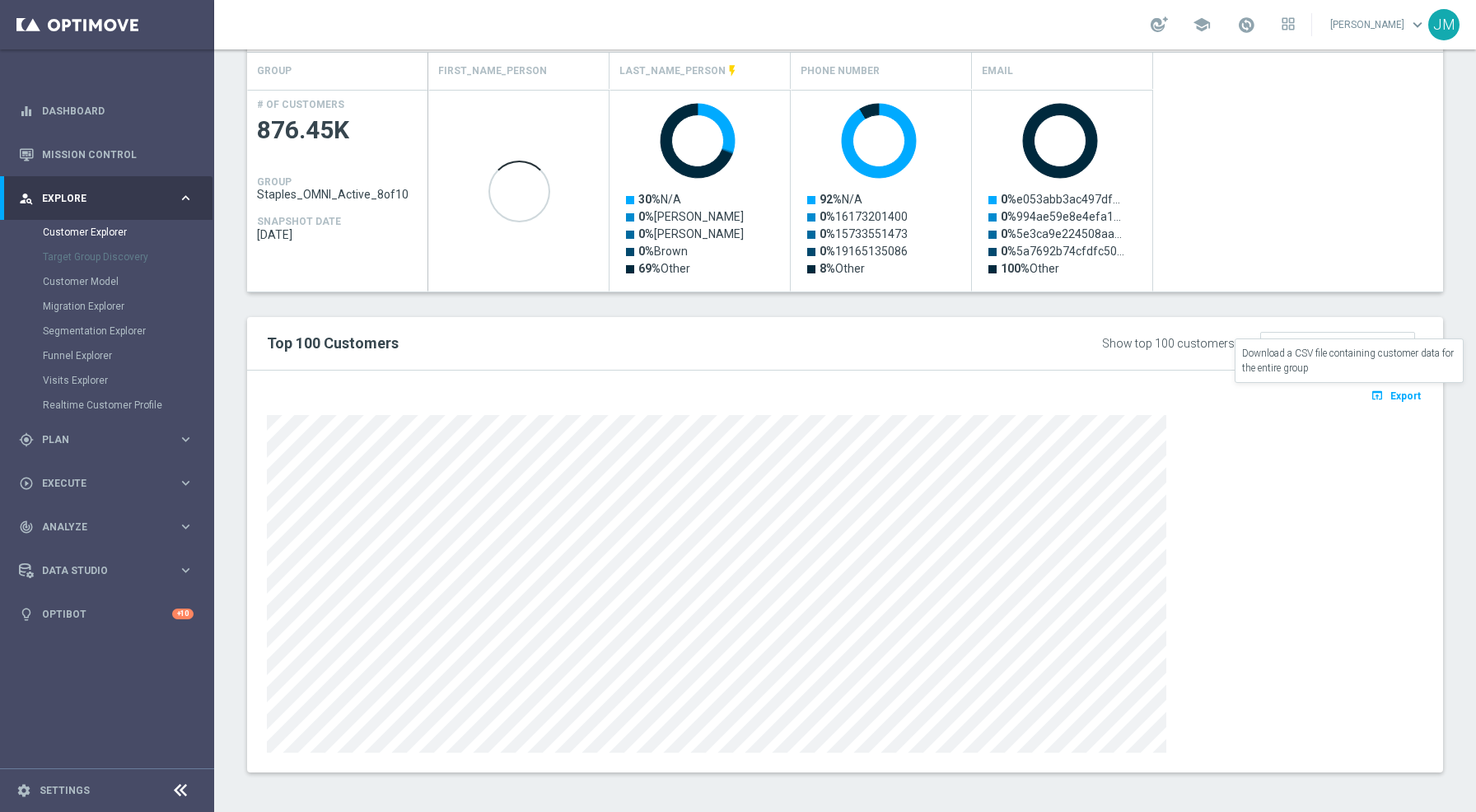
click at [1390, 398] on span "Export" at bounding box center [1405, 396] width 30 height 12
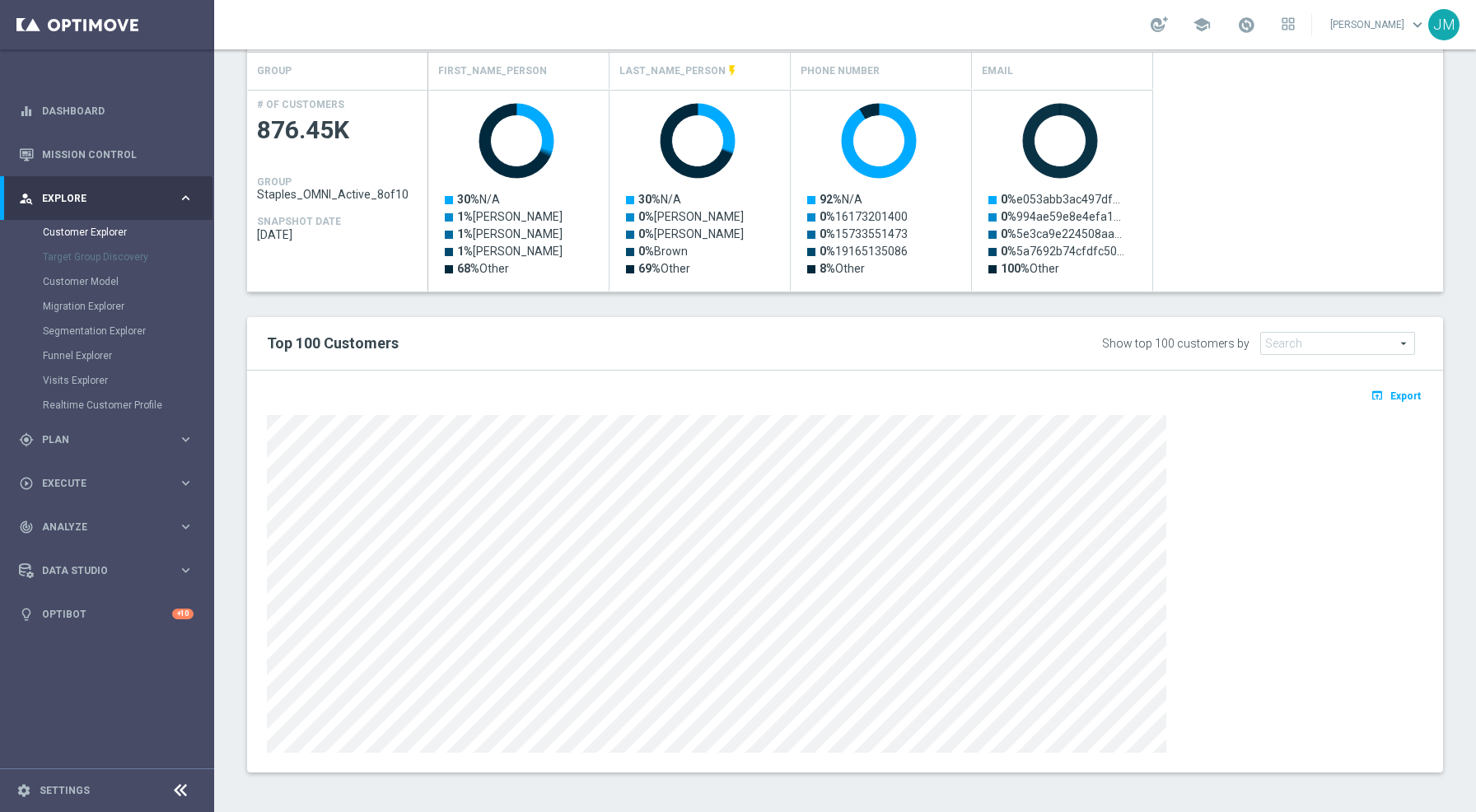
scroll to position [0, 0]
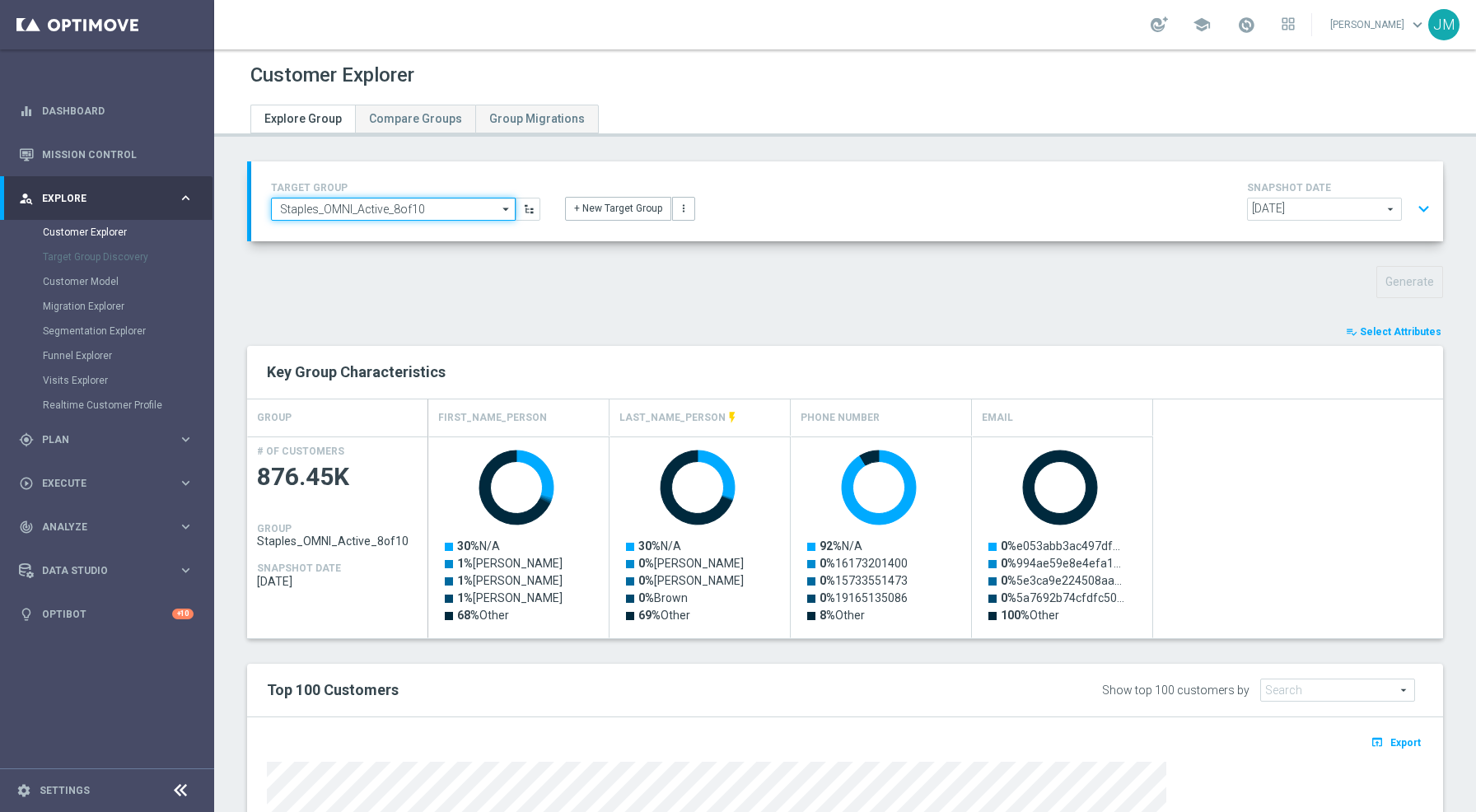
click at [421, 215] on input "Staples_OMNI_Active_8of10" at bounding box center [393, 208] width 245 height 23
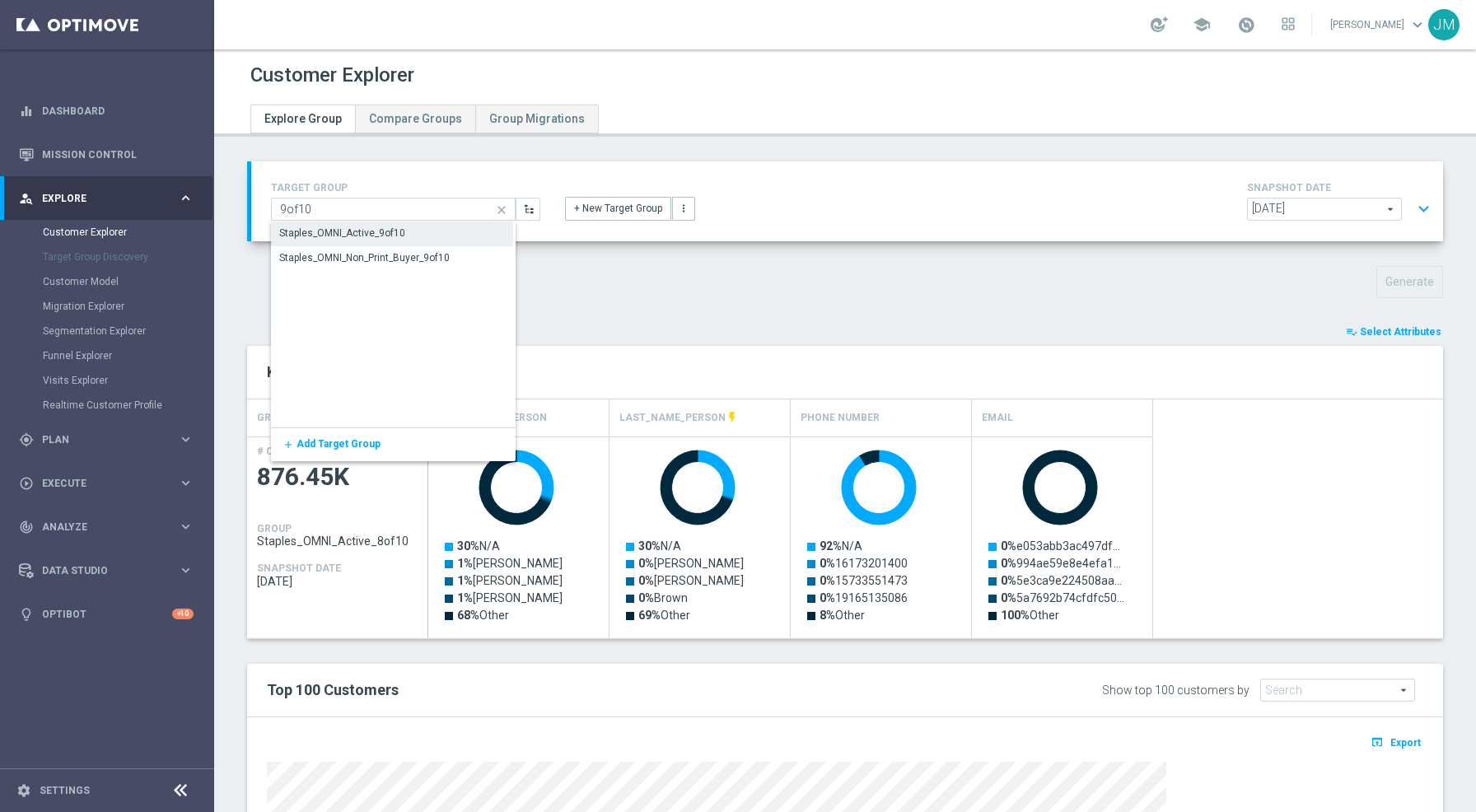
click at [421, 228] on div "Staples_OMNI_Active_9of10" at bounding box center [392, 232] width 242 height 23
type input "Staples_OMNI_Active_9of10"
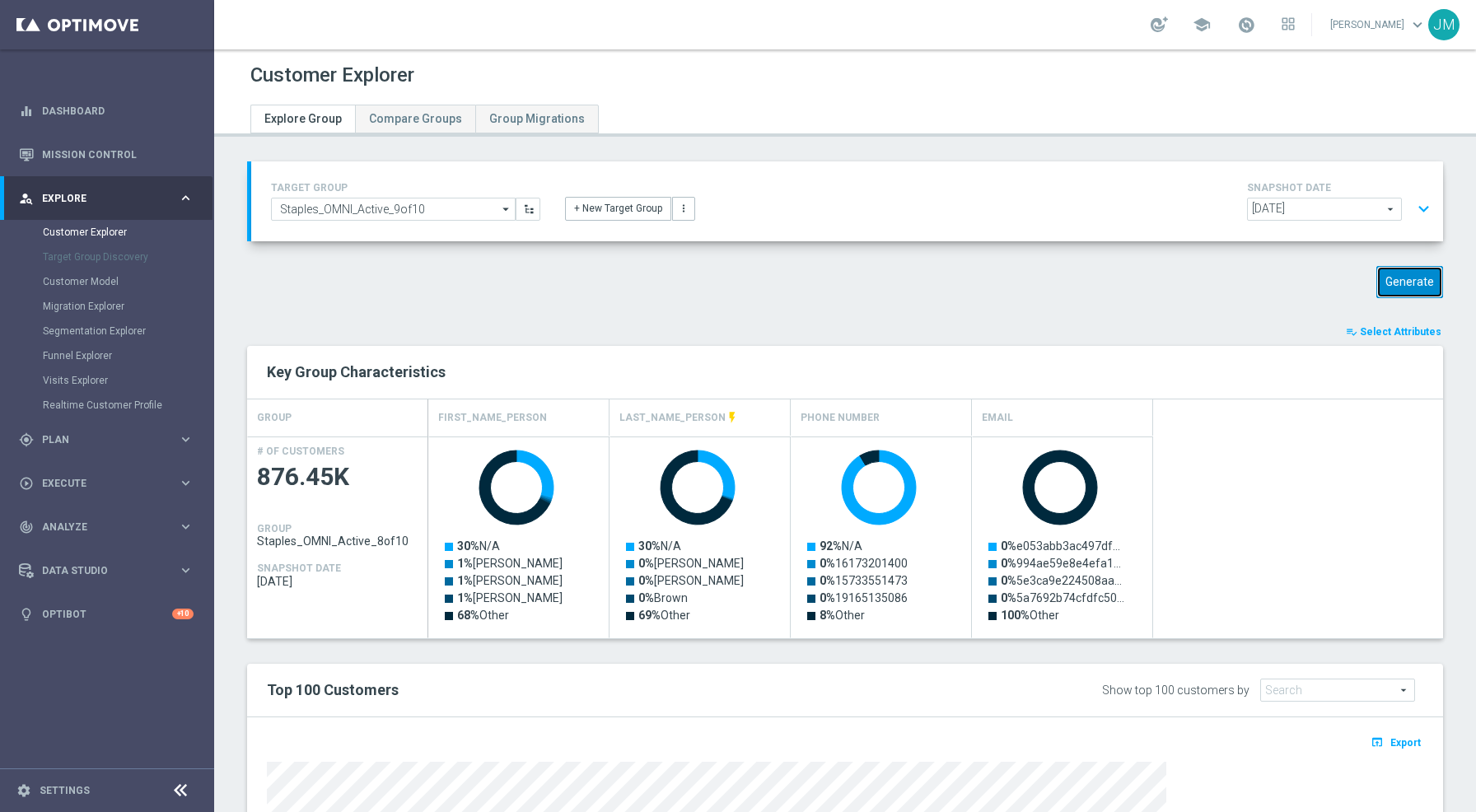
click at [1413, 285] on button "Generate" at bounding box center [1410, 282] width 66 height 32
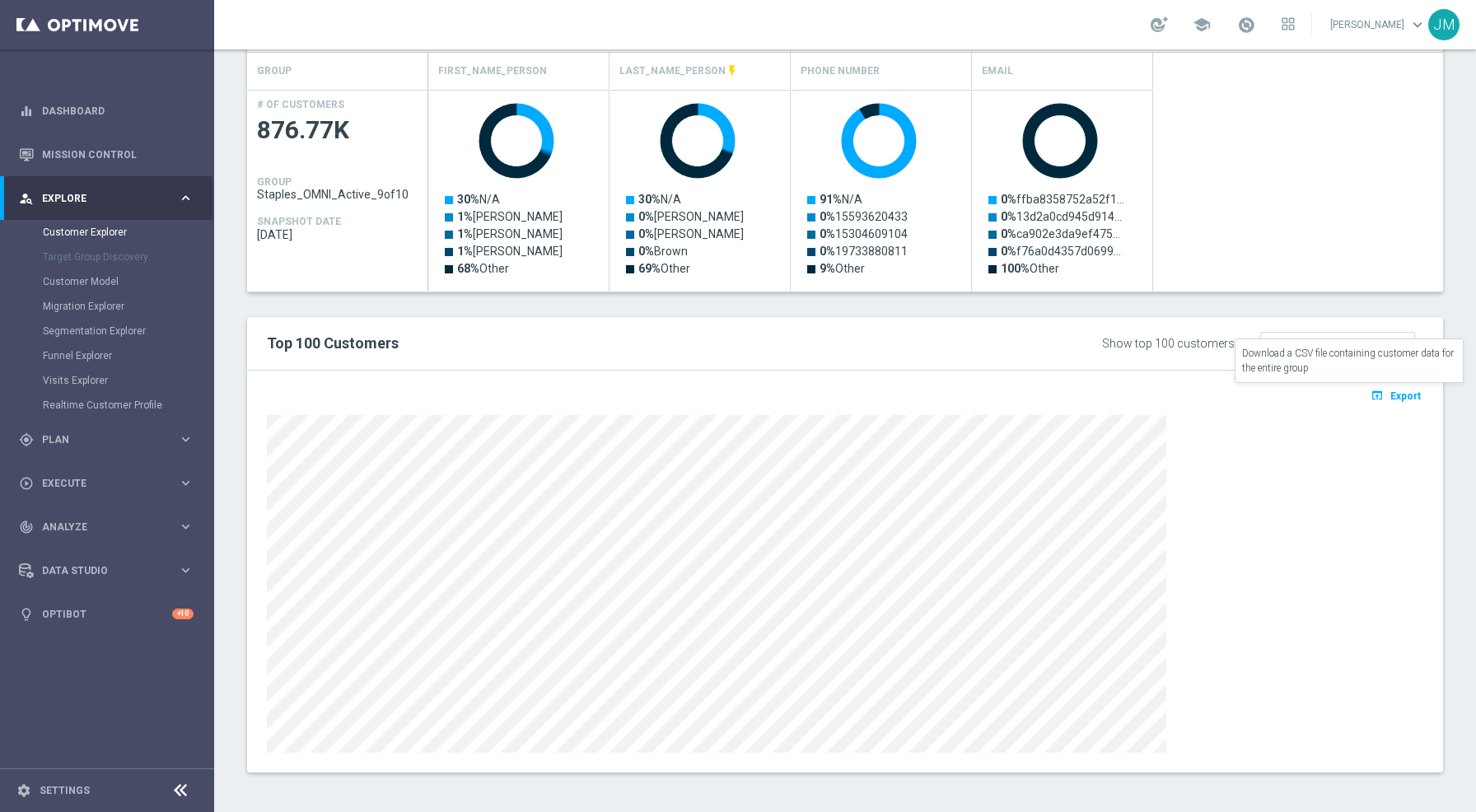
click at [1371, 393] on icon "open_in_browser" at bounding box center [1379, 395] width 18 height 13
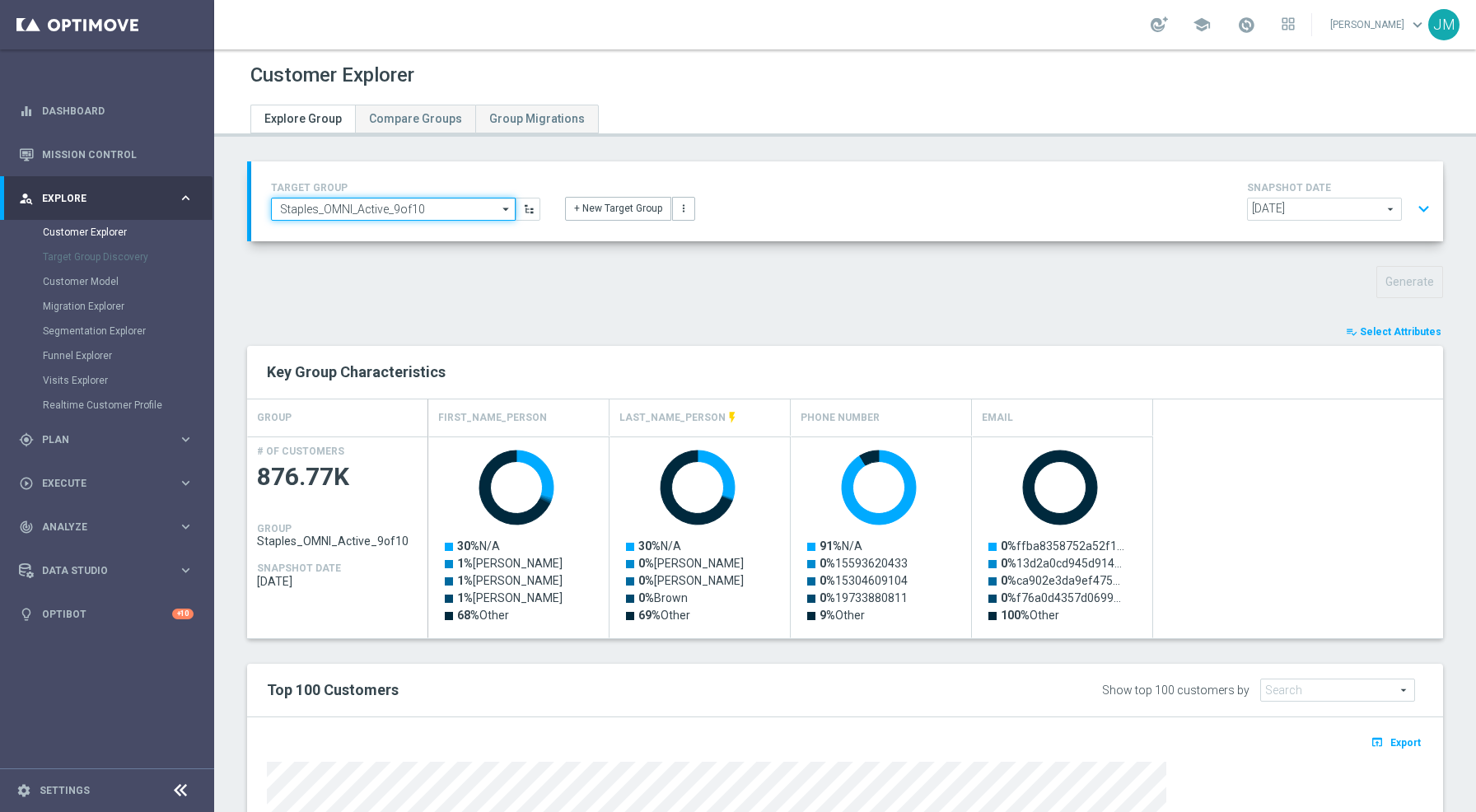
click at [405, 219] on input "Staples_OMNI_Active_9of10" at bounding box center [393, 208] width 245 height 23
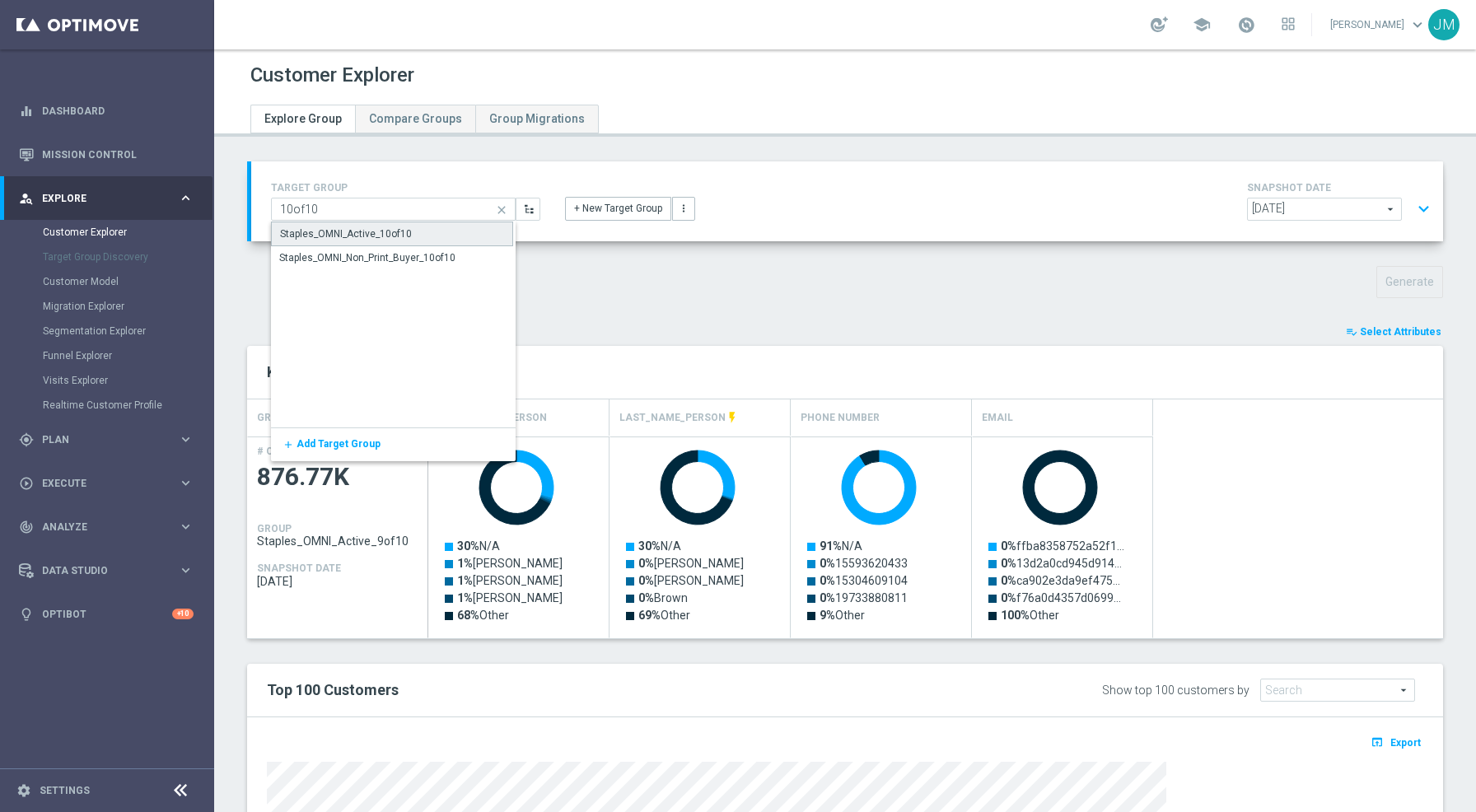
click at [390, 234] on div "Staples_OMNI_Active_10of10" at bounding box center [346, 234] width 132 height 15
type input "Staples_OMNI_Active_10of10"
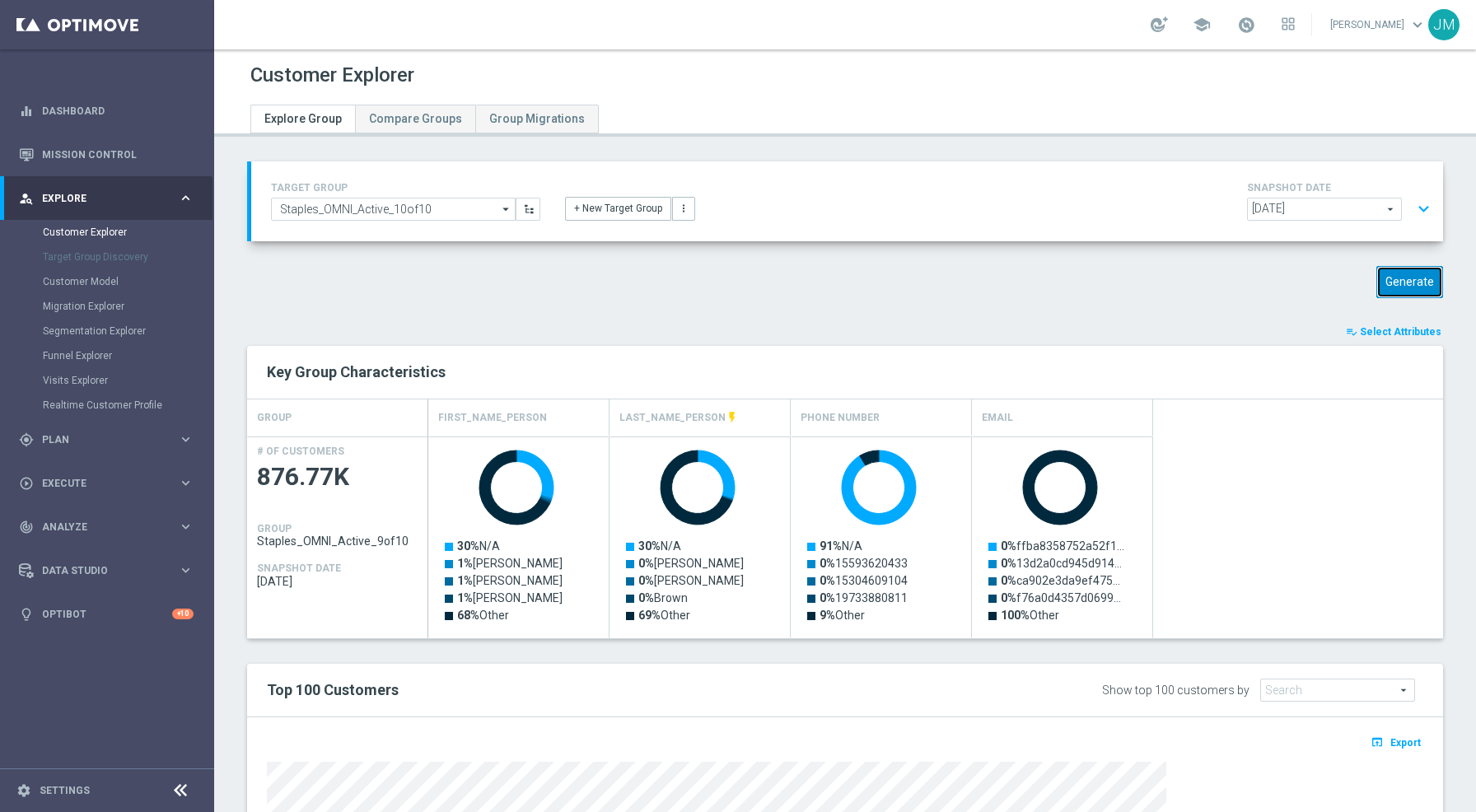
click at [1378, 288] on button "Generate" at bounding box center [1410, 282] width 66 height 32
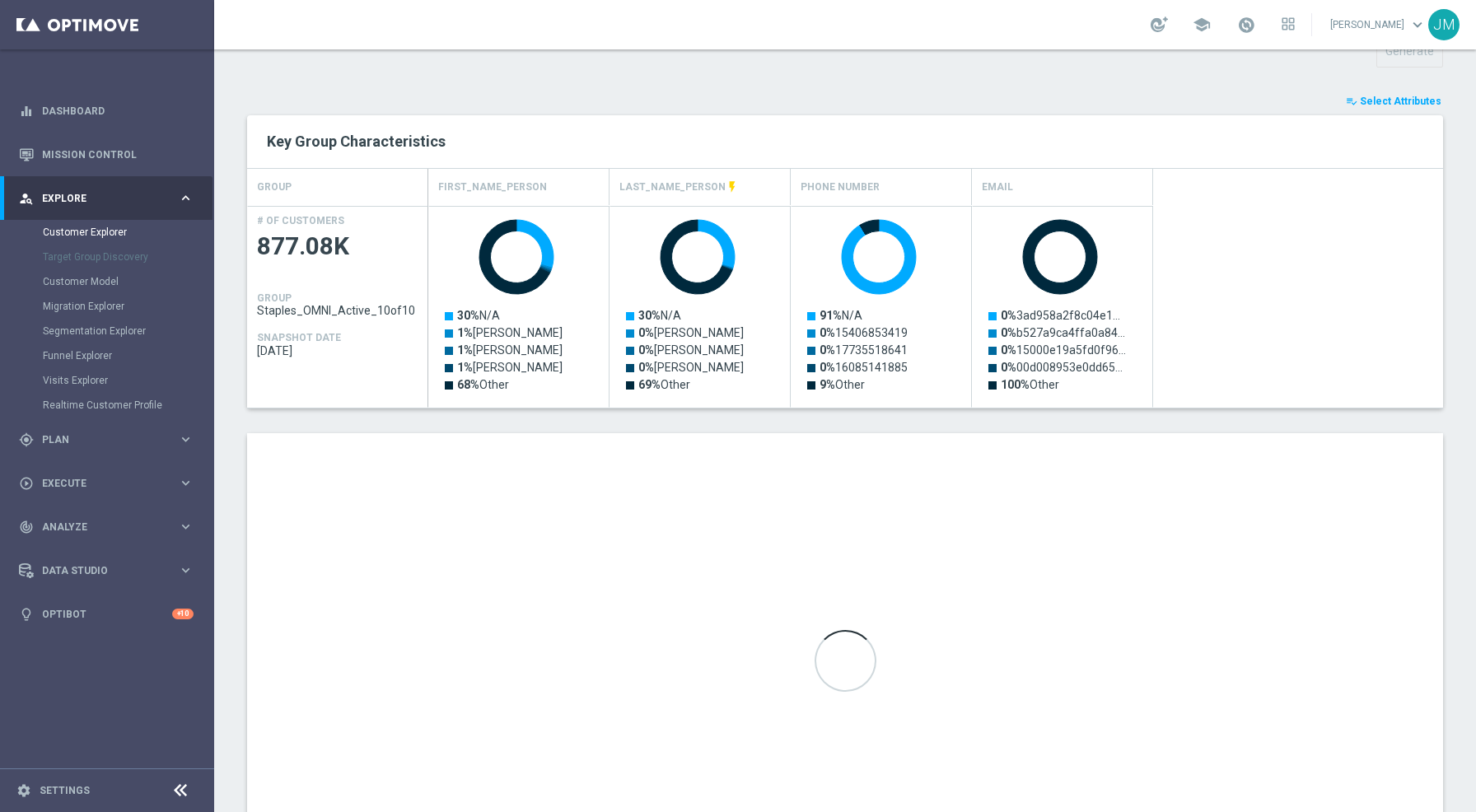
scroll to position [346, 0]
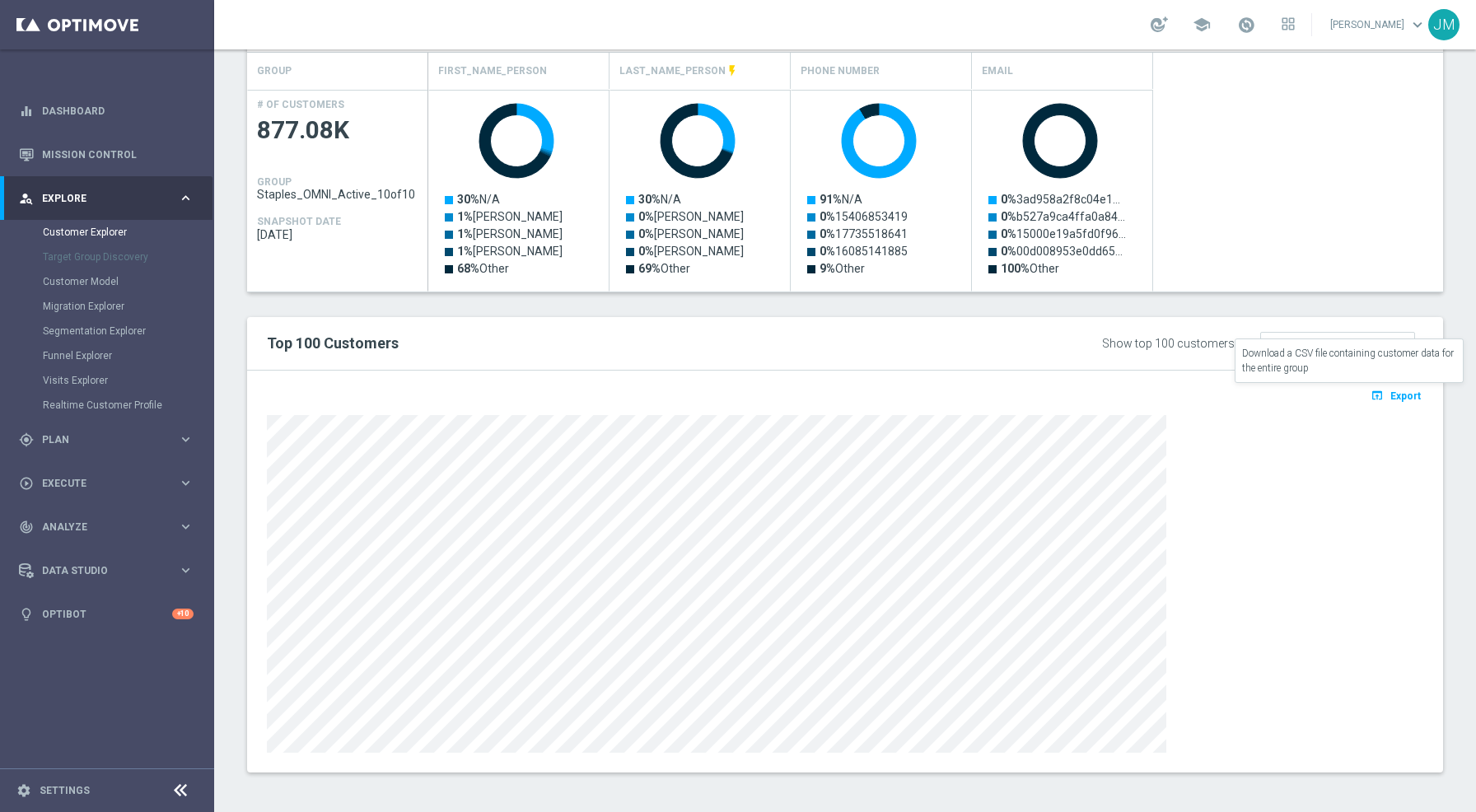
click at [1371, 393] on icon "open_in_browser" at bounding box center [1379, 395] width 18 height 13
